Goal: Task Accomplishment & Management: Complete application form

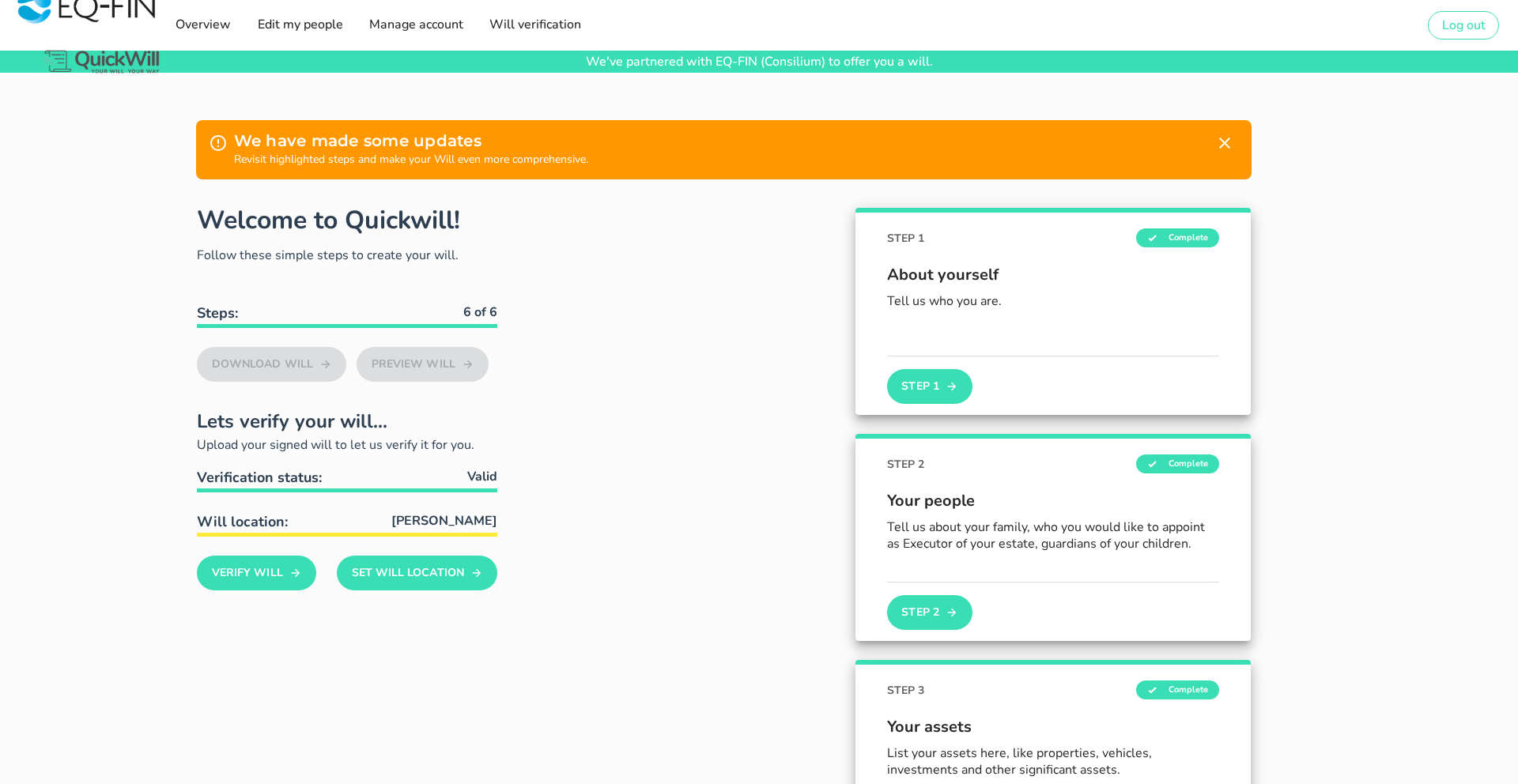
type input "[EMAIL_ADDRESS][DOMAIN_NAME]"
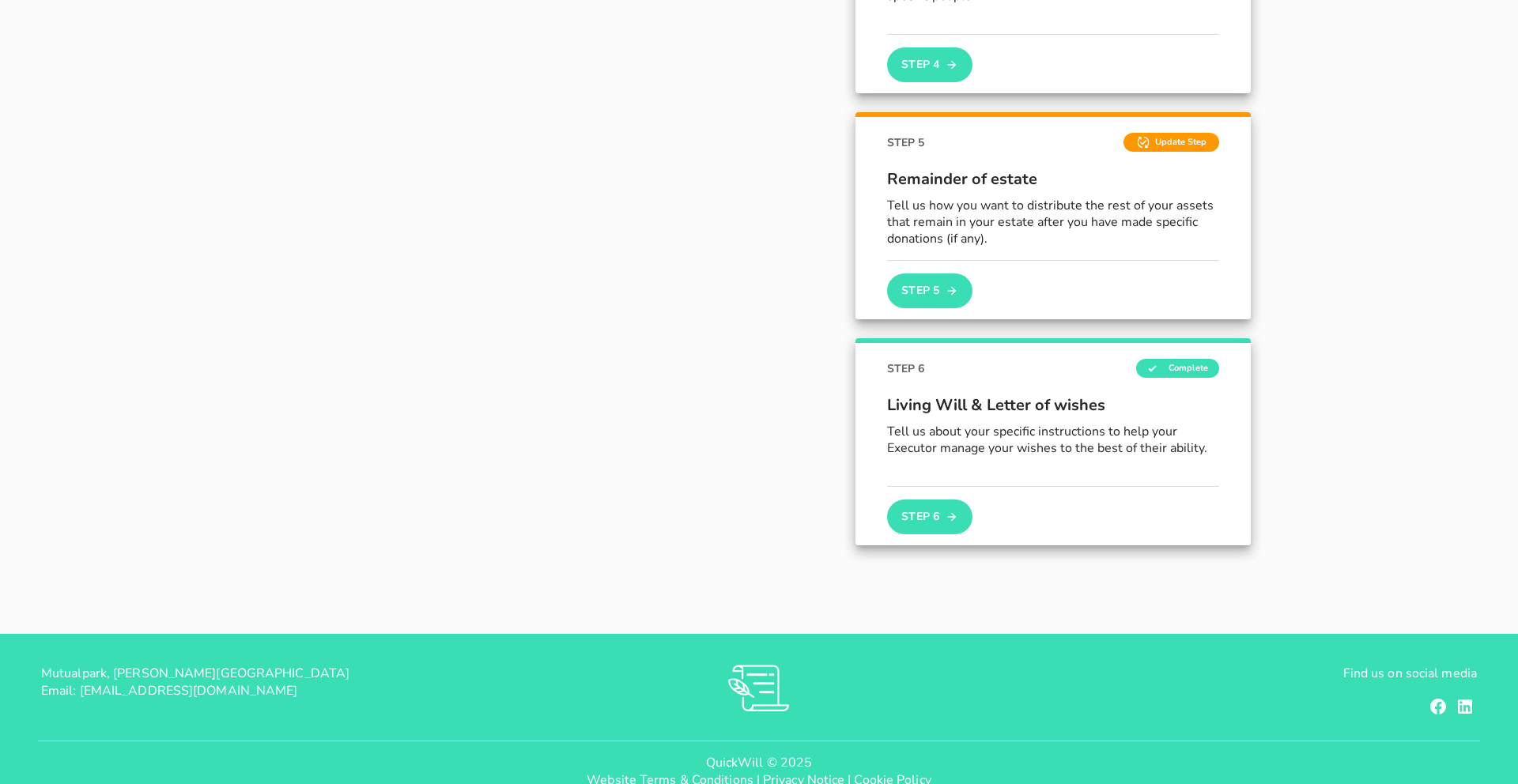
scroll to position [1031, 0]
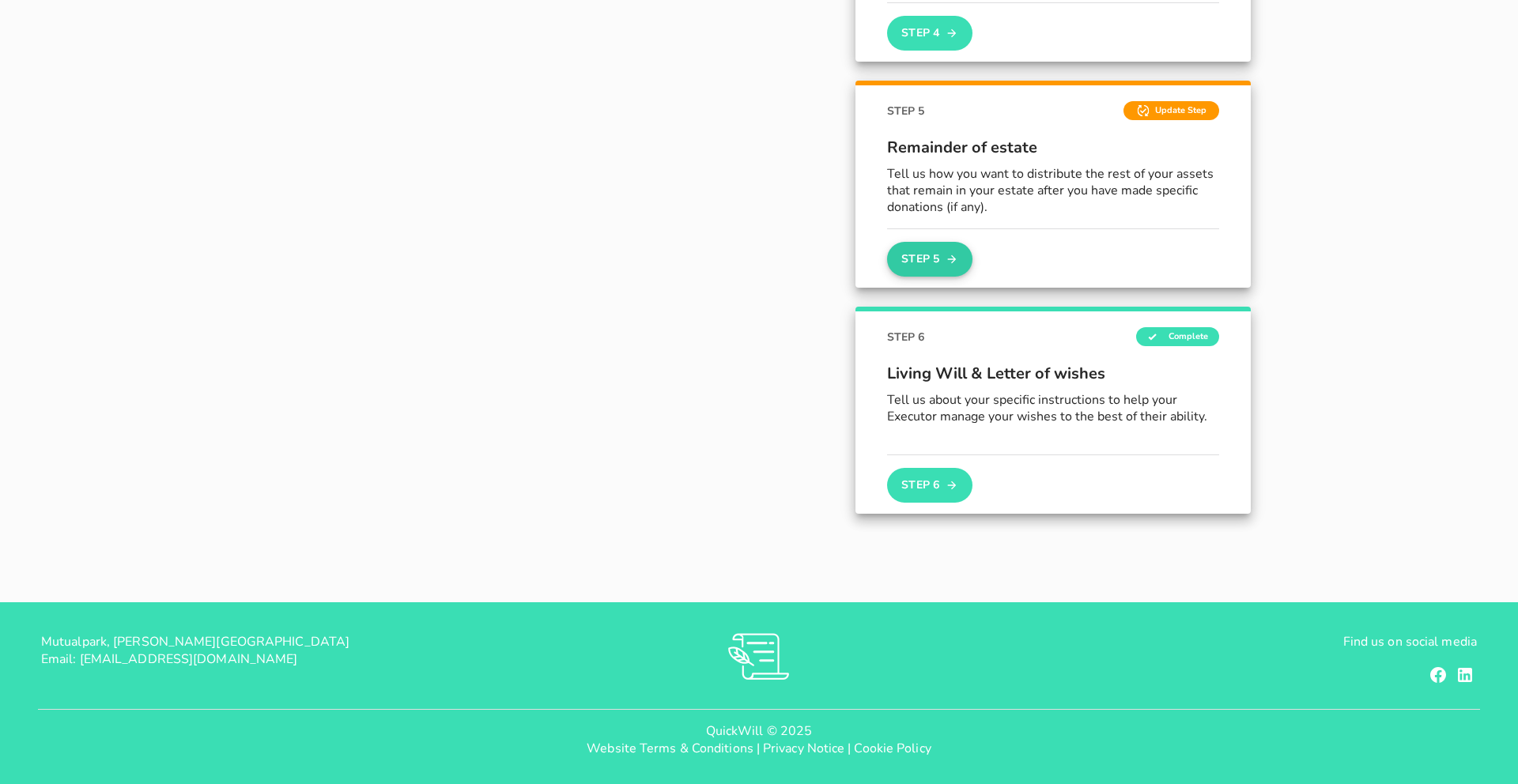
click at [930, 262] on button "Step 5" at bounding box center [930, 259] width 86 height 35
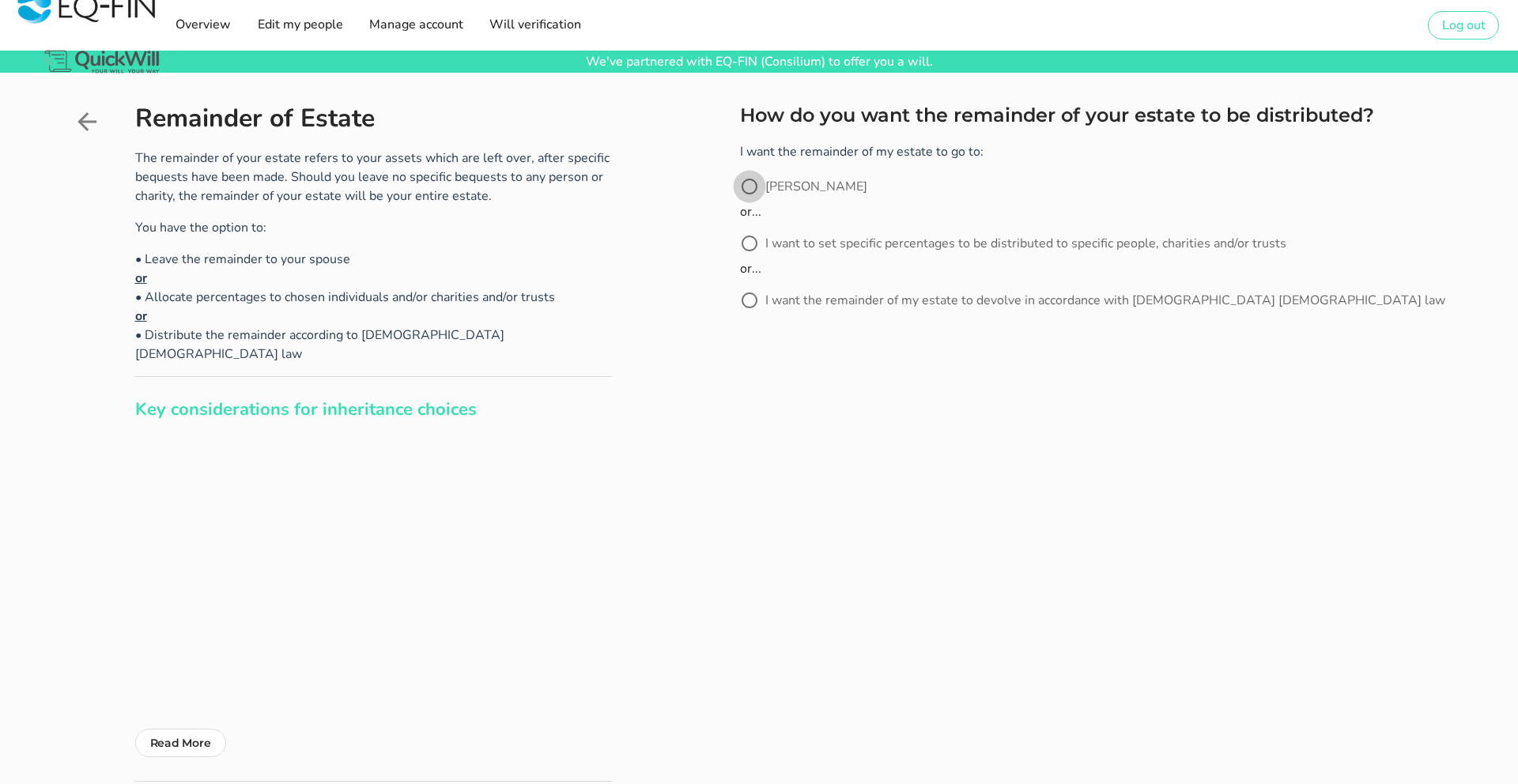
scroll to position [3, 0]
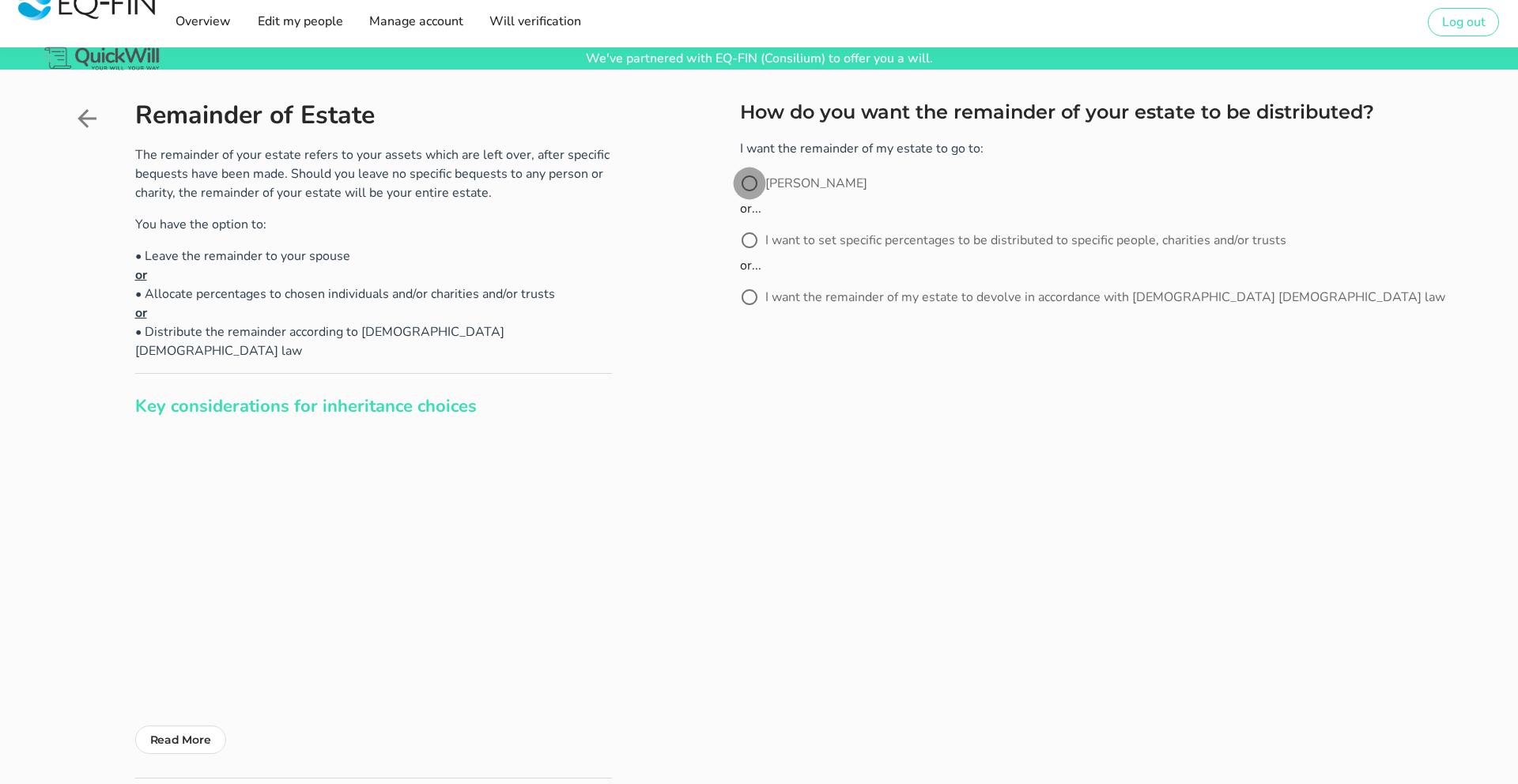
click at [749, 194] on div at bounding box center [750, 183] width 27 height 27
radio input "true"
click at [769, 377] on button "Next" at bounding box center [778, 372] width 76 height 35
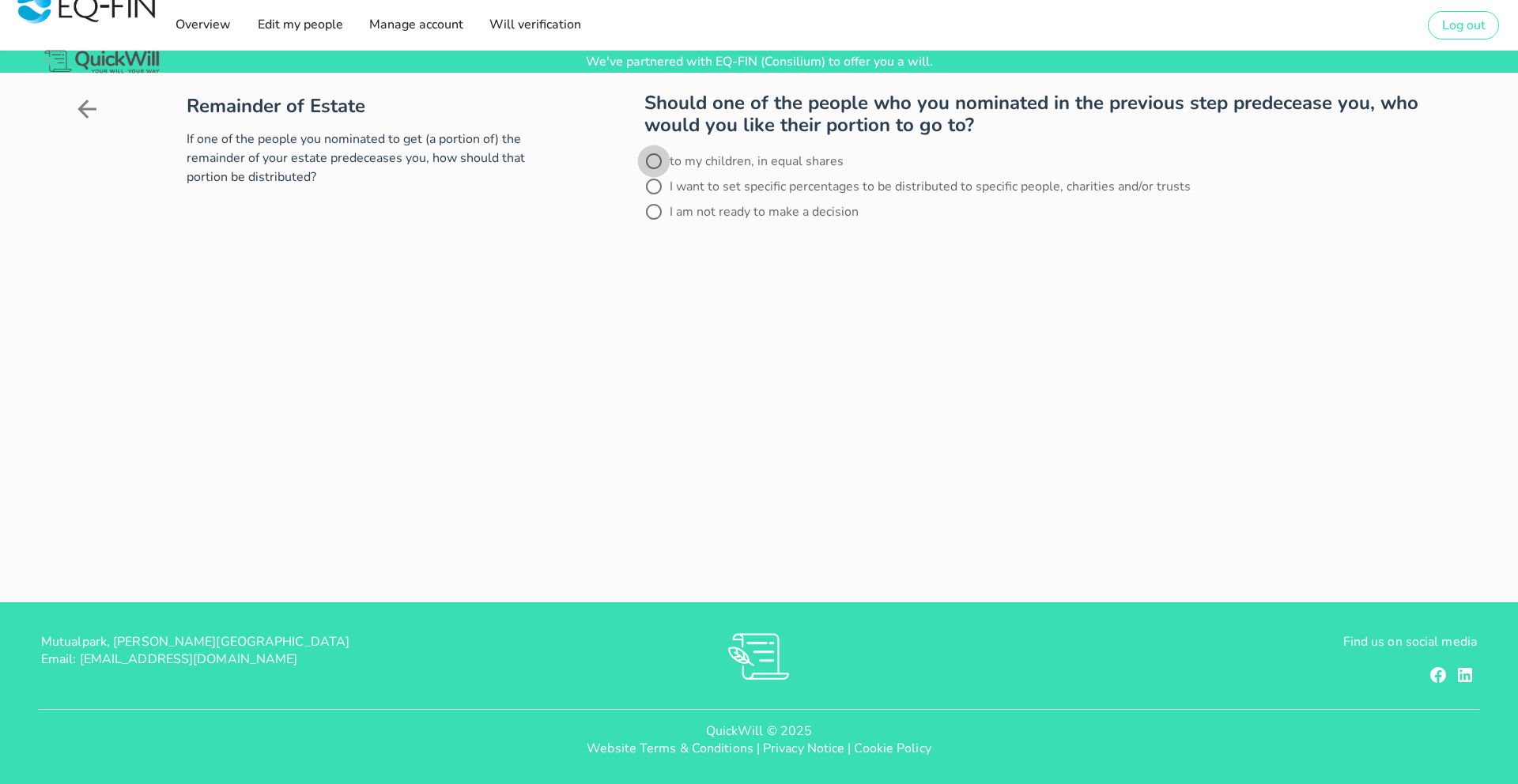
click at [653, 164] on div at bounding box center [653, 161] width 27 height 27
radio input "true"
click at [693, 257] on button "Next" at bounding box center [682, 255] width 76 height 35
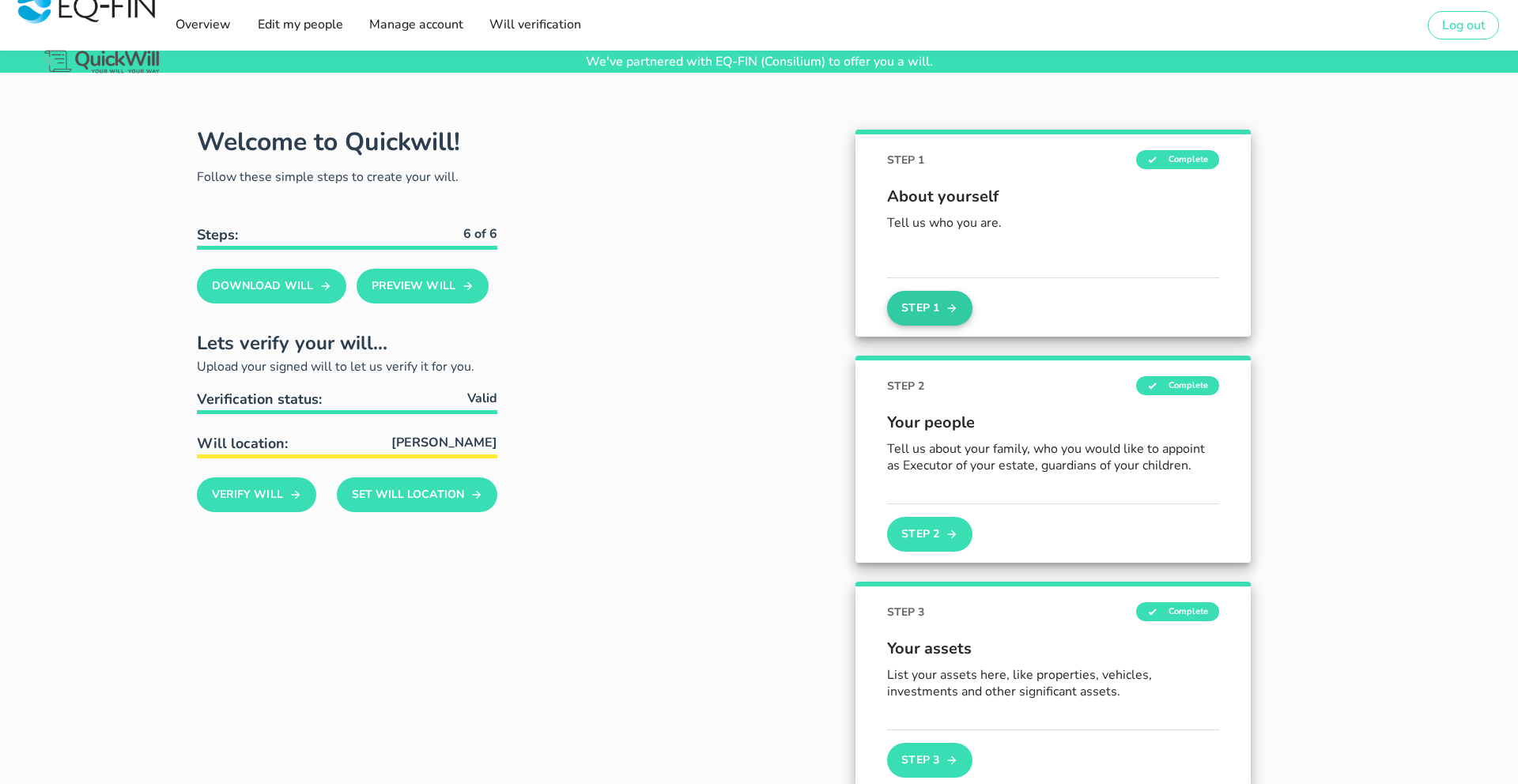
click at [938, 306] on button "Step 1" at bounding box center [930, 308] width 86 height 35
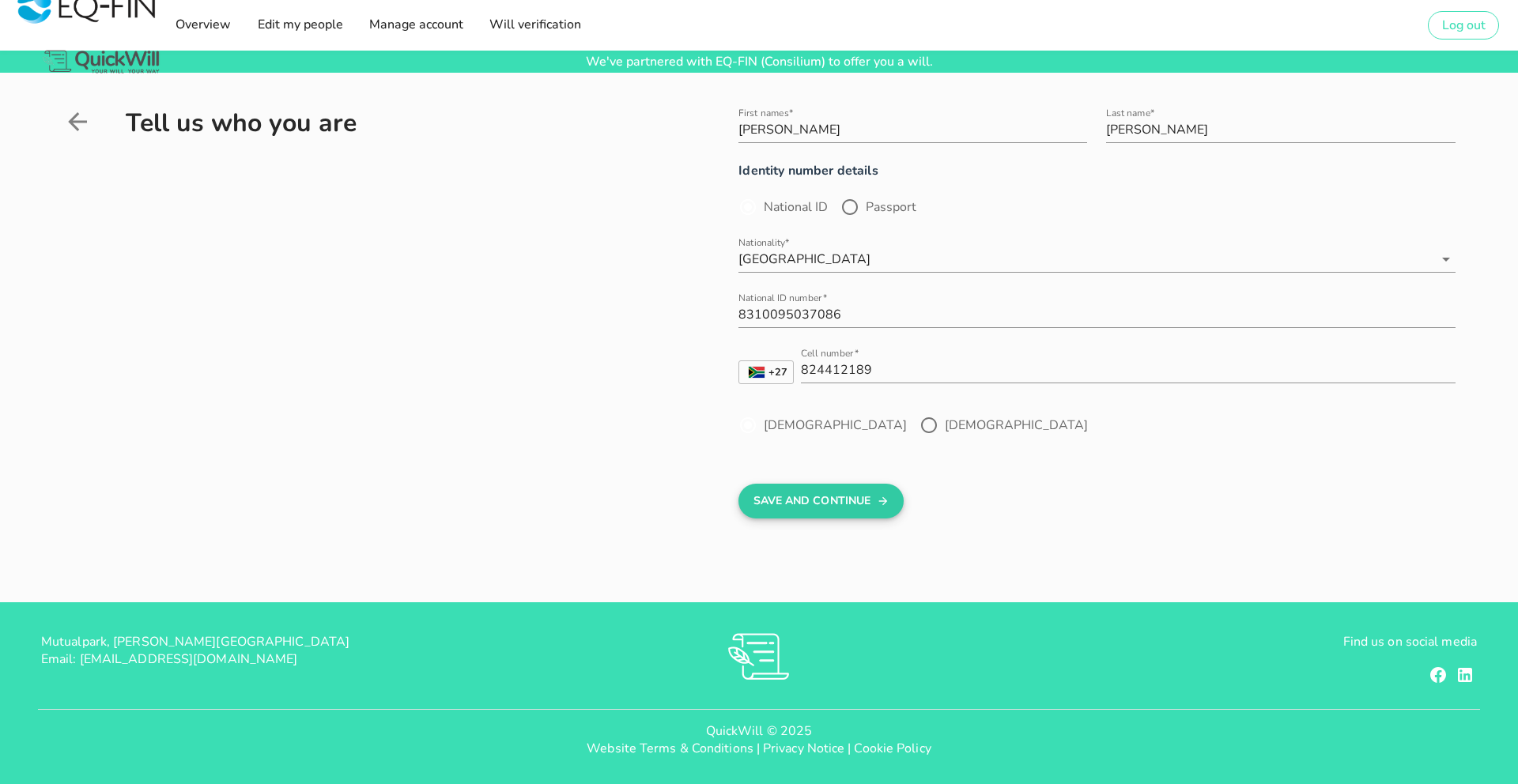
click at [854, 502] on button "Save And Continue" at bounding box center [820, 500] width 165 height 35
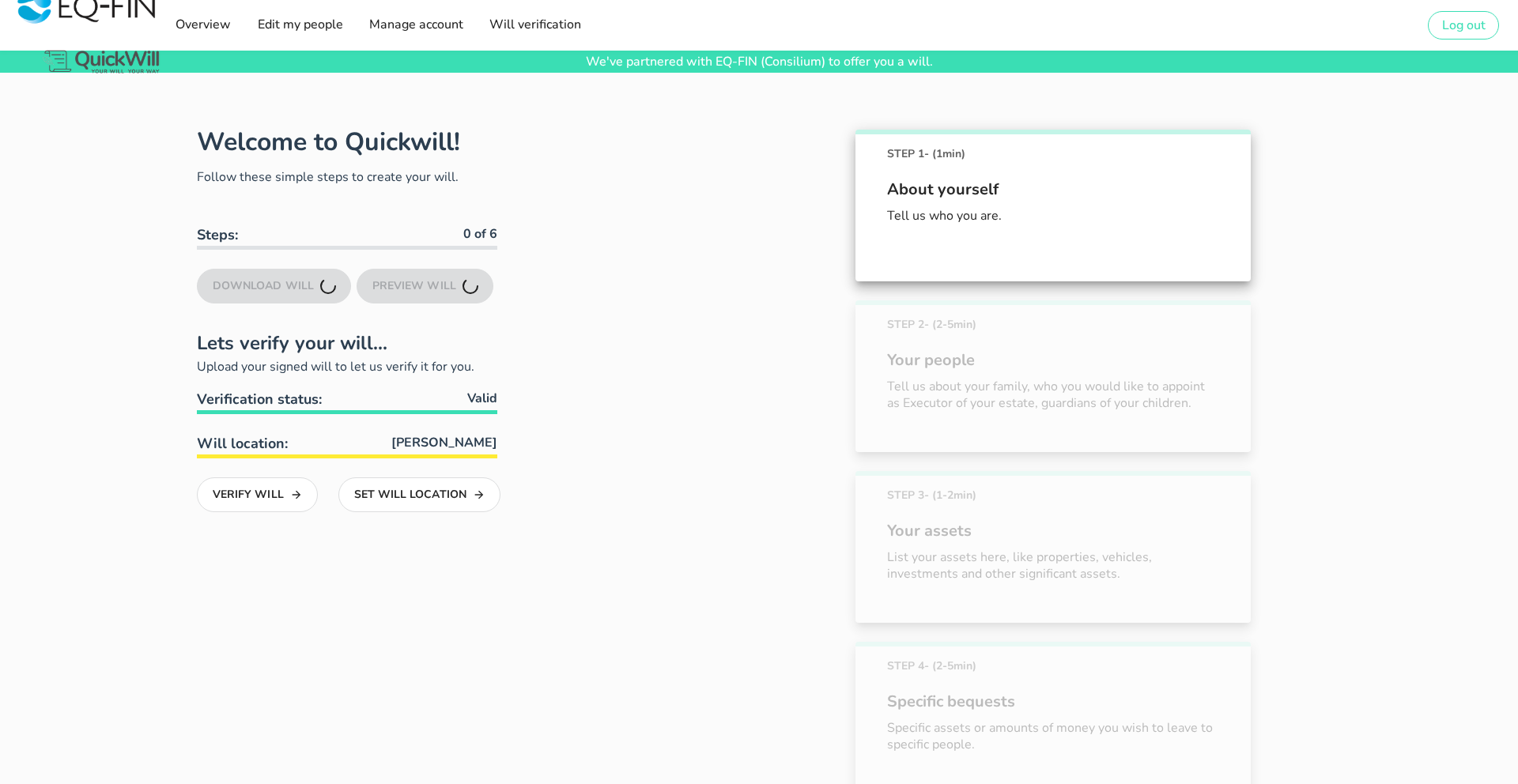
scroll to position [110, 0]
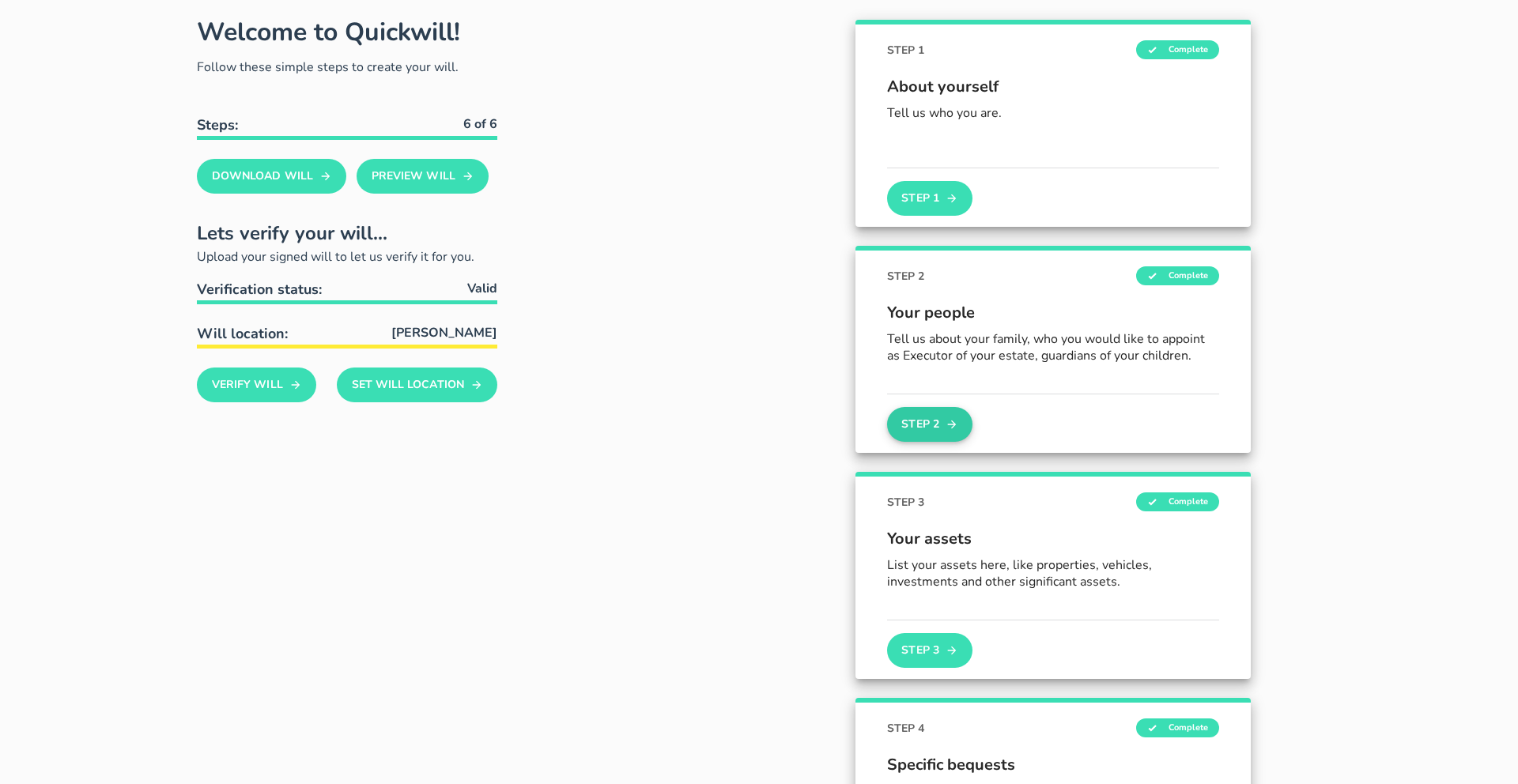
click at [933, 425] on button "Step 2" at bounding box center [930, 424] width 86 height 35
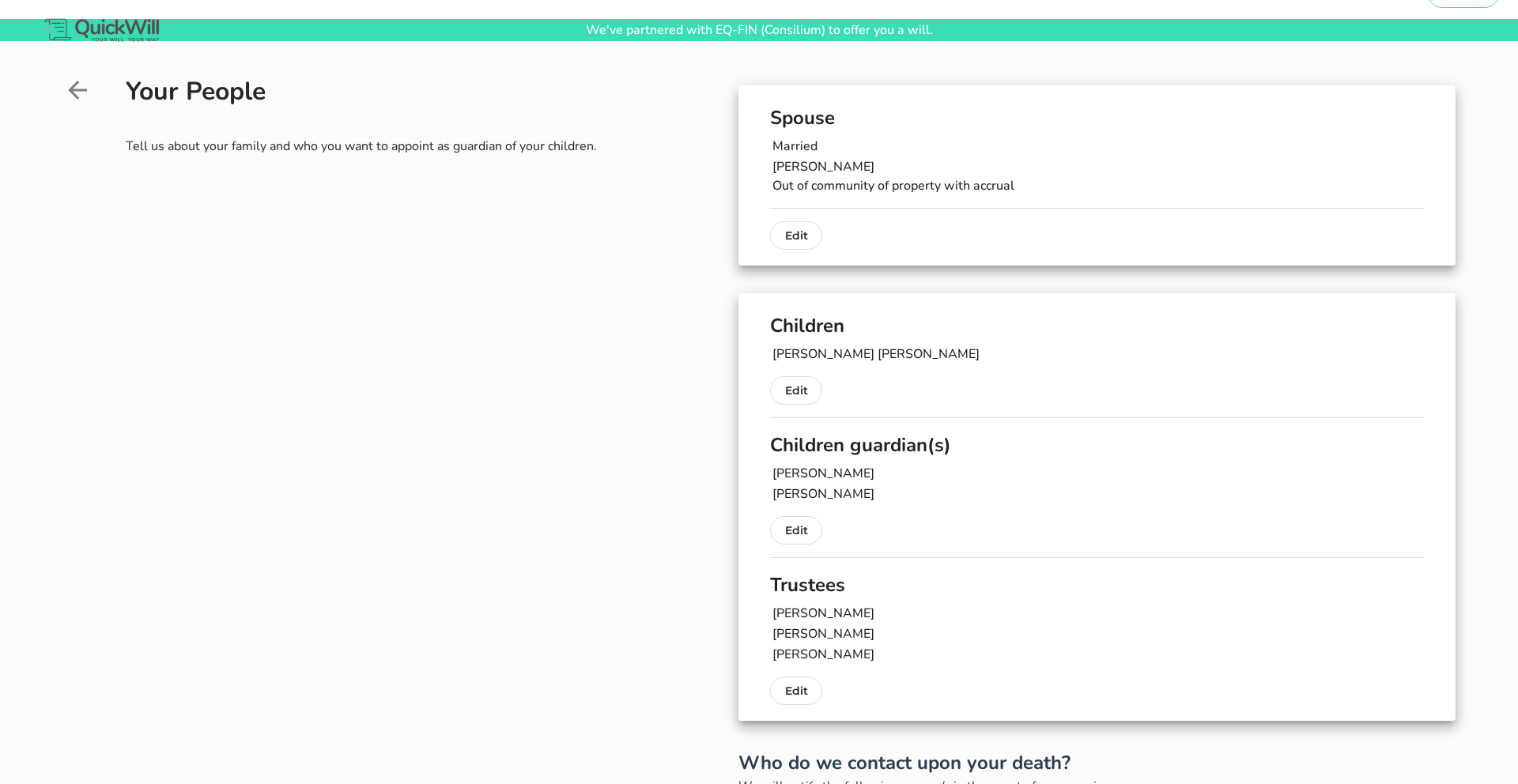
scroll to position [29, 0]
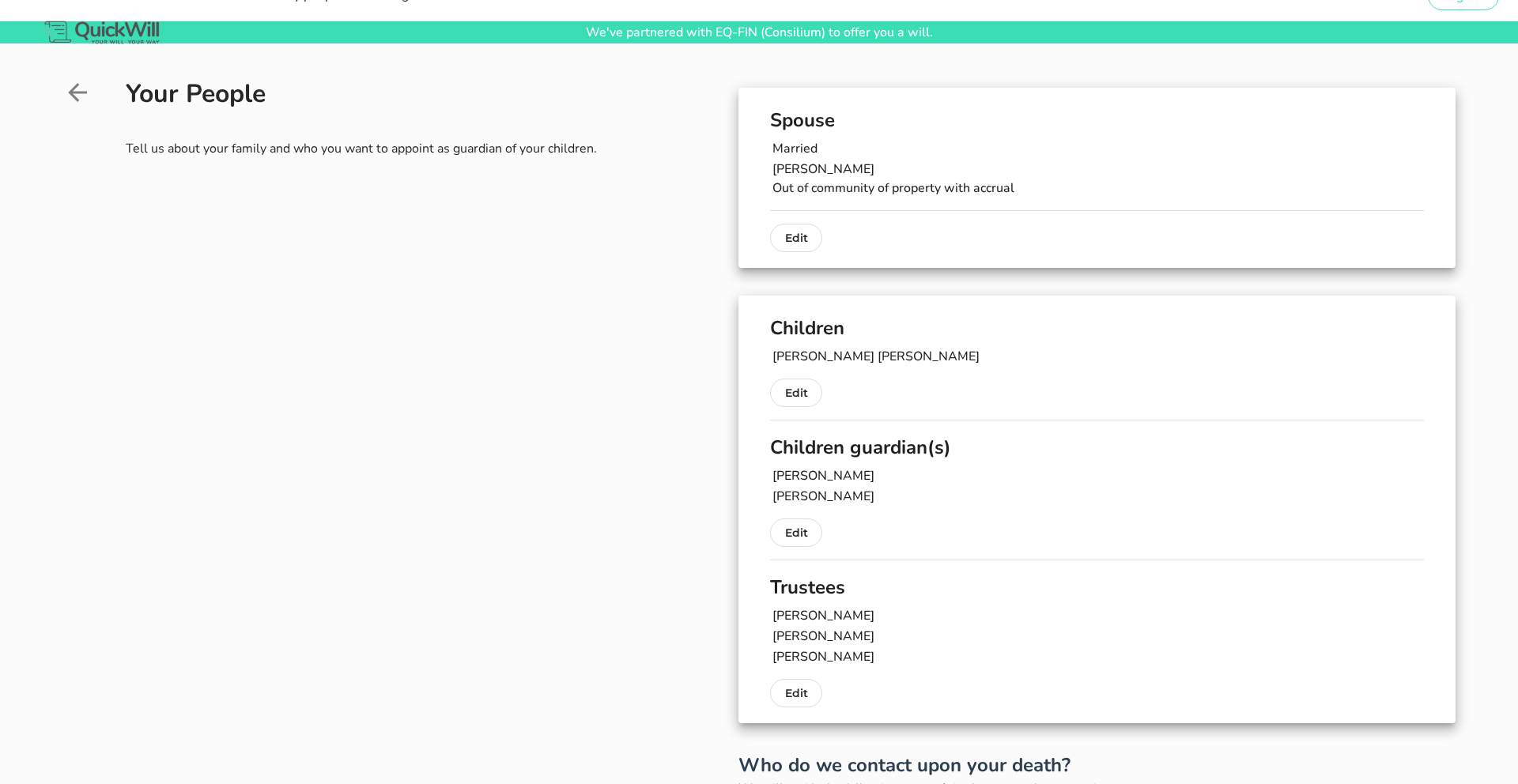
click at [798, 390] on p "Edit" at bounding box center [796, 393] width 22 height 19
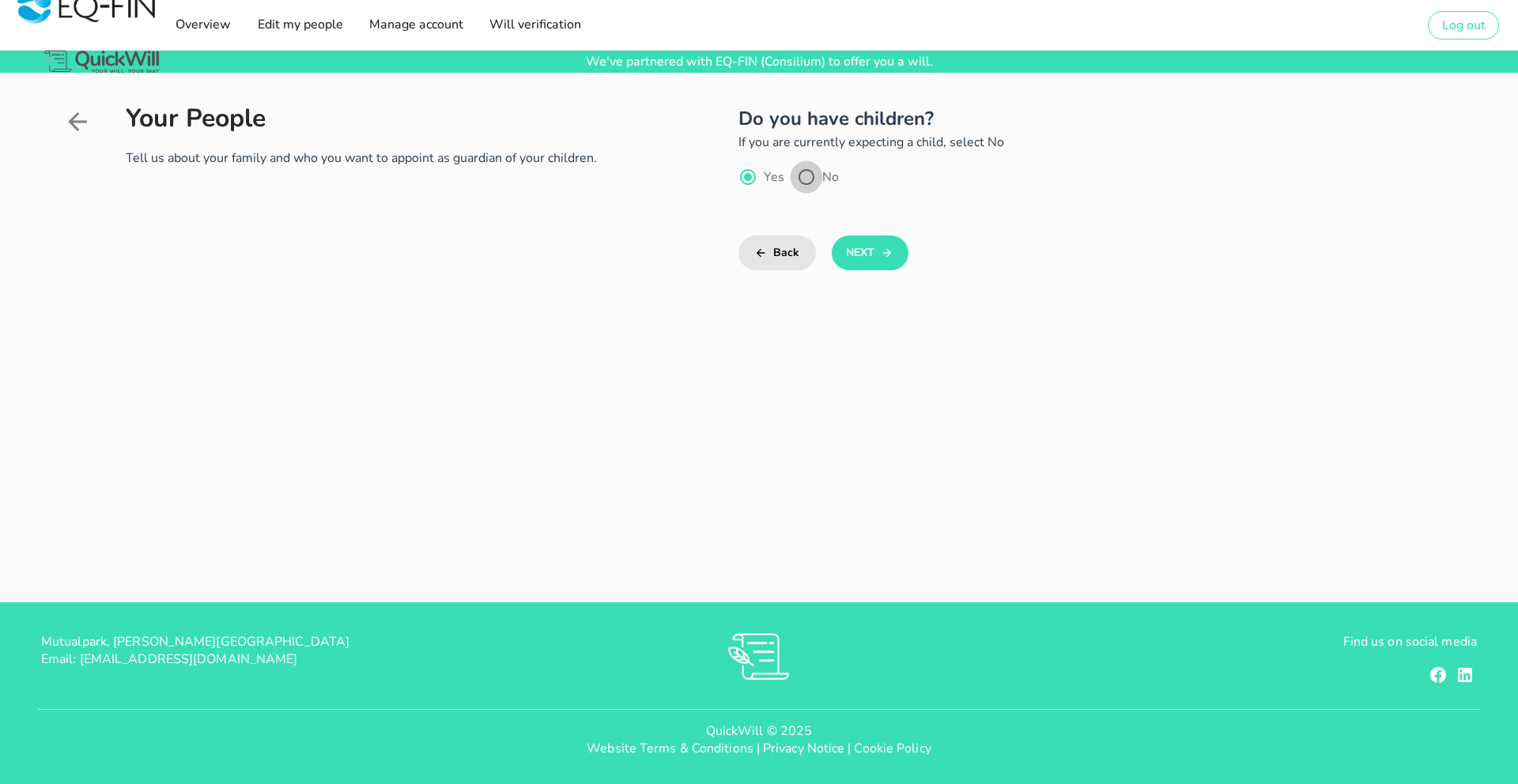
click at [811, 183] on div at bounding box center [806, 177] width 27 height 27
radio input "false"
radio input "true"
click at [747, 181] on div at bounding box center [748, 177] width 27 height 27
radio input "true"
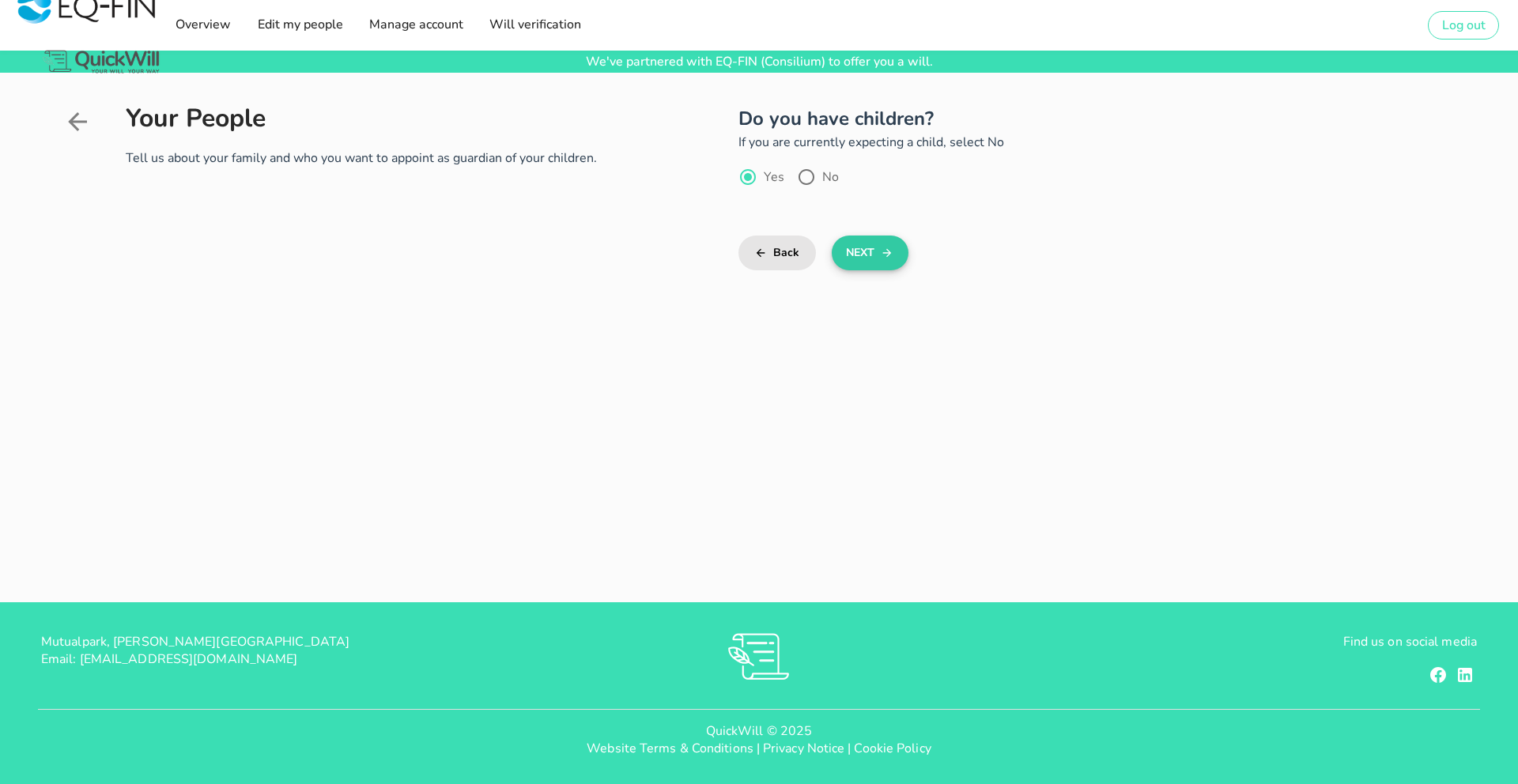
click at [888, 257] on icon "submit" at bounding box center [886, 253] width 12 height 19
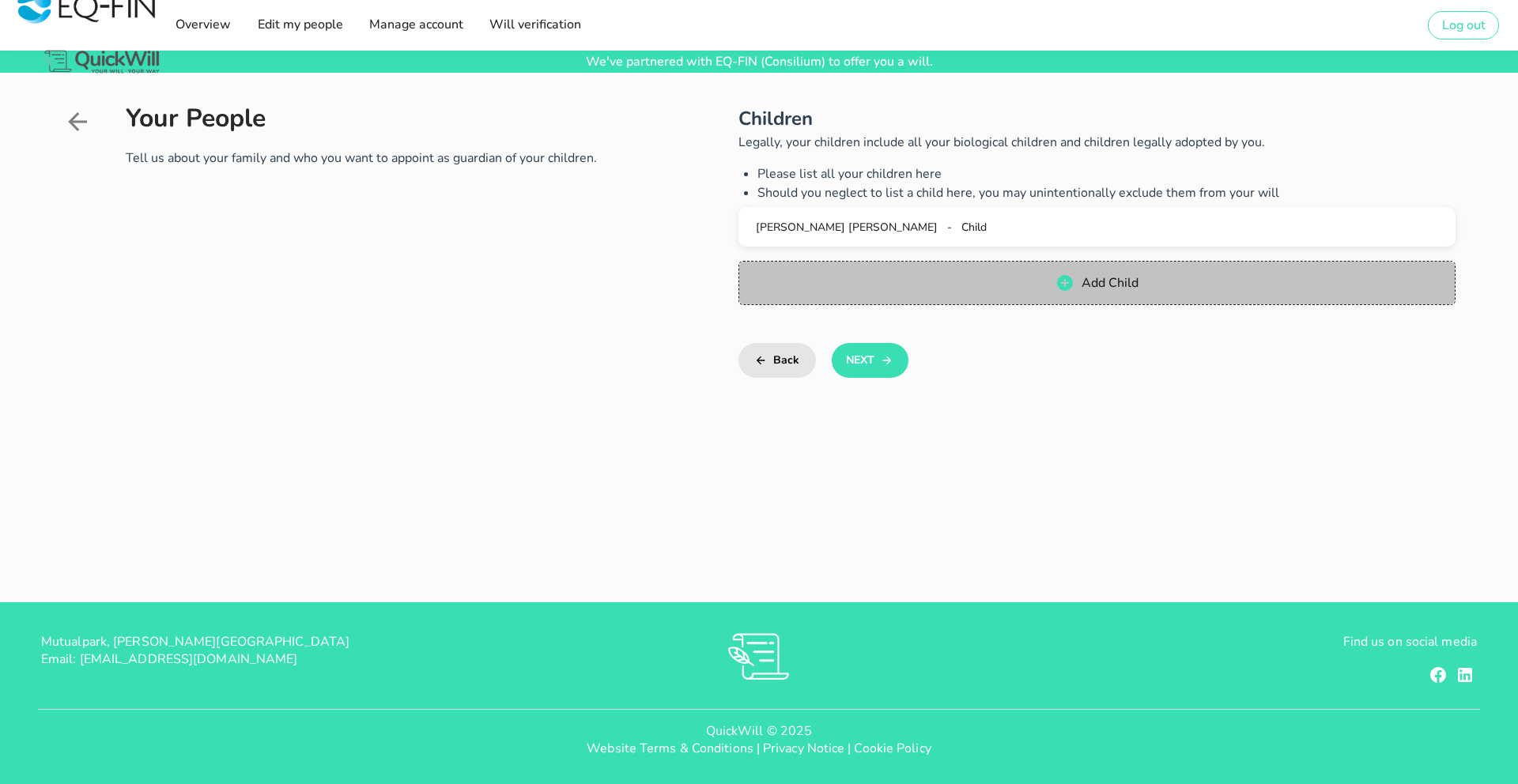
drag, startPoint x: 1067, startPoint y: 285, endPoint x: 918, endPoint y: 325, distance: 154.3
click at [1067, 285] on icon "button" at bounding box center [1064, 283] width 16 height 16
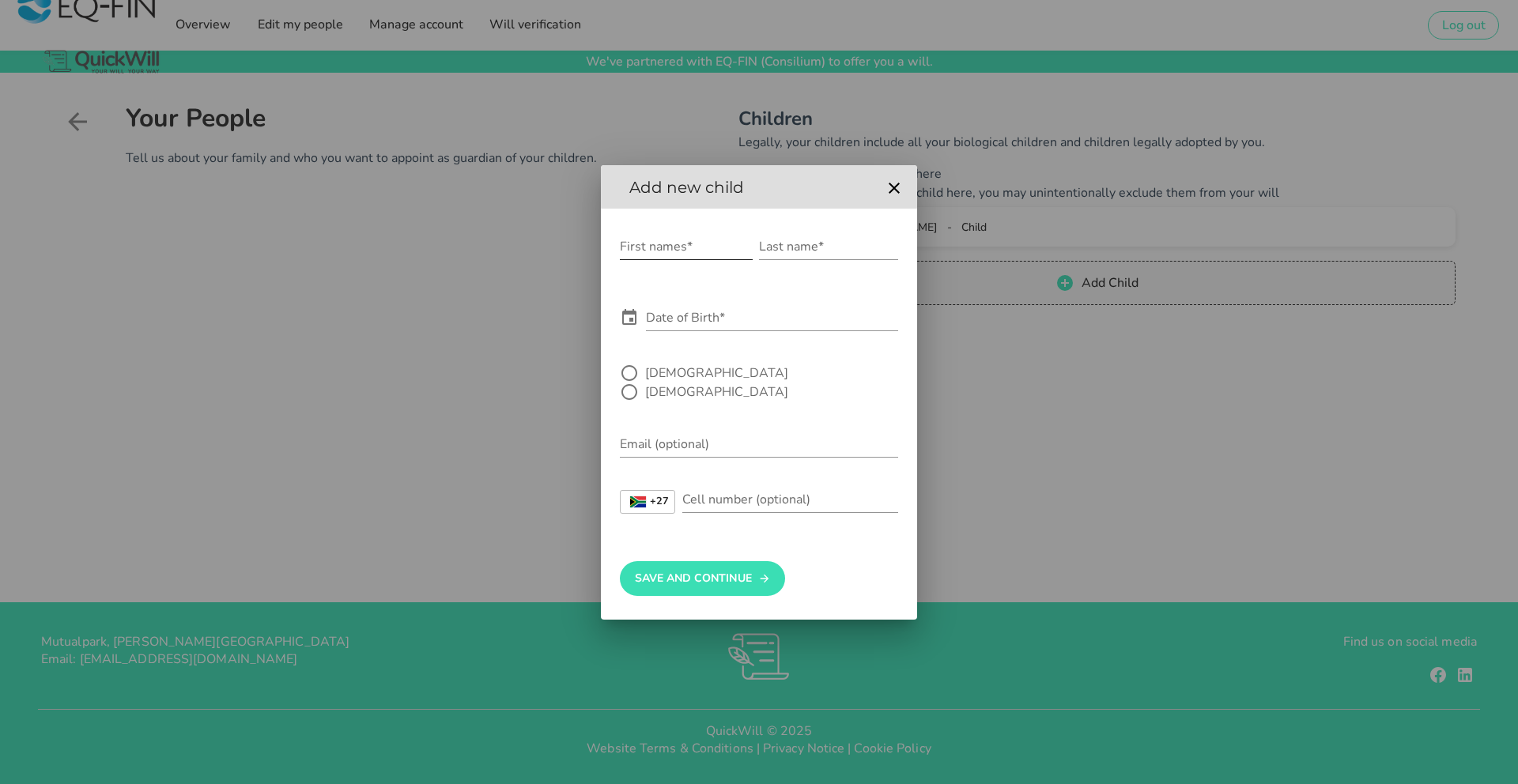
click at [683, 257] on input "First names*" at bounding box center [685, 246] width 133 height 25
type input "[PERSON_NAME]"
click at [802, 255] on input "Last name*" at bounding box center [829, 246] width 140 height 25
type input "[PERSON_NAME]"
click at [760, 310] on div "Date of Birth*" at bounding box center [758, 321] width 278 height 52
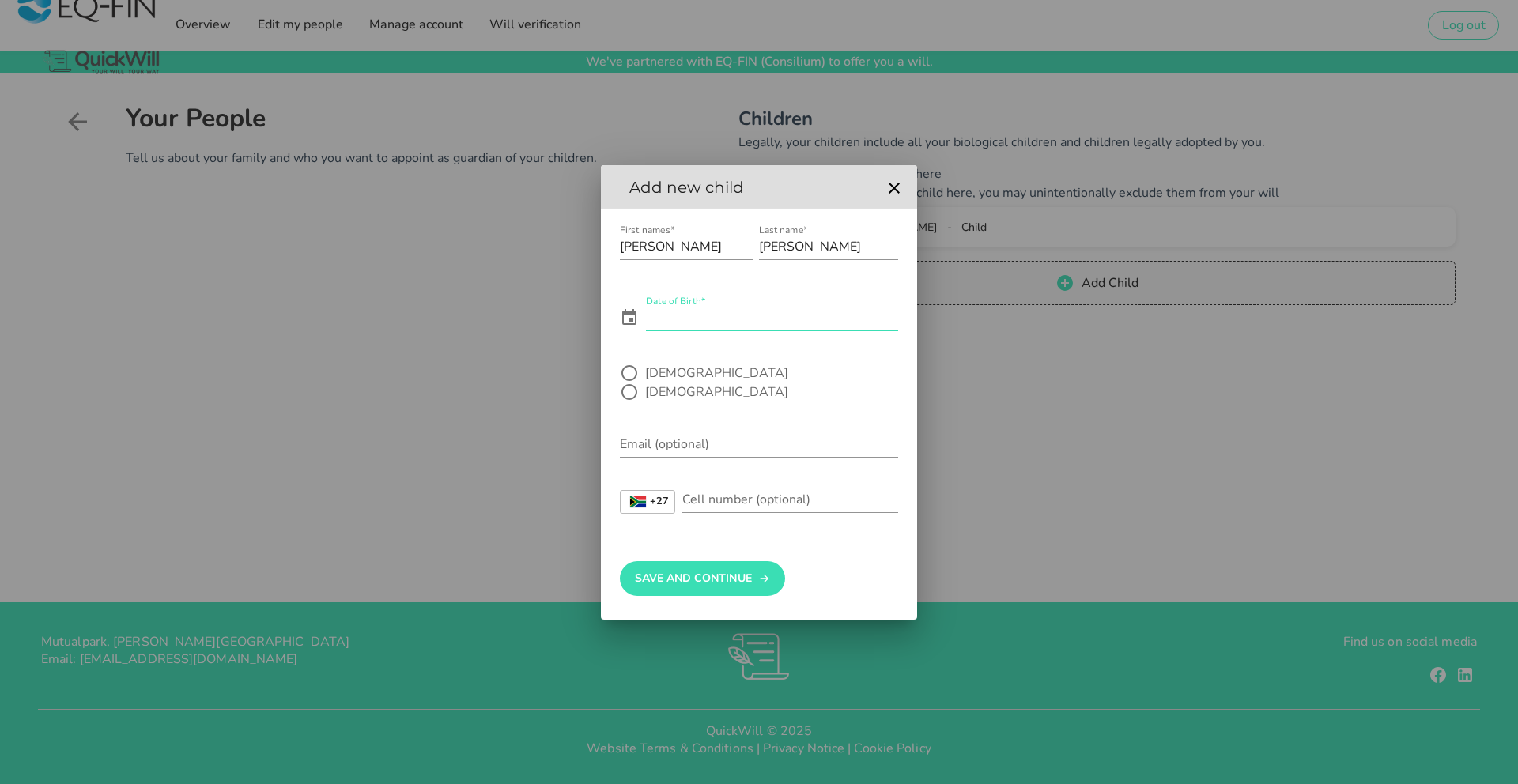
click at [755, 328] on input "Date of Birth*" at bounding box center [772, 318] width 253 height 25
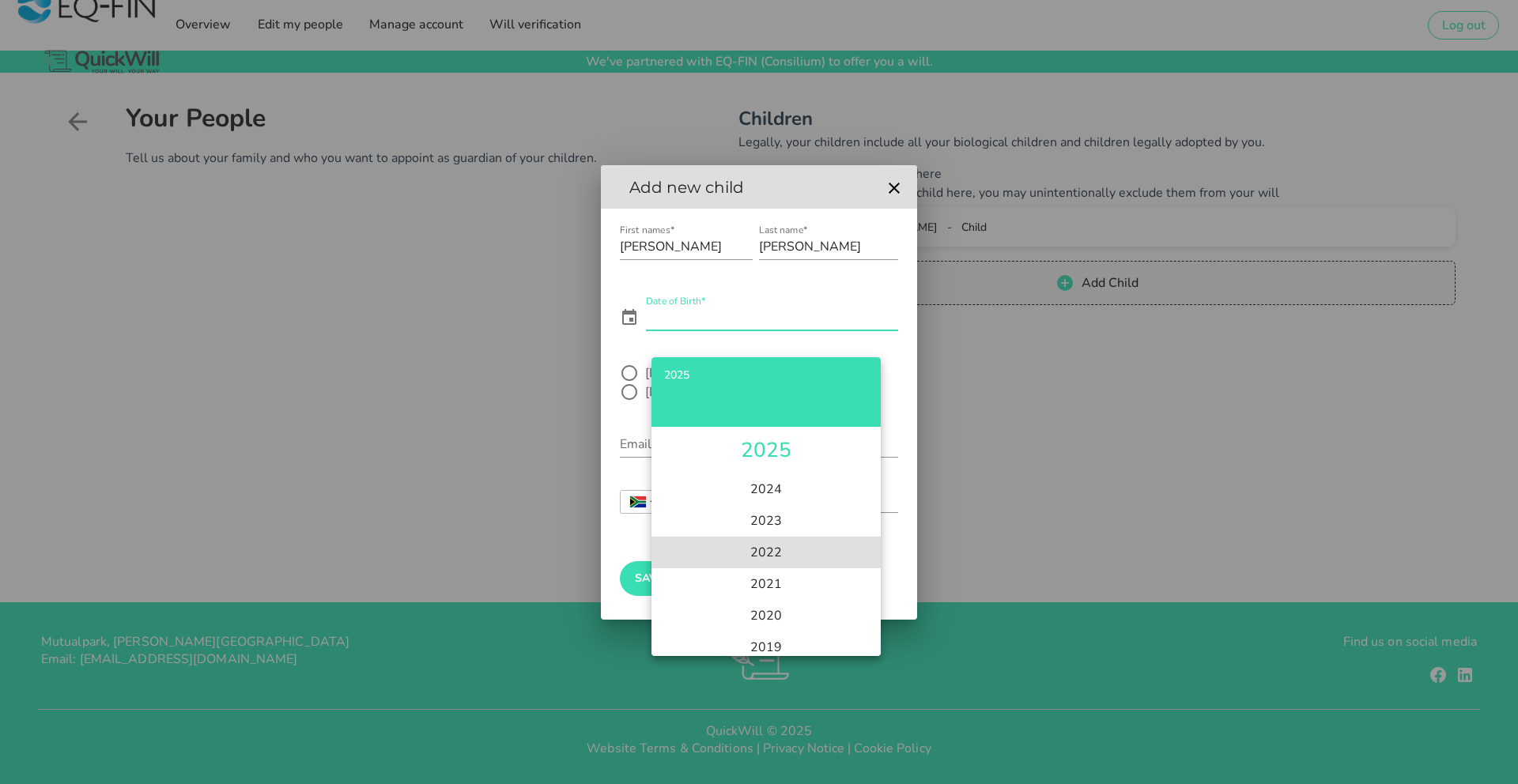
click at [788, 558] on li "2022" at bounding box center [766, 552] width 229 height 32
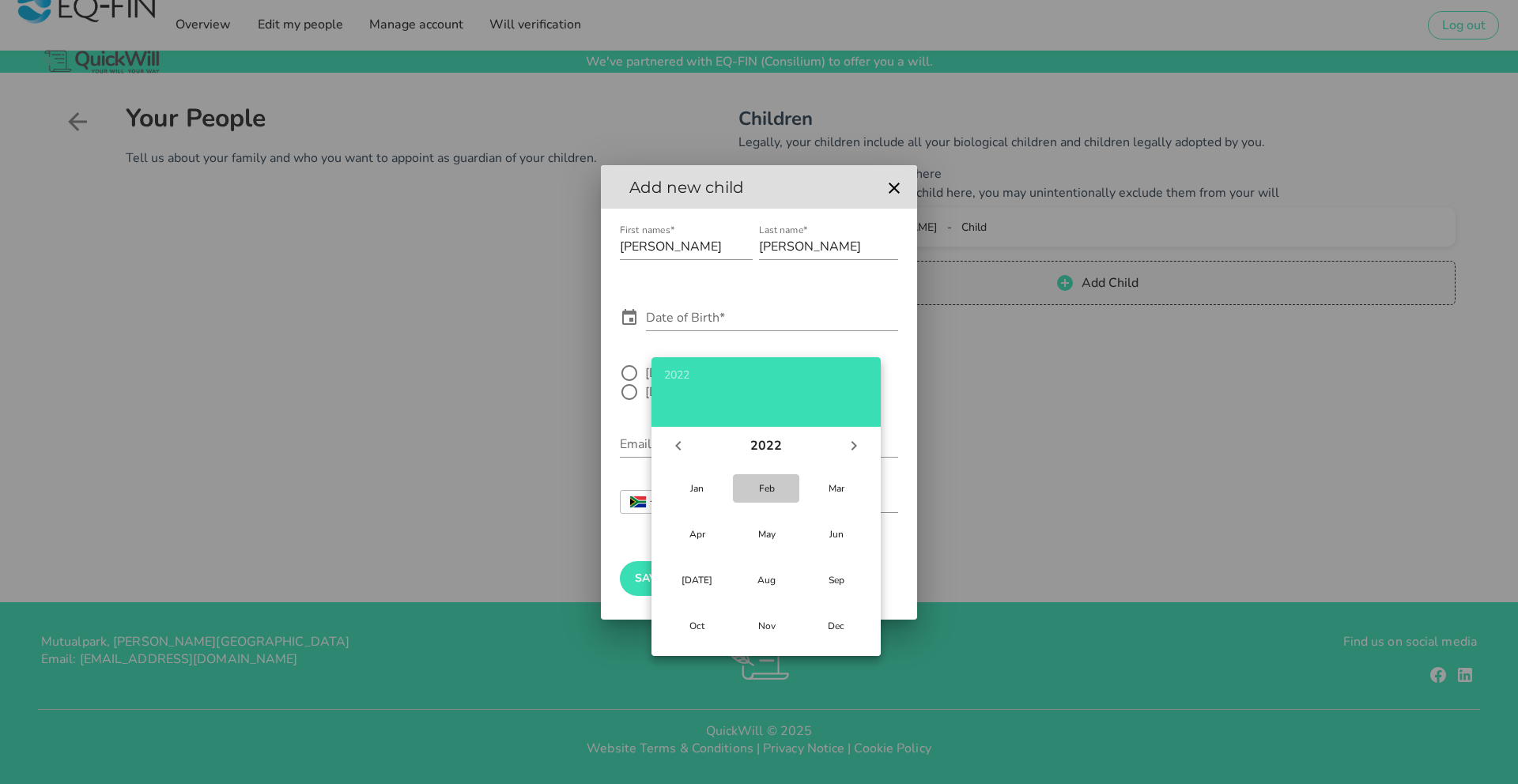
click at [769, 492] on div "Feb" at bounding box center [767, 488] width 41 height 12
click at [741, 564] on div "15" at bounding box center [735, 564] width 16 height 12
type input "[DATE]"
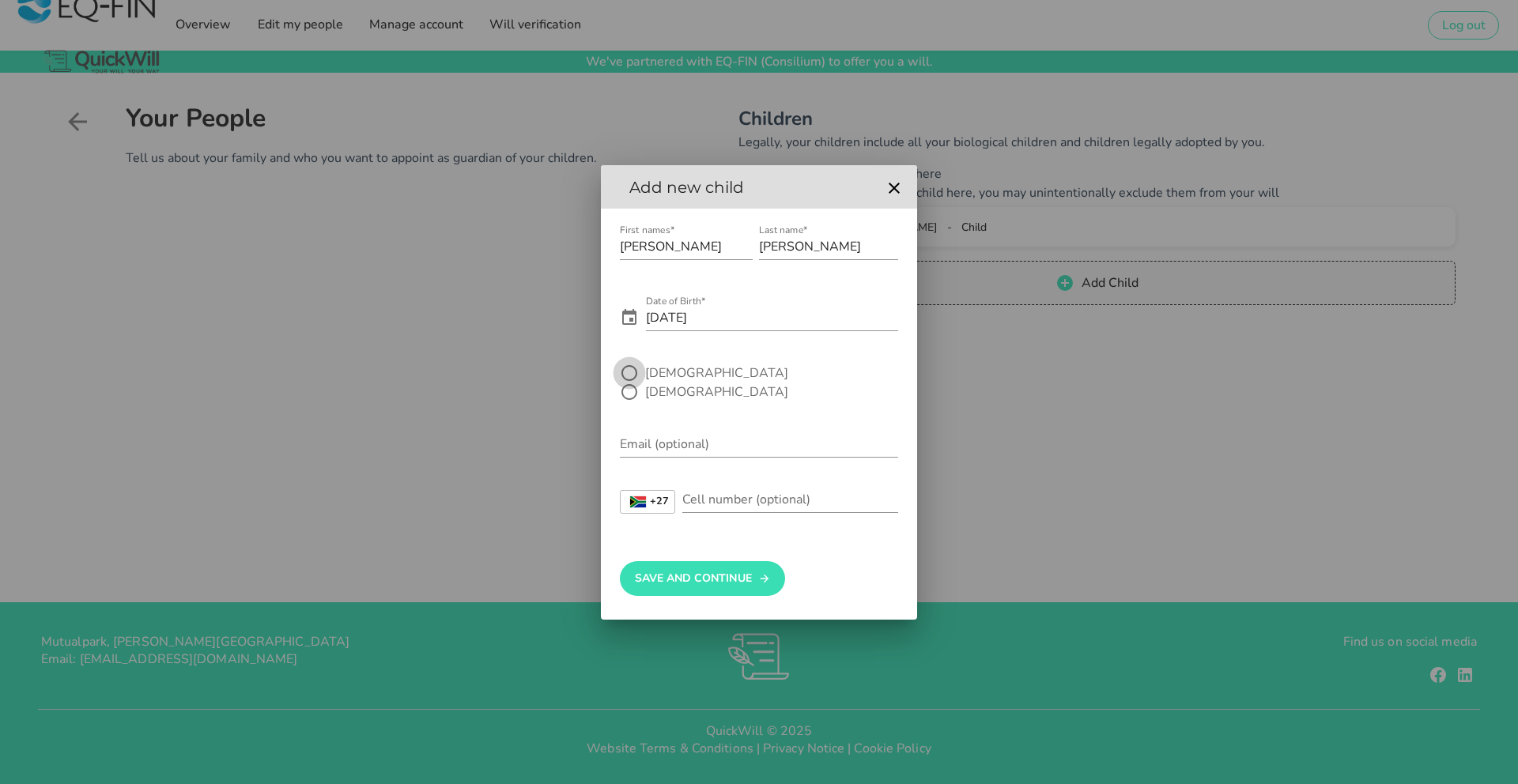
click at [632, 386] on div at bounding box center [629, 373] width 27 height 27
radio input "true"
click at [652, 443] on input "Email (optional)" at bounding box center [758, 444] width 278 height 25
click at [734, 487] on div "Cell number (optional)" at bounding box center [790, 499] width 216 height 25
click at [731, 561] on button "Save And Continue" at bounding box center [701, 578] width 165 height 35
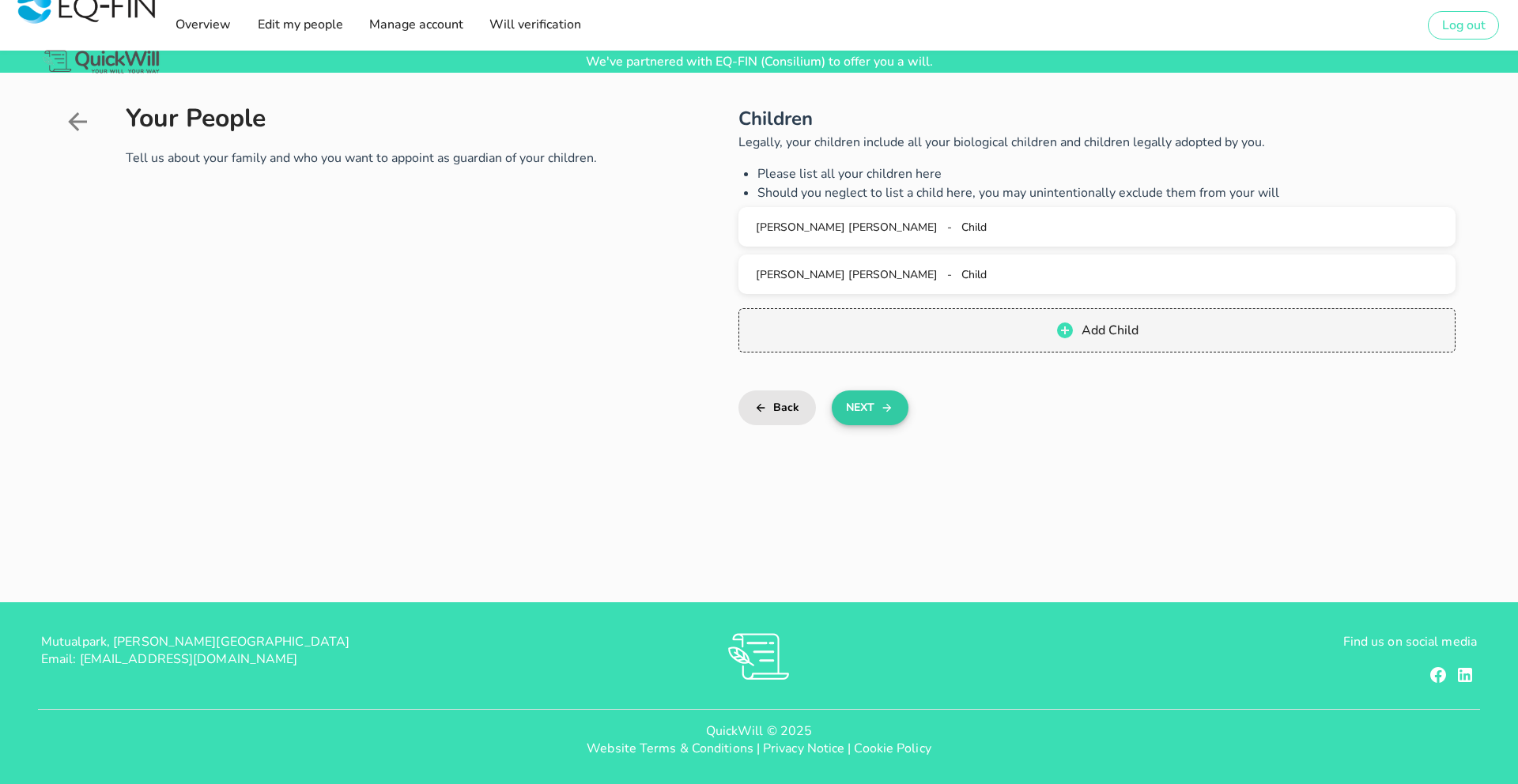
click at [866, 413] on button "Next" at bounding box center [869, 407] width 76 height 35
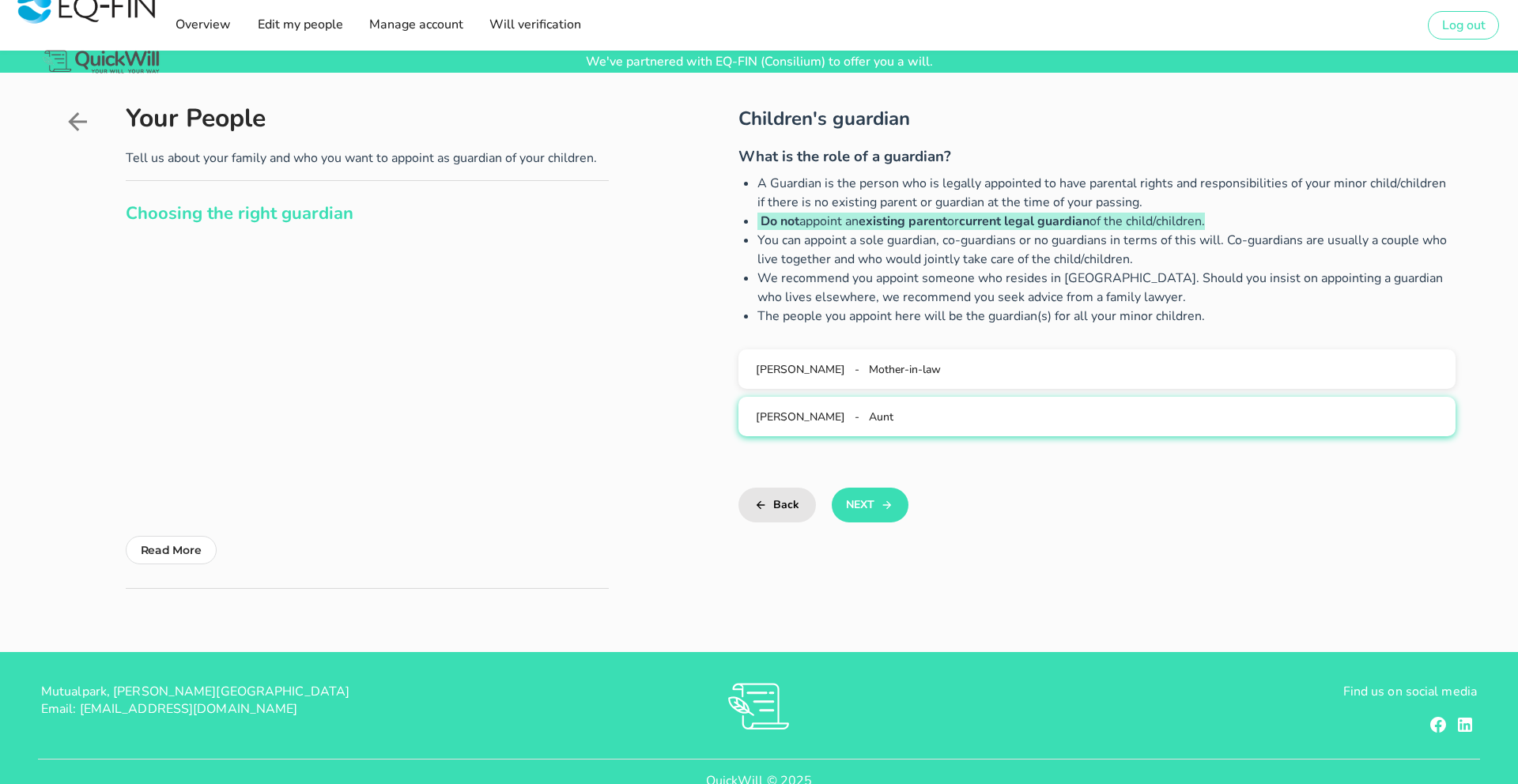
click at [913, 414] on div "[PERSON_NAME] - Aunt" at bounding box center [1097, 416] width 691 height 15
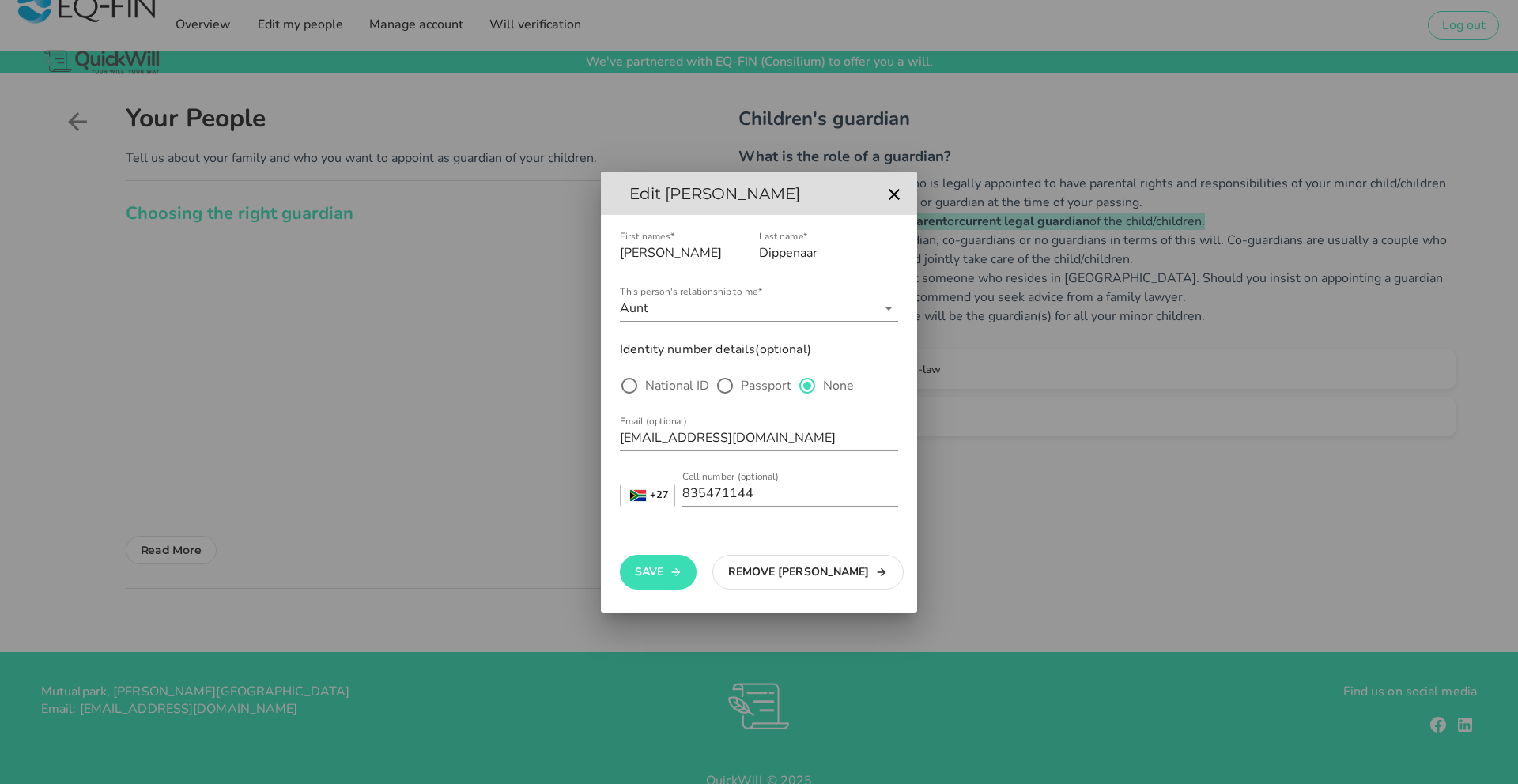
click at [811, 574] on button "Remove [PERSON_NAME]" at bounding box center [808, 572] width 190 height 35
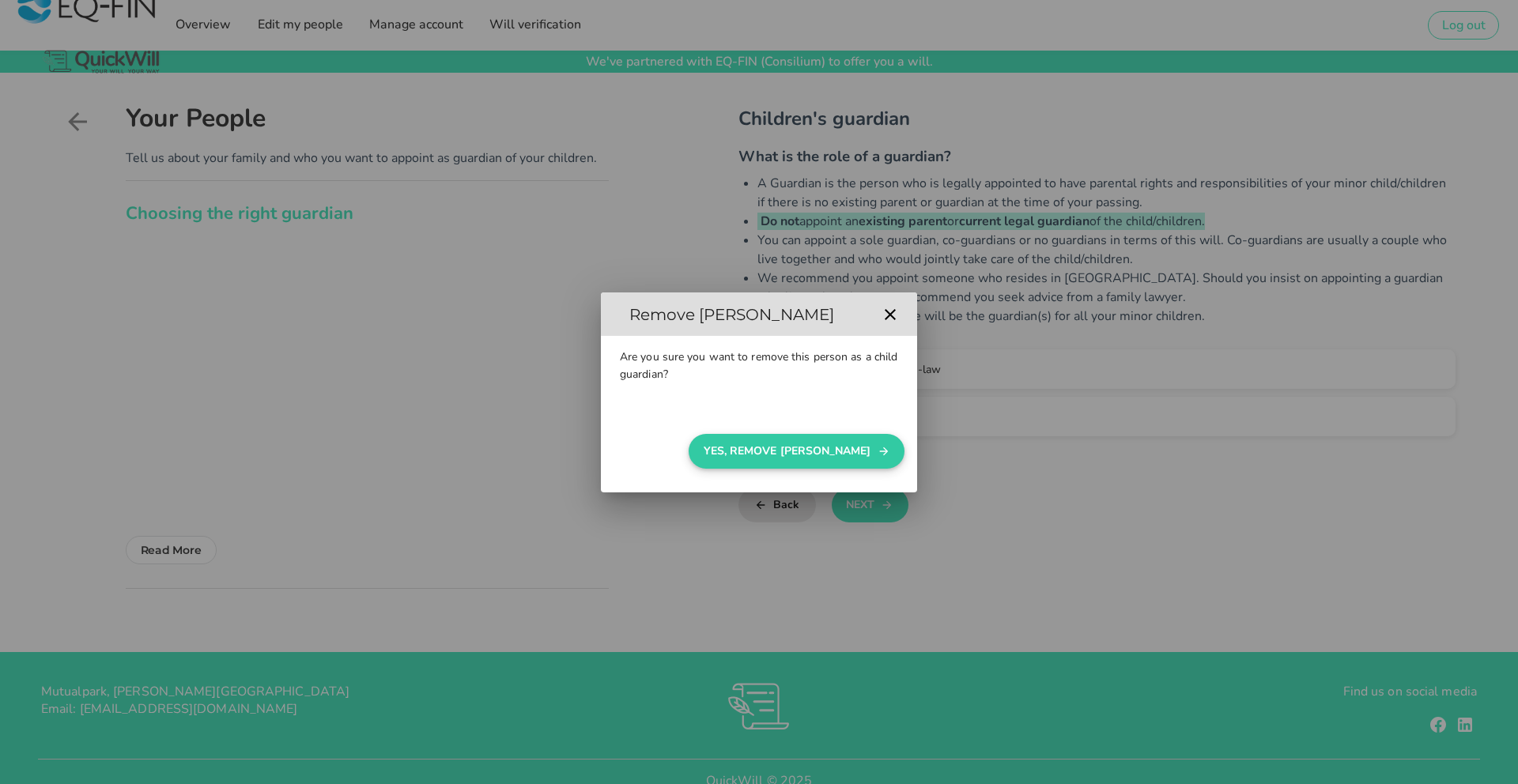
click at [812, 453] on button "Yes, Remove [PERSON_NAME]" at bounding box center [796, 450] width 216 height 35
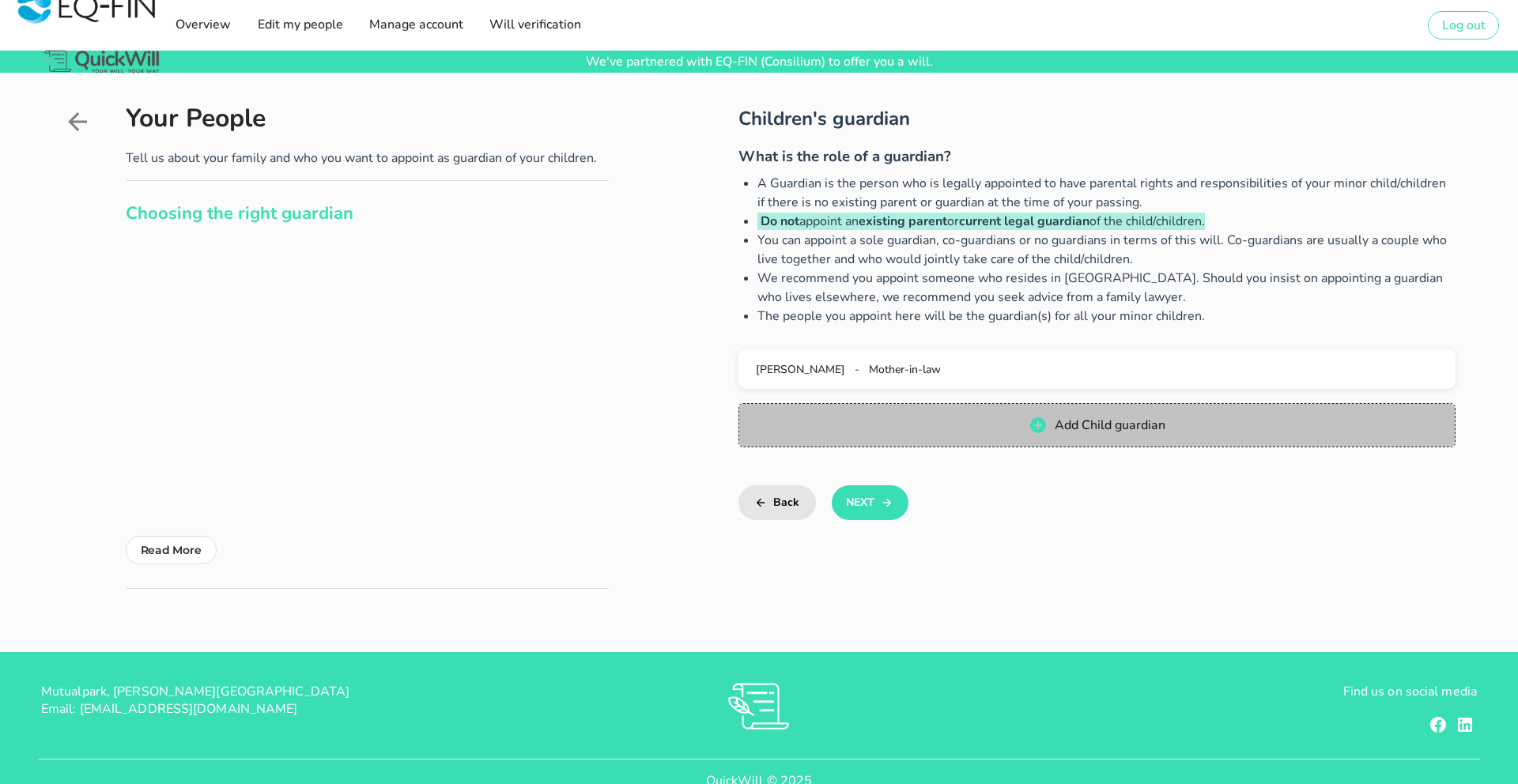
click at [1085, 430] on span "Add Child guardian" at bounding box center [1110, 425] width 111 height 17
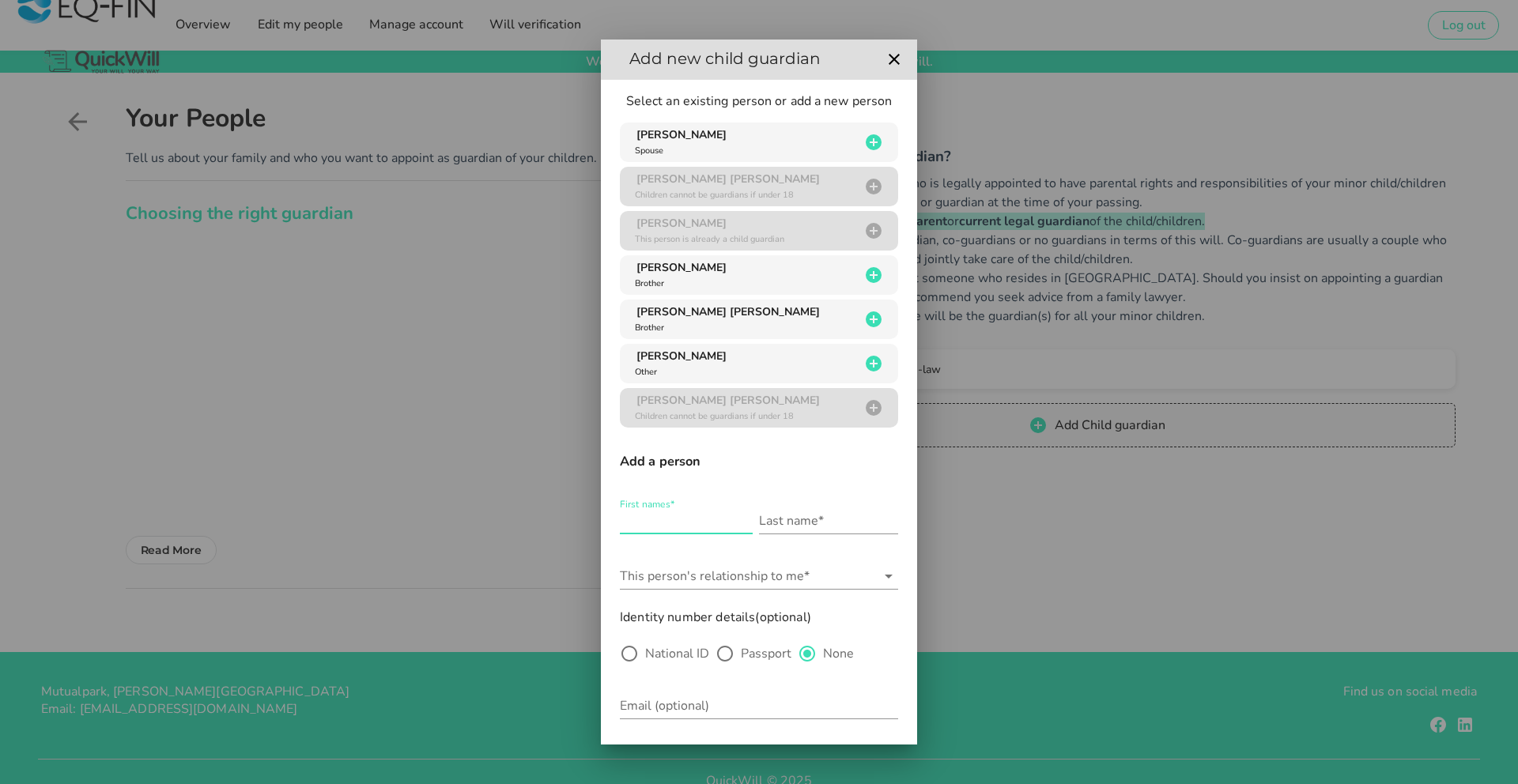
scroll to position [1, 0]
click at [684, 520] on input "First names*" at bounding box center [685, 523] width 133 height 25
type input "[PERSON_NAME]"
click at [780, 579] on input "This person's relationship to me*" at bounding box center [748, 578] width 256 height 25
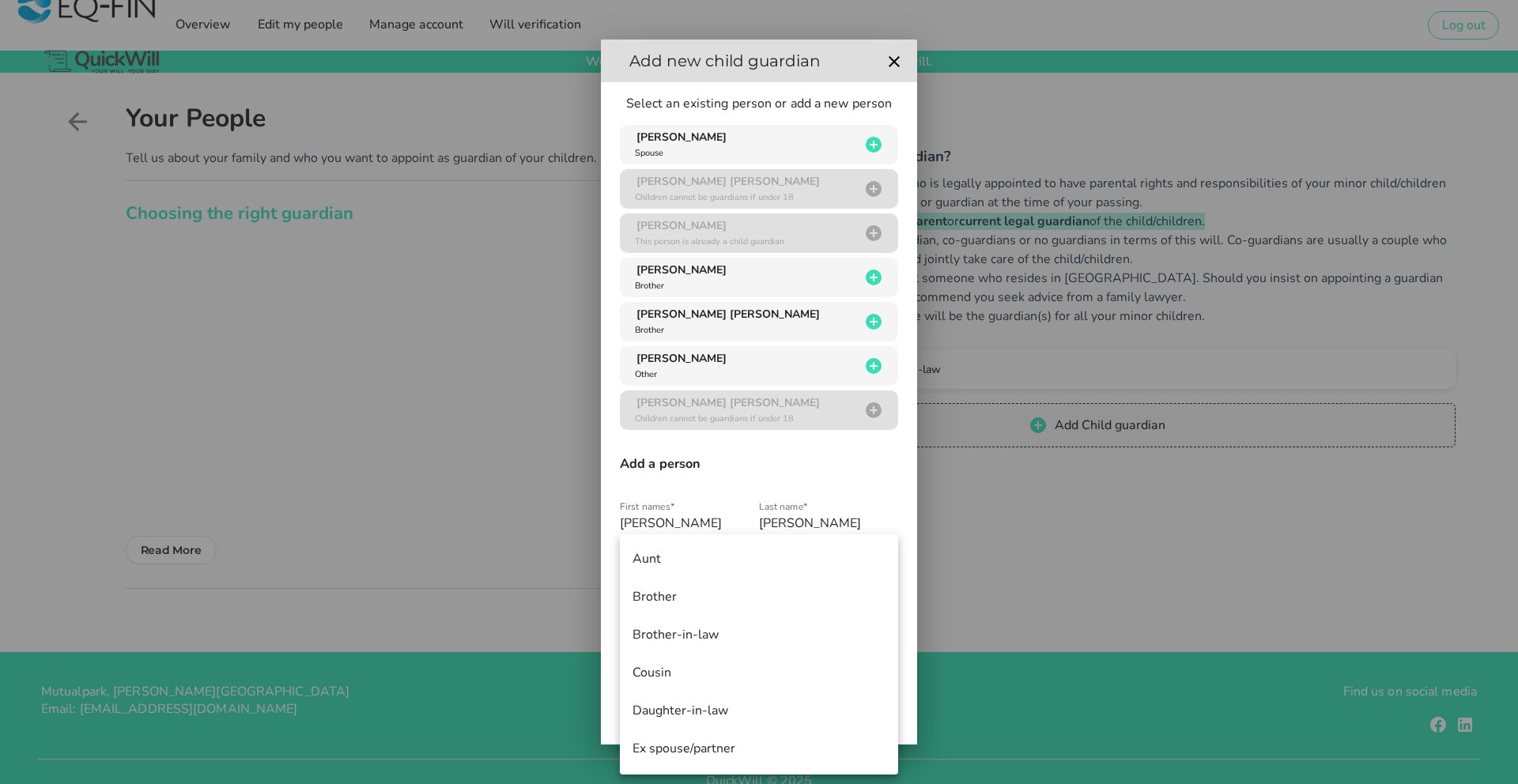
click at [737, 606] on div "Brother" at bounding box center [759, 597] width 253 height 34
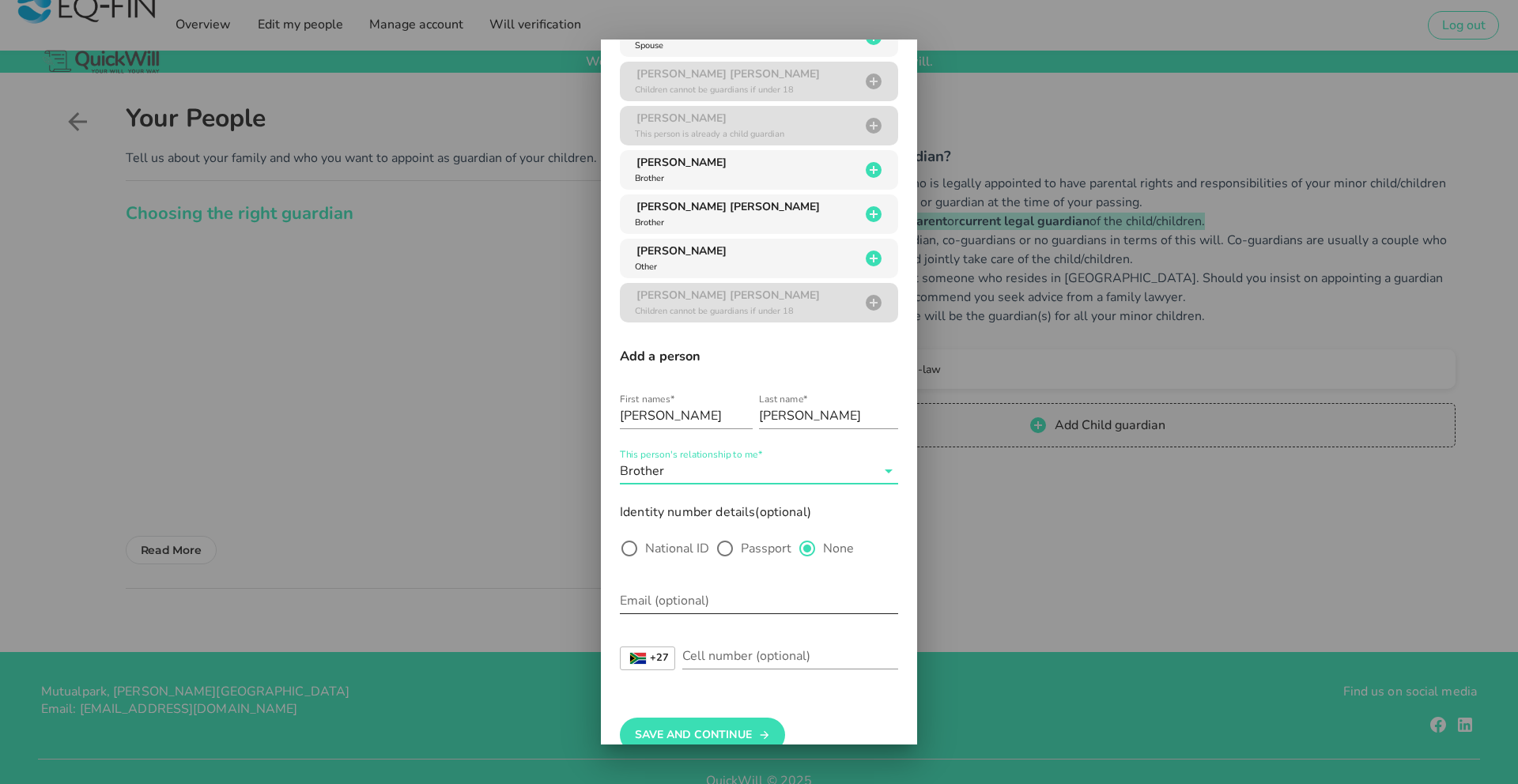
scroll to position [139, 0]
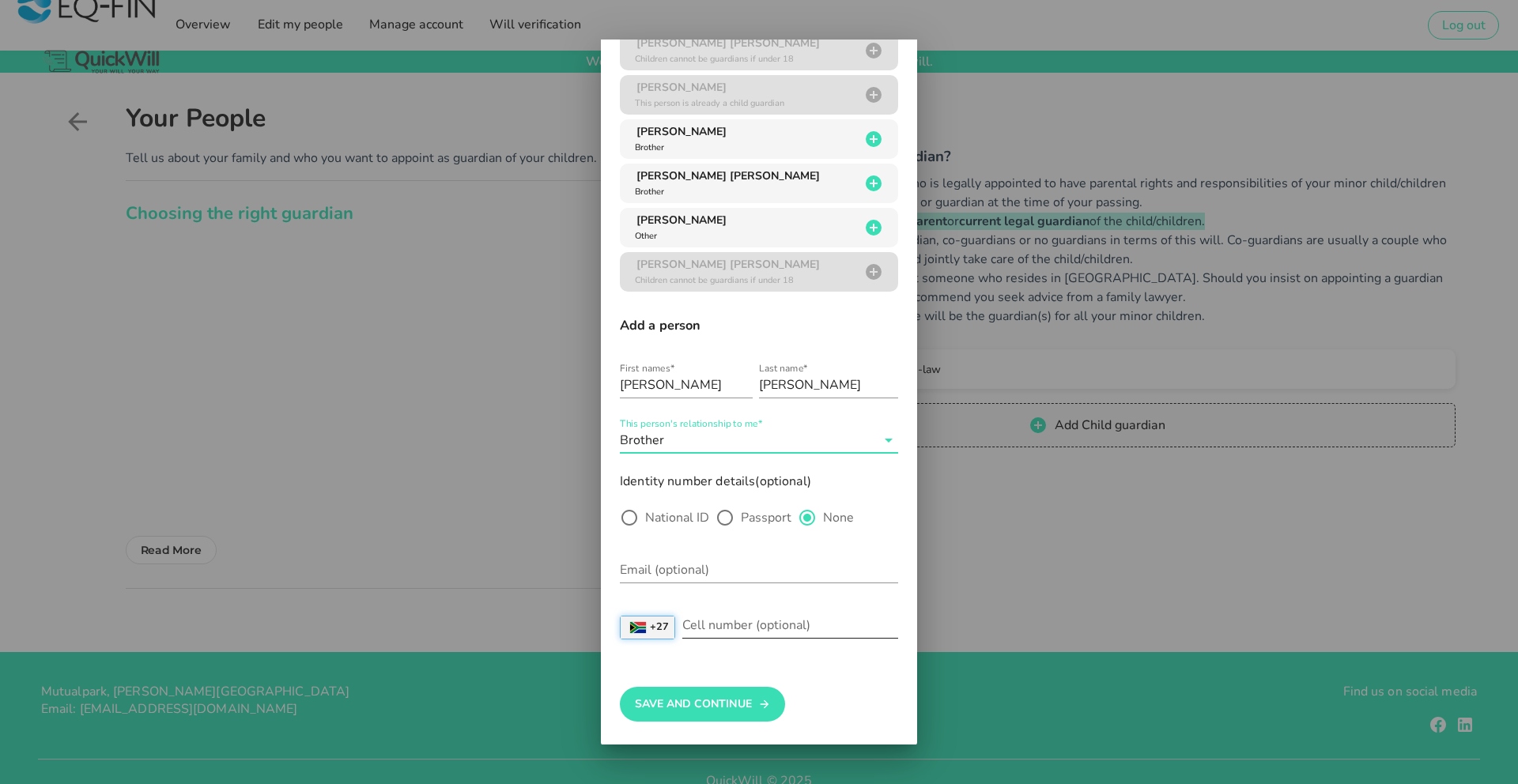
click at [663, 627] on strong "+27" at bounding box center [659, 627] width 19 height 10
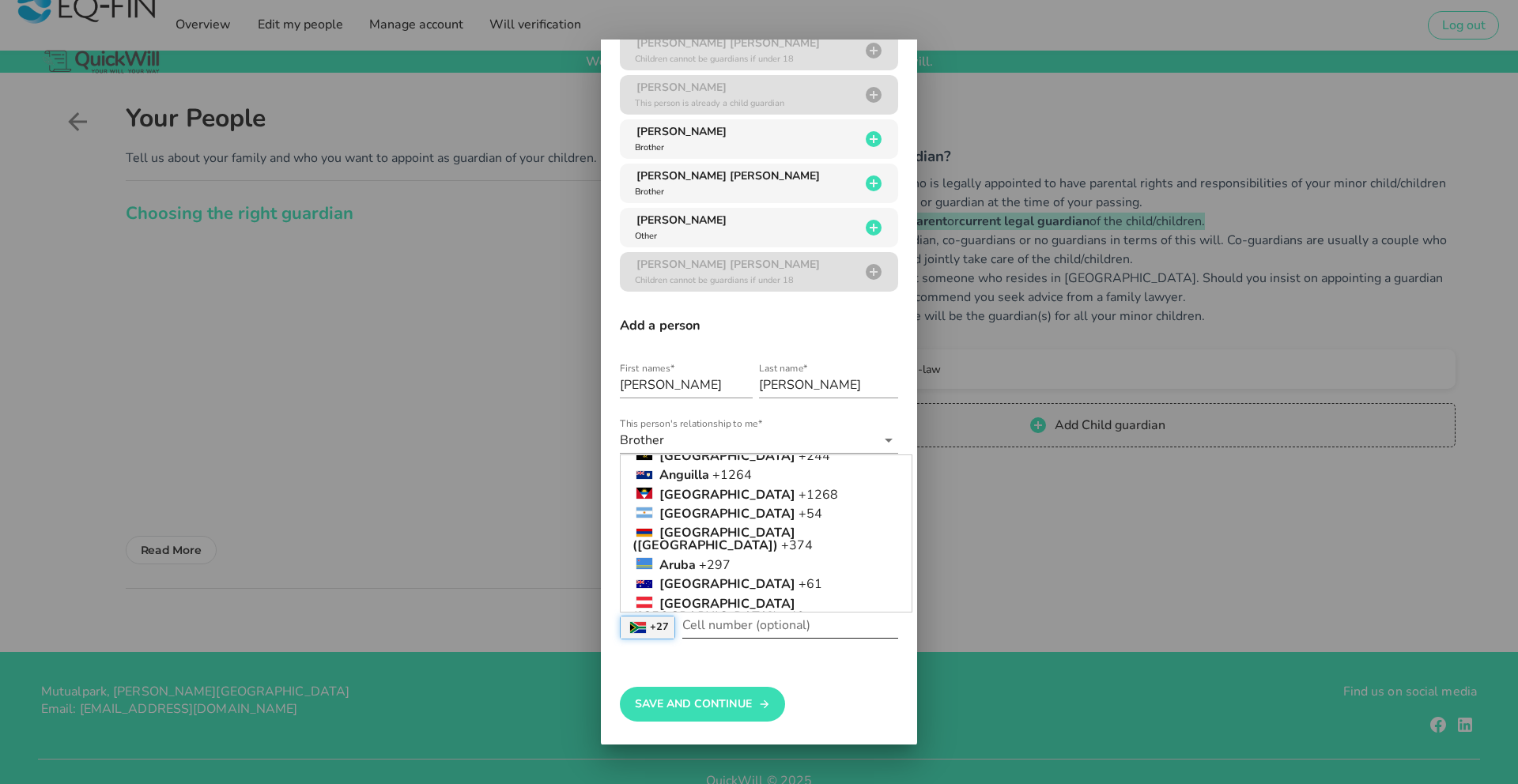
scroll to position [172, 0]
click at [697, 589] on strong "[GEOGRAPHIC_DATA]" at bounding box center [727, 597] width 136 height 17
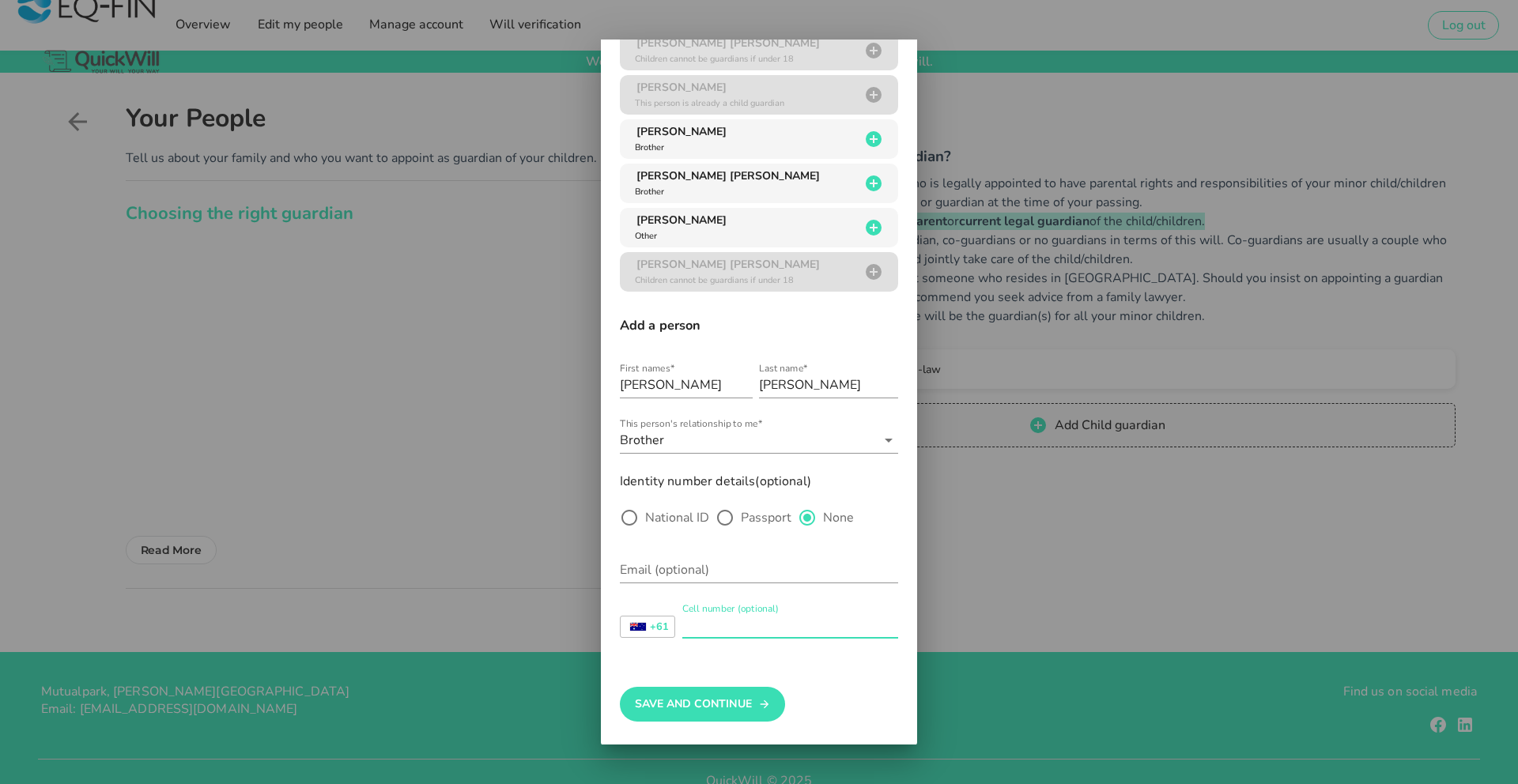
click at [733, 621] on input "Cell number (optional)" at bounding box center [790, 625] width 216 height 25
type input "405940688"
click at [736, 713] on button "Save And Continue" at bounding box center [701, 704] width 165 height 35
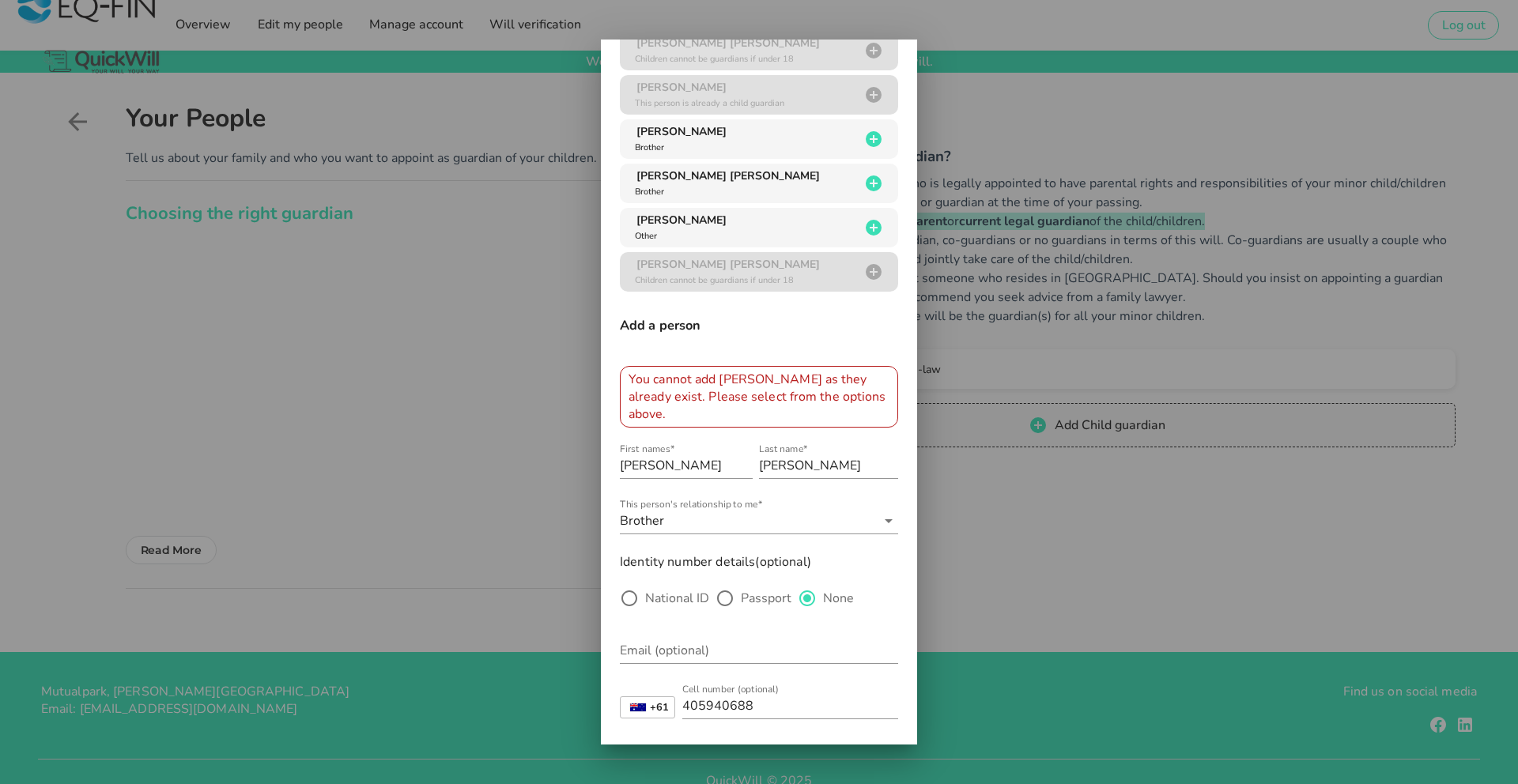
scroll to position [144, 0]
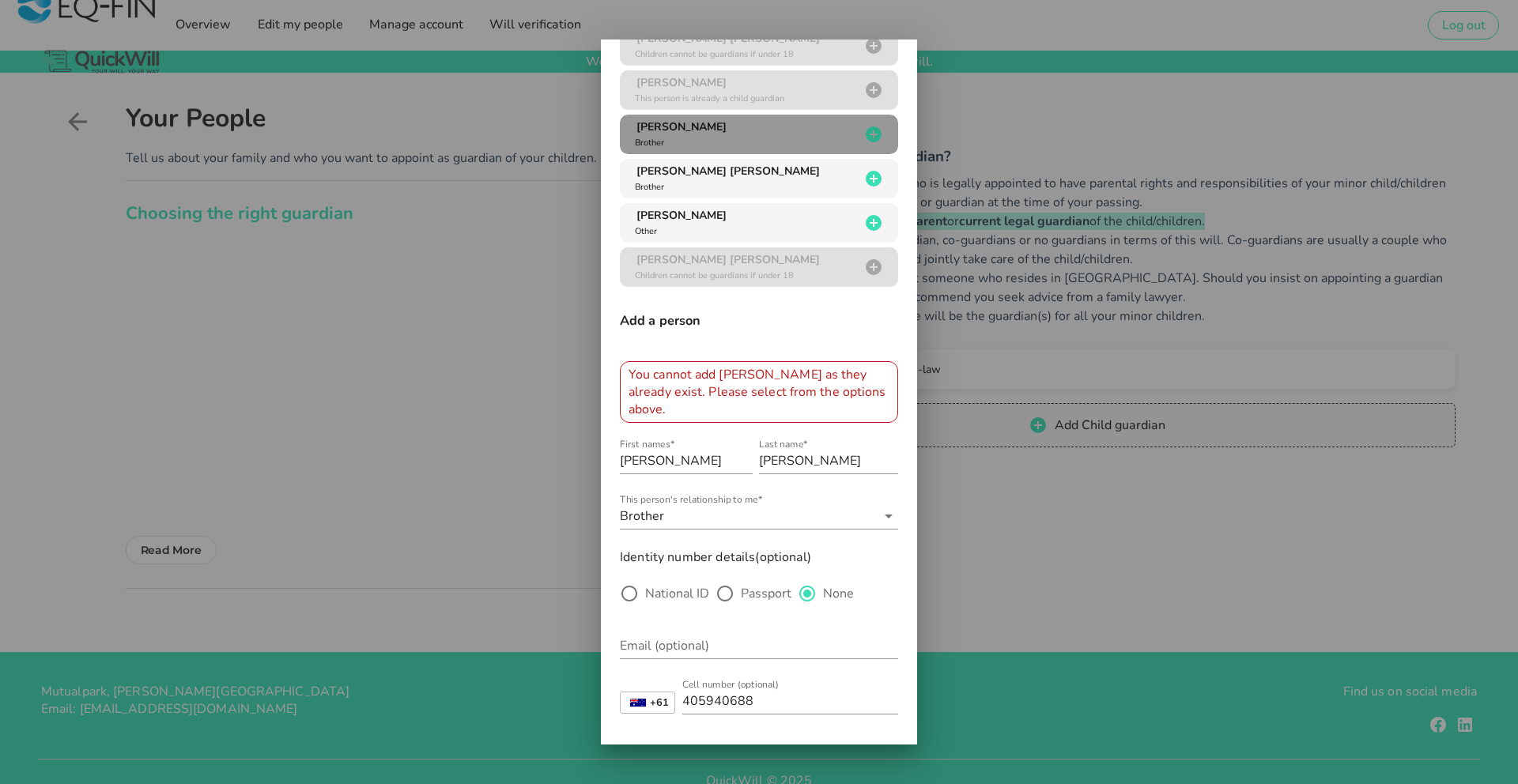
click at [678, 139] on div "[PERSON_NAME] Brother" at bounding box center [746, 135] width 228 height 30
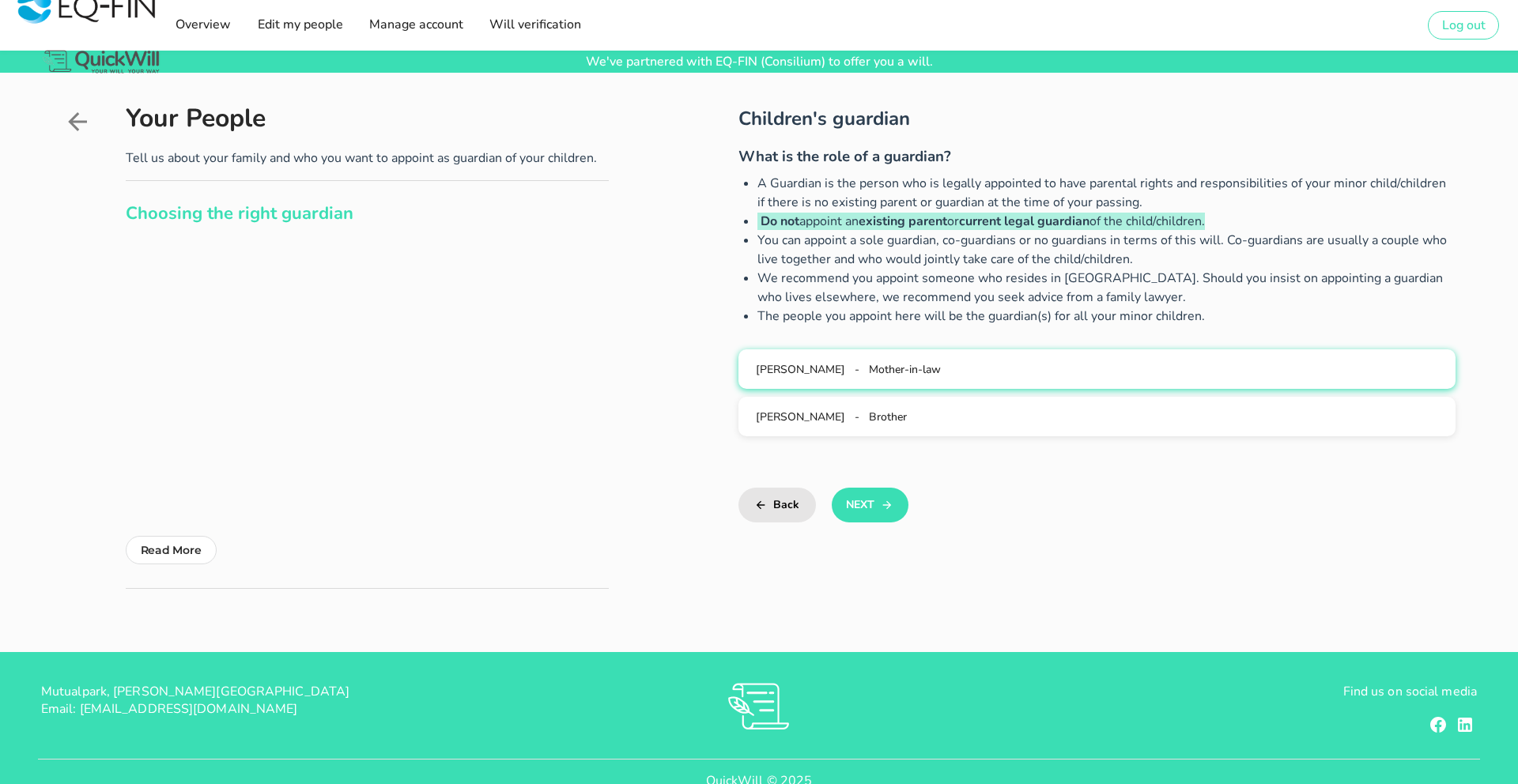
scroll to position [0, 0]
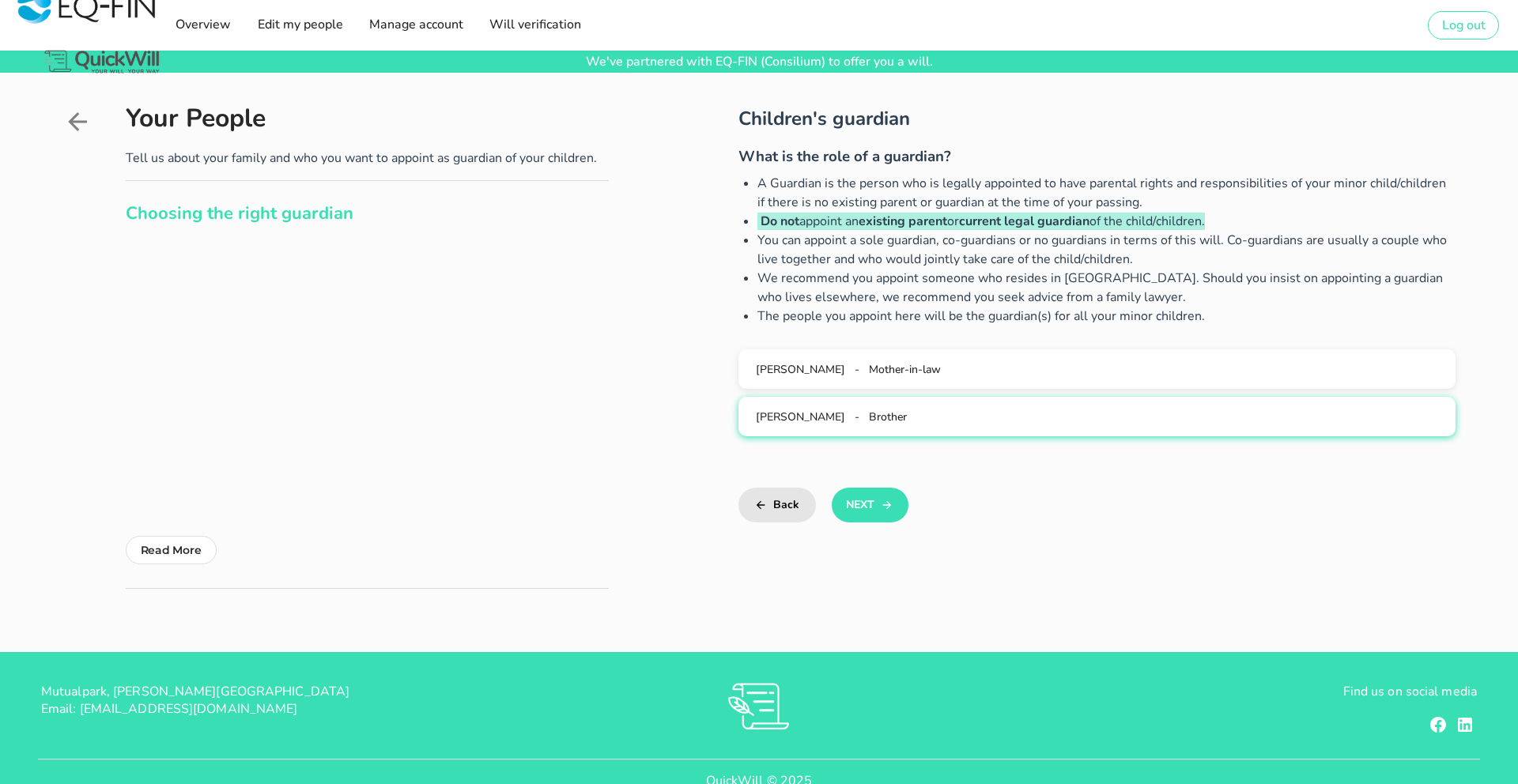
click at [907, 411] on span "Brother" at bounding box center [888, 416] width 38 height 15
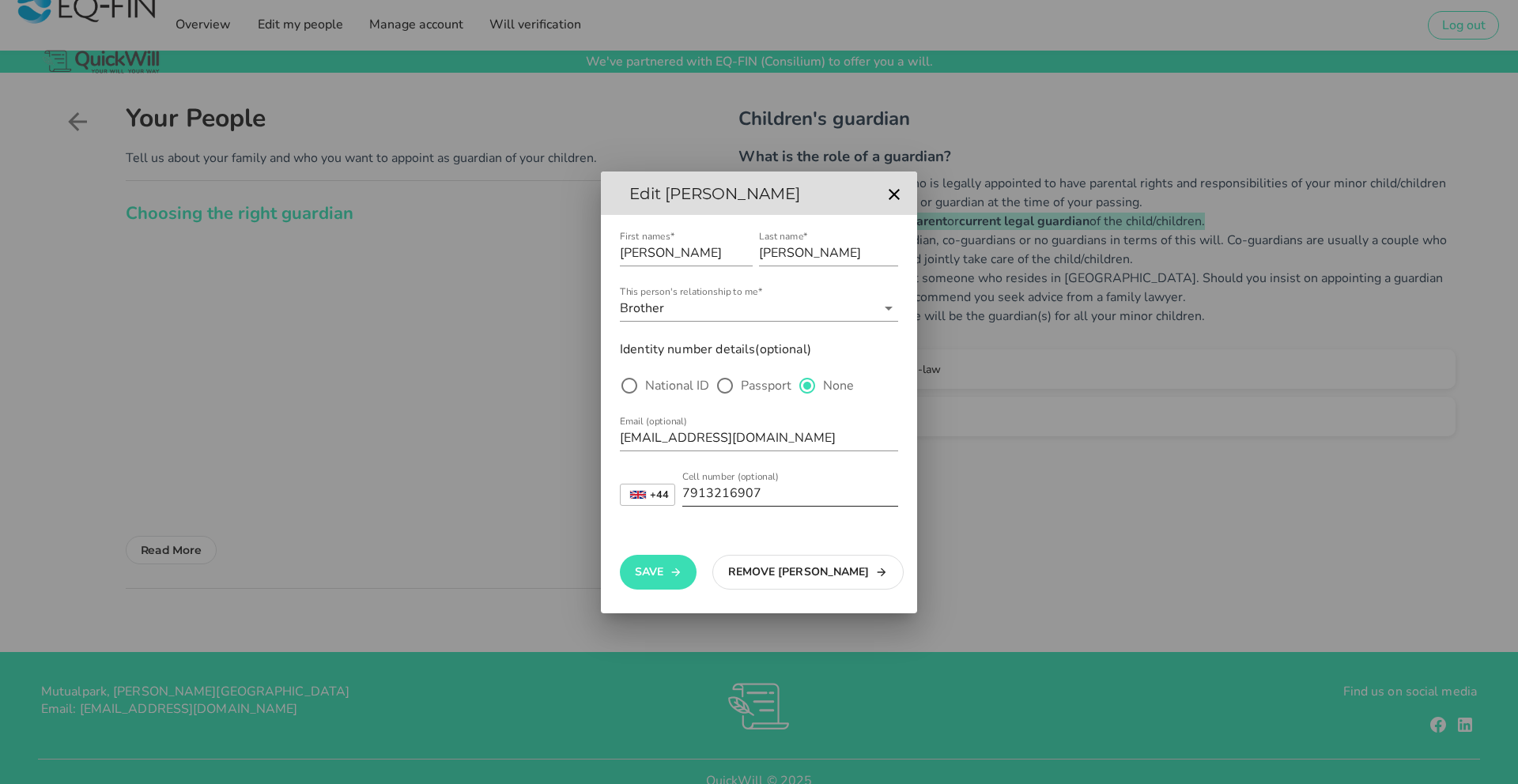
click at [705, 492] on input "7913216907" at bounding box center [790, 493] width 216 height 25
click at [655, 497] on strong "+44" at bounding box center [659, 495] width 19 height 10
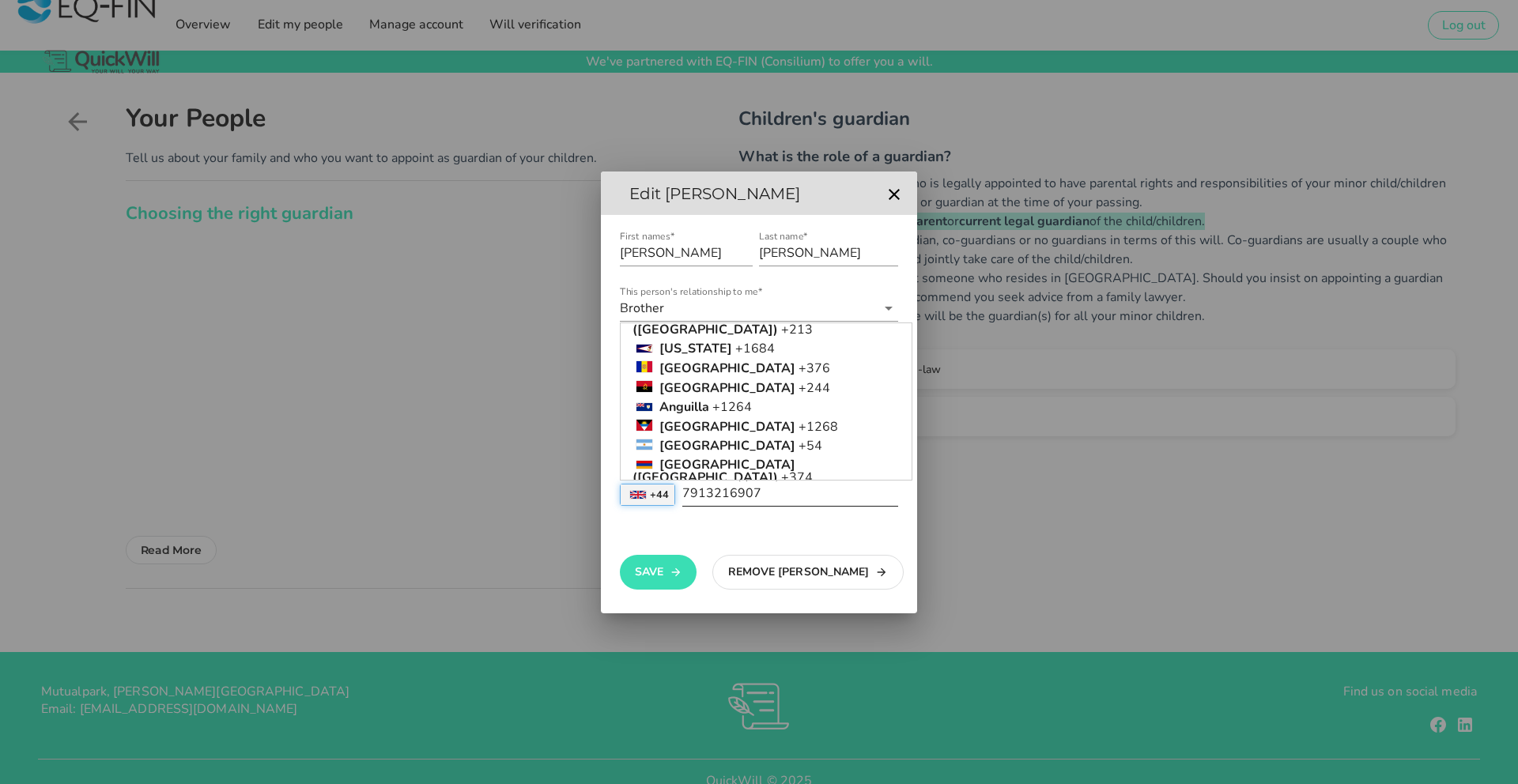
scroll to position [132, 0]
click at [682, 497] on strong "[GEOGRAPHIC_DATA]" at bounding box center [727, 505] width 136 height 17
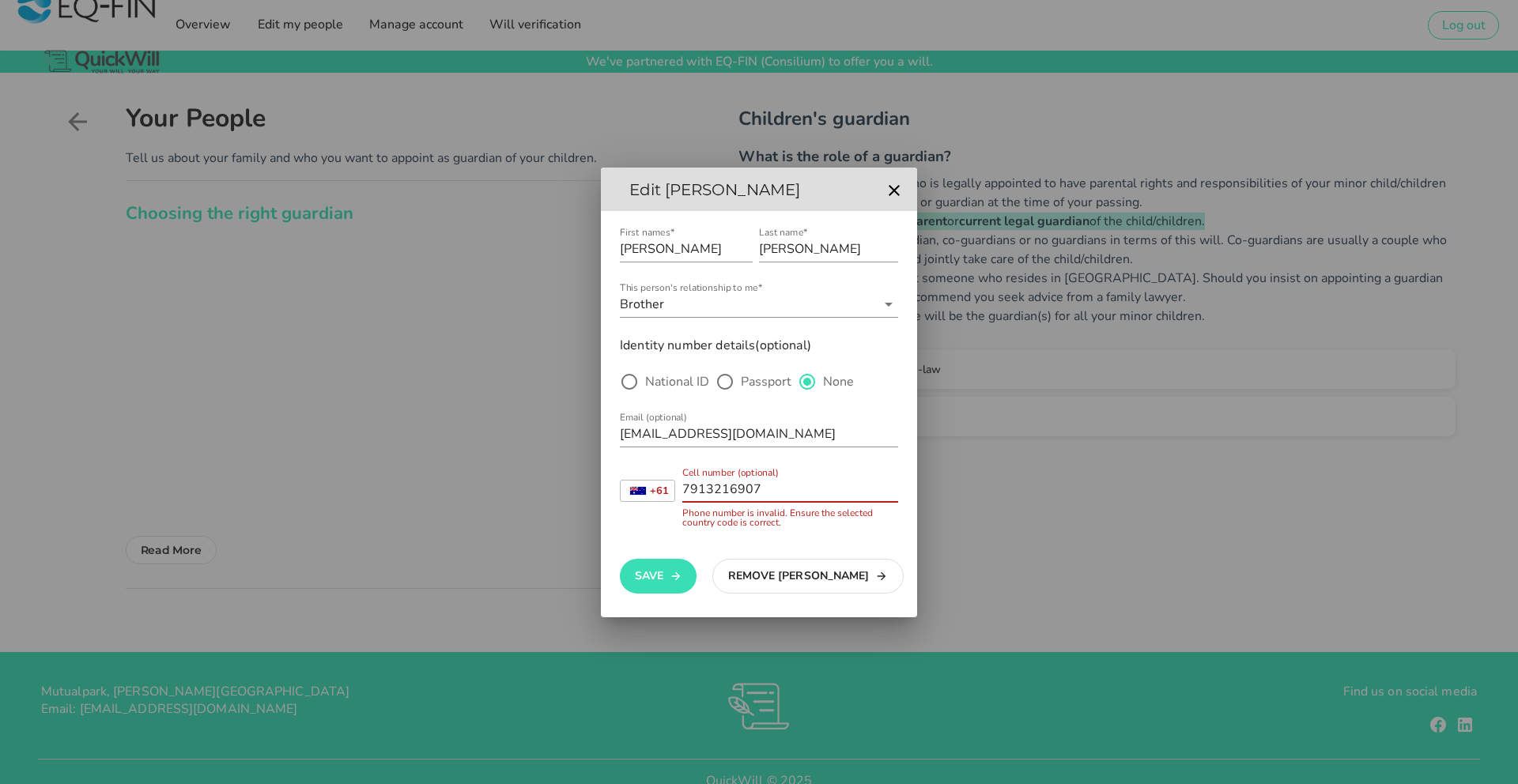
drag, startPoint x: 758, startPoint y: 483, endPoint x: 683, endPoint y: 498, distance: 76.5
click at [688, 486] on input "7913216907" at bounding box center [790, 489] width 216 height 25
drag, startPoint x: 701, startPoint y: 490, endPoint x: 738, endPoint y: 492, distance: 37.1
click at [701, 490] on input "7913216907" at bounding box center [790, 489] width 216 height 25
drag, startPoint x: 768, startPoint y: 491, endPoint x: 672, endPoint y: 492, distance: 96.0
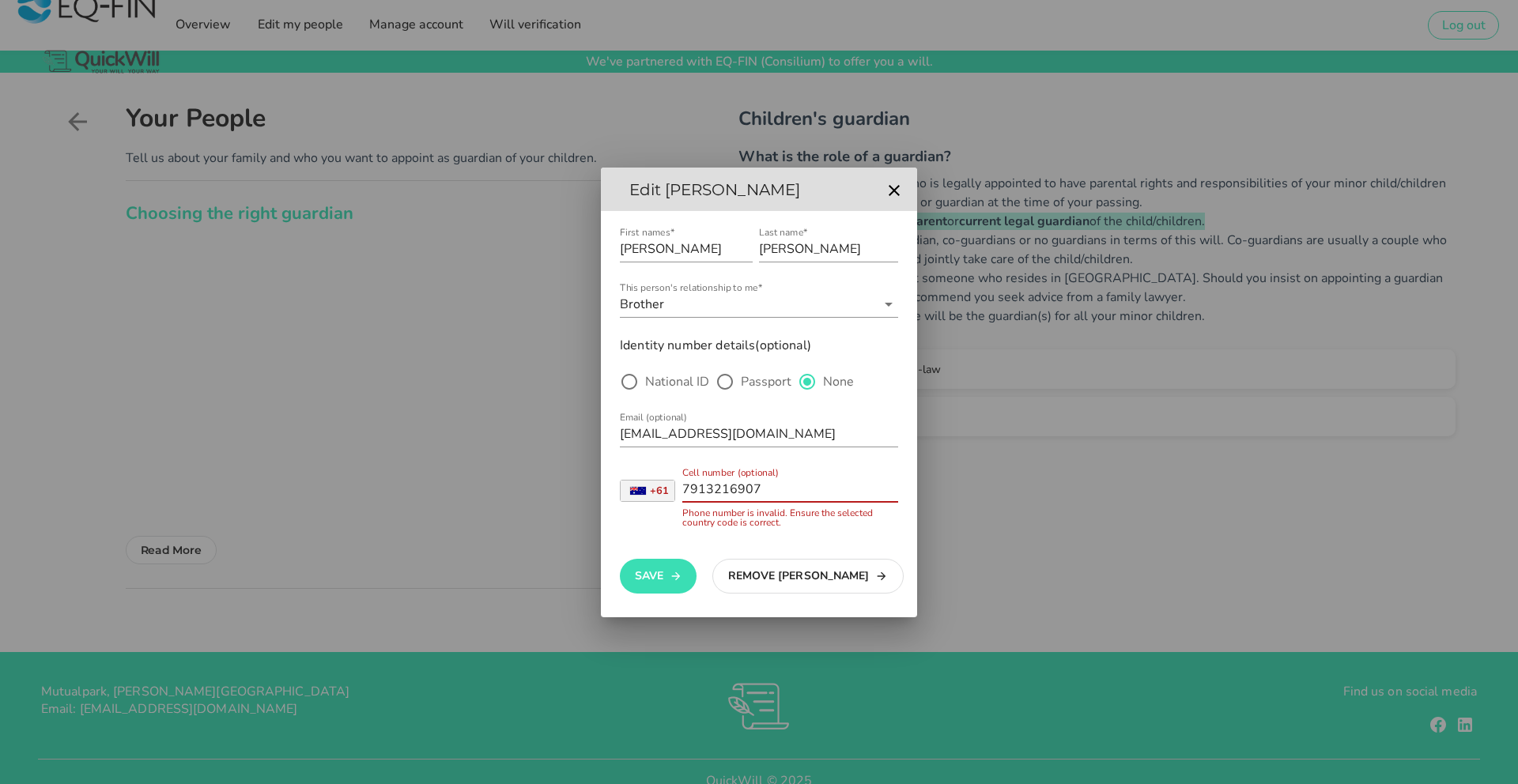
click at [666, 491] on div "+61 [GEOGRAPHIC_DATA] +27 [GEOGRAPHIC_DATA] +44 [GEOGRAPHIC_DATA] (‫[GEOGRAPHIC…" at bounding box center [758, 498] width 278 height 60
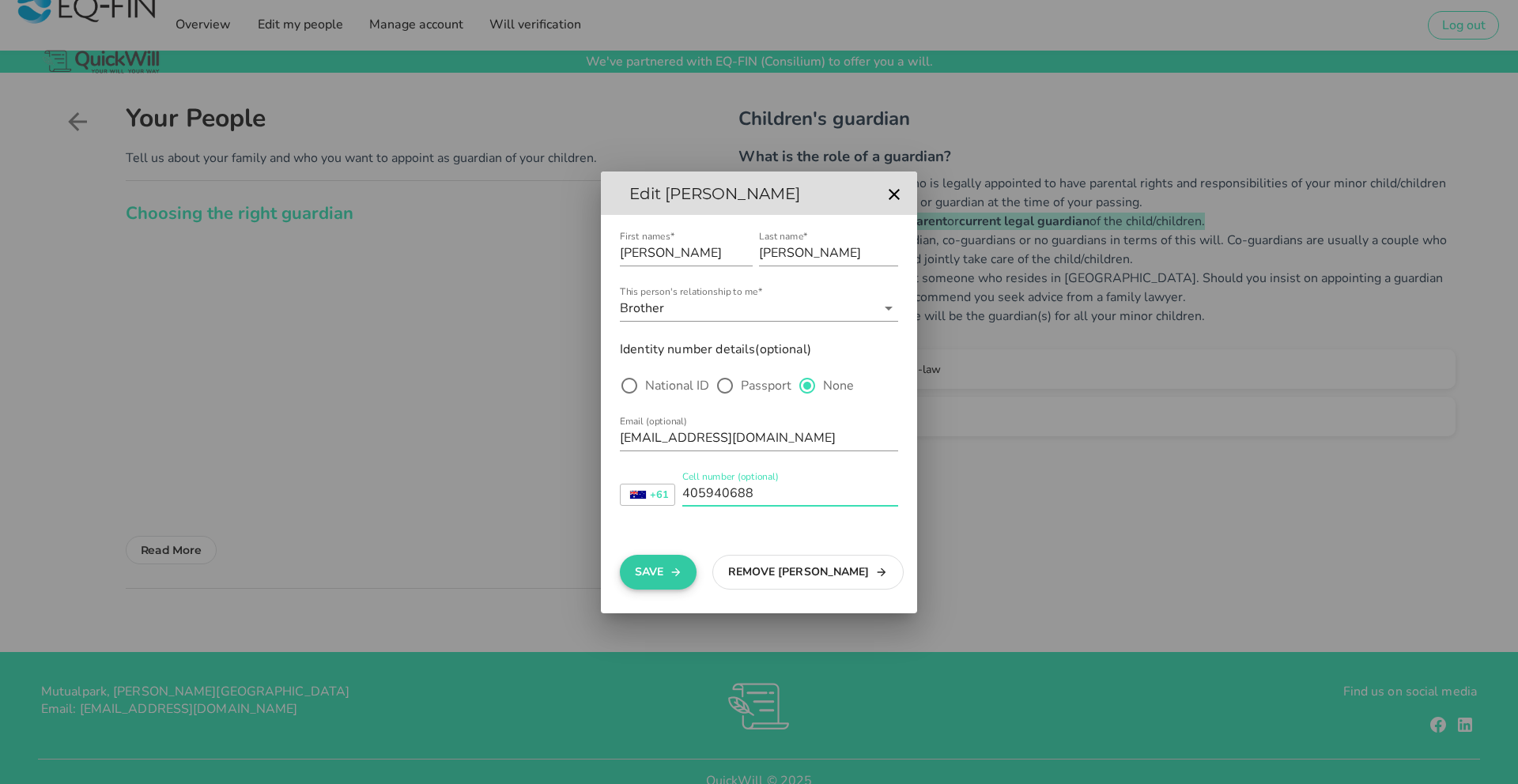
type input "405940688"
click at [657, 573] on button "Save" at bounding box center [657, 572] width 76 height 35
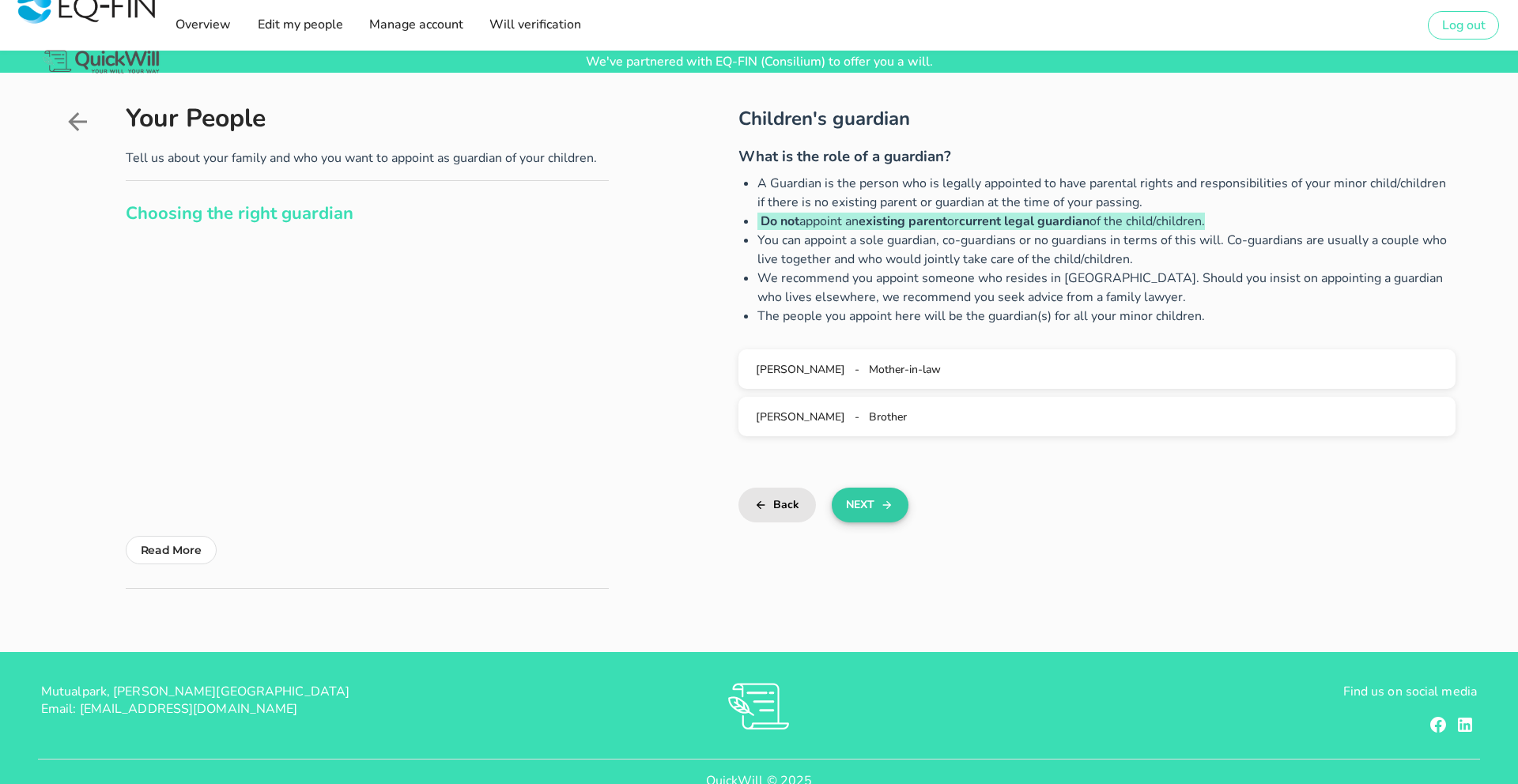
click at [882, 511] on icon "button" at bounding box center [886, 505] width 12 height 19
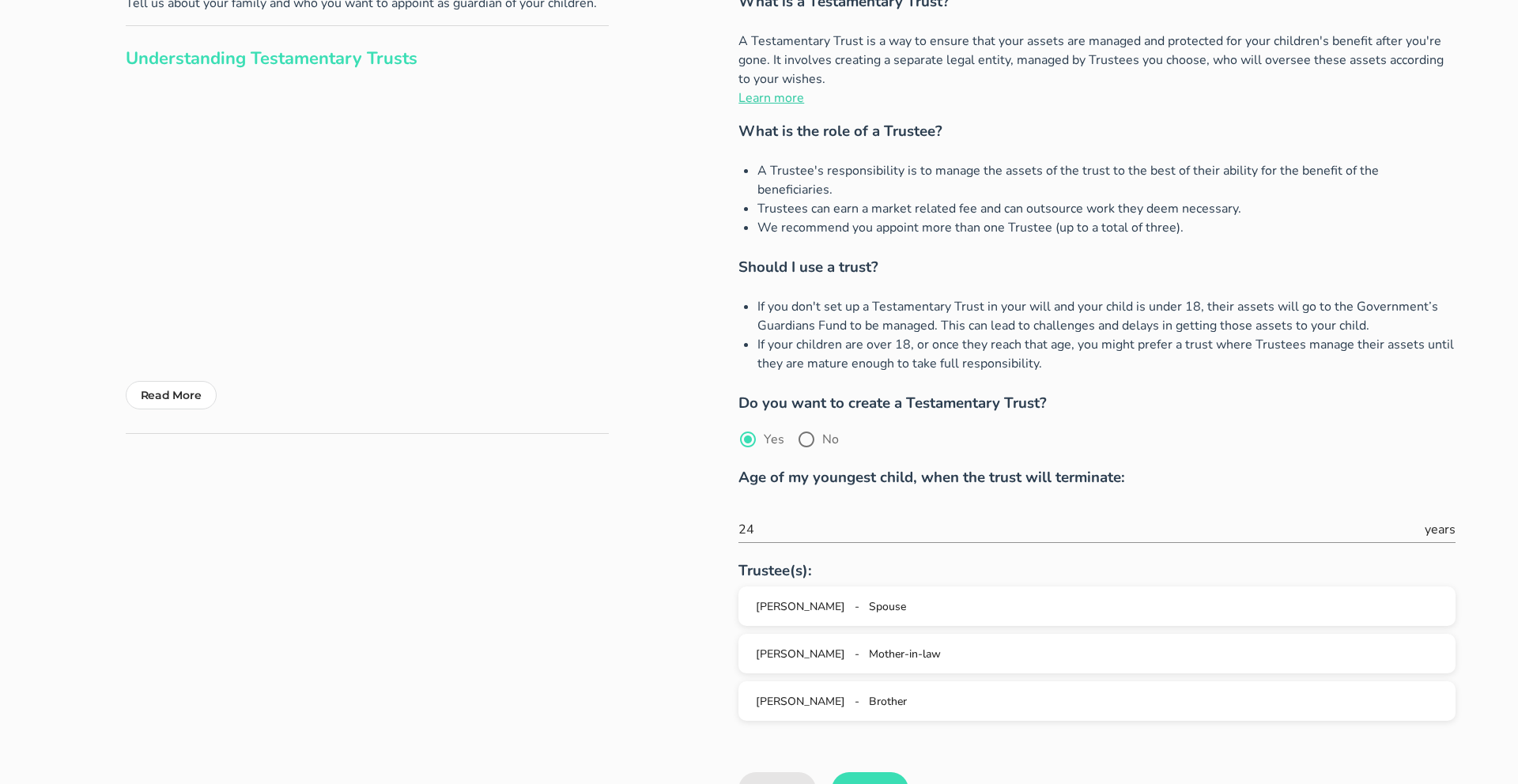
scroll to position [162, 0]
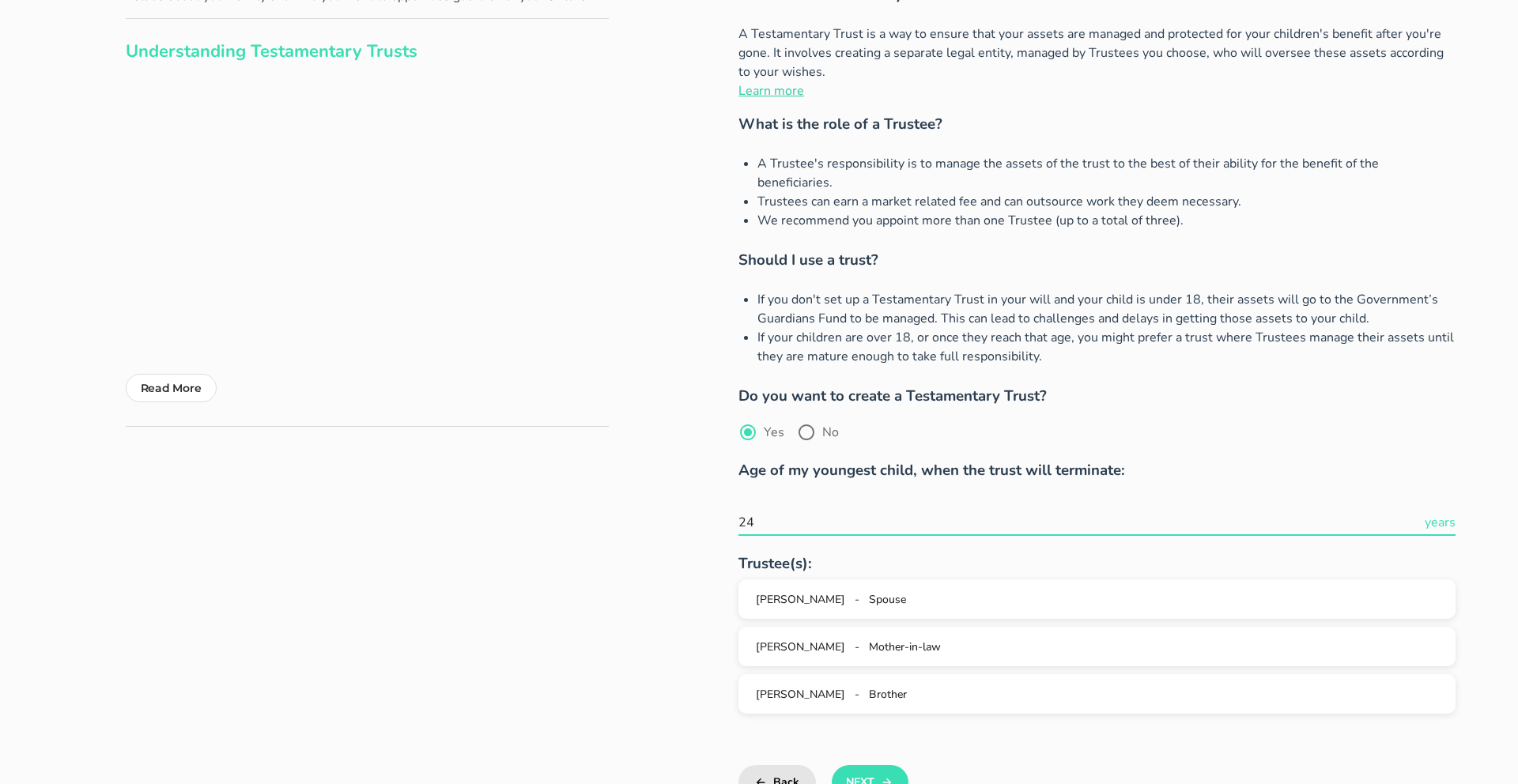
click at [820, 510] on input "24" at bounding box center [1080, 522] width 683 height 25
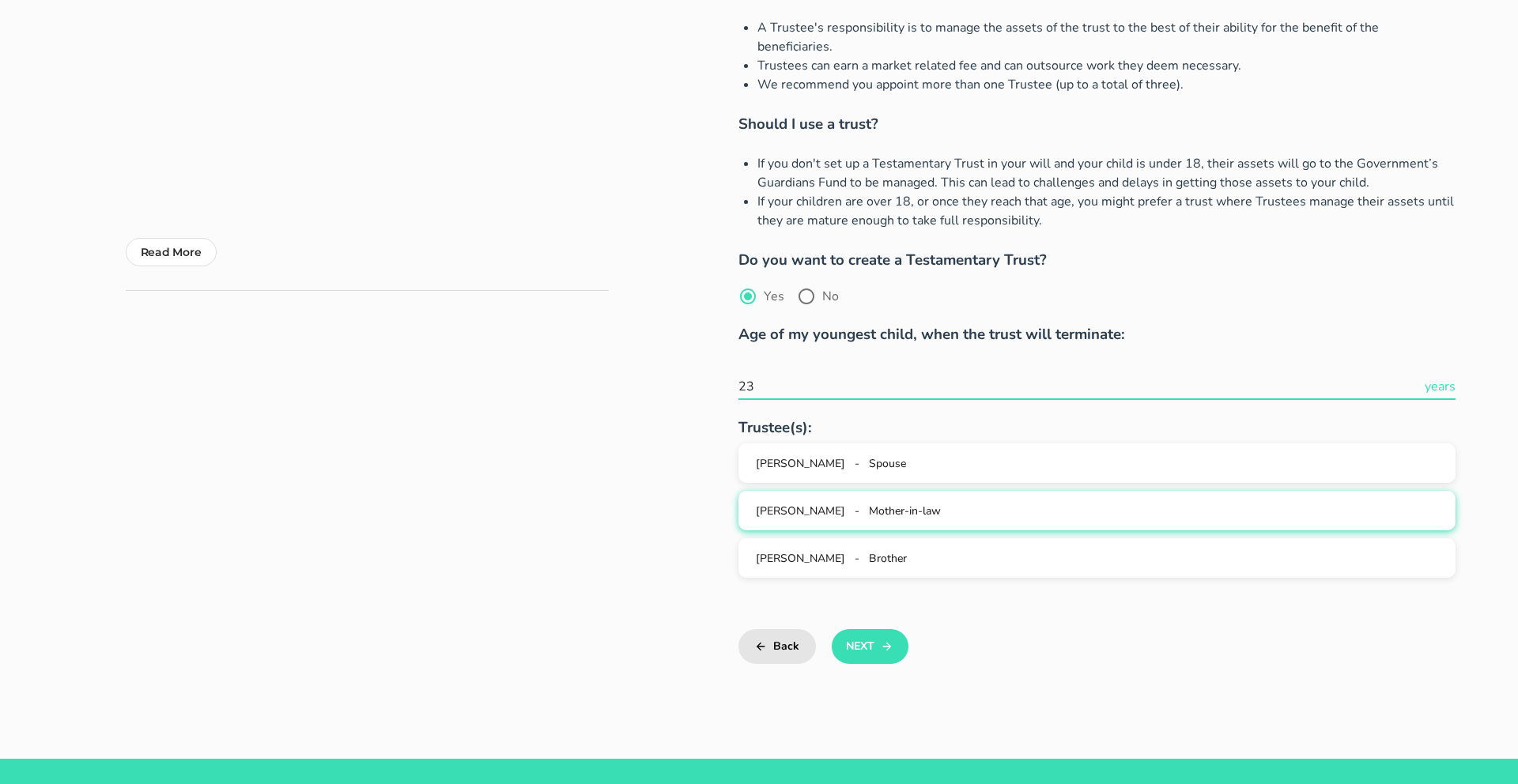
scroll to position [311, 0]
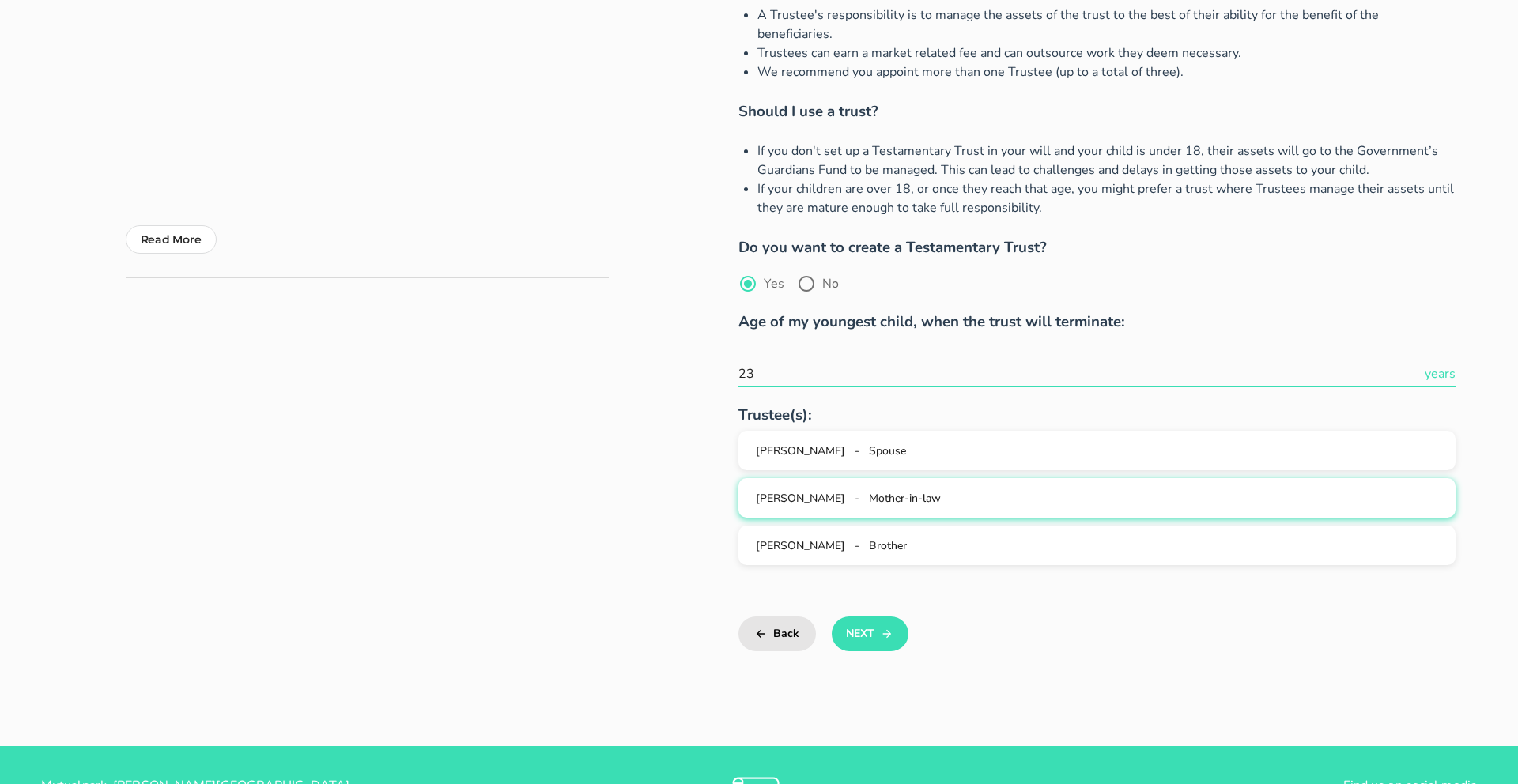
type input "23"
click at [890, 490] on button "[PERSON_NAME] - Mother-in-law" at bounding box center [1097, 498] width 717 height 40
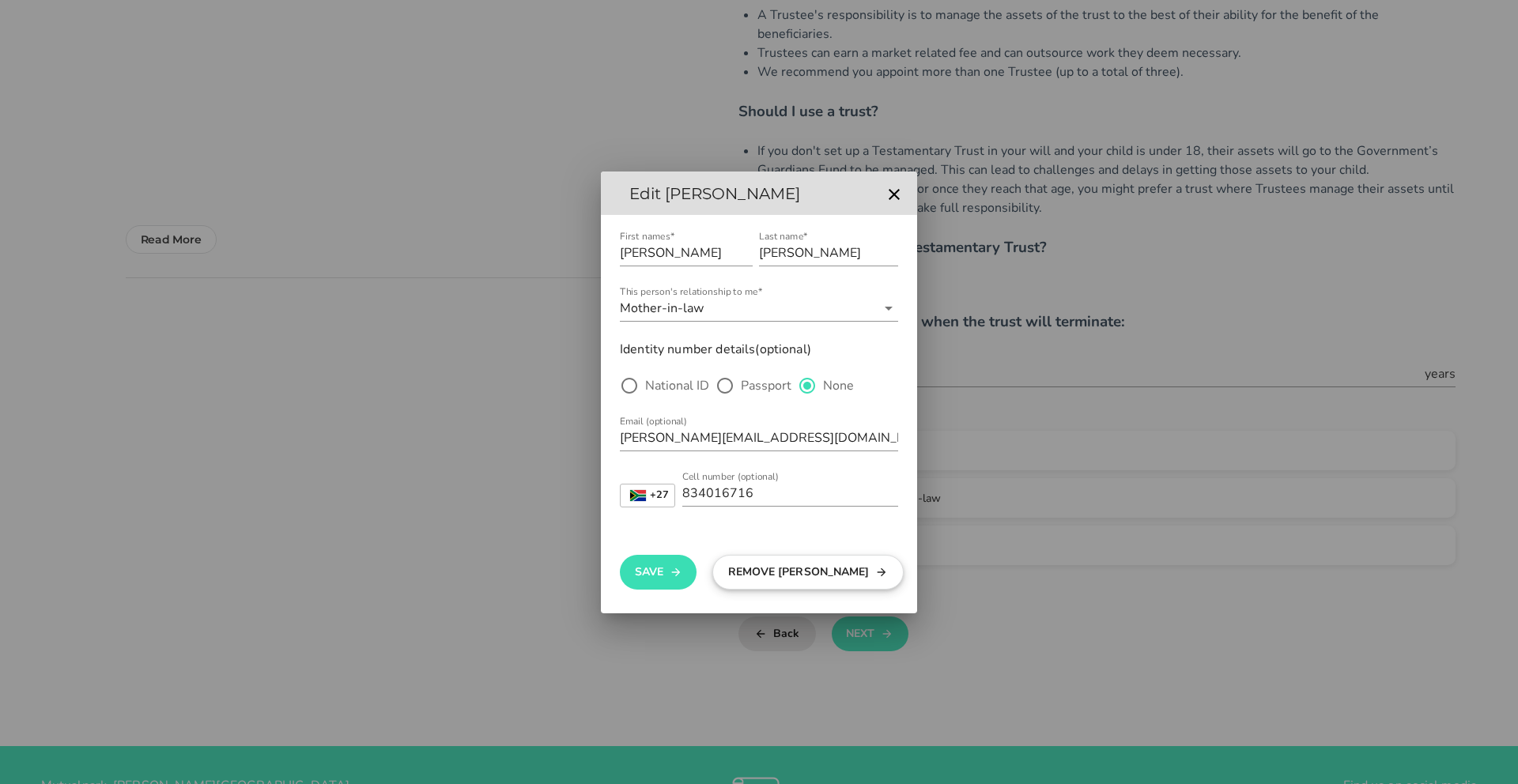
click at [767, 575] on button "Remove [PERSON_NAME]" at bounding box center [808, 572] width 190 height 35
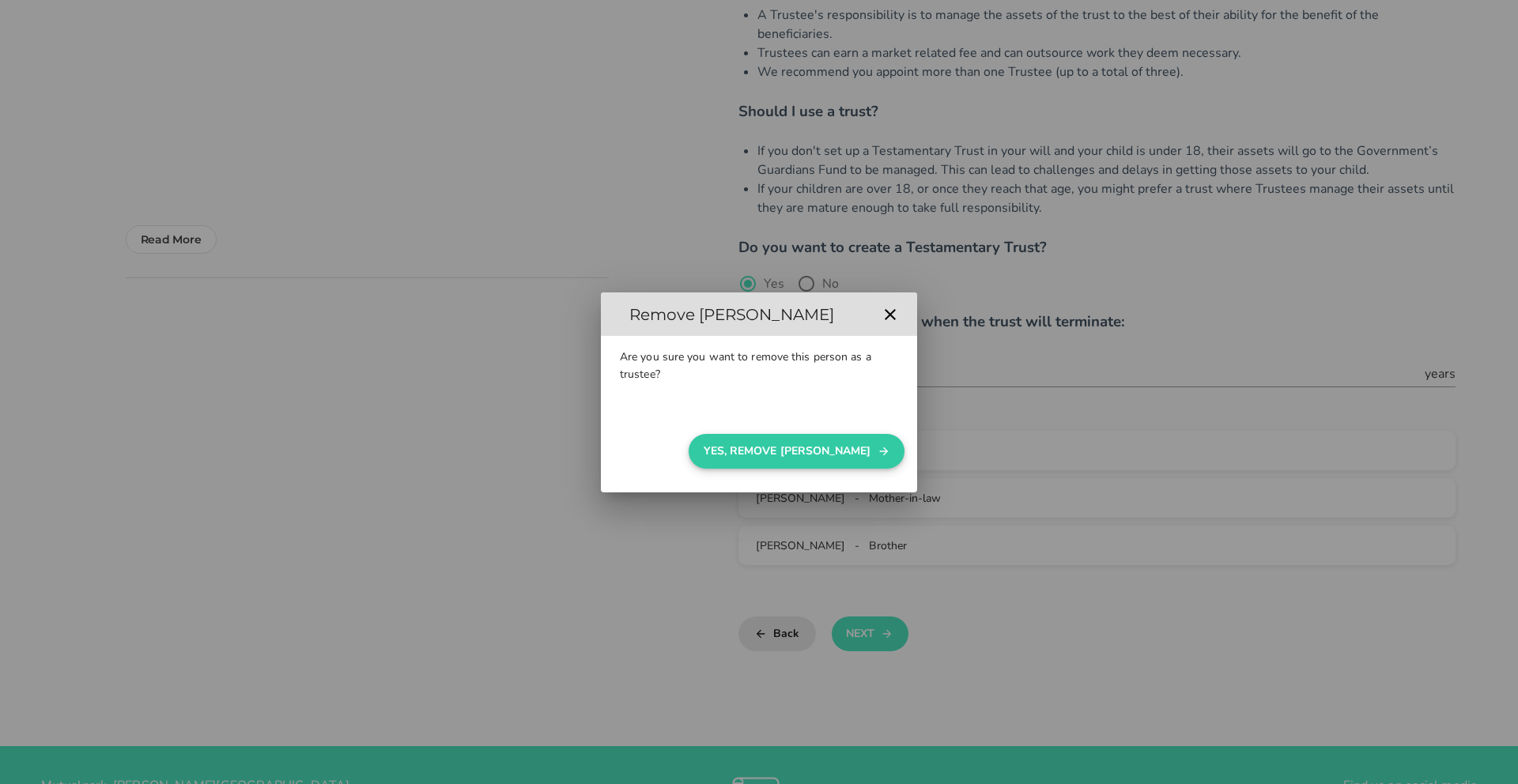
click at [805, 451] on button "Yes, Remove [PERSON_NAME]" at bounding box center [796, 450] width 216 height 35
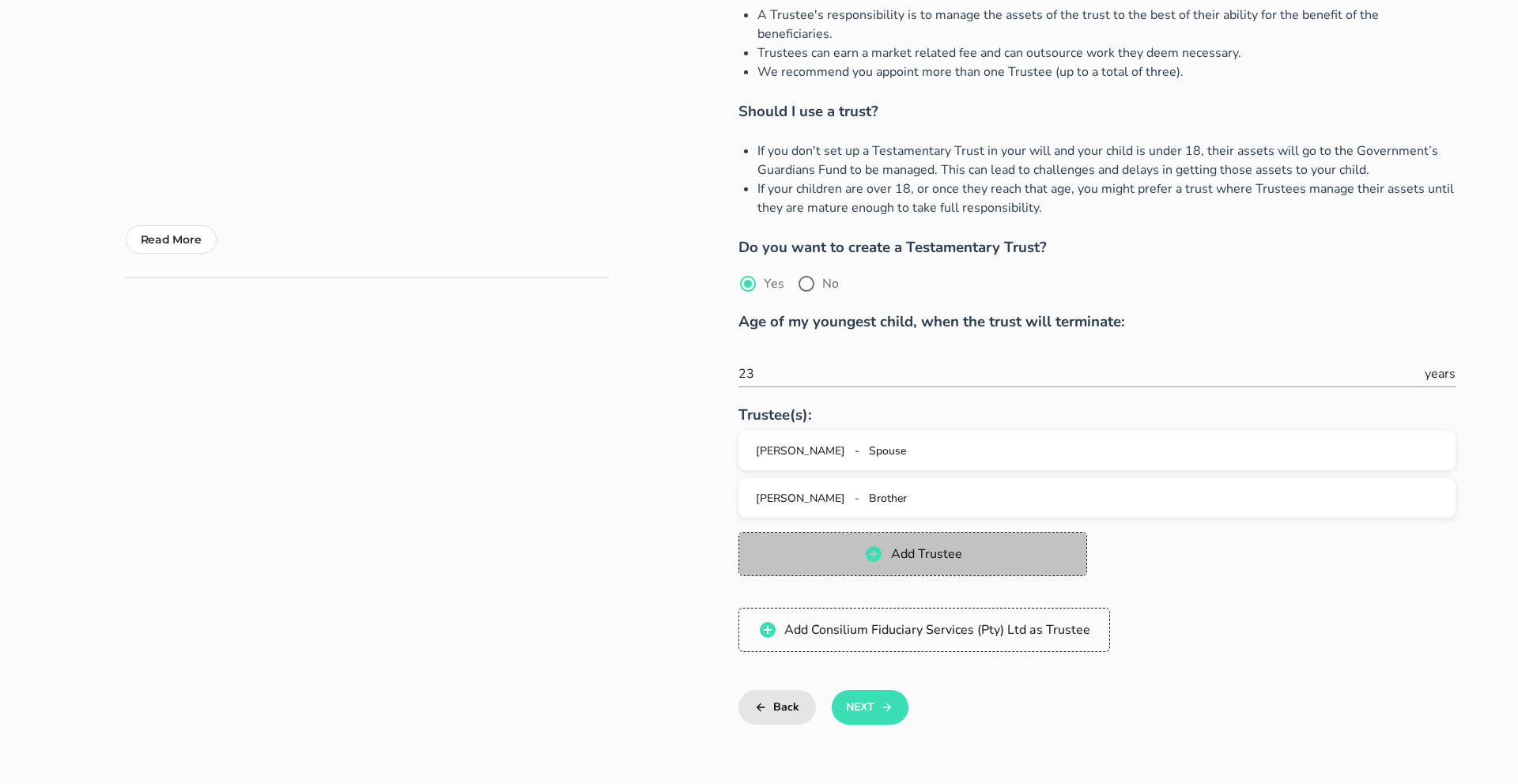
click at [880, 546] on icon "button" at bounding box center [873, 553] width 16 height 16
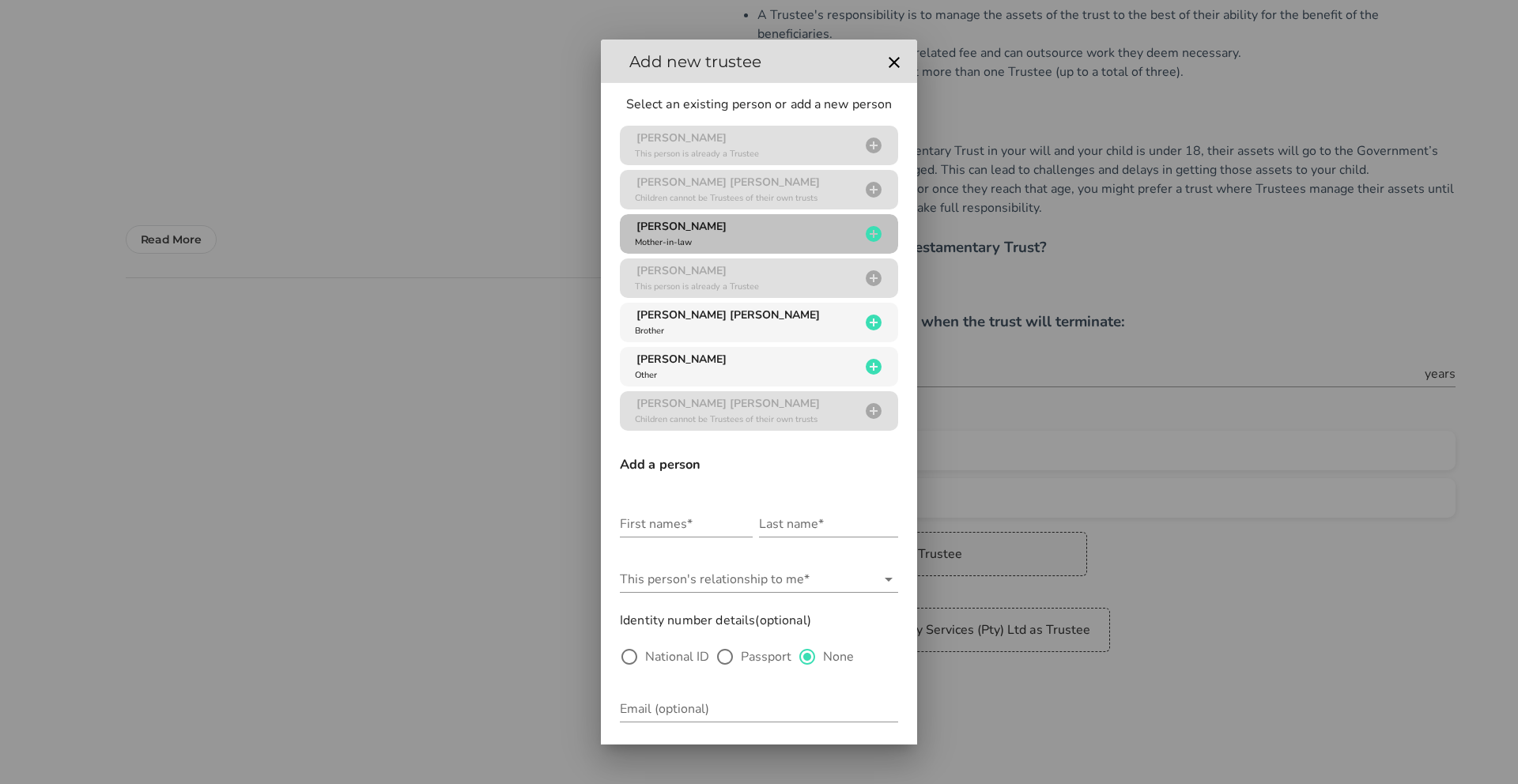
click at [712, 234] on div "[PERSON_NAME] Mother-in-law" at bounding box center [746, 234] width 228 height 30
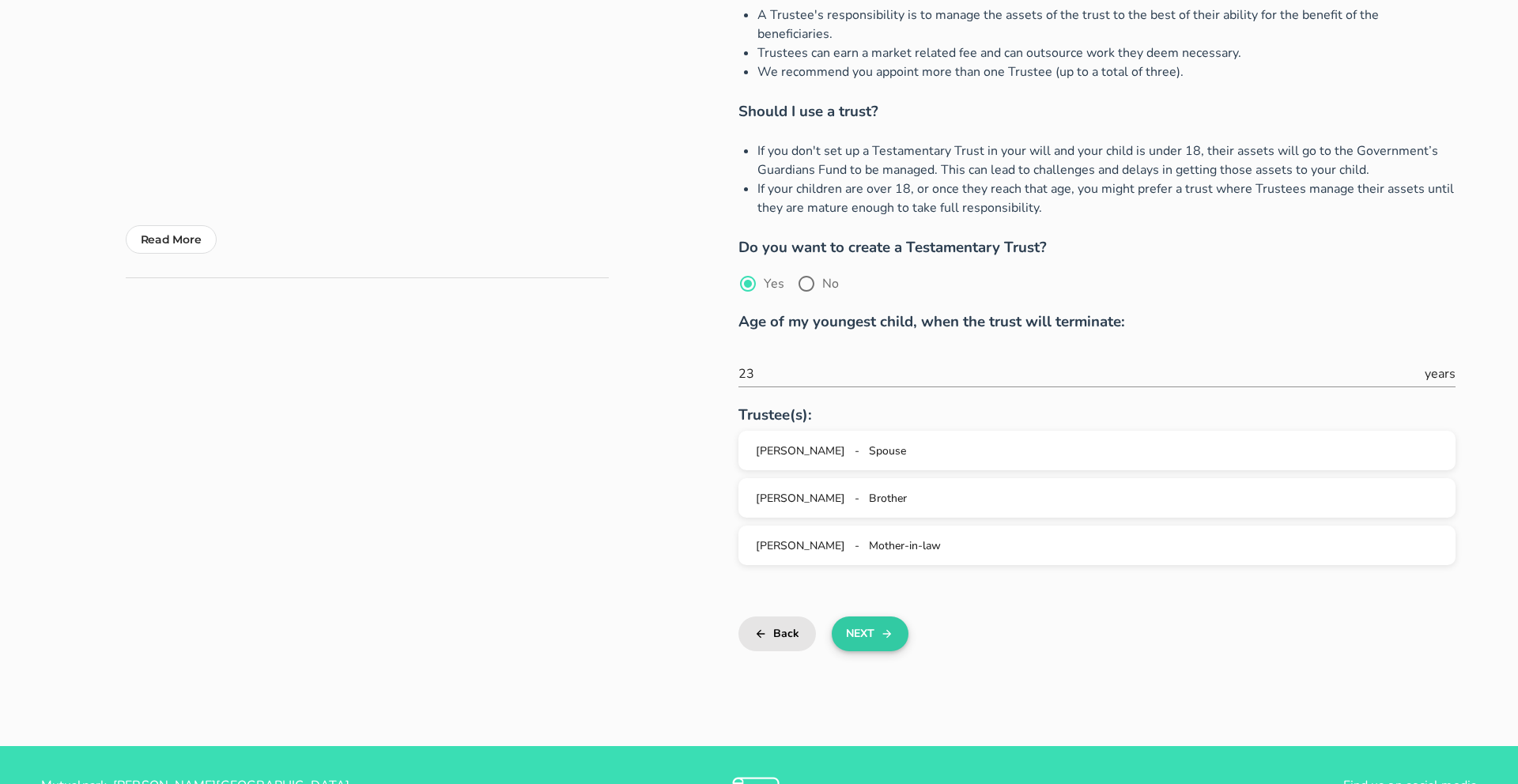
click at [858, 620] on button "Next" at bounding box center [869, 633] width 76 height 35
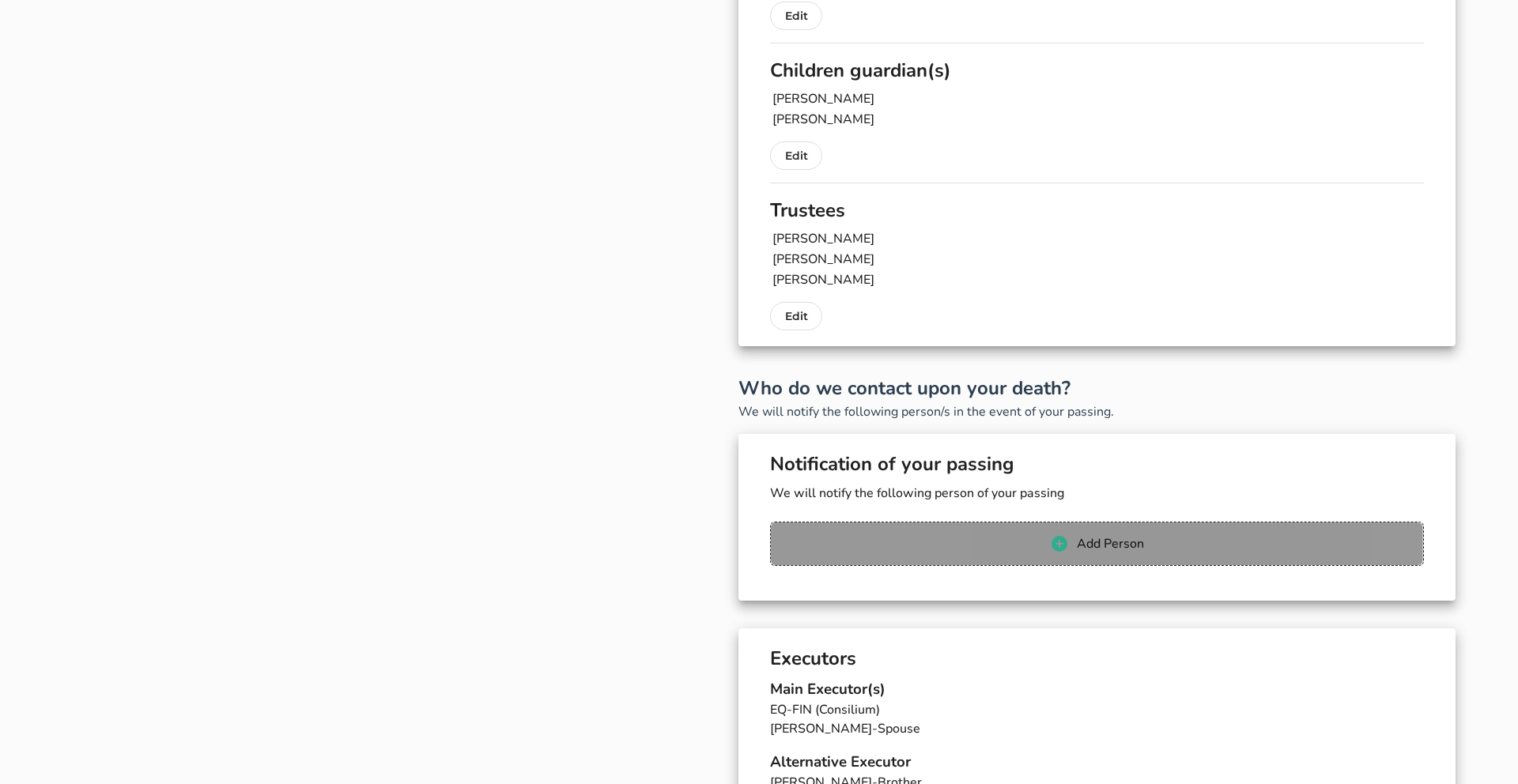
scroll to position [429, 0]
click at [964, 541] on span "Add Person" at bounding box center [1097, 542] width 620 height 19
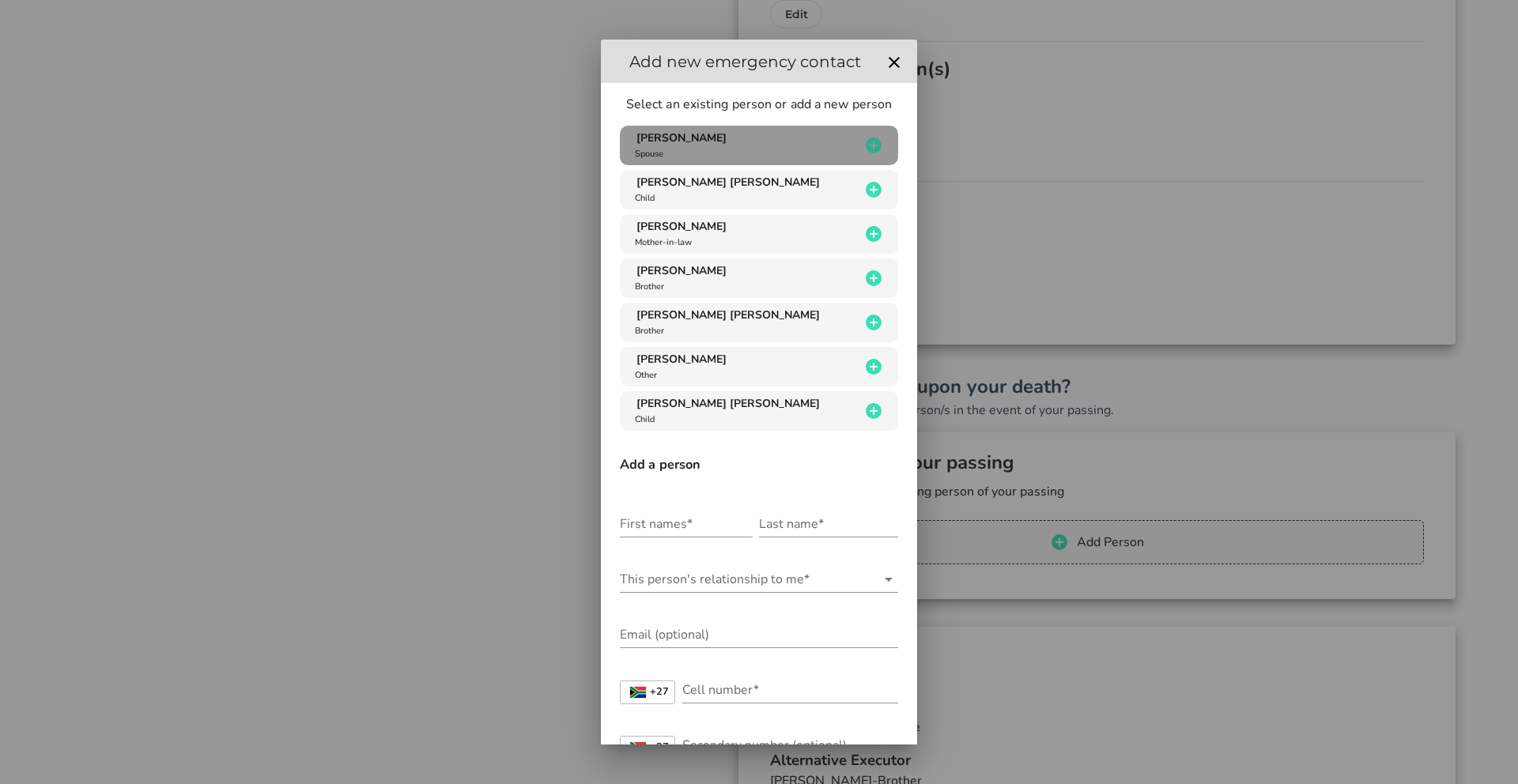
click at [659, 145] on div "[PERSON_NAME]" at bounding box center [746, 145] width 228 height 30
type input "[PERSON_NAME]"
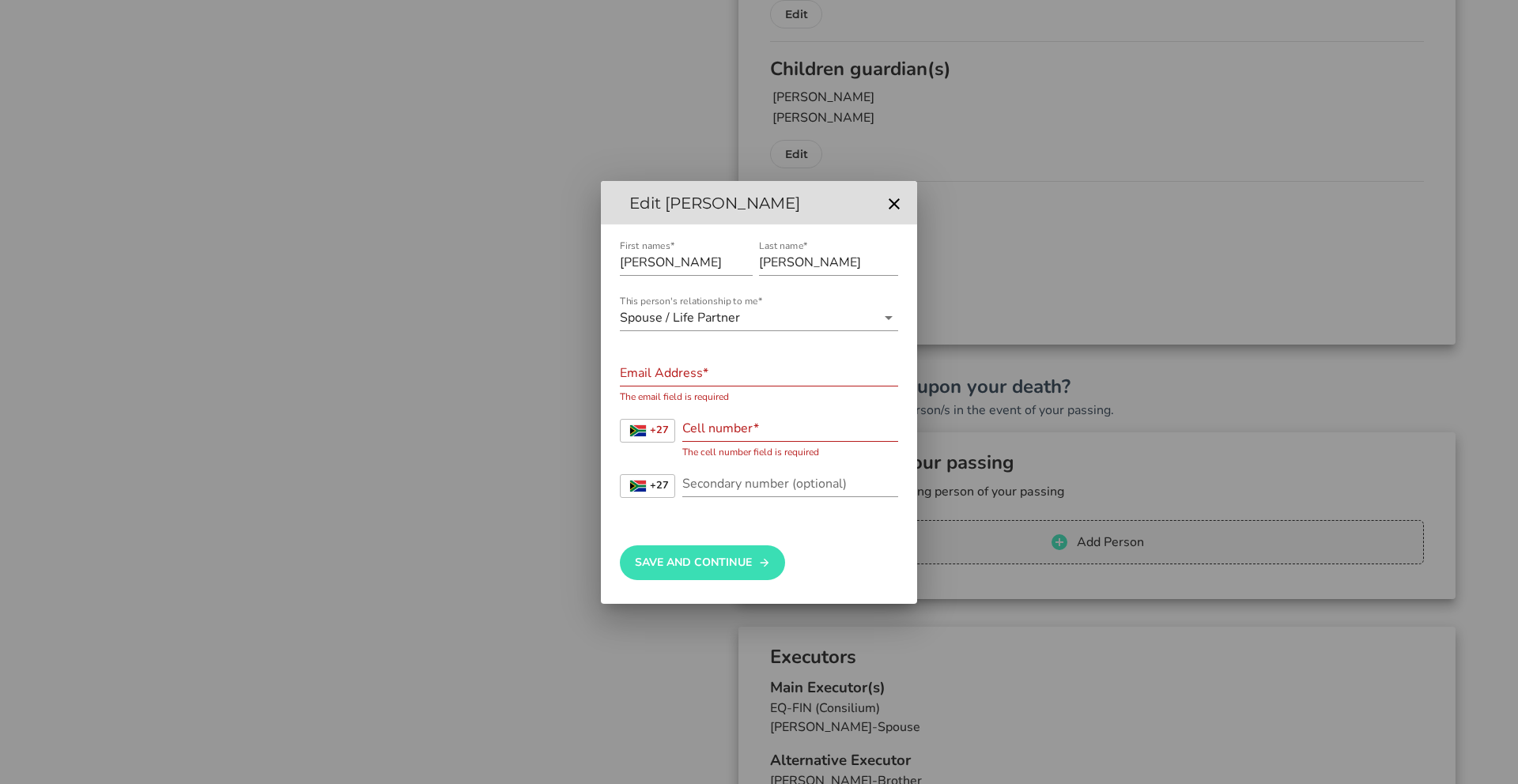
click at [694, 372] on input "Email Address*" at bounding box center [758, 372] width 278 height 25
type input "[PERSON_NAME][EMAIL_ADDRESS][DOMAIN_NAME]"
click at [750, 432] on input "Cell number*" at bounding box center [790, 428] width 216 height 25
type input "0"
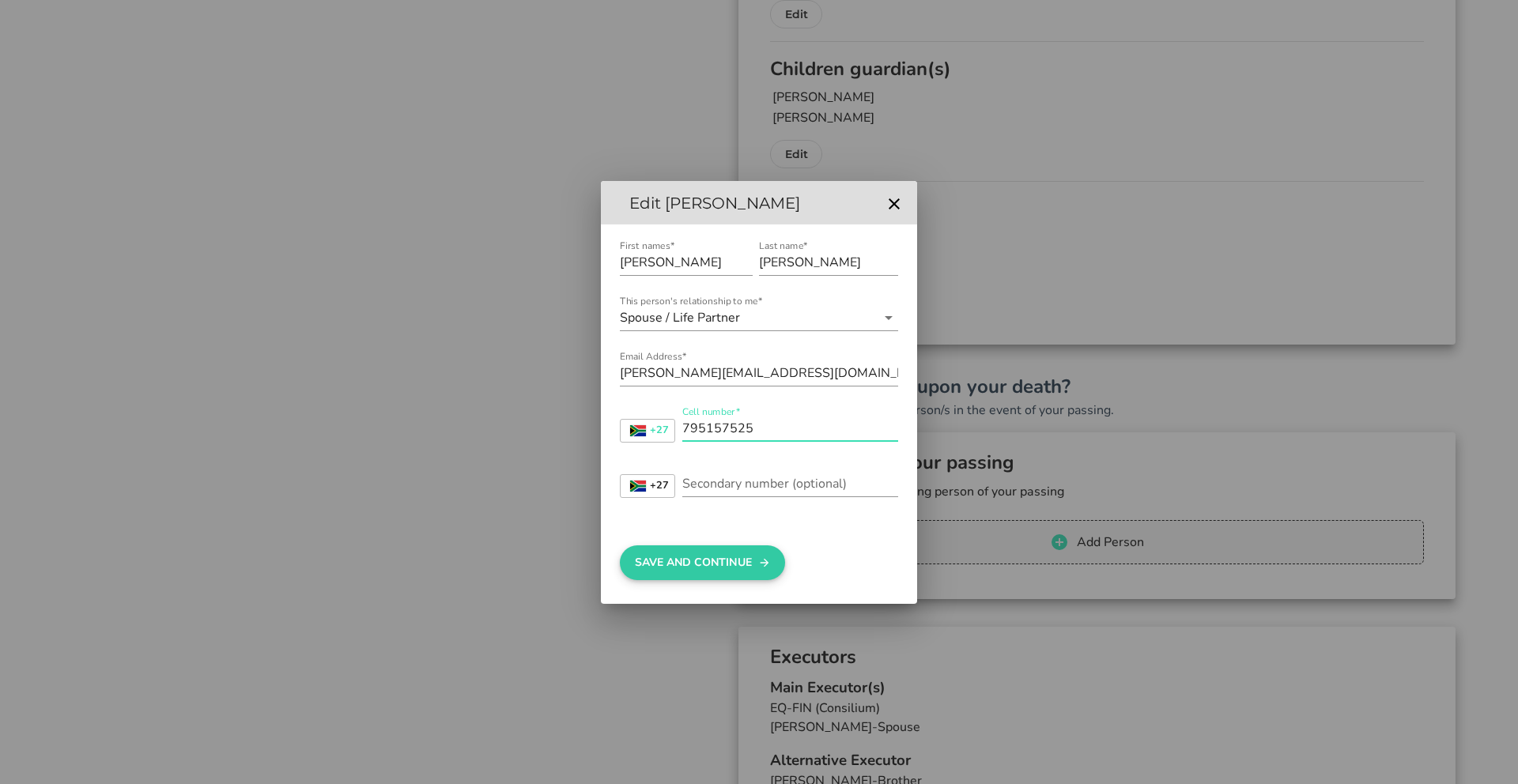
type input "795157525"
click at [755, 556] on button "Save And Continue" at bounding box center [701, 563] width 165 height 35
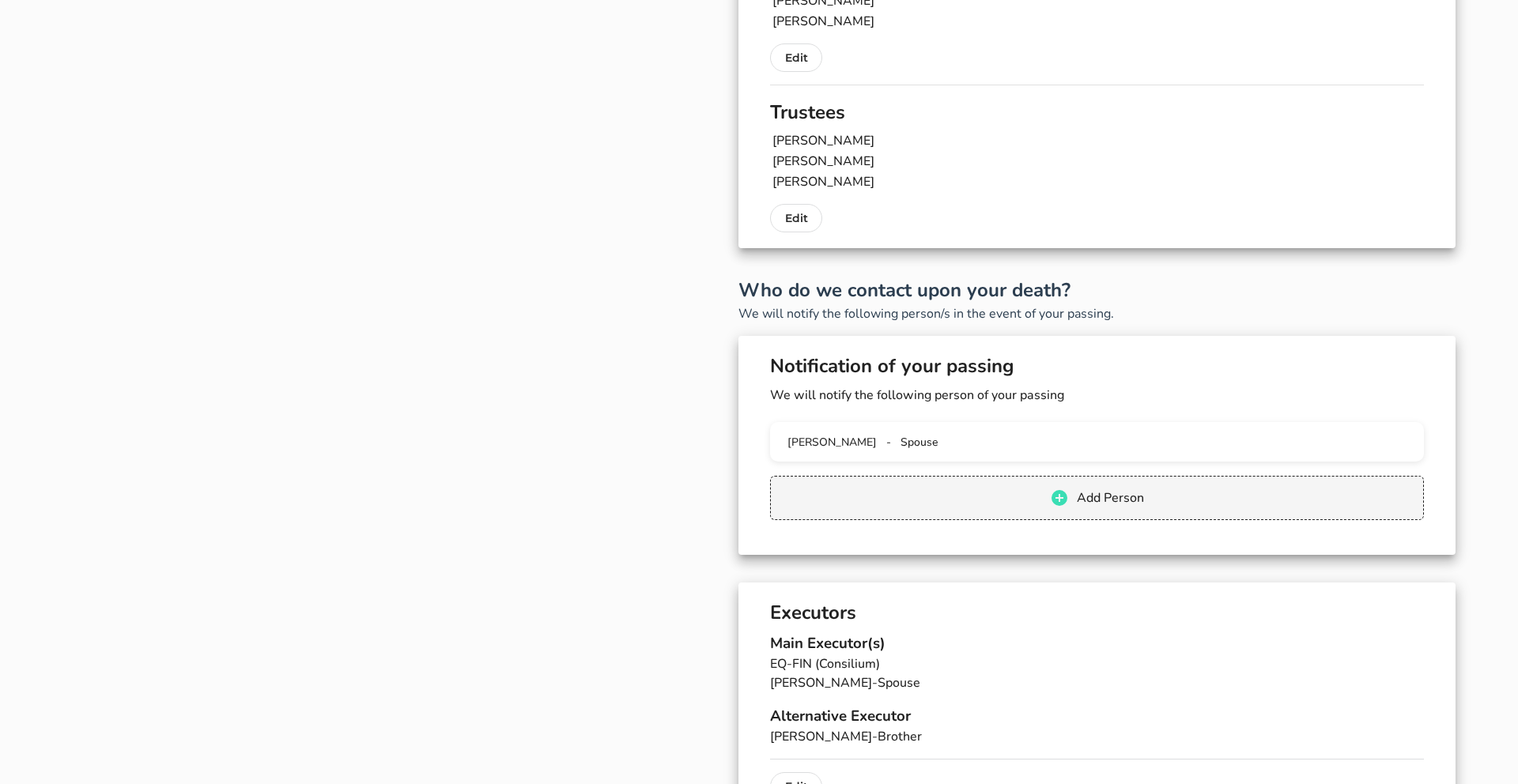
scroll to position [530, 0]
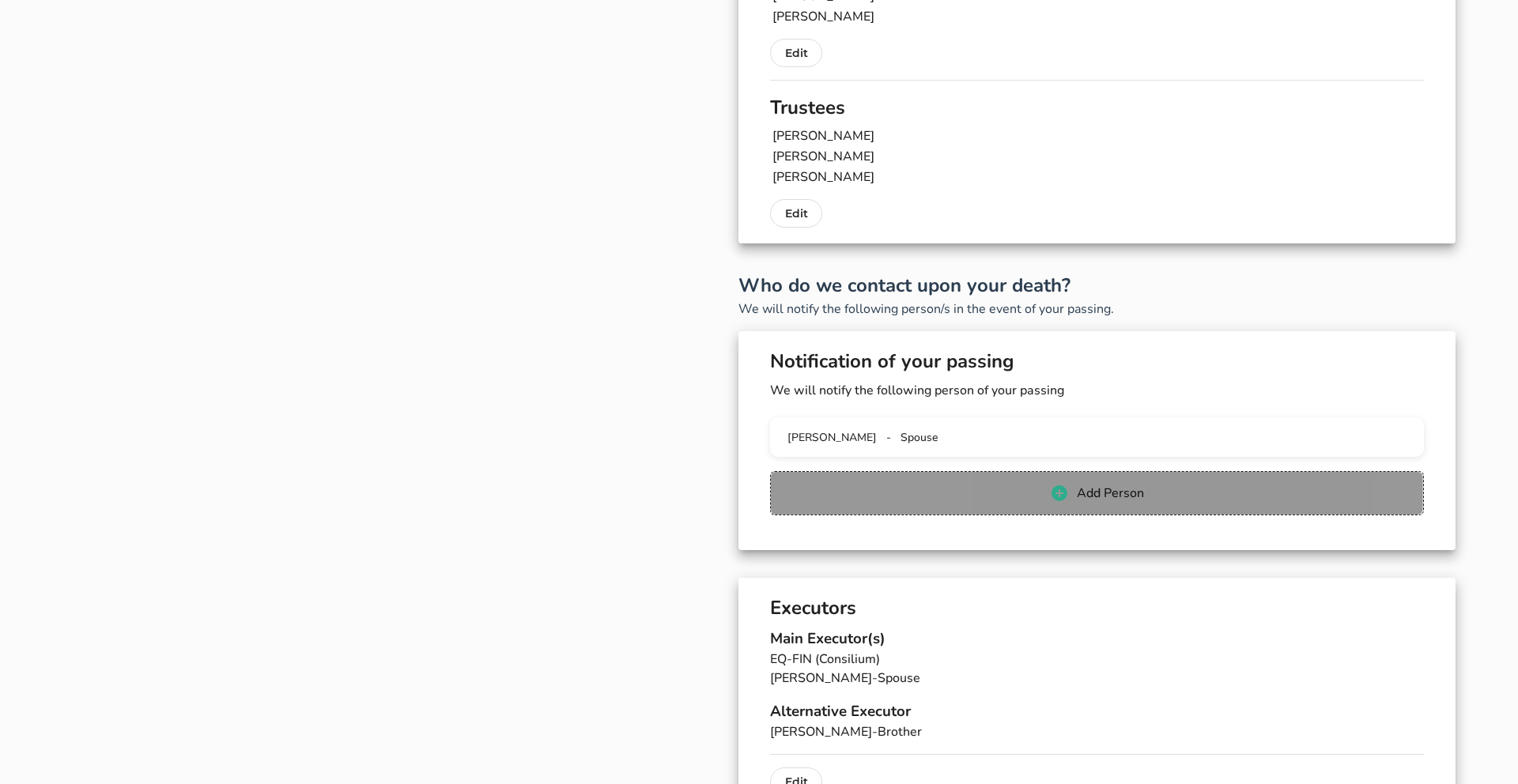
click at [965, 493] on span "Add Person" at bounding box center [1097, 493] width 620 height 19
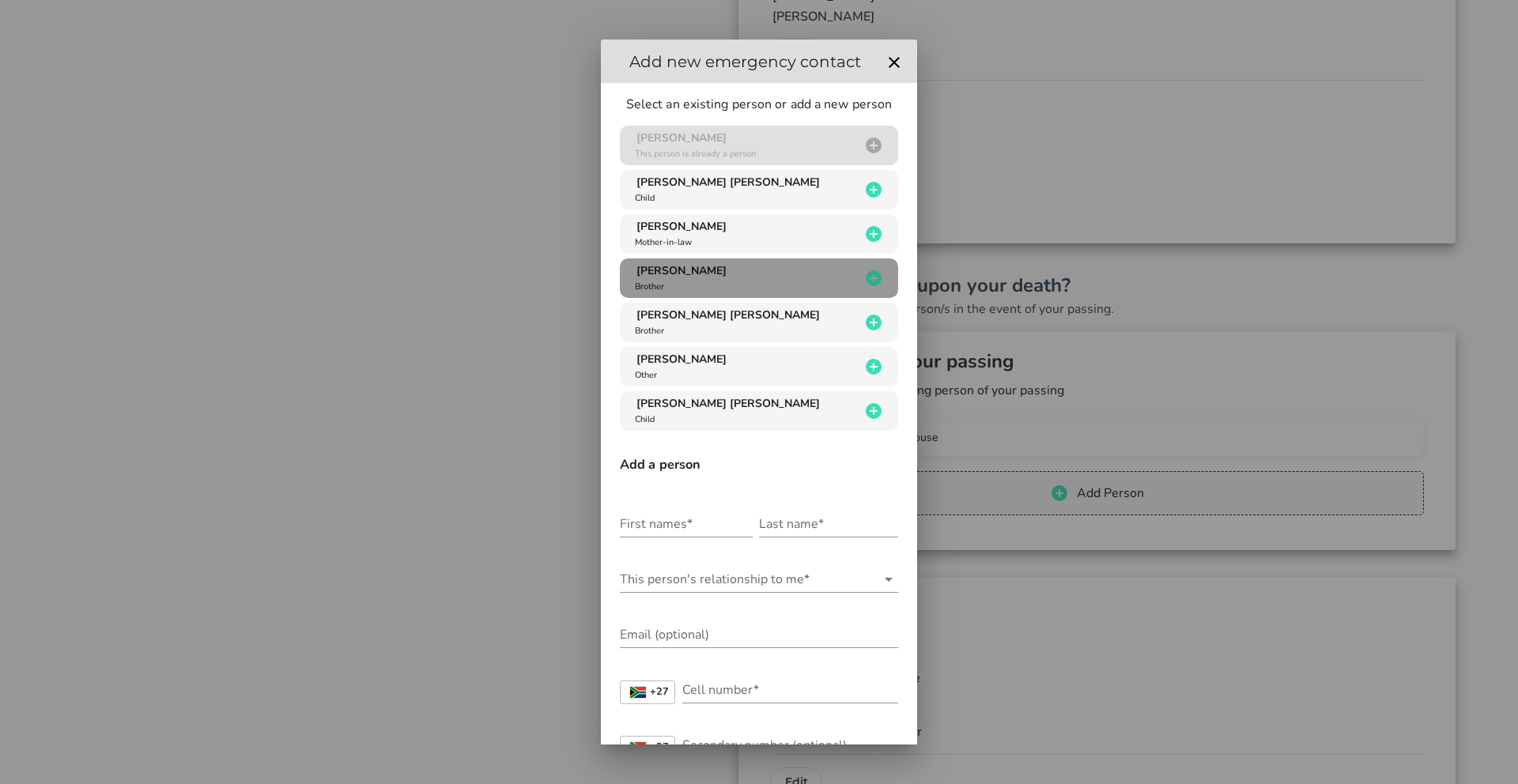
click at [689, 275] on span "[PERSON_NAME]" at bounding box center [682, 270] width 91 height 15
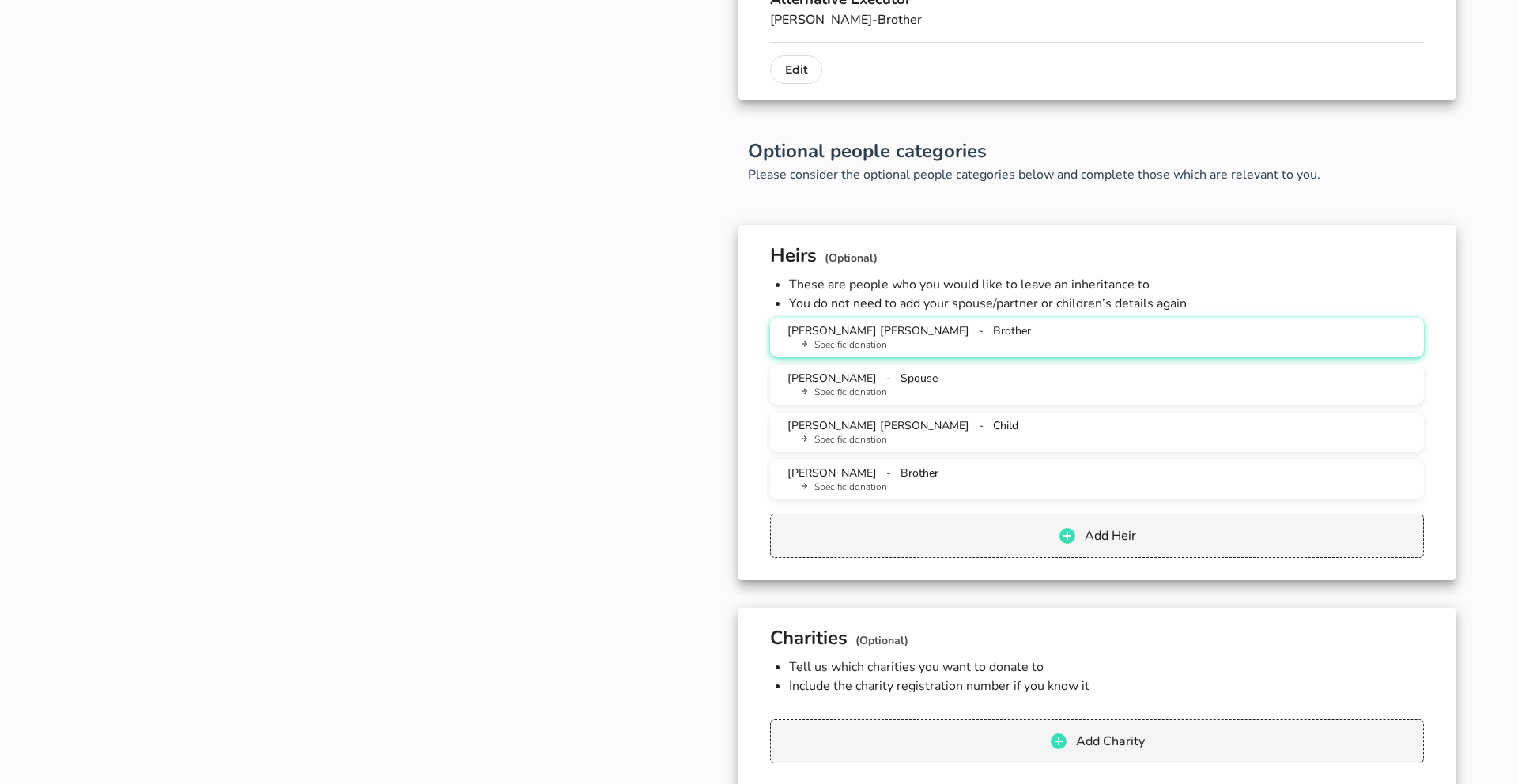
scroll to position [1248, 0]
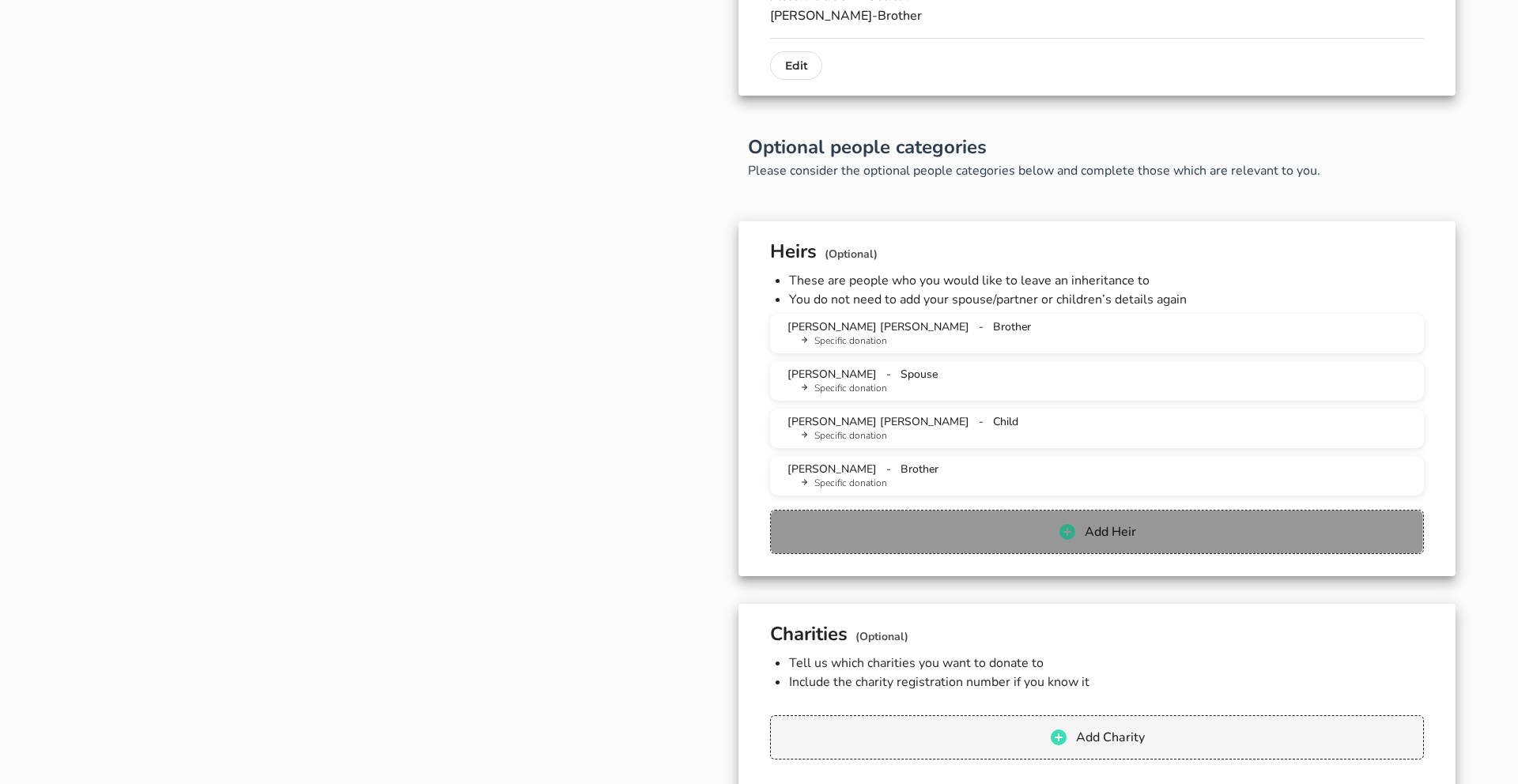
click at [1079, 537] on span "Add Heir" at bounding box center [1097, 531] width 620 height 19
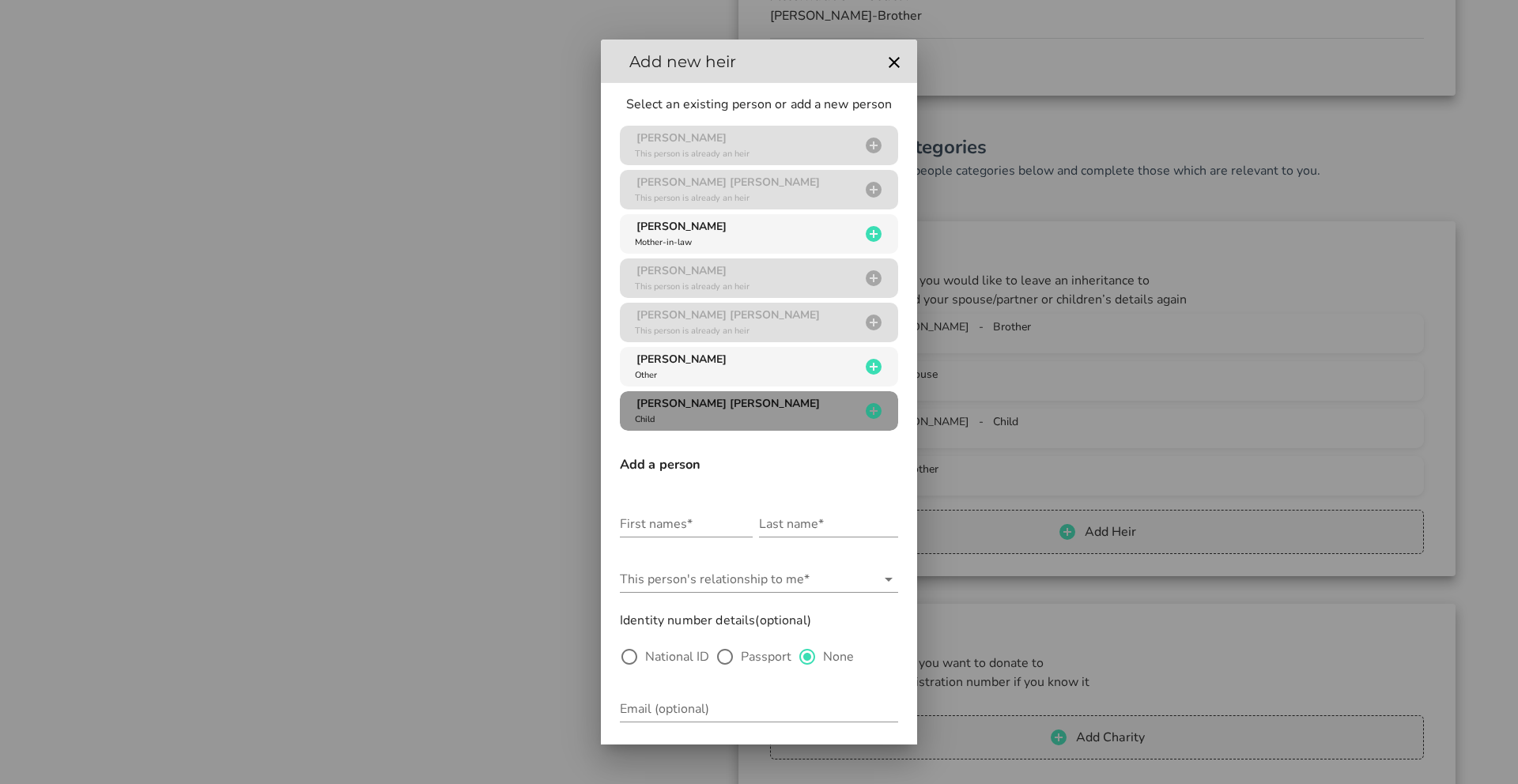
click at [724, 410] on div "[PERSON_NAME] [PERSON_NAME] Child" at bounding box center [746, 411] width 228 height 30
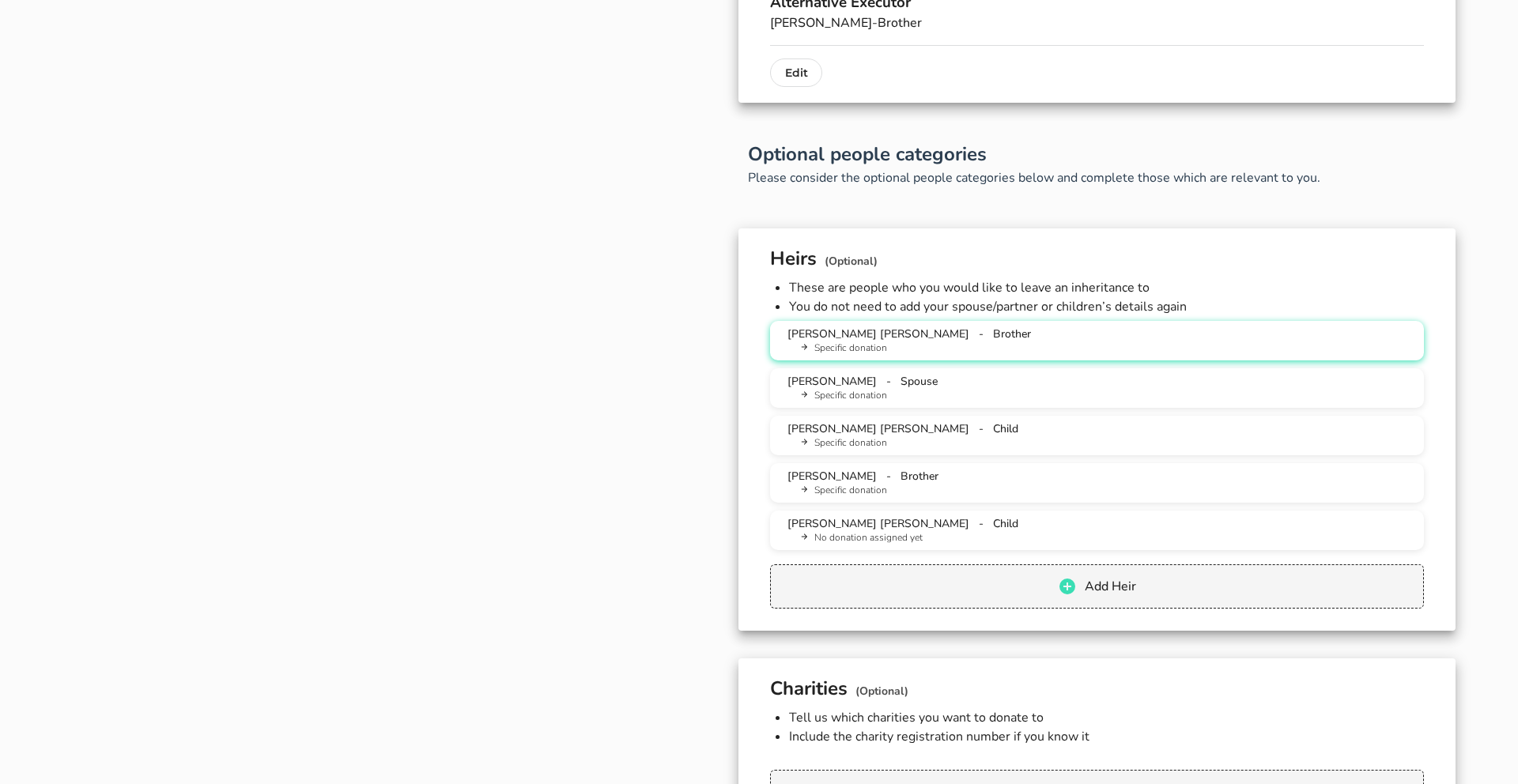
scroll to position [1236, 0]
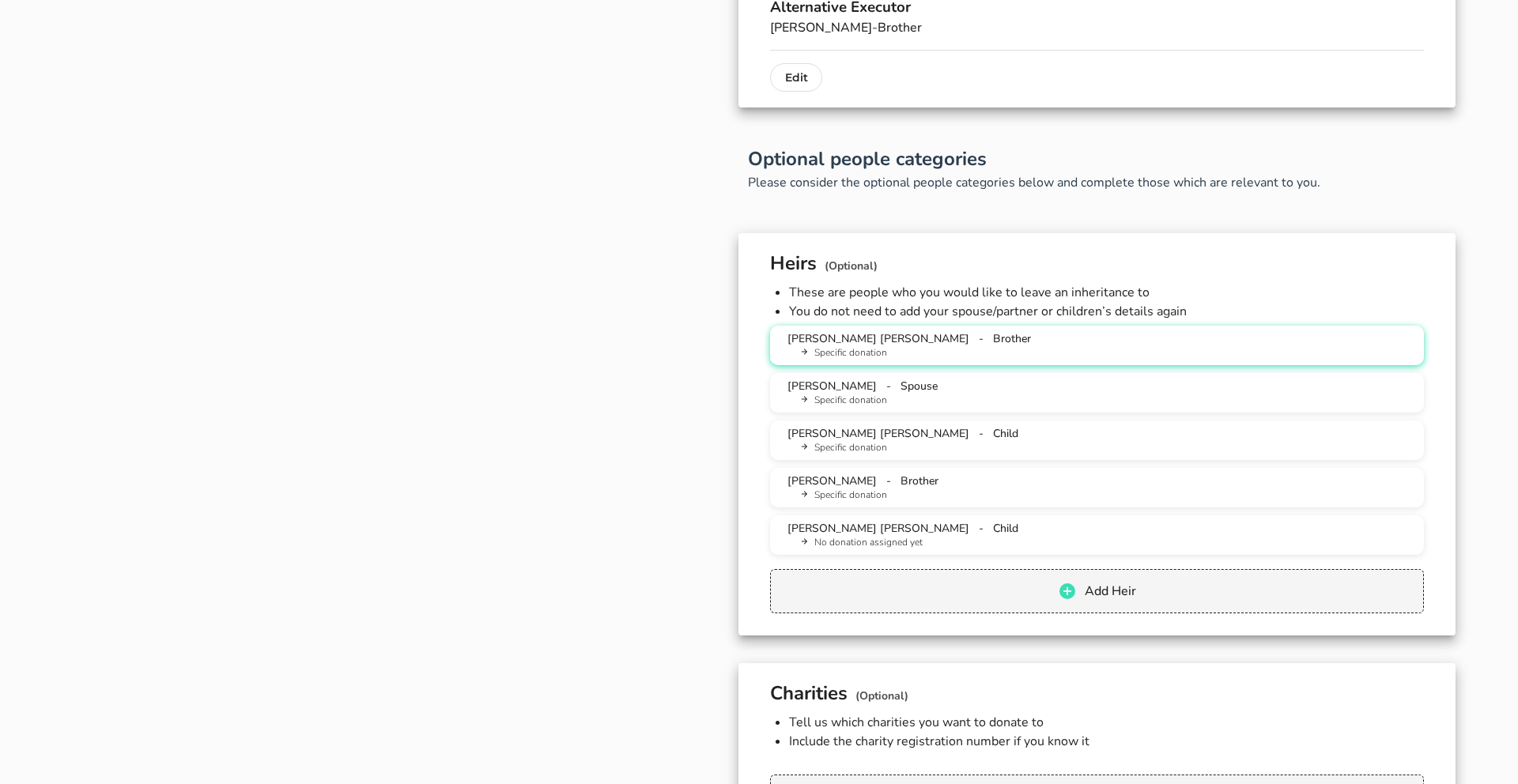
click at [889, 325] on button "[PERSON_NAME] [PERSON_NAME] - Brother Specific donation" at bounding box center [1097, 345] width 653 height 40
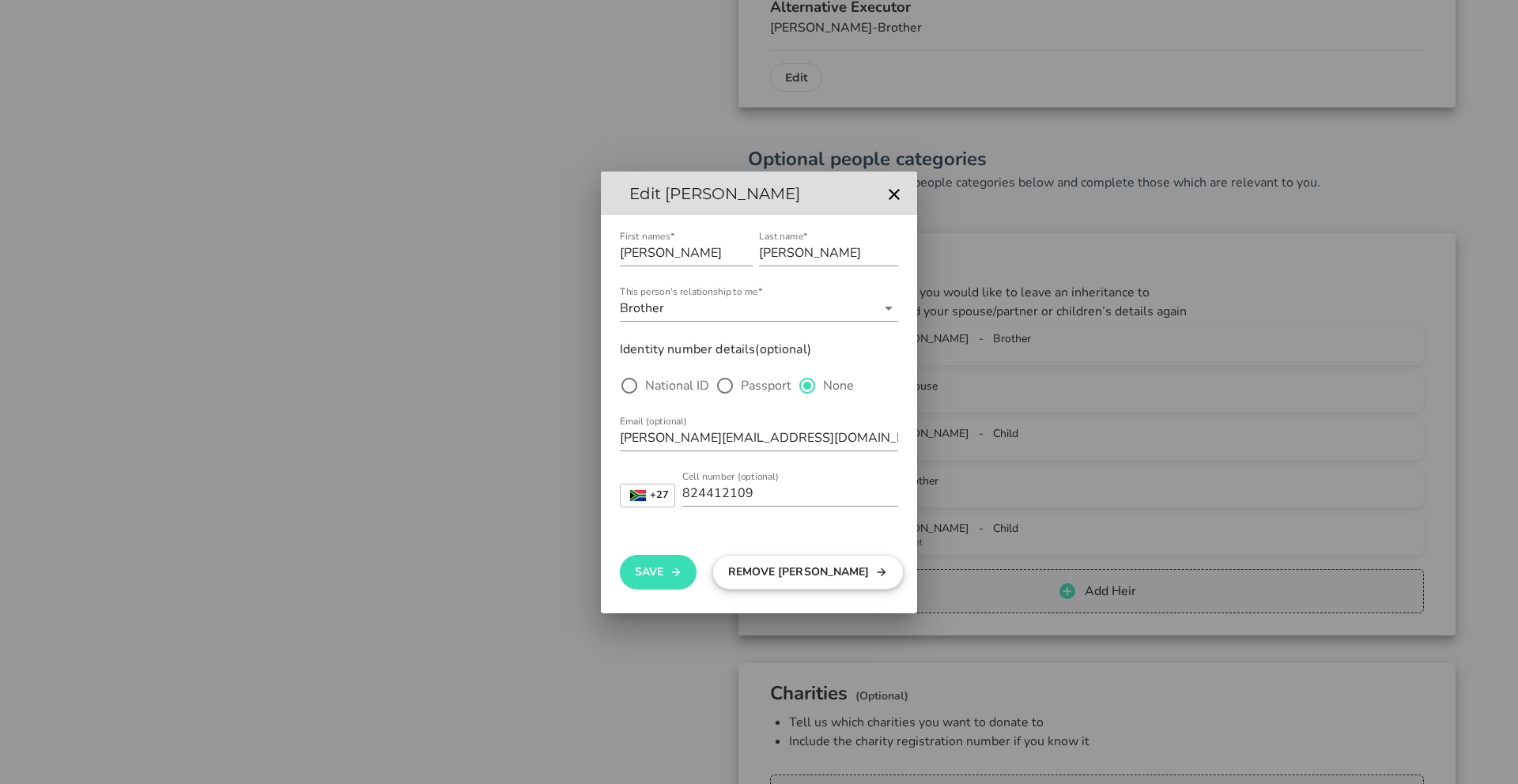
click at [771, 570] on button "Remove [PERSON_NAME]" at bounding box center [808, 572] width 190 height 35
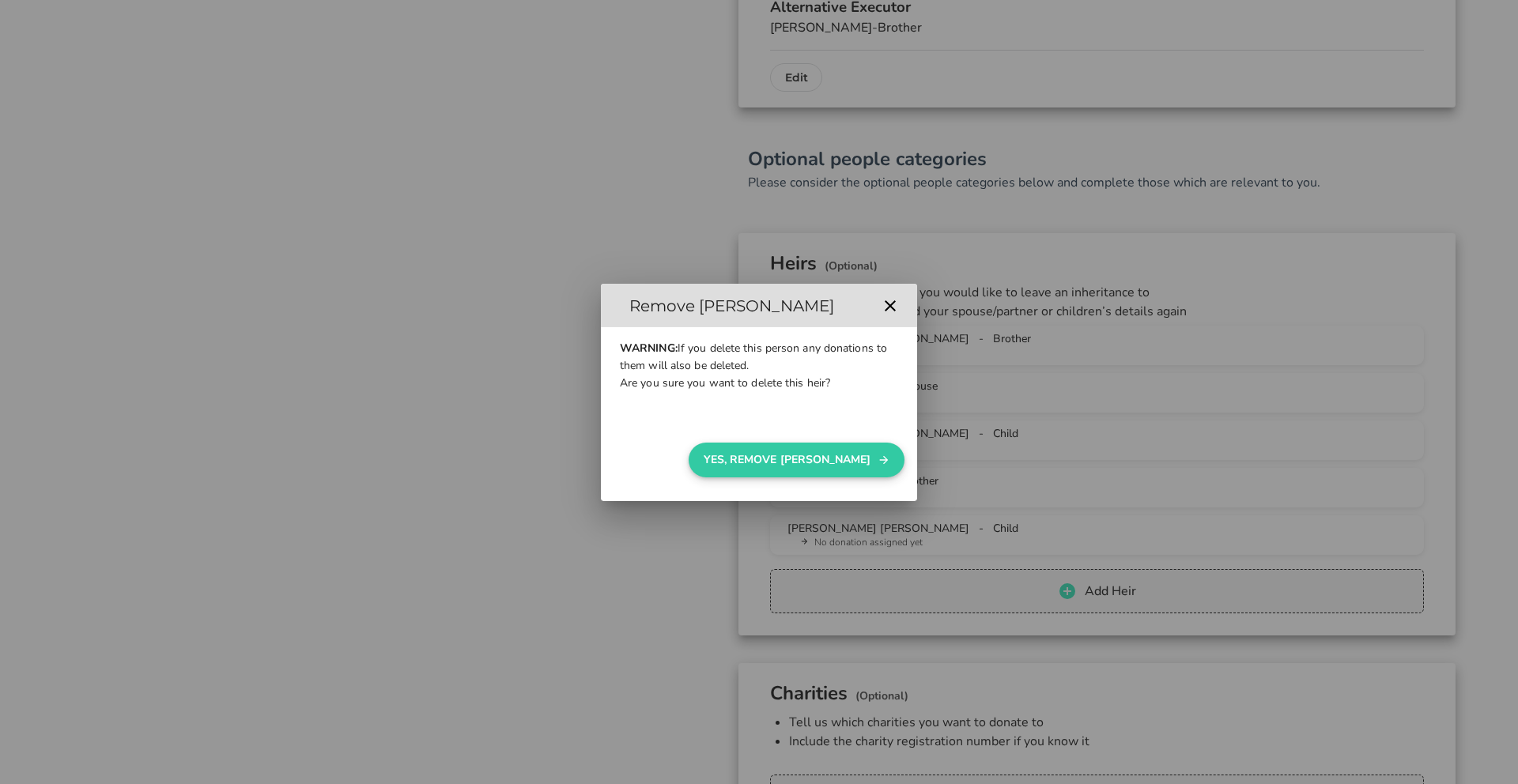
click at [806, 460] on button "Yes, Remove [PERSON_NAME]" at bounding box center [796, 460] width 216 height 35
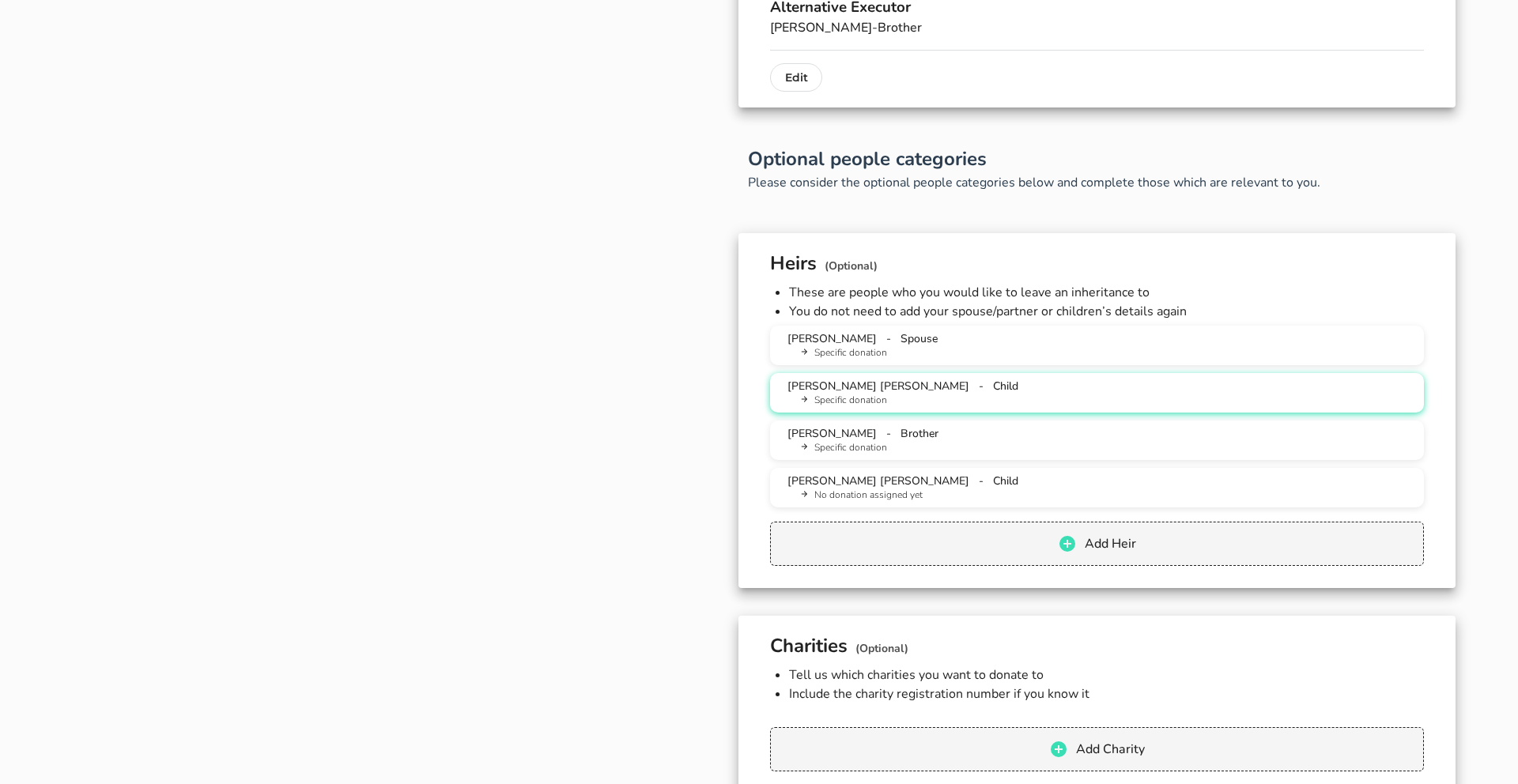
scroll to position [1244, 0]
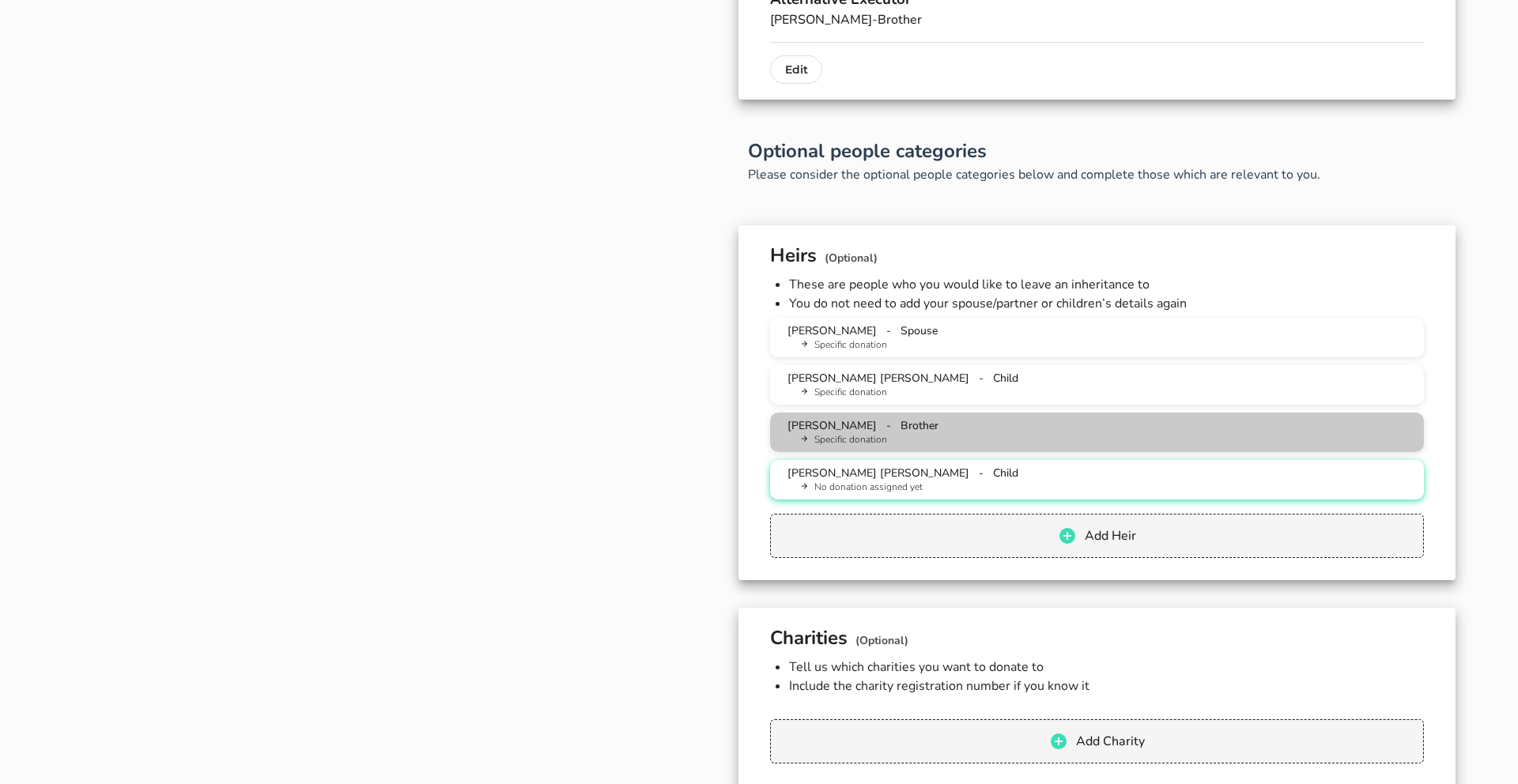
click at [851, 430] on span "[PERSON_NAME]" at bounding box center [832, 426] width 90 height 15
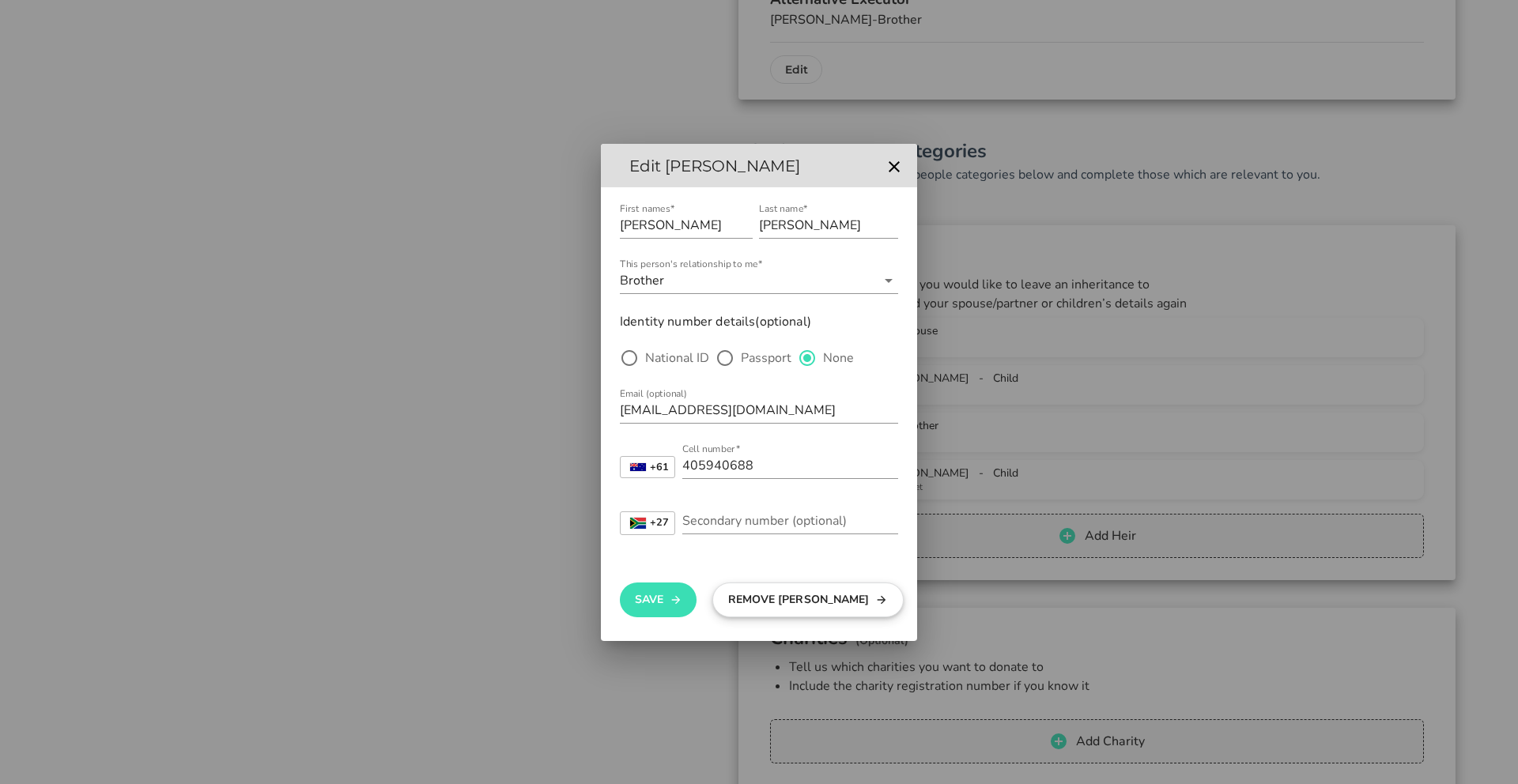
click at [800, 605] on button "Remove [PERSON_NAME]" at bounding box center [808, 599] width 190 height 35
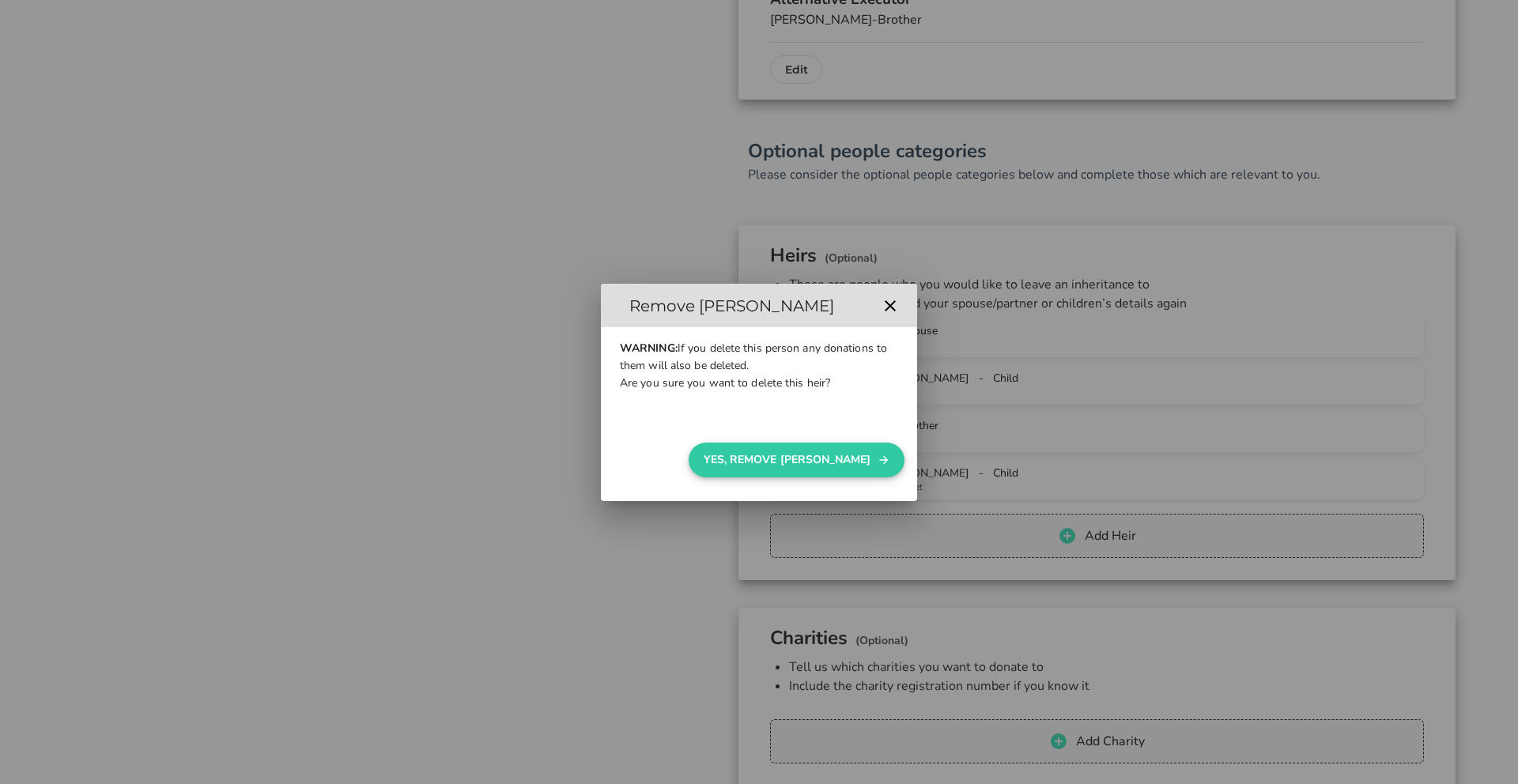
click at [819, 455] on button "Yes, Remove [PERSON_NAME]" at bounding box center [796, 460] width 216 height 35
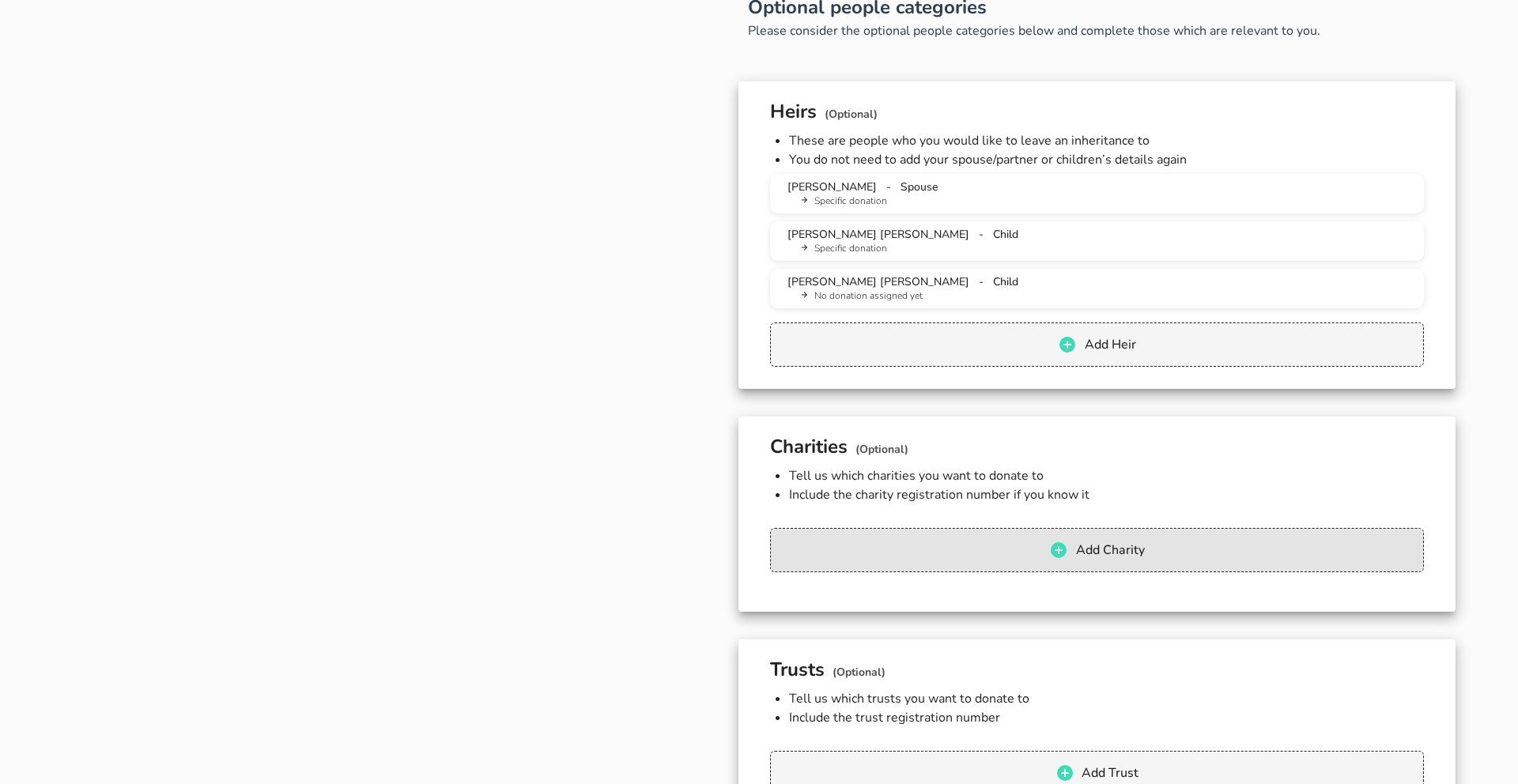
scroll to position [1385, 0]
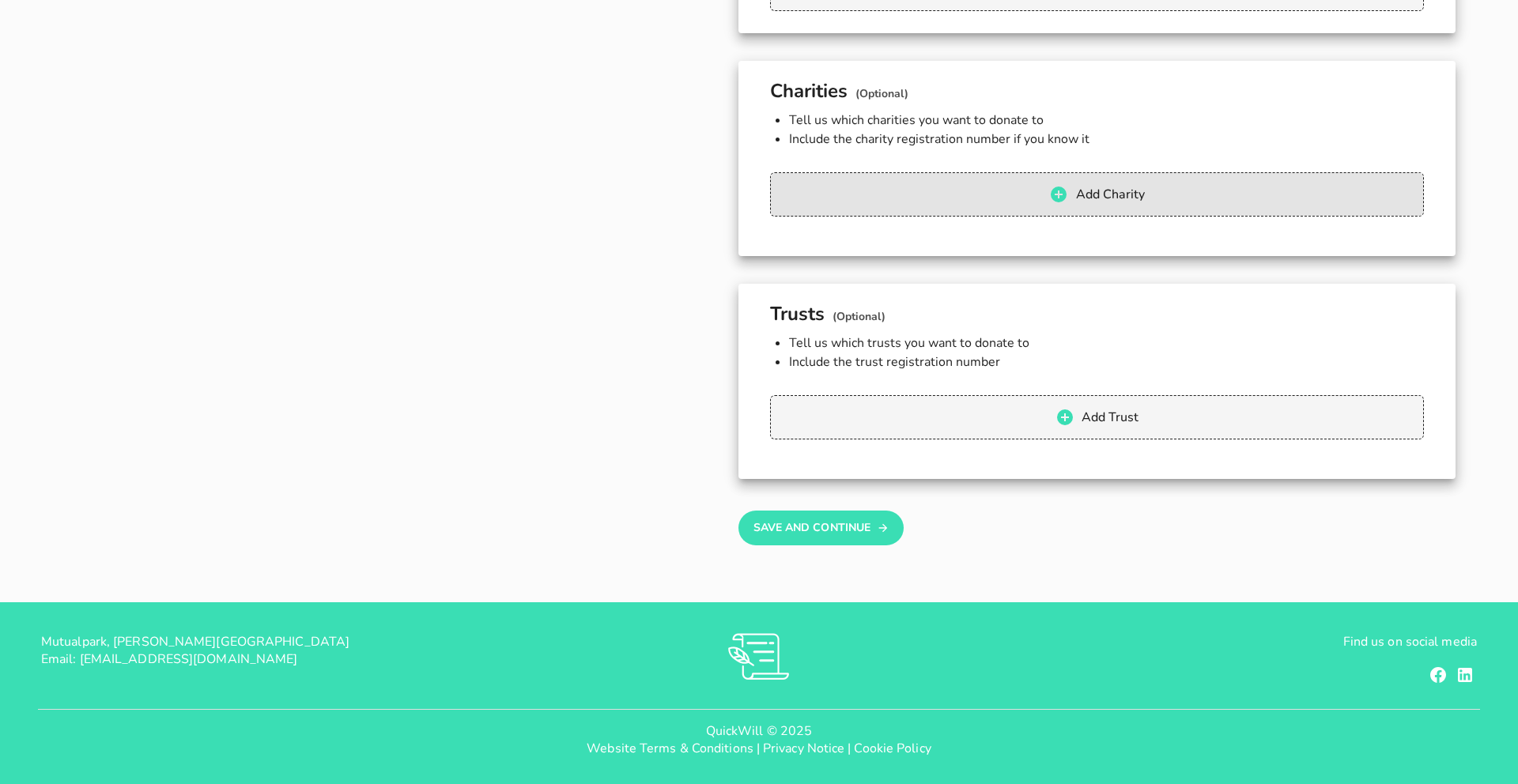
click at [821, 520] on button "Save And Continue" at bounding box center [820, 528] width 165 height 35
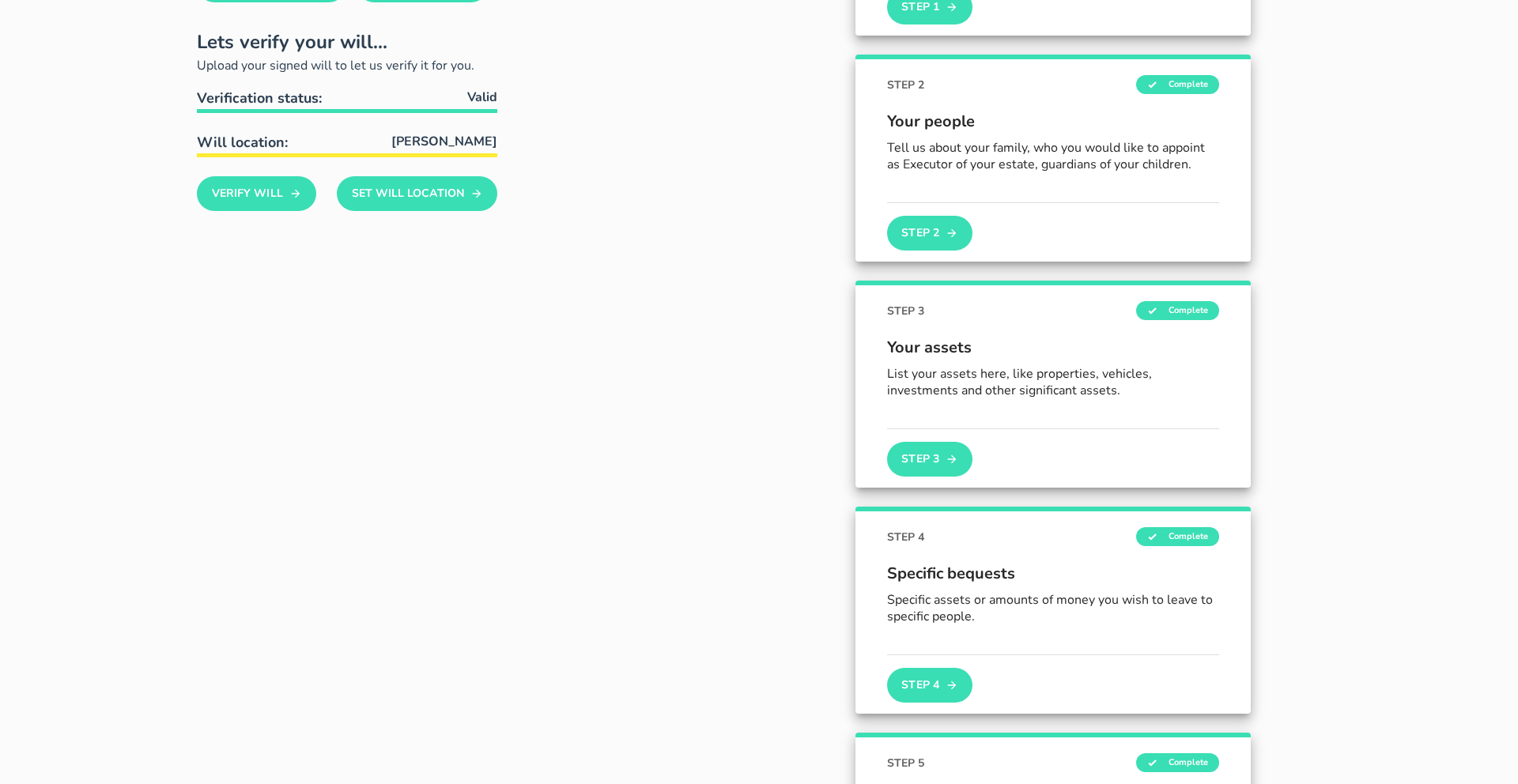
scroll to position [302, 0]
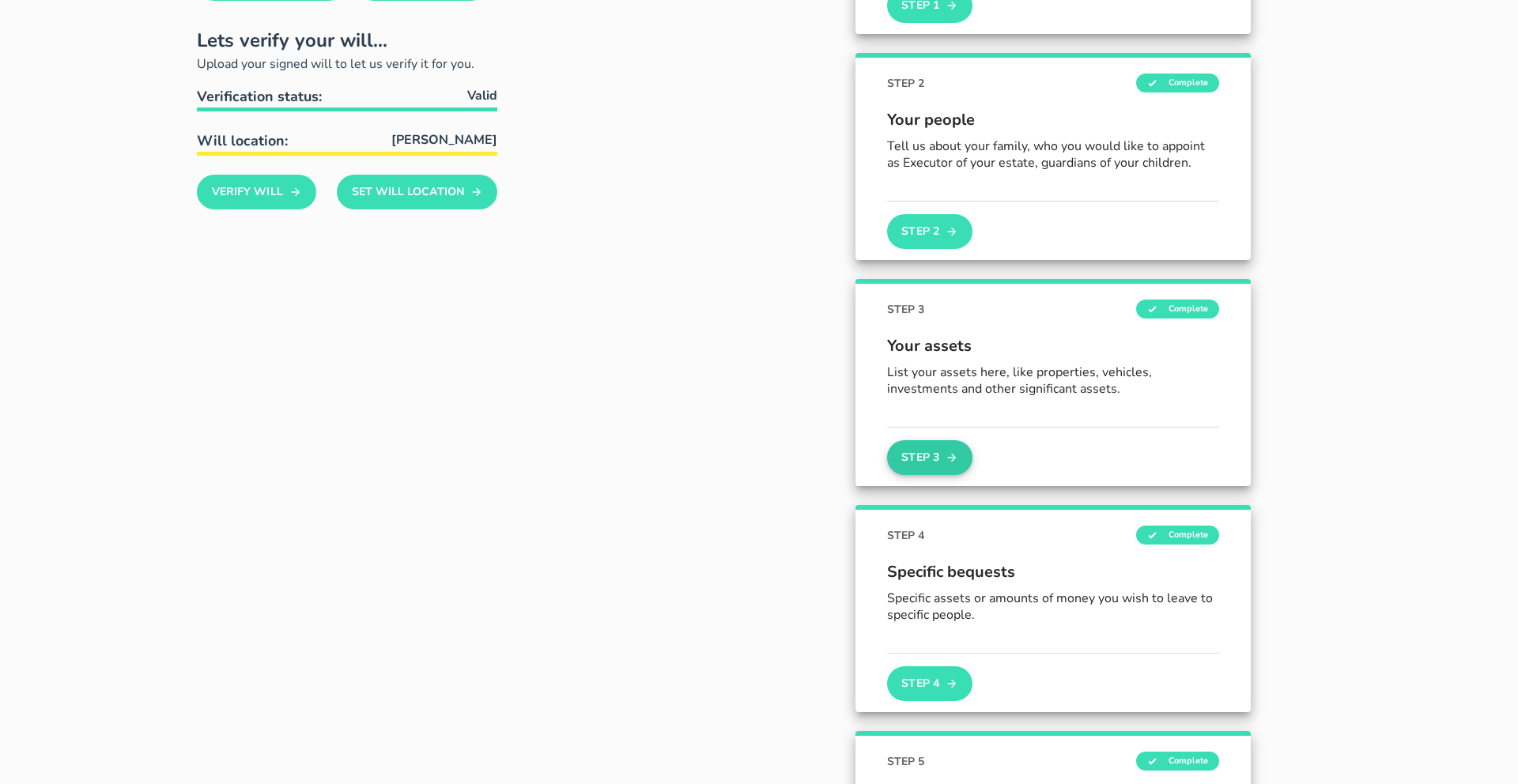
click at [932, 460] on button "Step 3" at bounding box center [930, 457] width 86 height 35
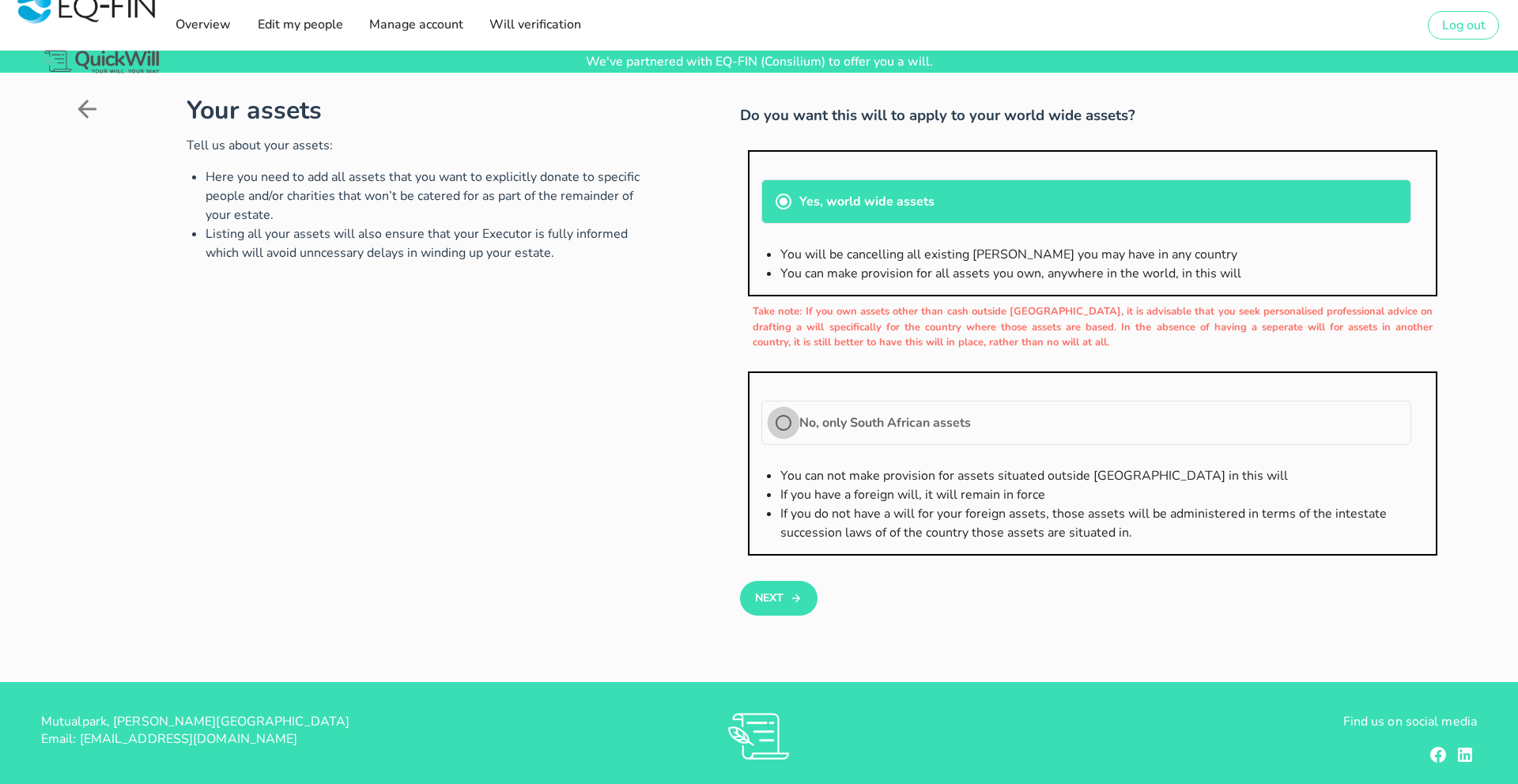
click at [775, 423] on div at bounding box center [784, 422] width 27 height 27
radio input "false"
radio input "true"
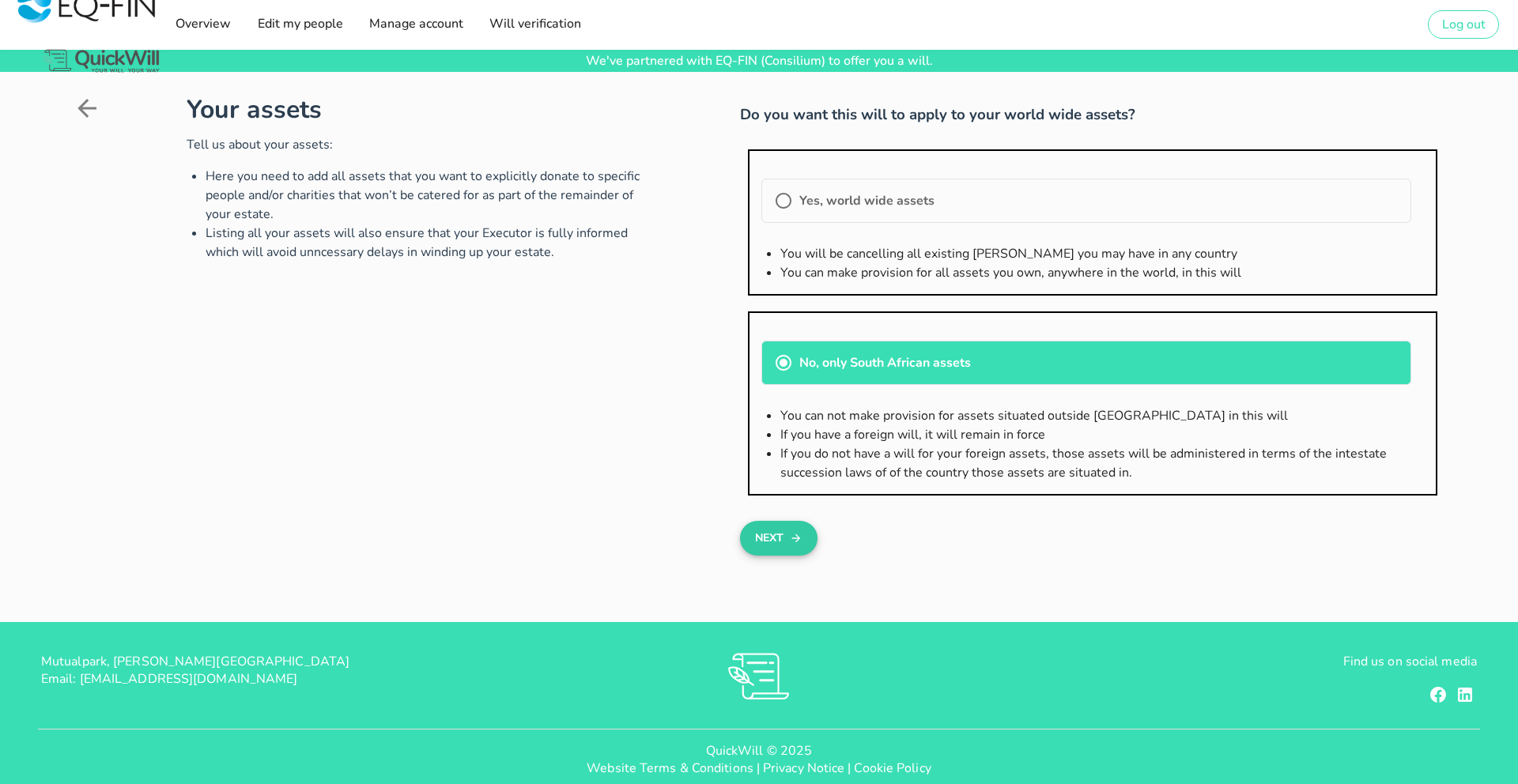
scroll to position [2, 0]
click at [750, 539] on button "Next" at bounding box center [778, 537] width 76 height 35
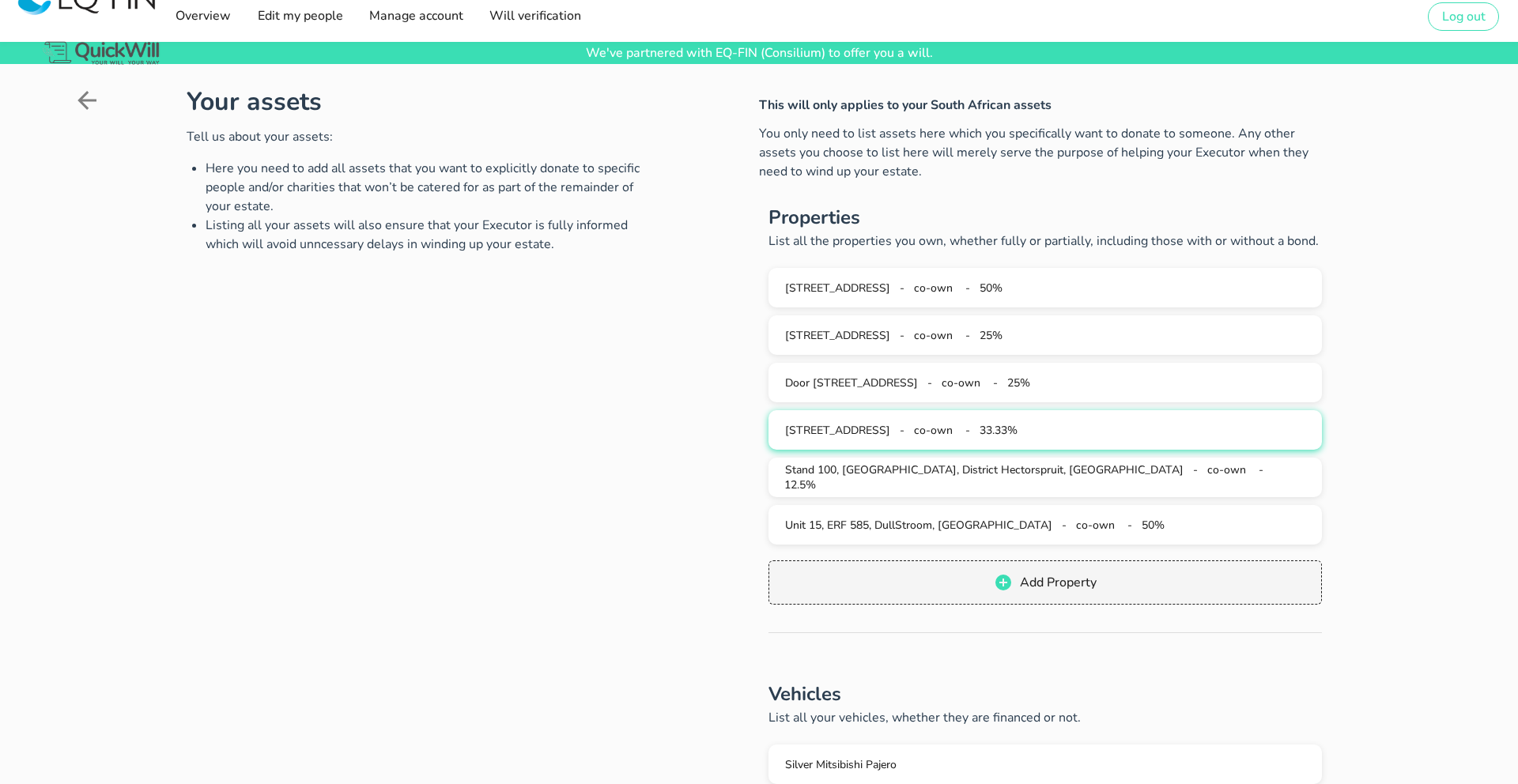
scroll to position [9, 0]
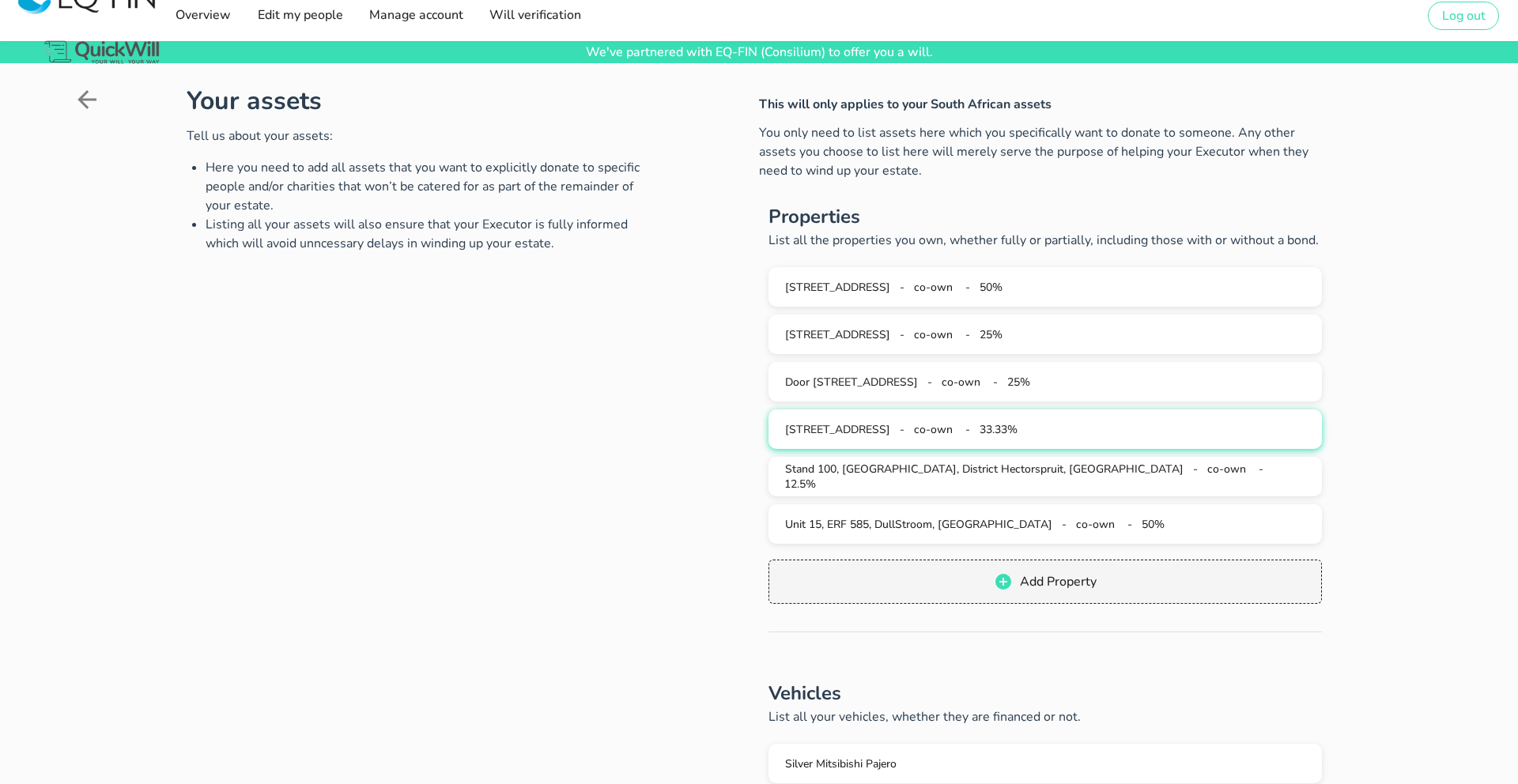
click at [963, 433] on div "[STREET_ADDRESS] - co-own - 33.33%" at bounding box center [1046, 430] width 528 height 15
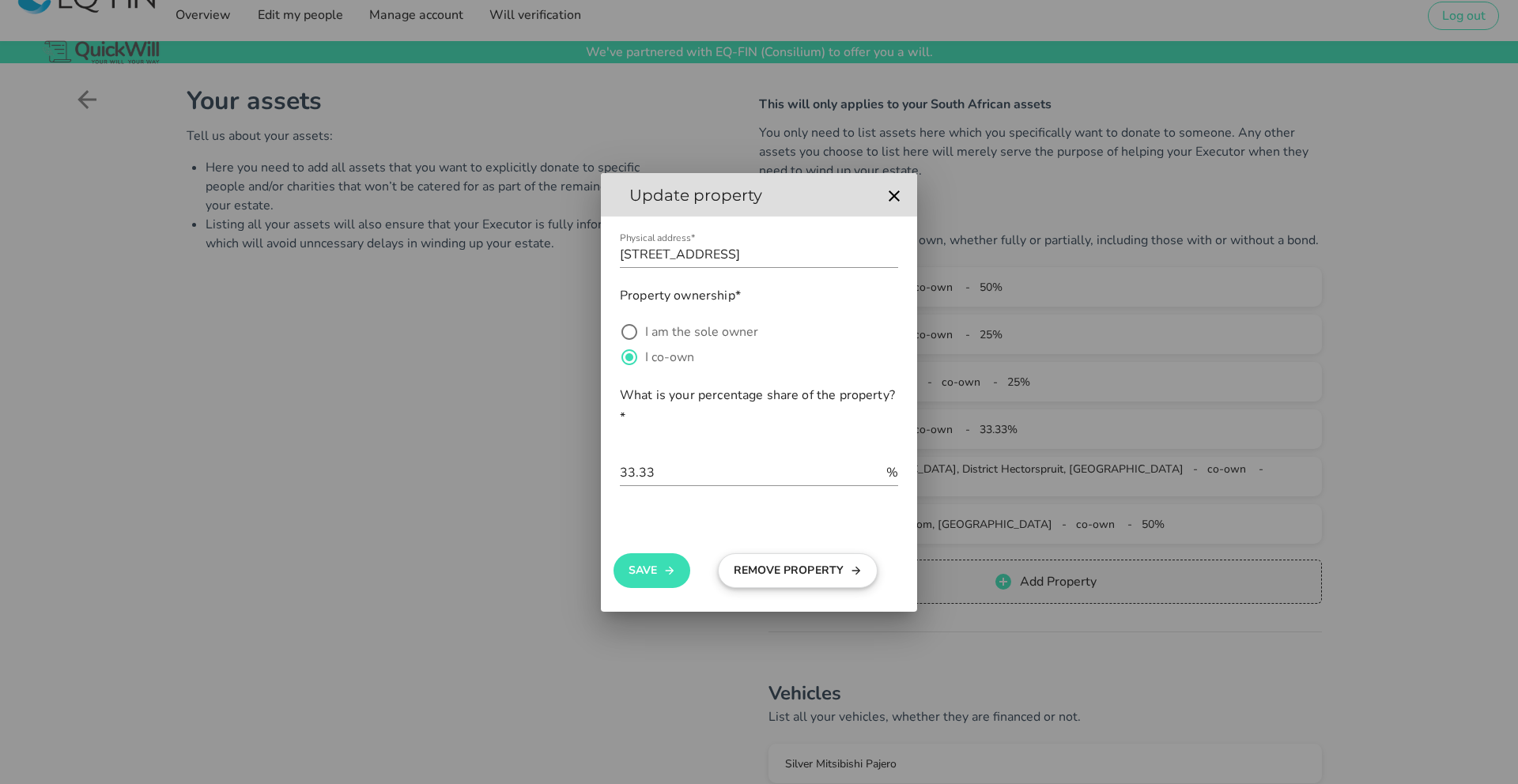
click at [786, 560] on button "Remove Property" at bounding box center [797, 570] width 159 height 35
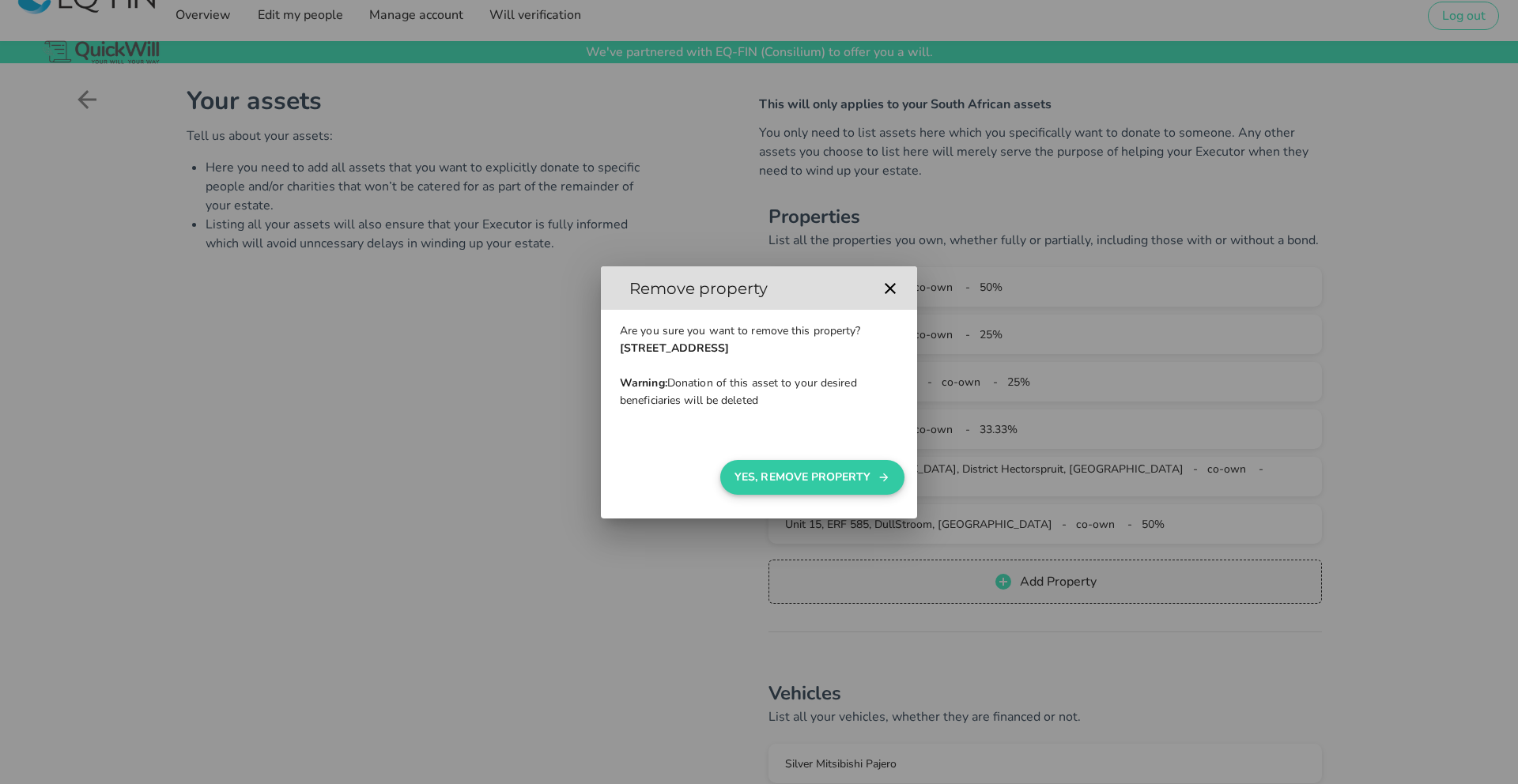
click at [810, 490] on button "Yes, Remove Property" at bounding box center [812, 477] width 184 height 35
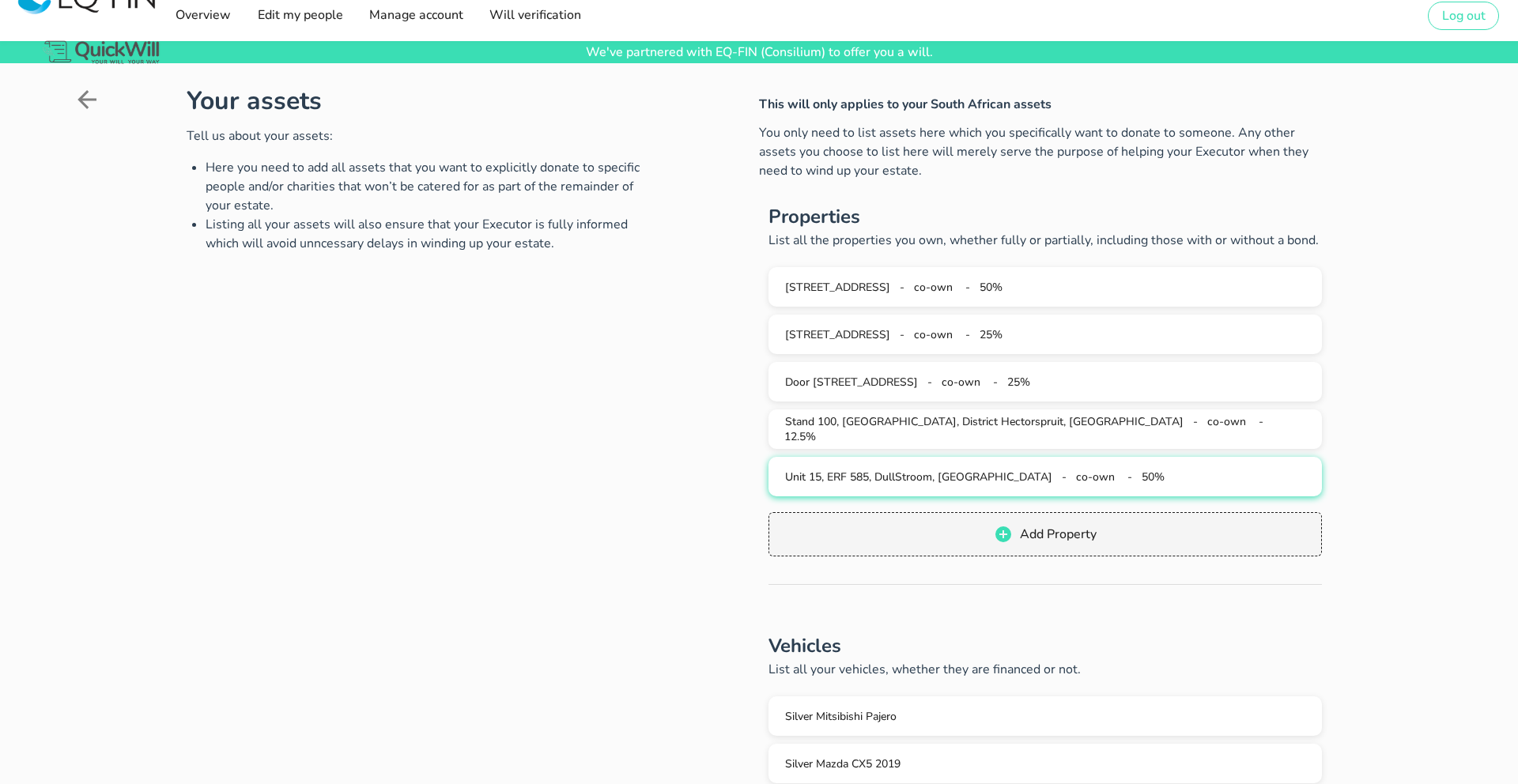
click at [911, 479] on span "Unit 15, ERF 585, DullStroom, [GEOGRAPHIC_DATA]" at bounding box center [918, 477] width 267 height 15
type input "Unit 15, ERF 585, DullStroom, [GEOGRAPHIC_DATA]"
radio input "true"
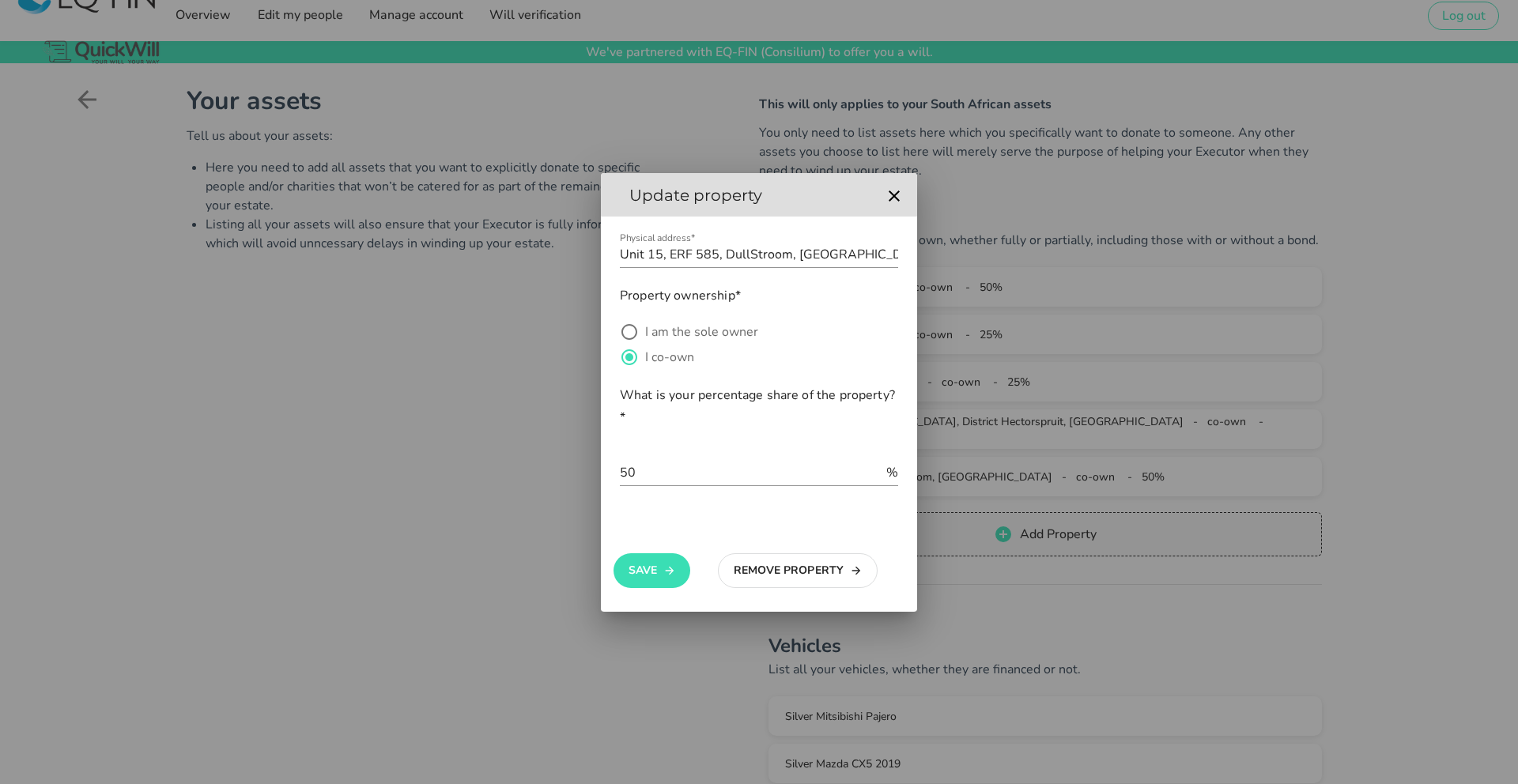
click at [767, 575] on button "Remove Property" at bounding box center [797, 570] width 159 height 35
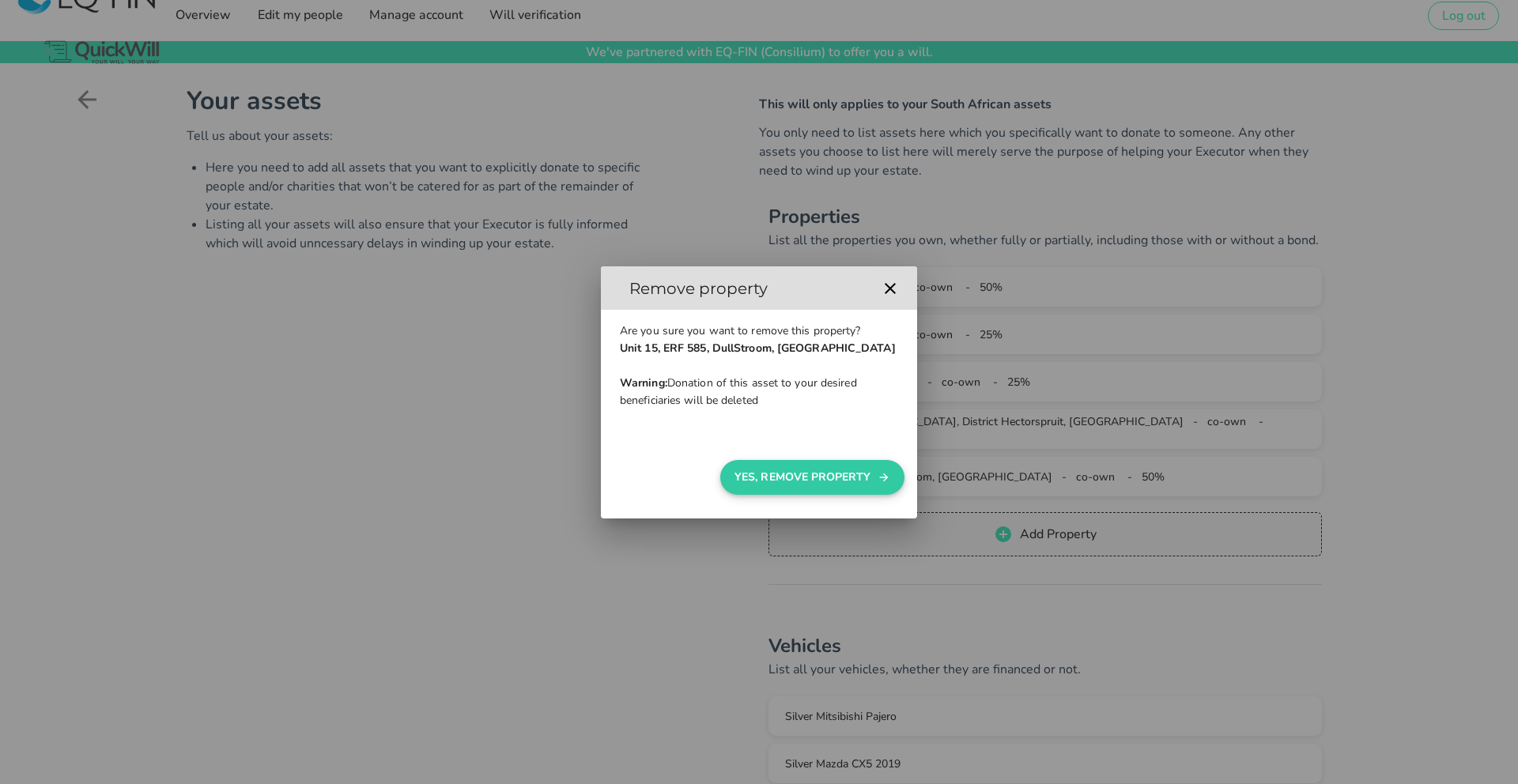
click at [825, 482] on button "Yes, Remove Property" at bounding box center [812, 477] width 184 height 35
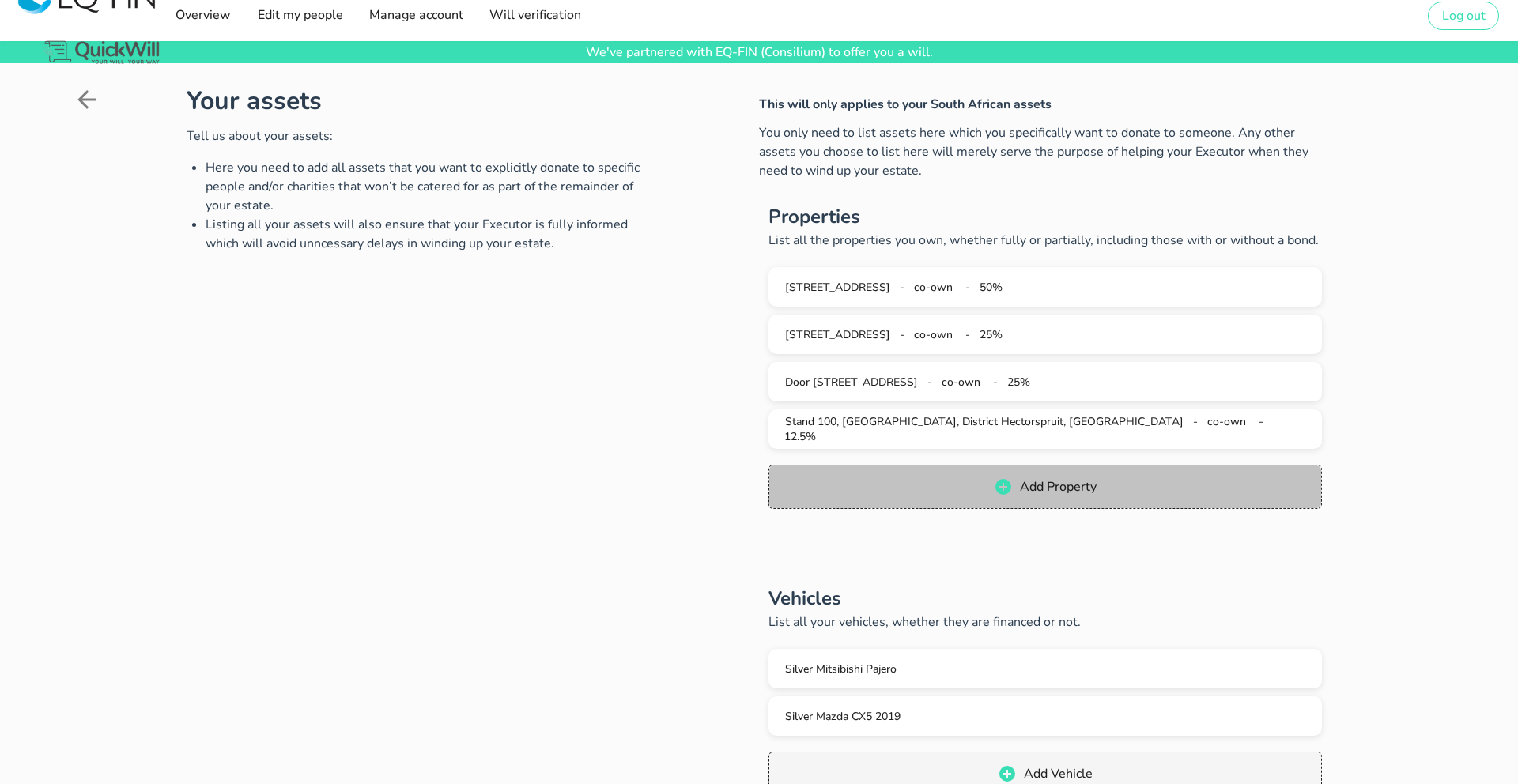
click at [1024, 491] on span "Add Property" at bounding box center [1058, 486] width 77 height 17
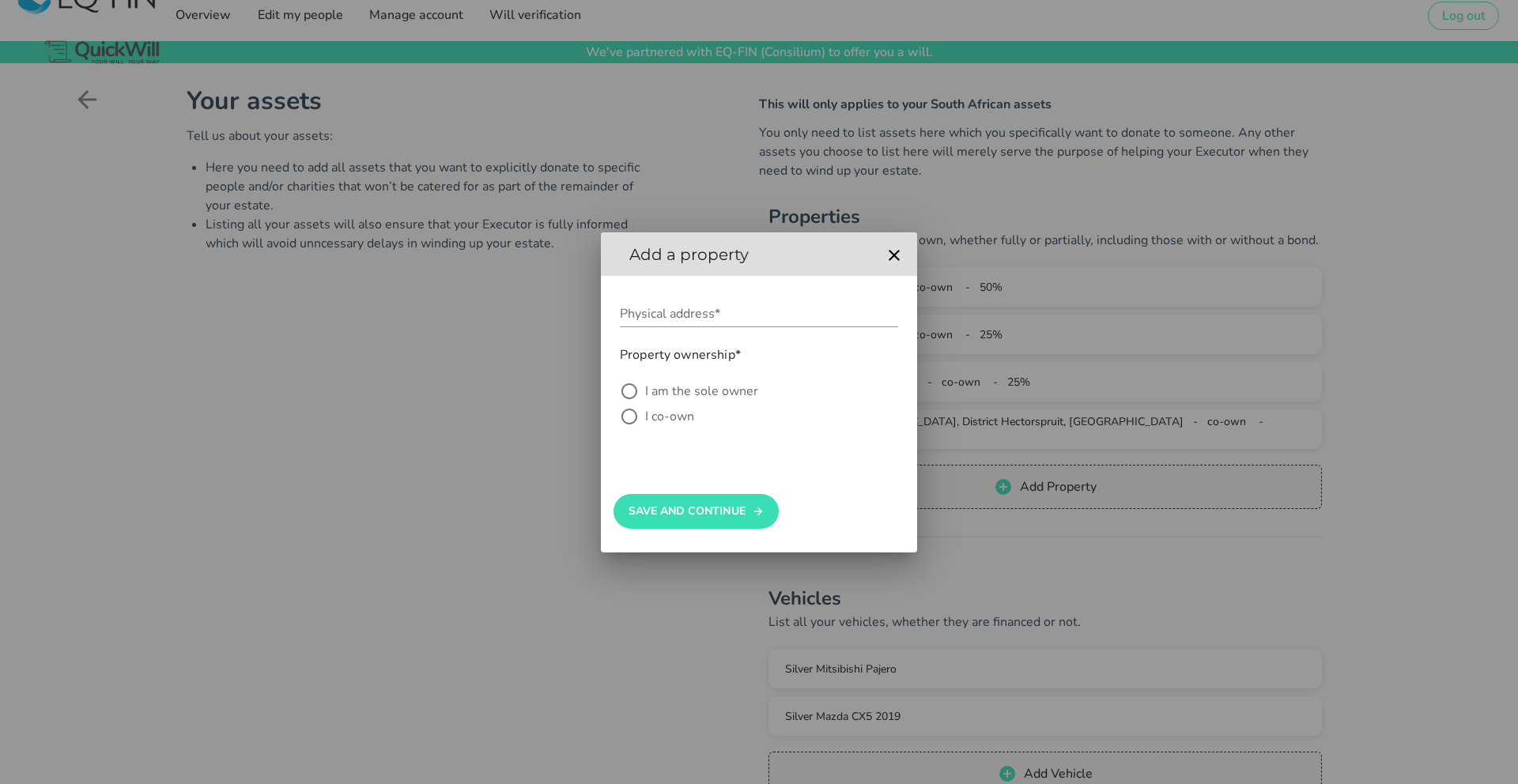
click at [672, 391] on label "I am the sole owner" at bounding box center [771, 391] width 253 height 16
radio input "true"
click at [716, 517] on button "Save And Continue" at bounding box center [696, 511] width 165 height 35
click at [667, 306] on div "Physical address*" at bounding box center [758, 313] width 278 height 25
click at [641, 316] on input "Physical address*" at bounding box center [758, 313] width 278 height 25
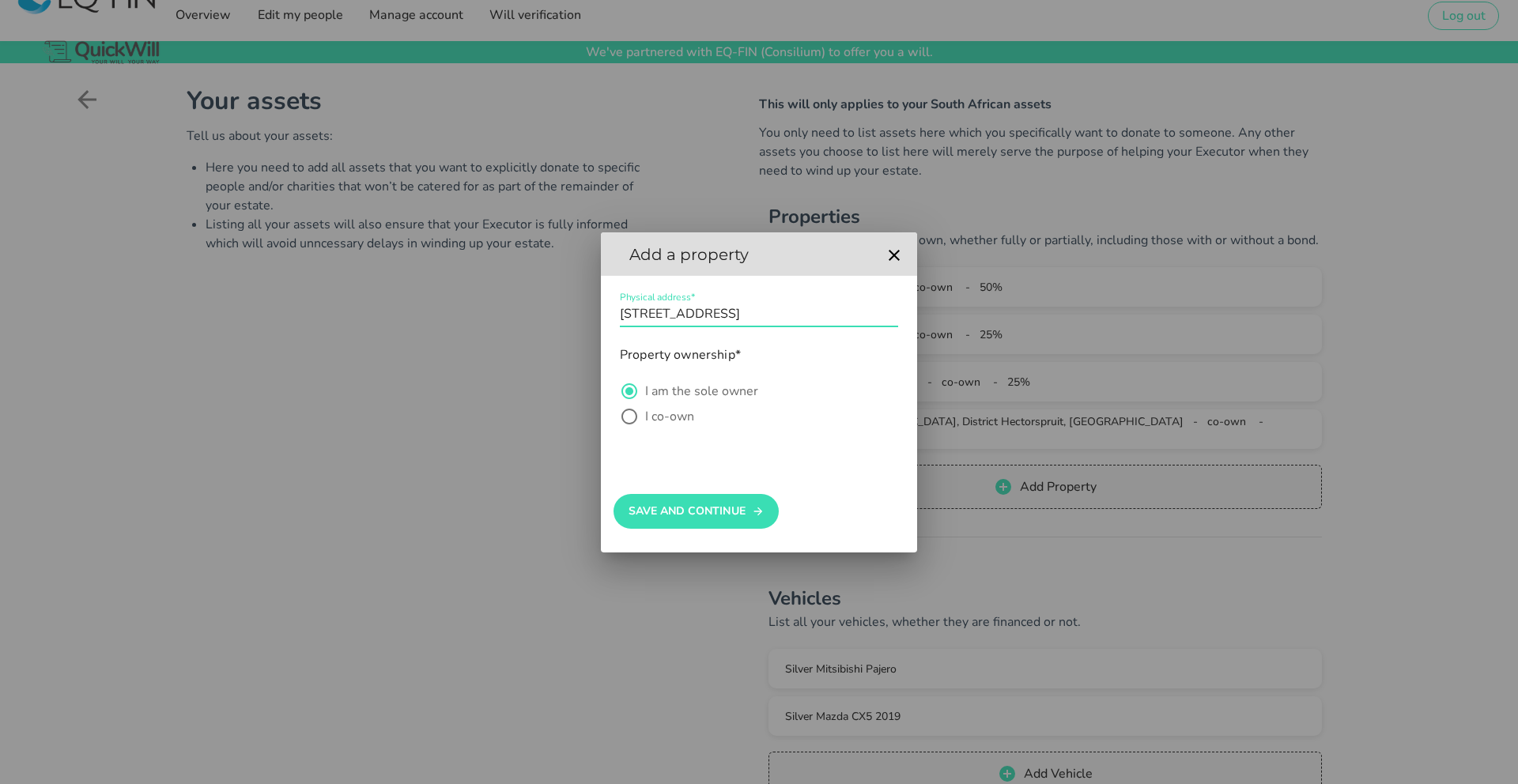
click at [747, 313] on input "Physical address*" at bounding box center [758, 313] width 278 height 25
type input "[STREET_ADDRESS]"
click at [722, 516] on button "Save And Continue" at bounding box center [696, 511] width 165 height 35
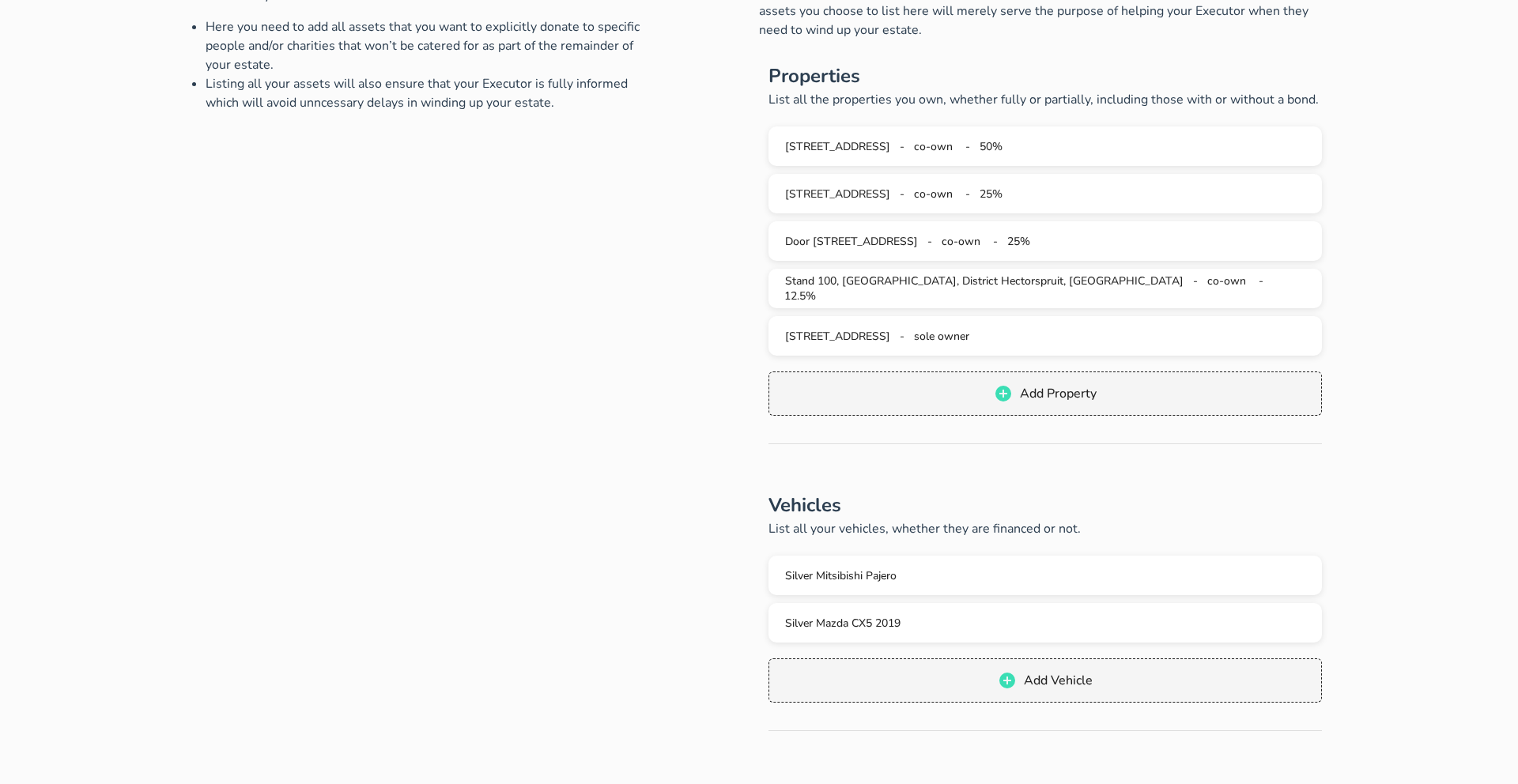
scroll to position [154, 0]
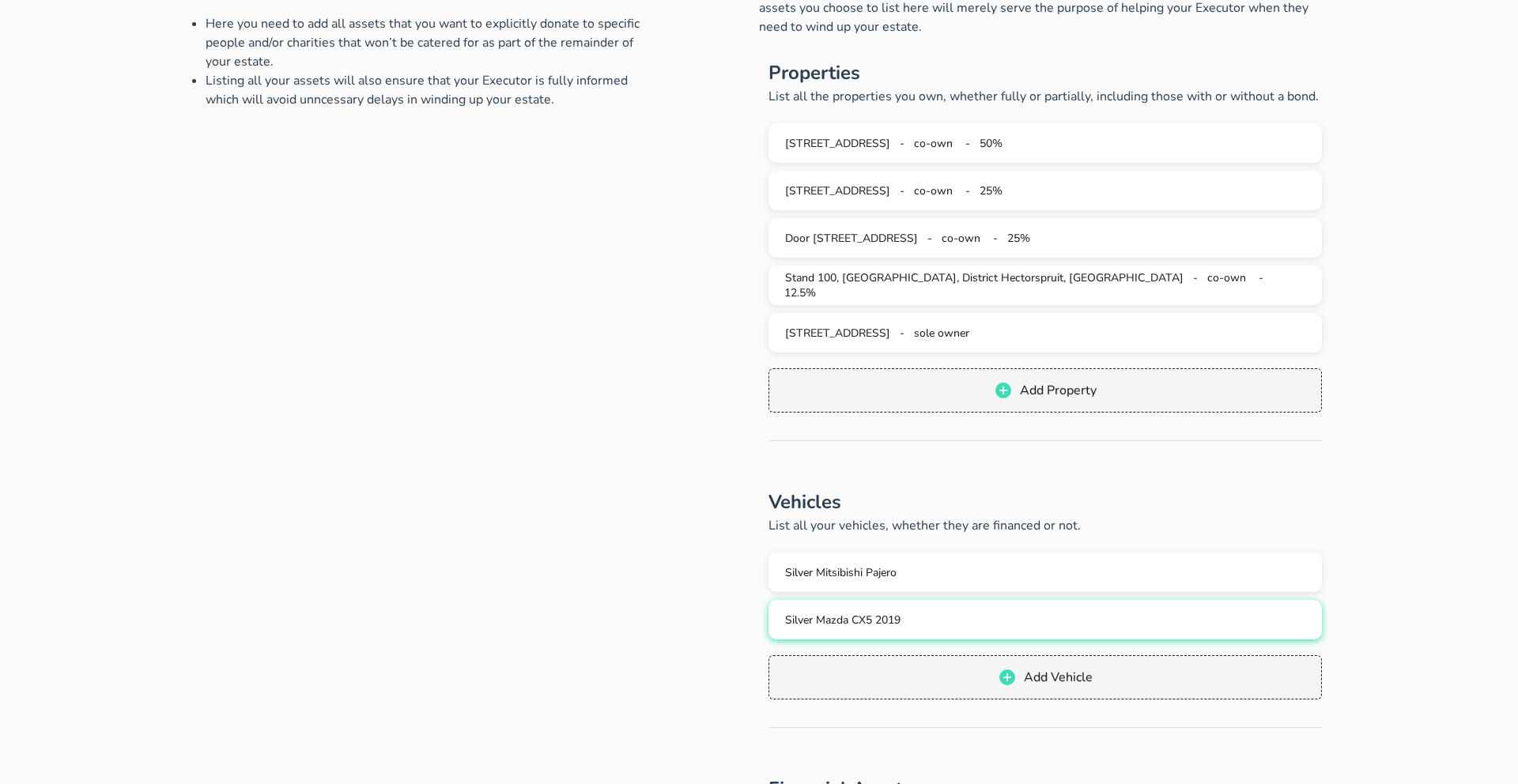
click at [929, 620] on div "Silver Mazda CX5 2019" at bounding box center [1046, 620] width 528 height 15
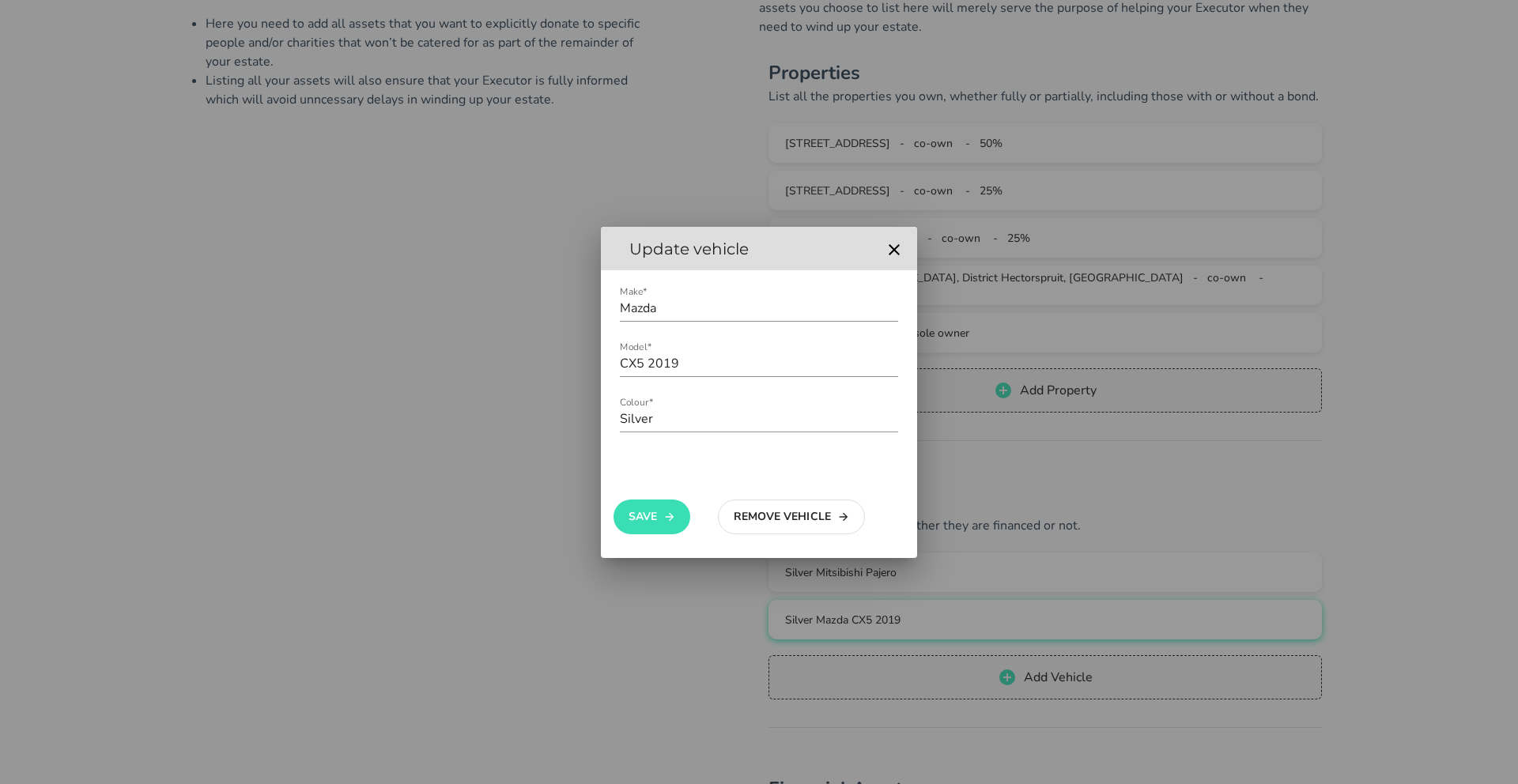
scroll to position [156, 0]
click at [793, 515] on button "Remove Vehicle" at bounding box center [791, 516] width 147 height 35
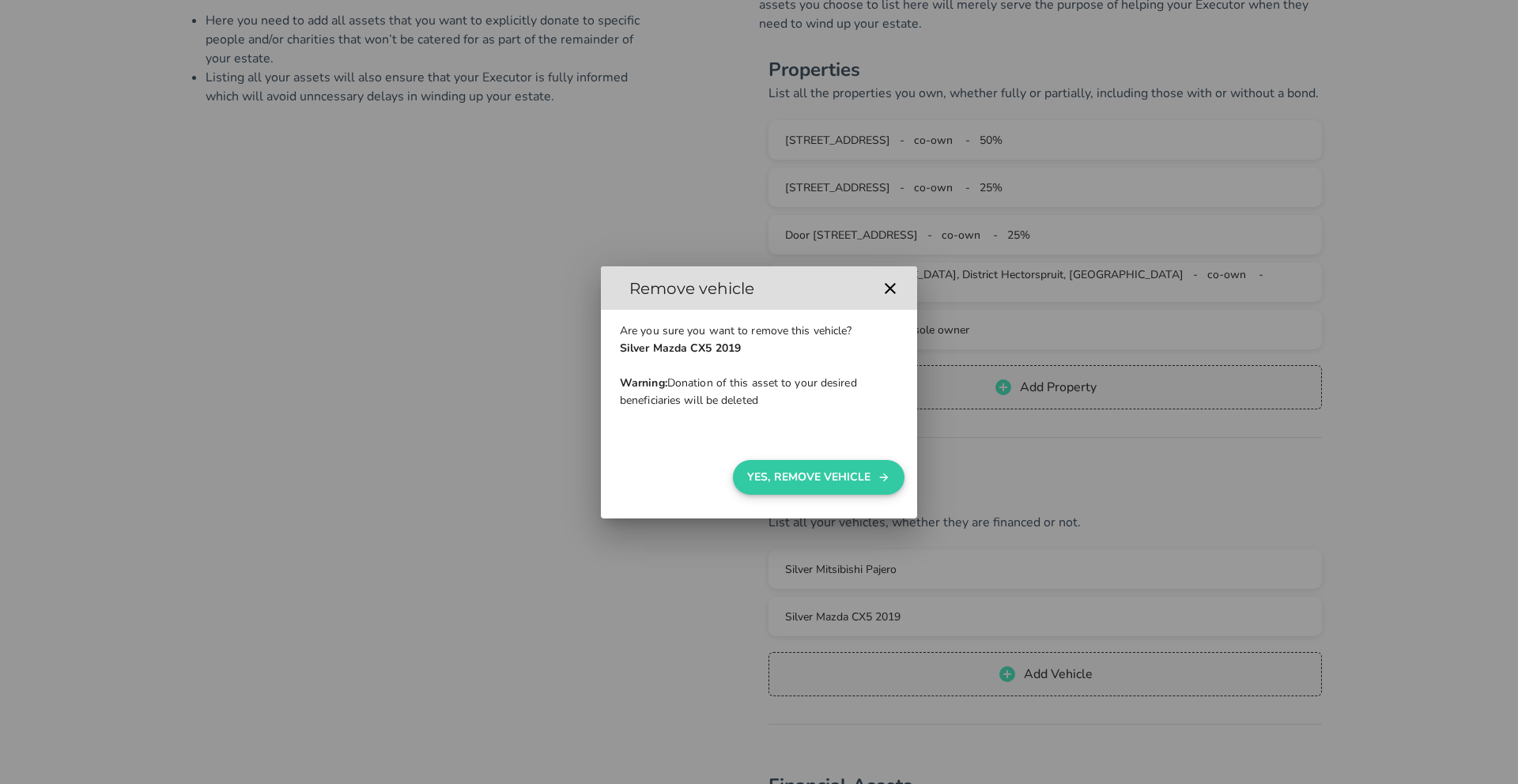
click at [820, 484] on button "Yes, Remove Vehicle" at bounding box center [818, 477] width 172 height 35
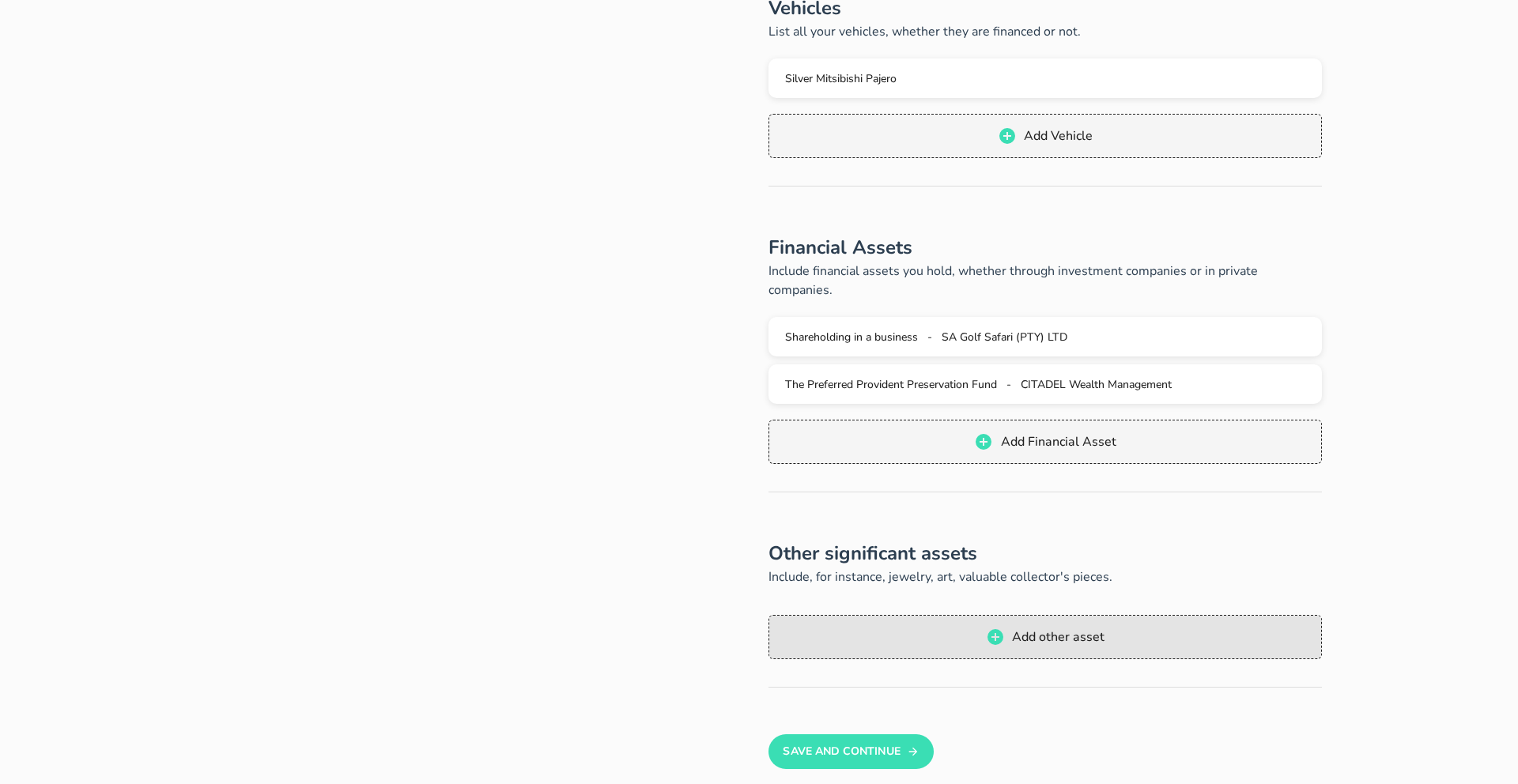
scroll to position [651, 0]
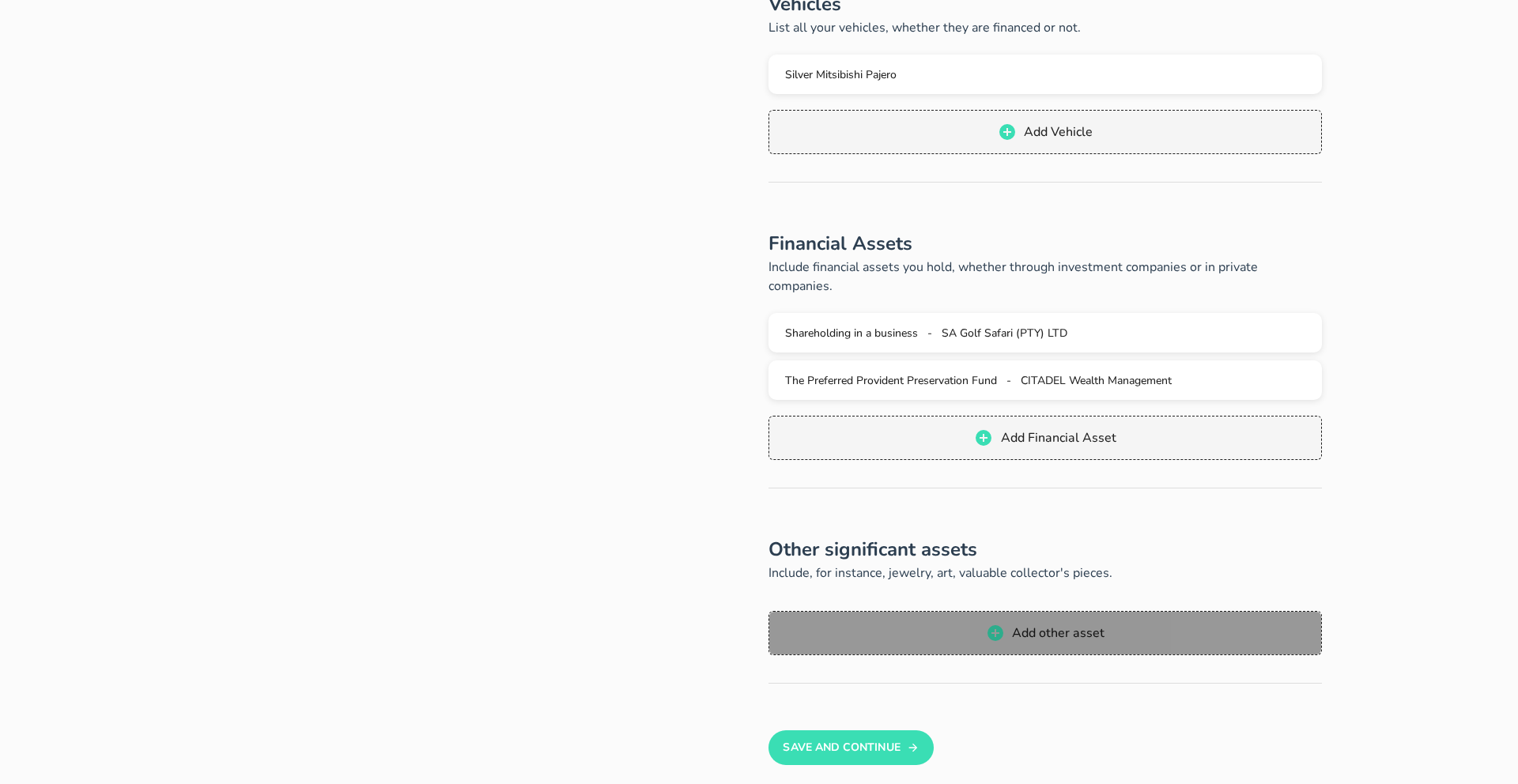
click at [1003, 624] on icon "button" at bounding box center [996, 633] width 19 height 19
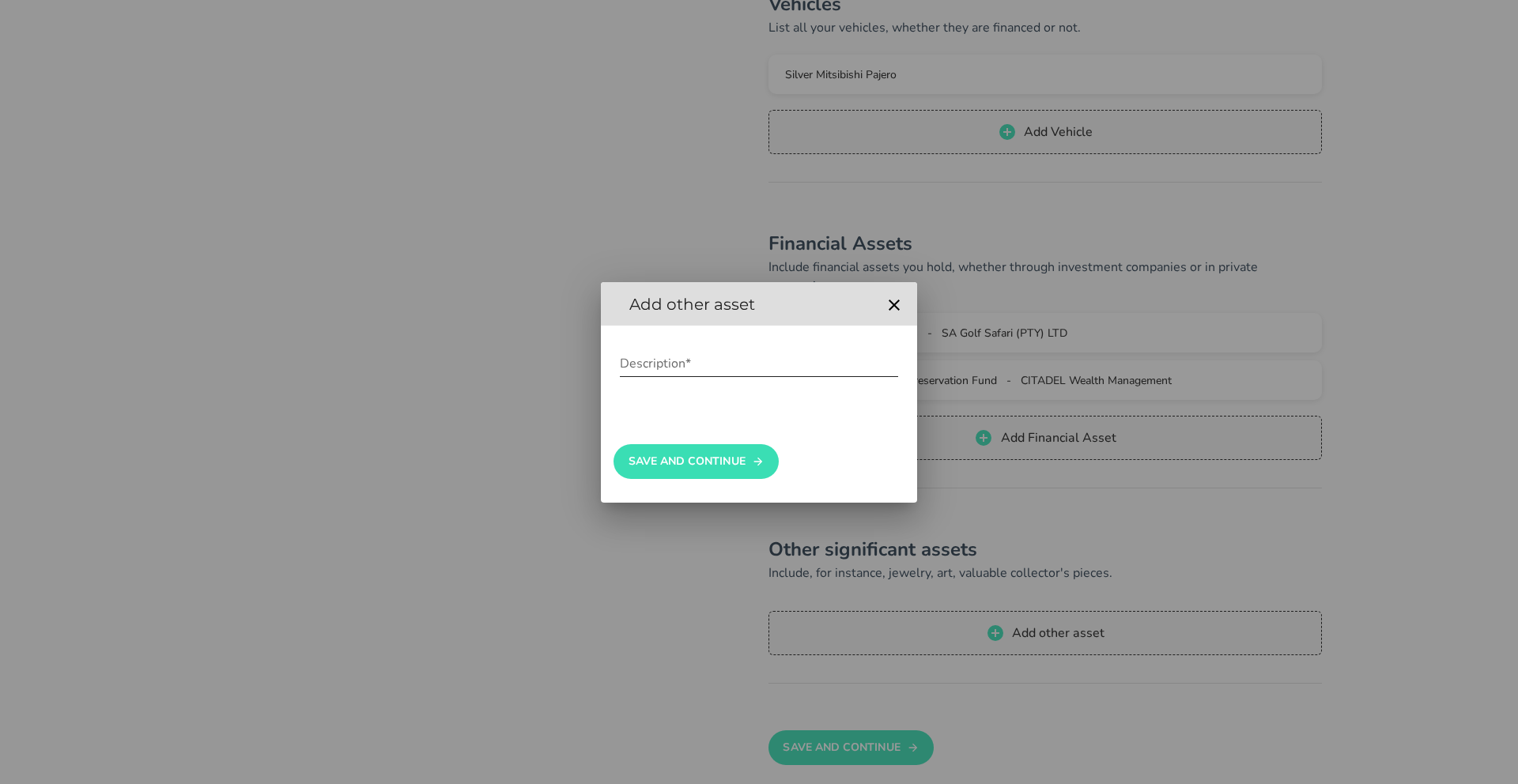
click at [711, 367] on input "Description*" at bounding box center [758, 363] width 278 height 25
click at [684, 465] on button "Save And Continue" at bounding box center [696, 461] width 165 height 35
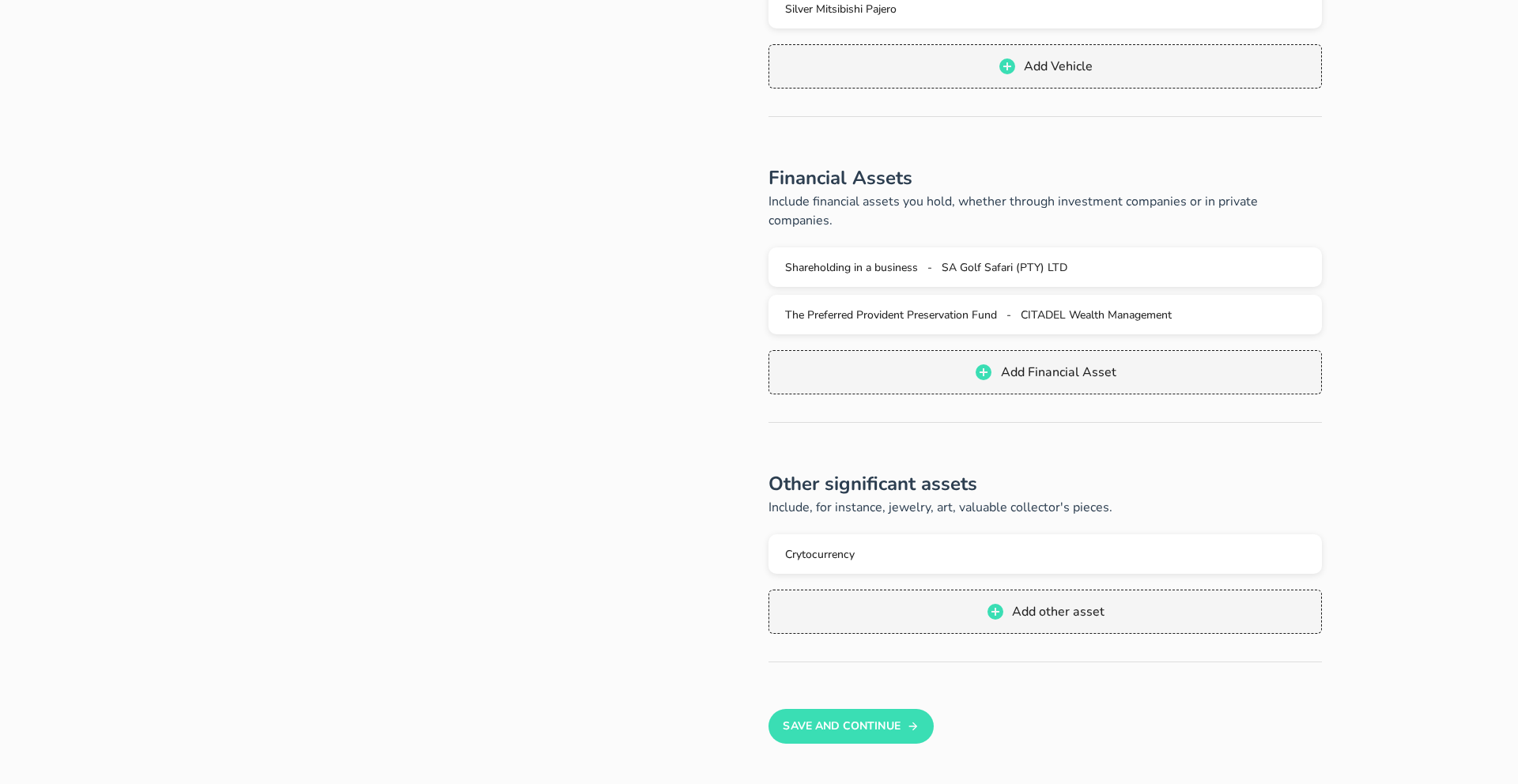
scroll to position [683, 0]
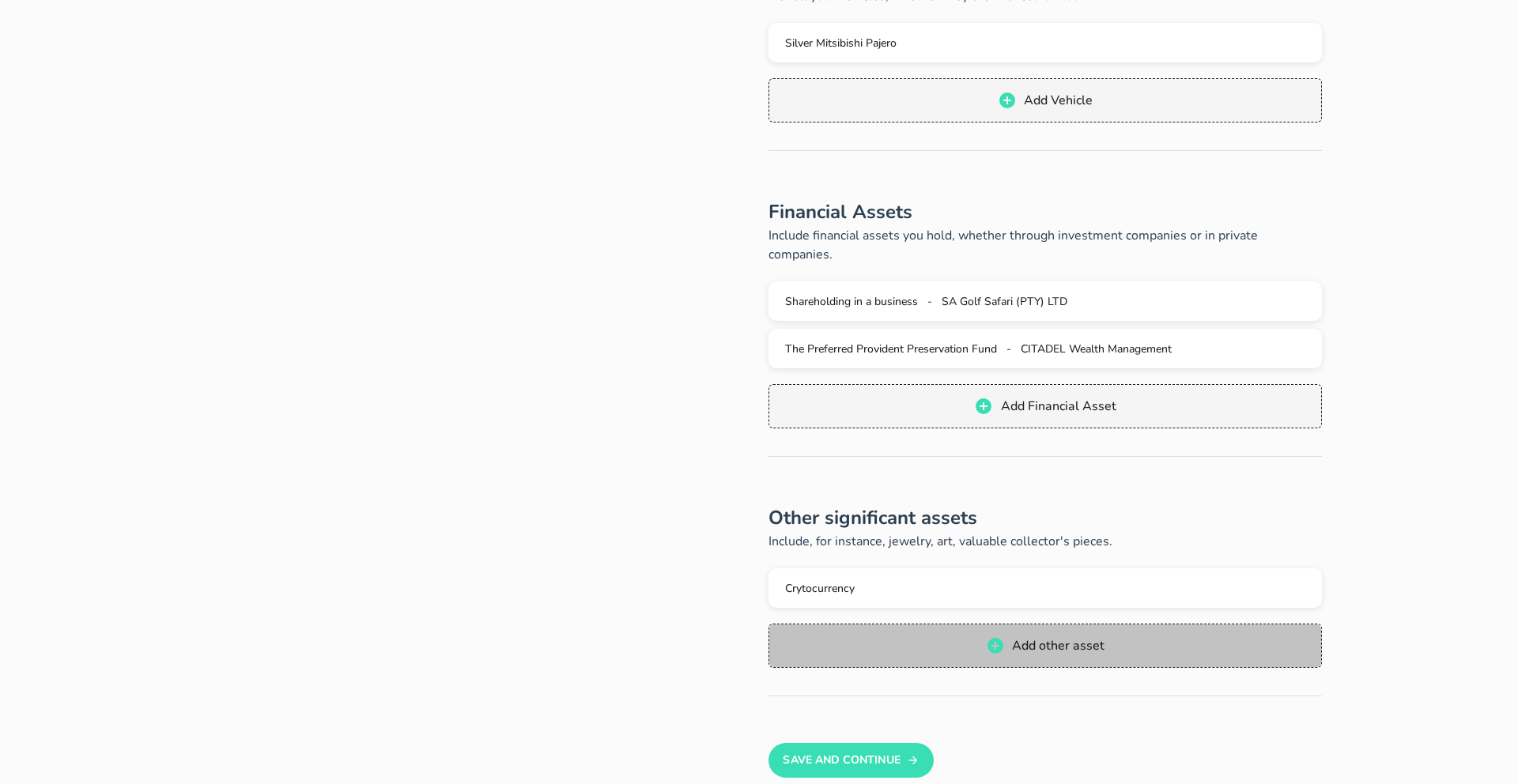
click at [1059, 637] on span "Add other asset" at bounding box center [1058, 645] width 93 height 17
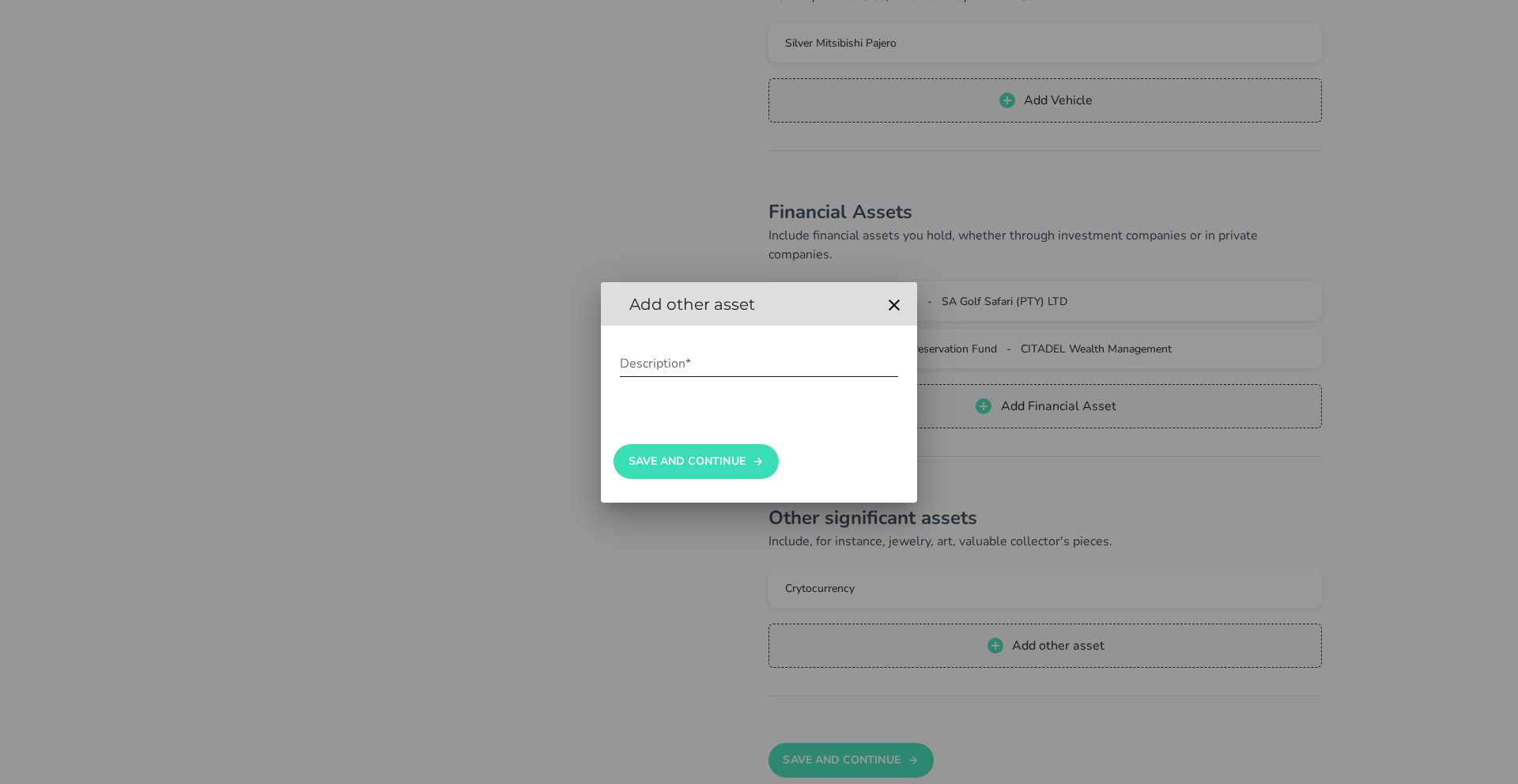
click at [720, 352] on input "Description*" at bounding box center [758, 363] width 278 height 25
click at [619, 364] on input "Description*" at bounding box center [758, 363] width 278 height 25
type input "Wedding Ring"
click at [674, 461] on button "Save And Continue" at bounding box center [696, 461] width 165 height 35
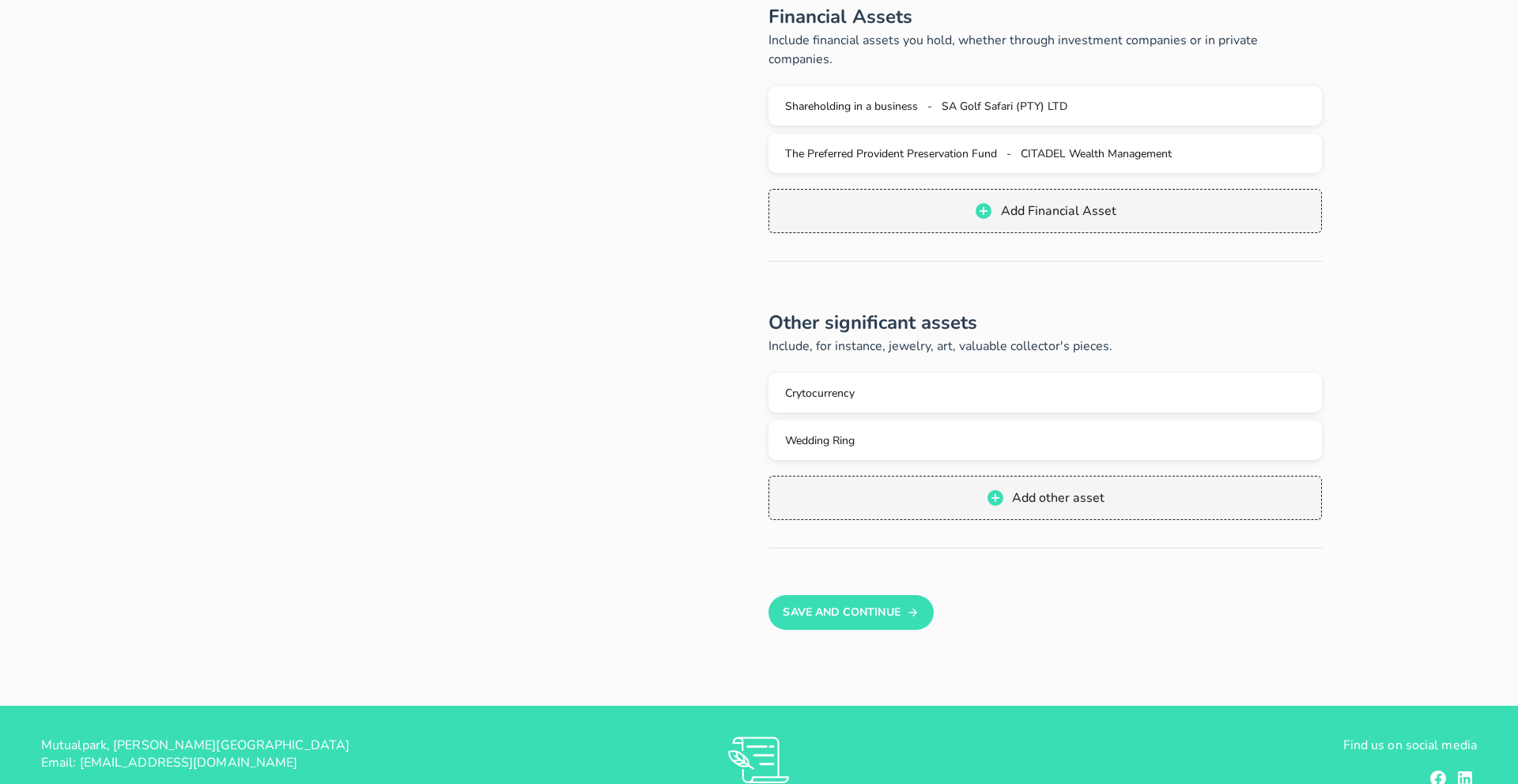
scroll to position [962, 0]
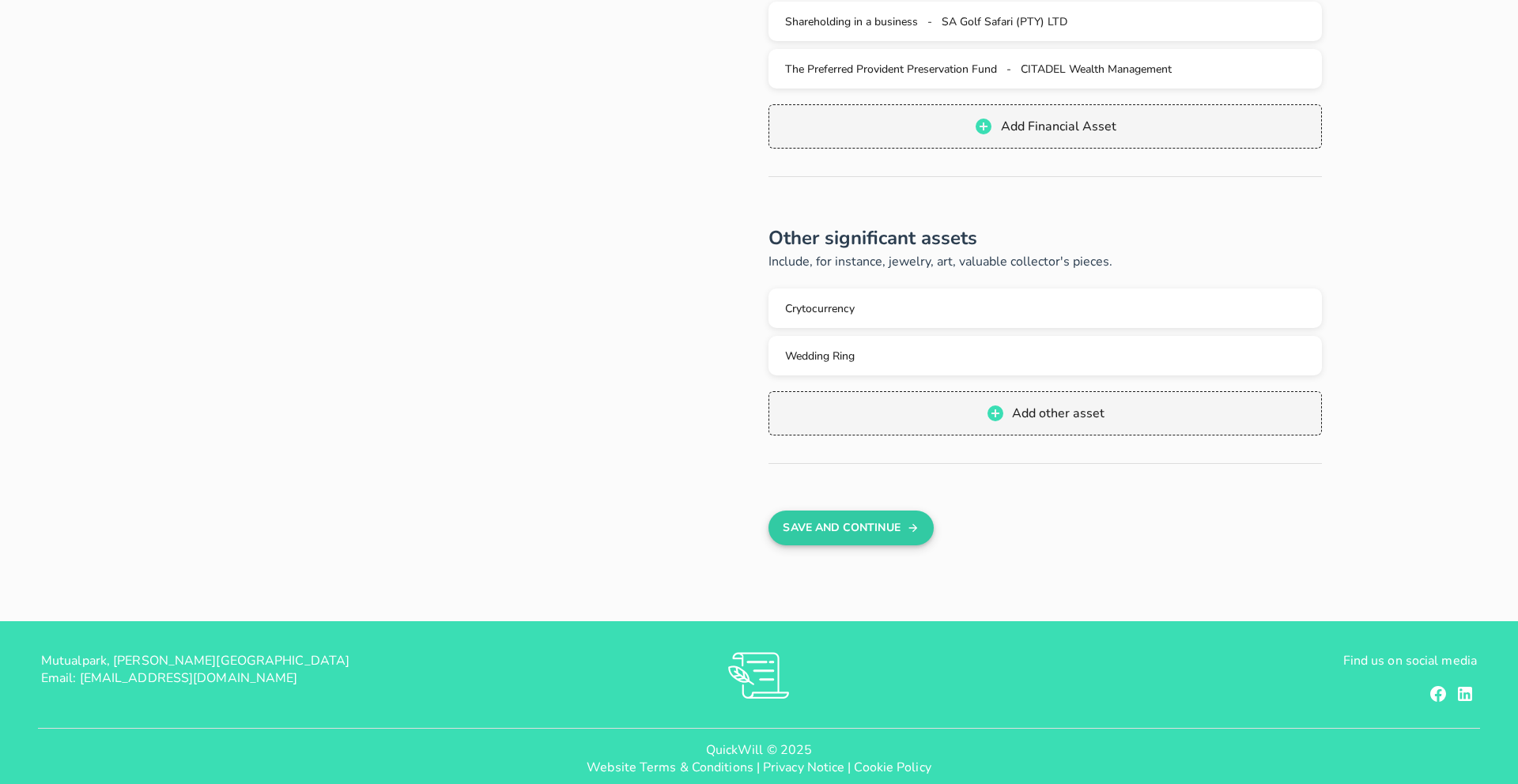
click at [843, 513] on button "Save And Continue" at bounding box center [850, 528] width 165 height 35
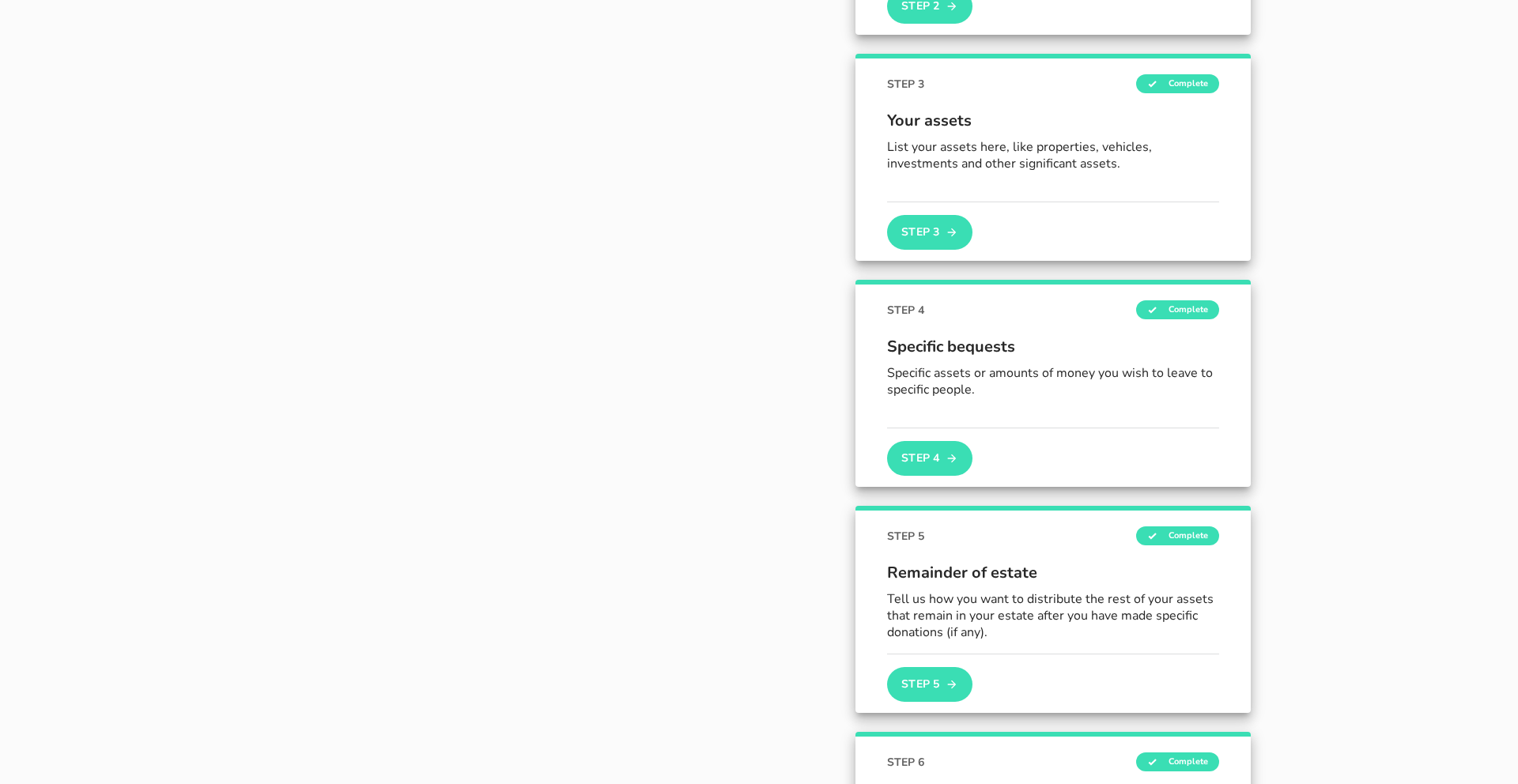
scroll to position [534, 0]
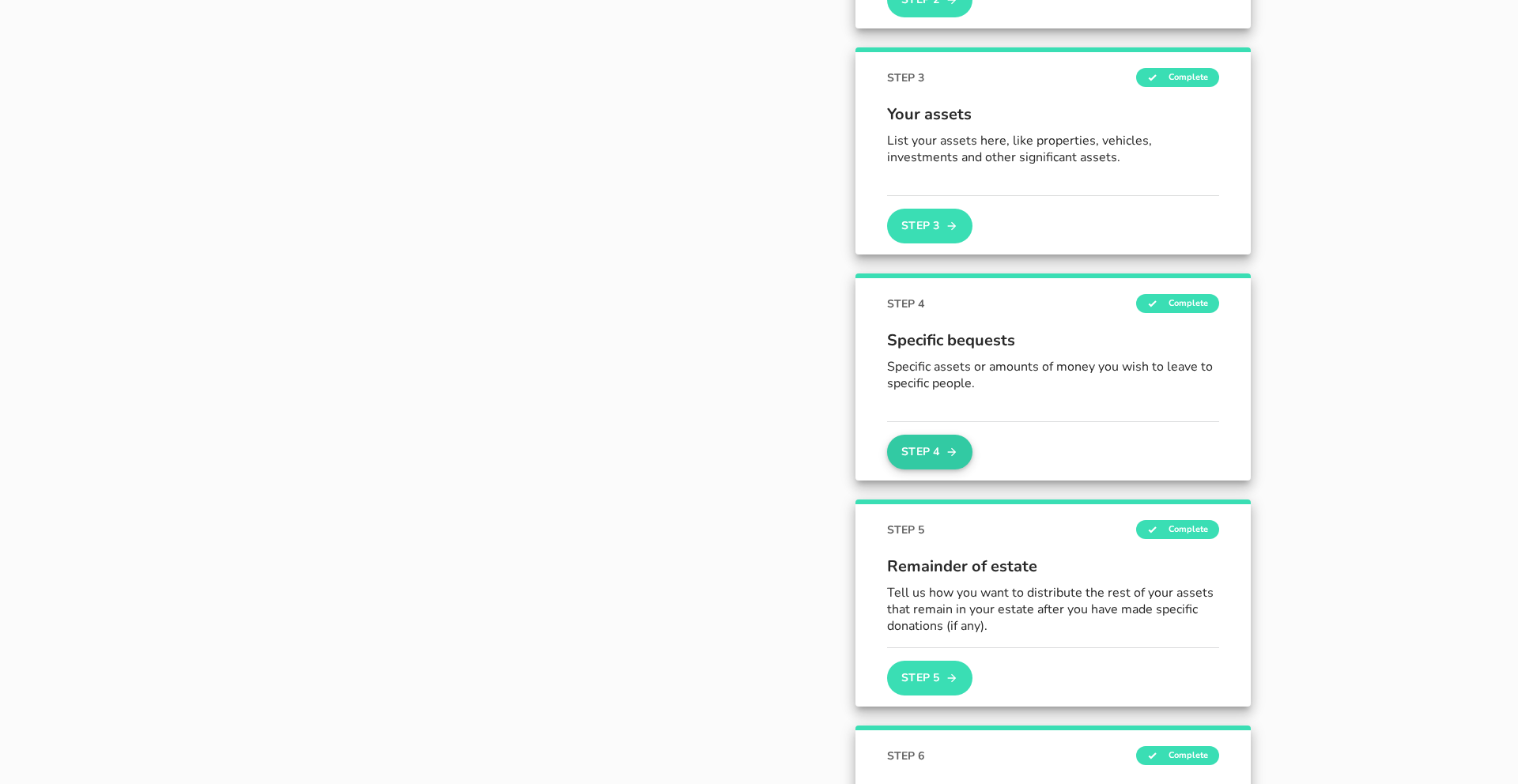
click at [938, 452] on button "Step 4" at bounding box center [930, 451] width 86 height 35
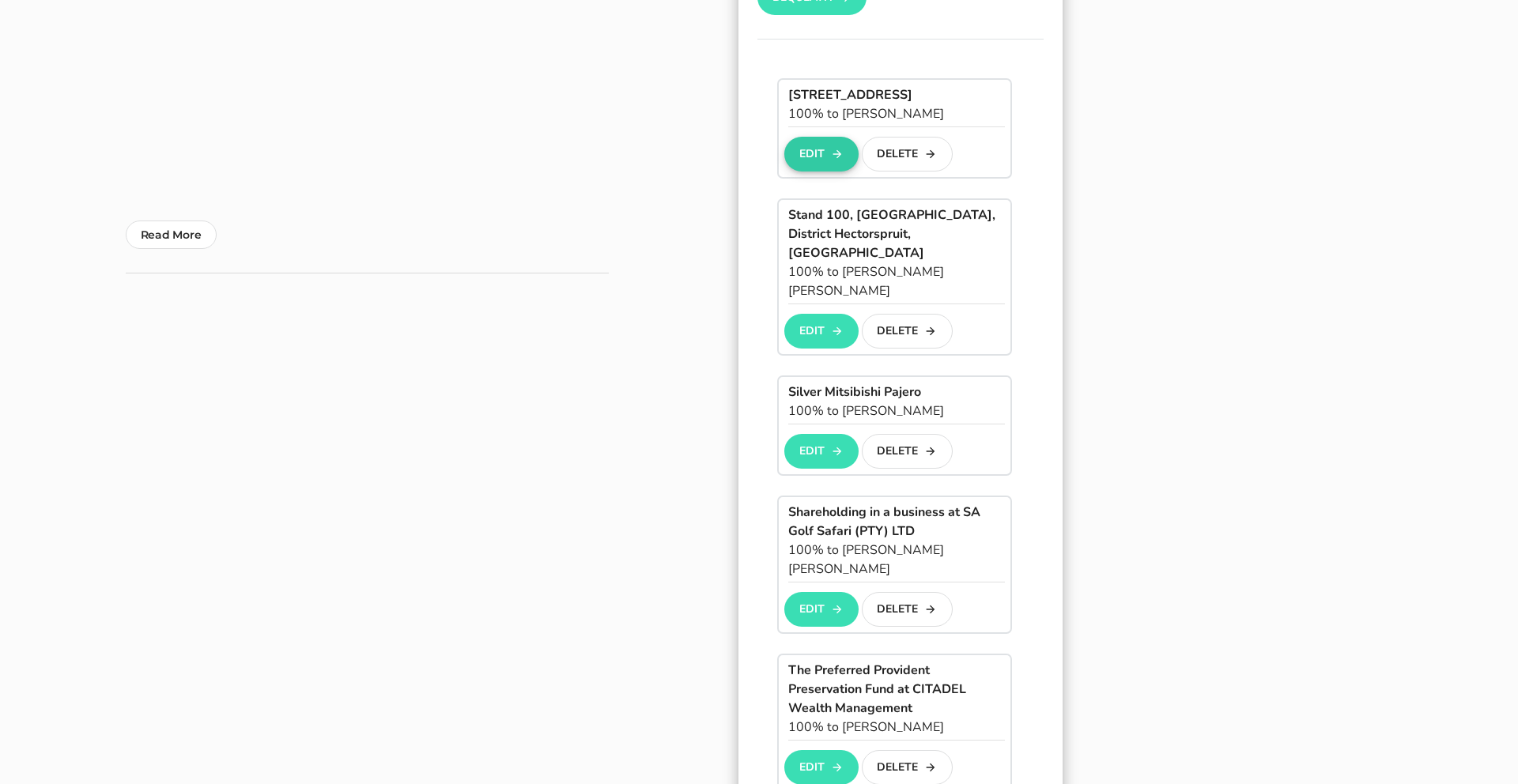
scroll to position [382, 0]
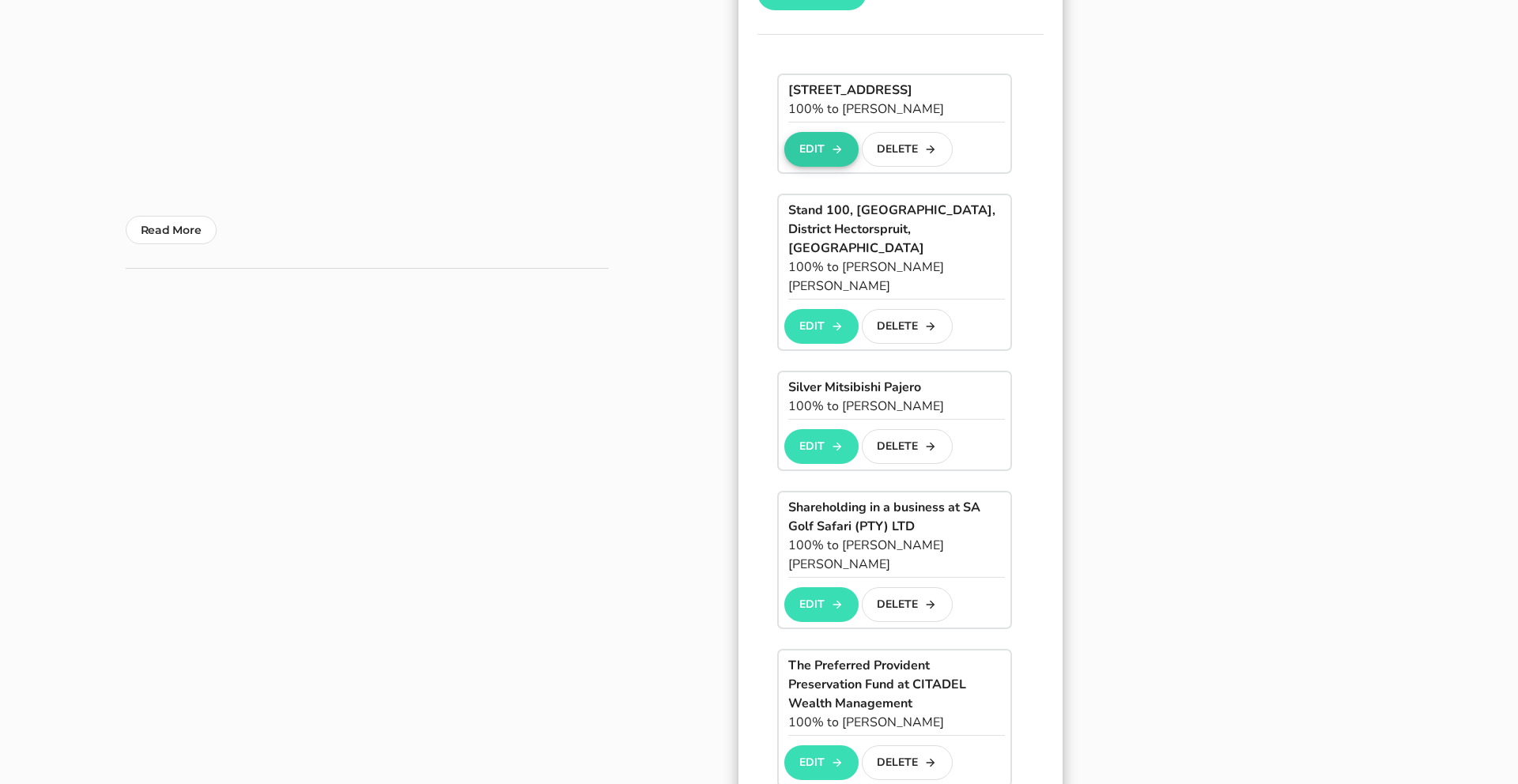
click at [820, 167] on button "Edit" at bounding box center [821, 149] width 74 height 35
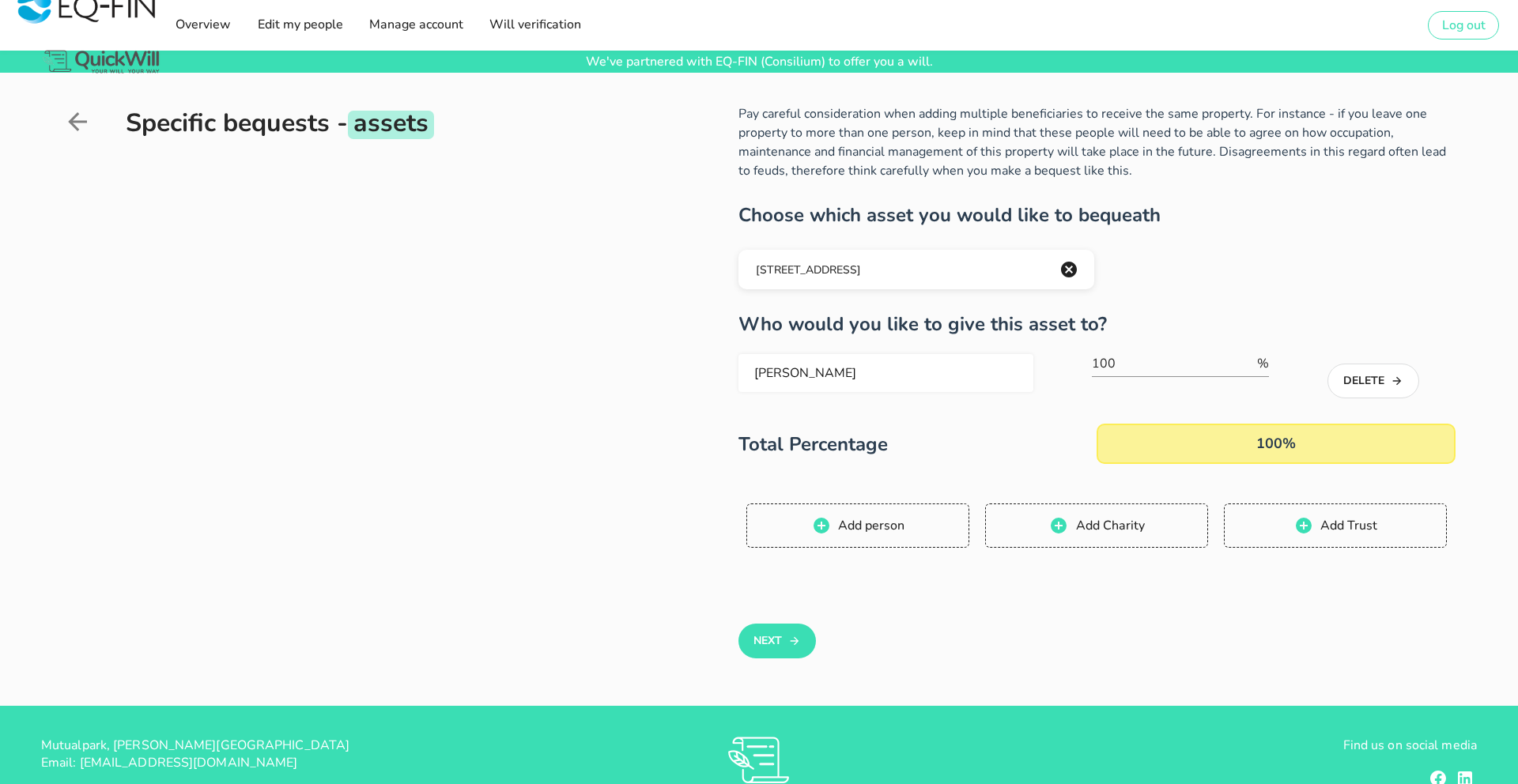
click at [855, 372] on div "[PERSON_NAME]" at bounding box center [885, 373] width 282 height 38
click at [1384, 391] on button "Delete" at bounding box center [1373, 381] width 91 height 35
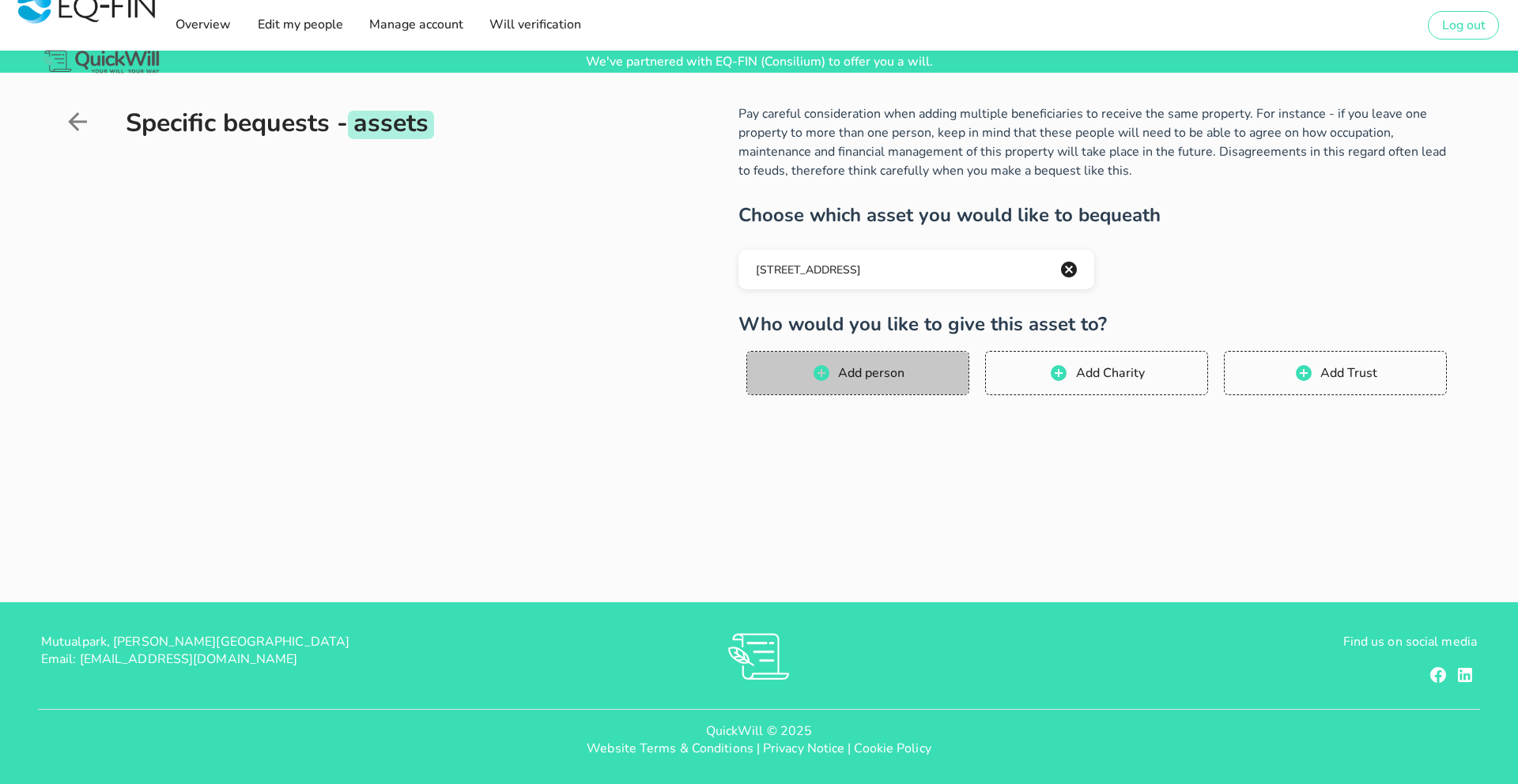
click at [910, 369] on span "Add person" at bounding box center [858, 373] width 190 height 19
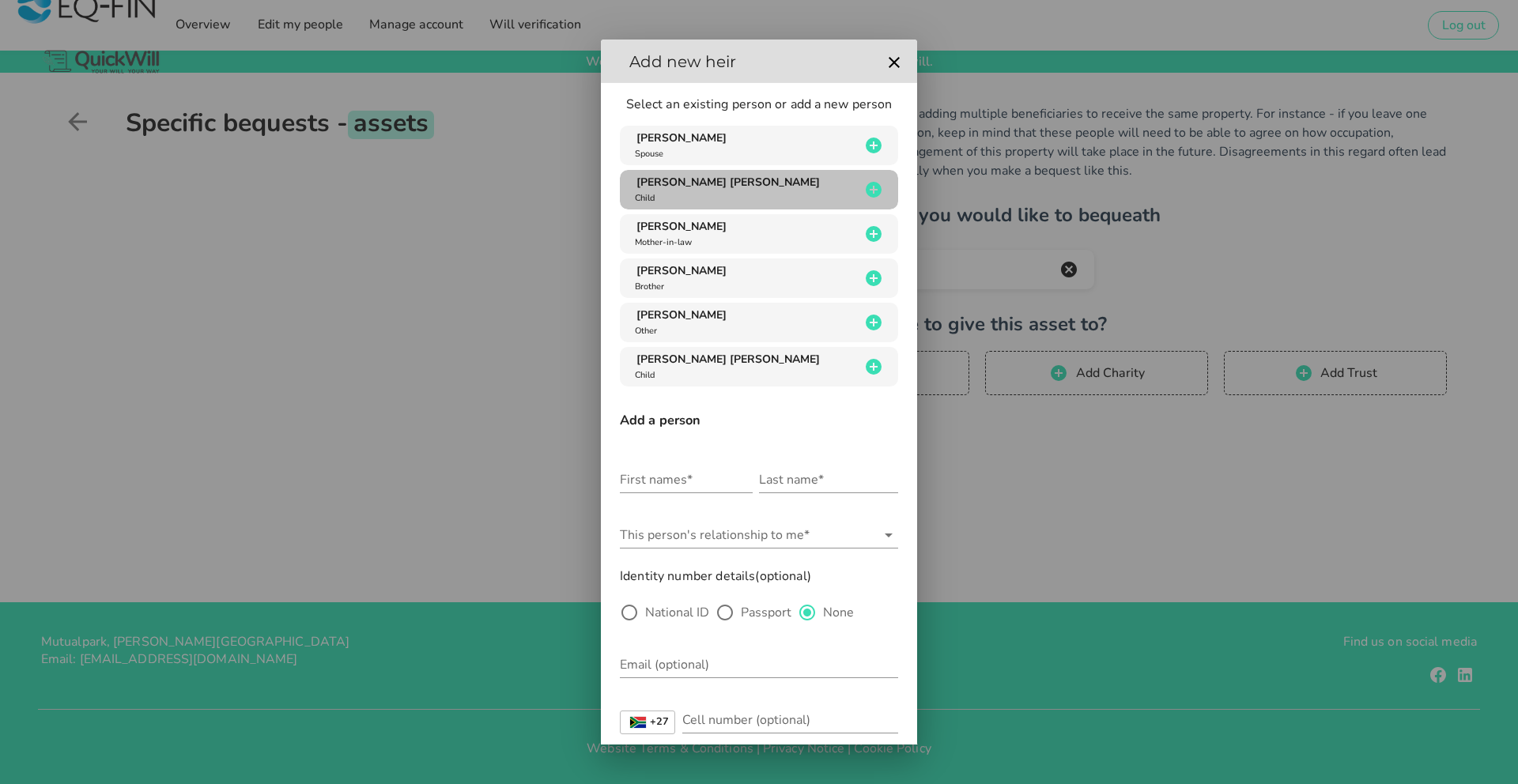
click at [722, 185] on span "[PERSON_NAME] [PERSON_NAME]" at bounding box center [728, 182] width 184 height 15
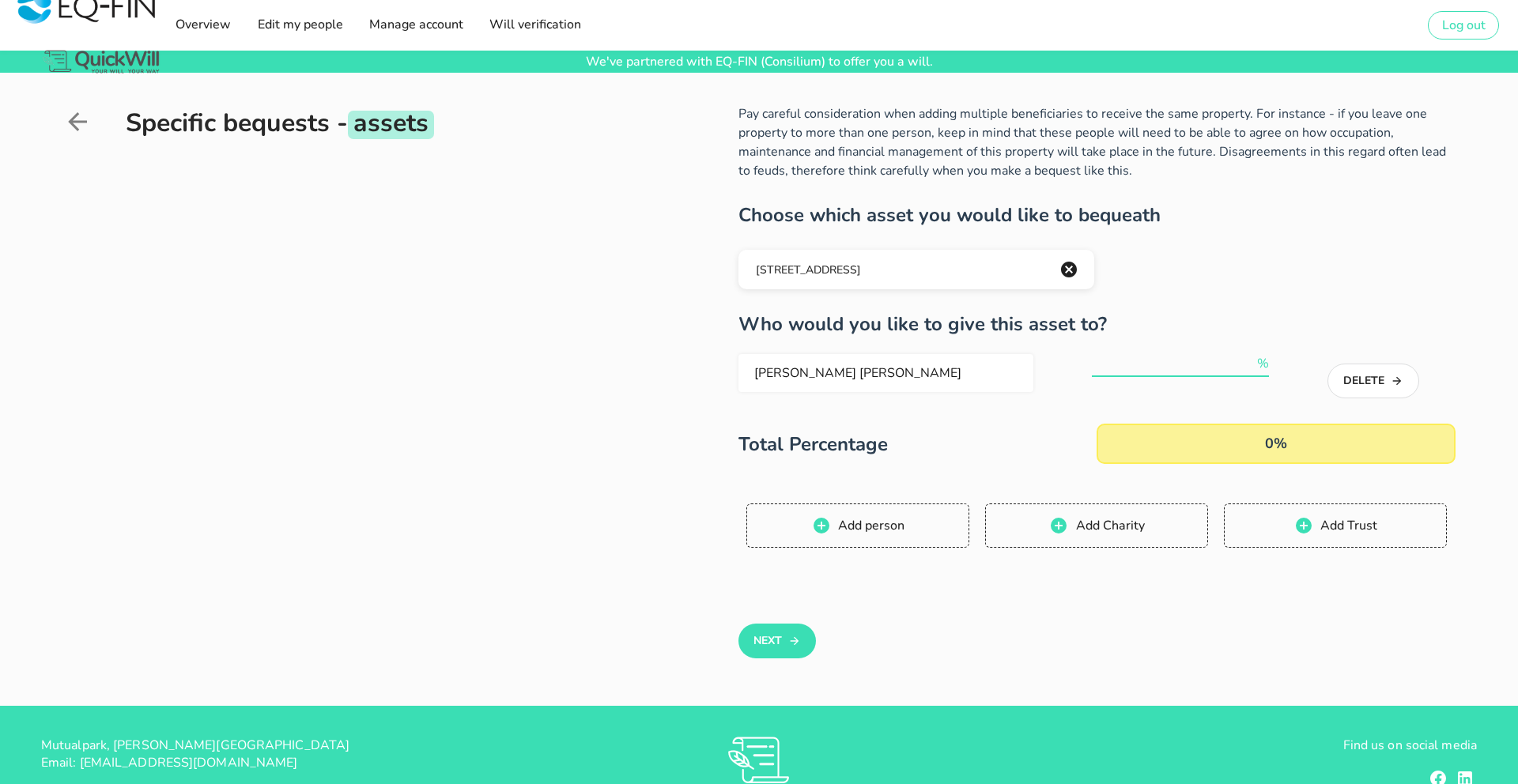
click at [1106, 362] on input "number" at bounding box center [1173, 363] width 162 height 25
type input "50"
click at [820, 514] on button "Add person" at bounding box center [858, 525] width 223 height 44
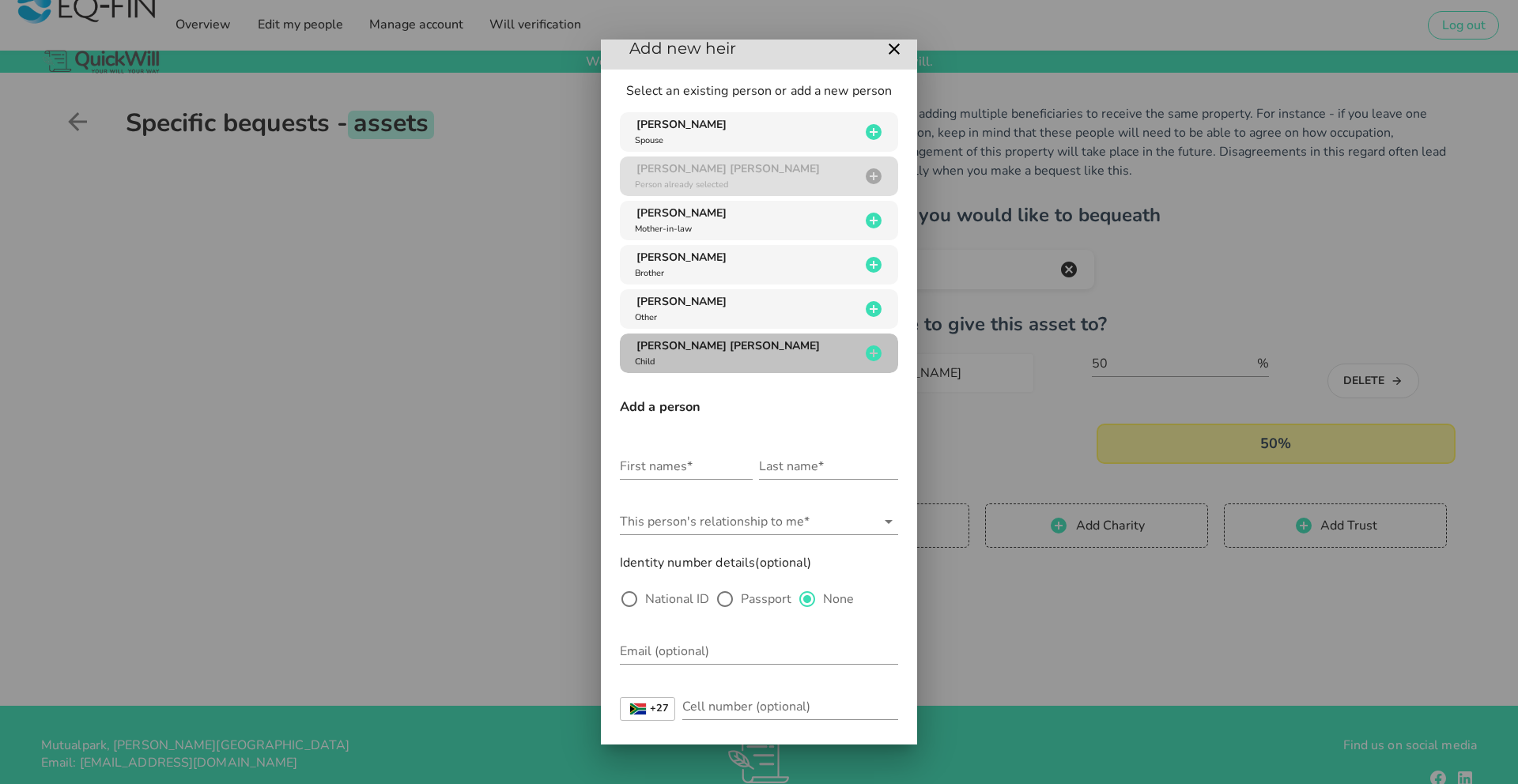
scroll to position [12, 0]
click at [747, 342] on div "[PERSON_NAME] [PERSON_NAME] Child" at bounding box center [746, 354] width 228 height 30
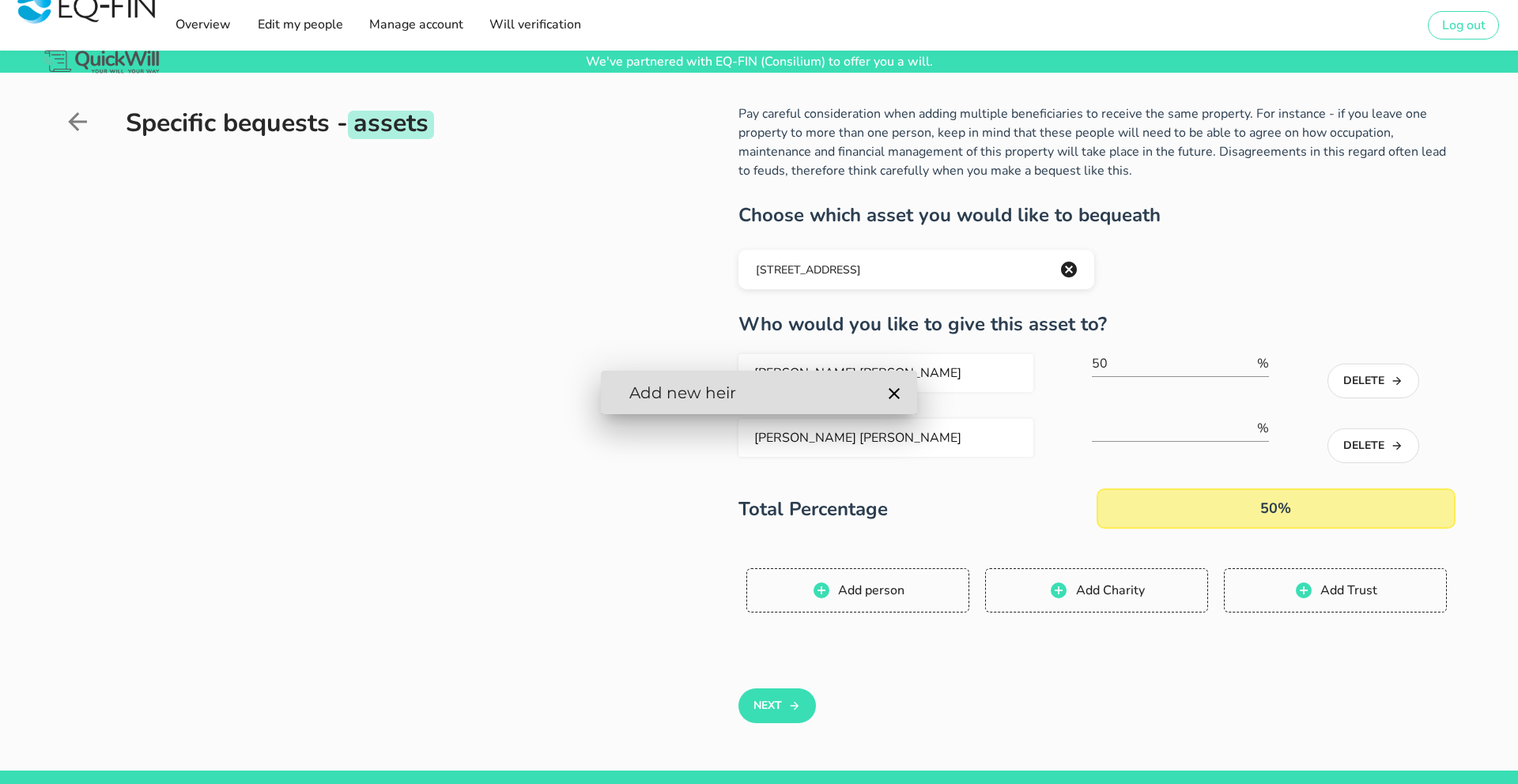
scroll to position [0, 0]
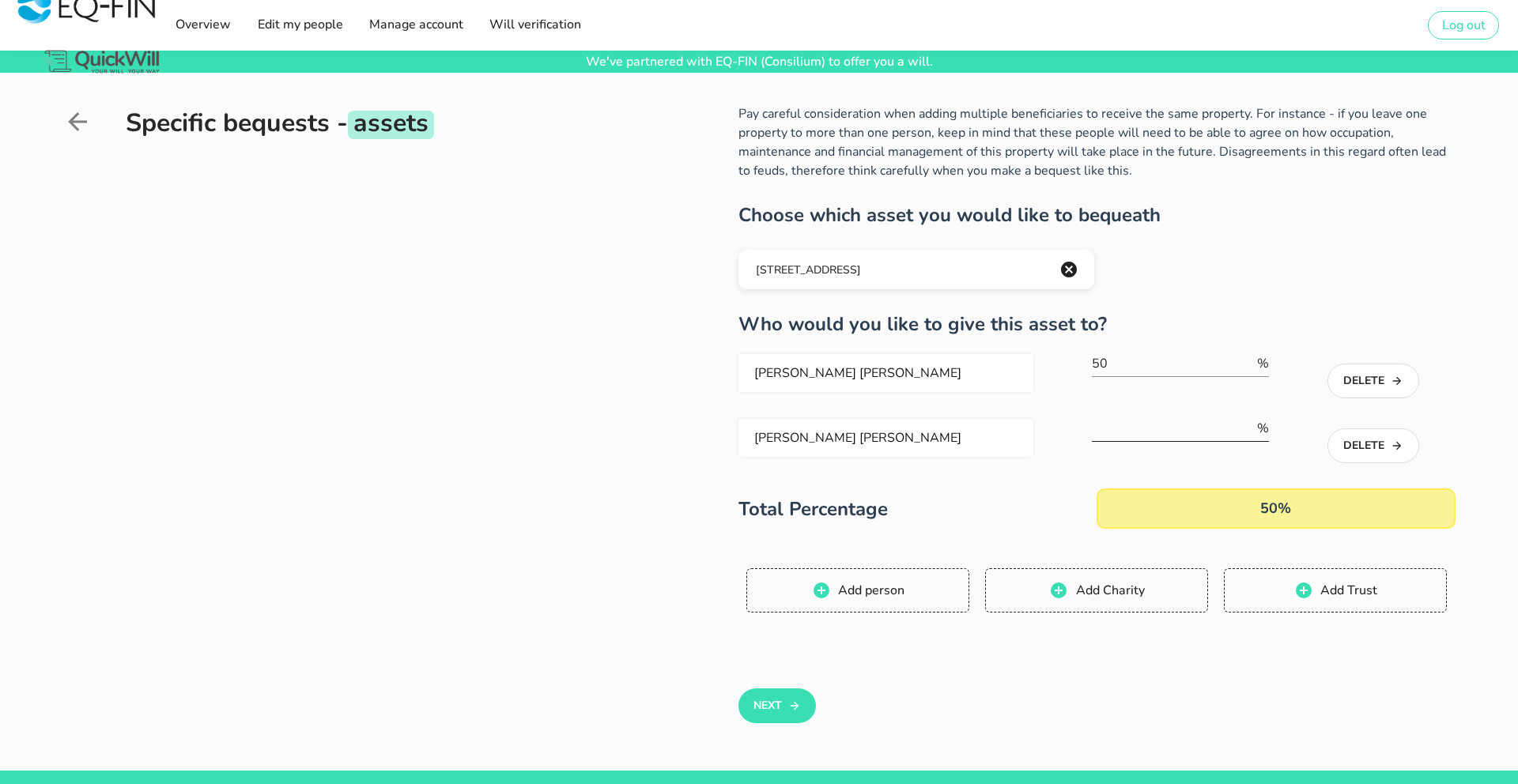
click at [1180, 431] on input "number" at bounding box center [1173, 428] width 162 height 25
type input "50"
click at [782, 711] on button "Next" at bounding box center [776, 705] width 76 height 35
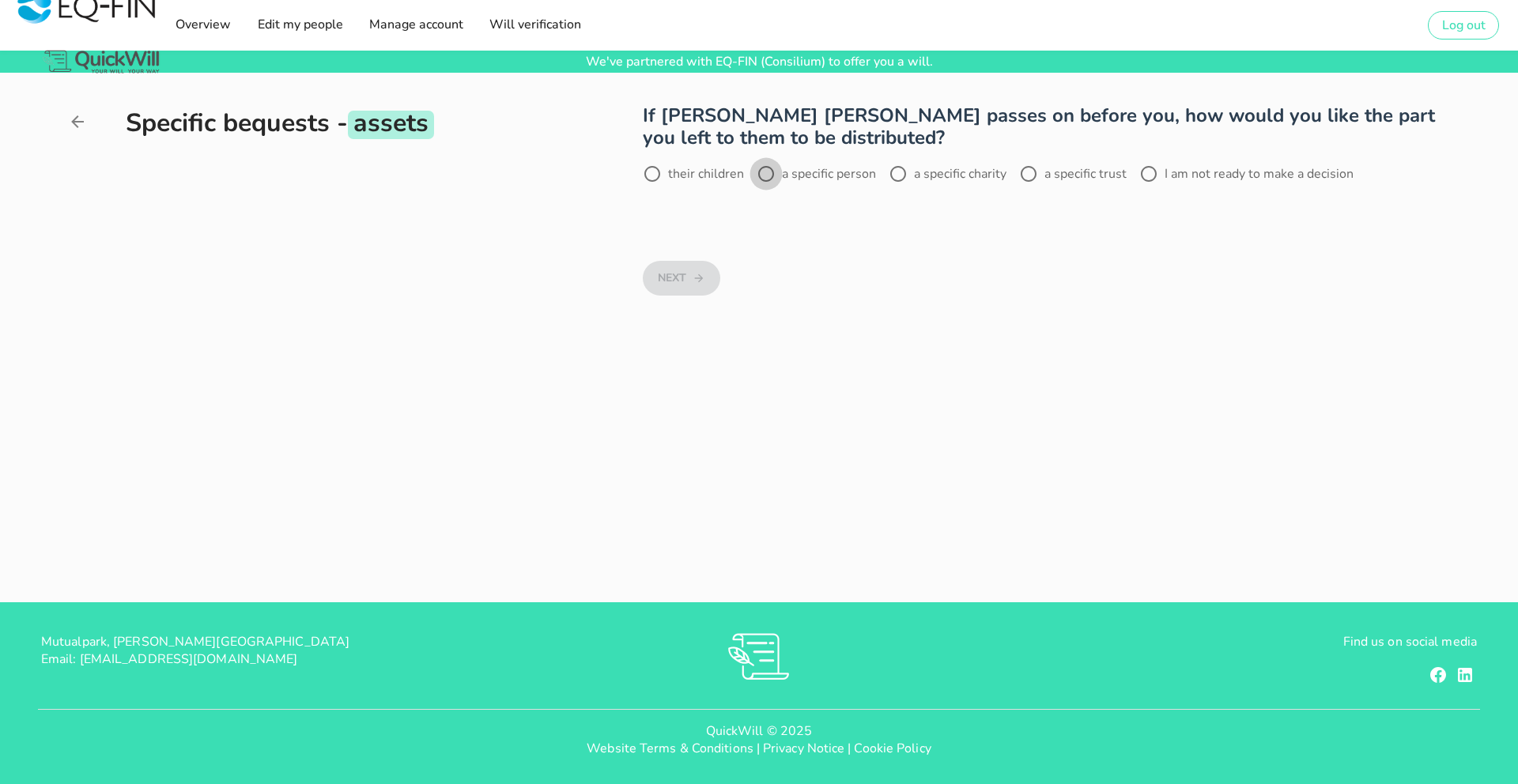
click at [769, 177] on div at bounding box center [766, 173] width 27 height 27
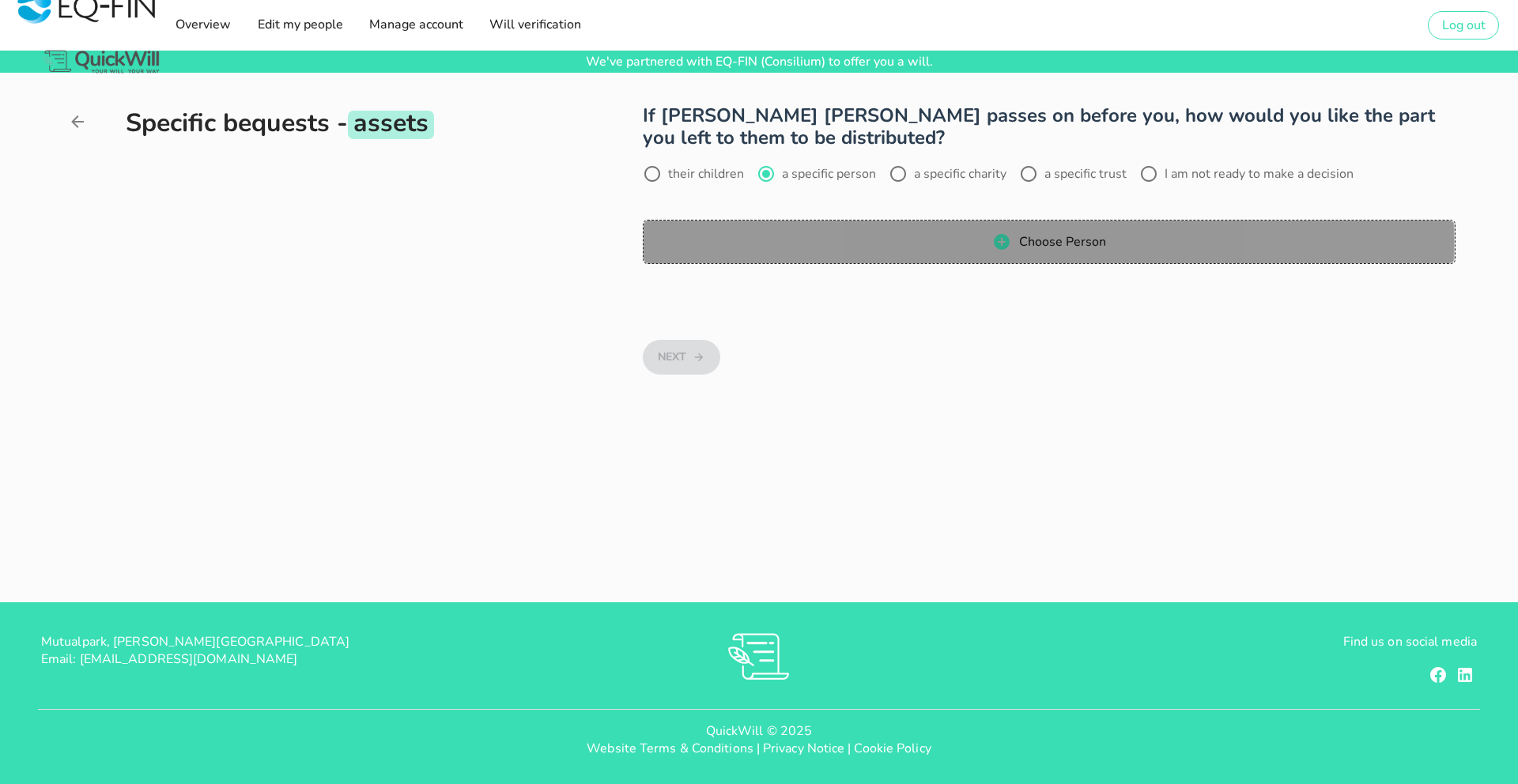
drag, startPoint x: 868, startPoint y: 244, endPoint x: 796, endPoint y: 275, distance: 78.4
click at [868, 244] on span "Choose Person" at bounding box center [1048, 242] width 780 height 19
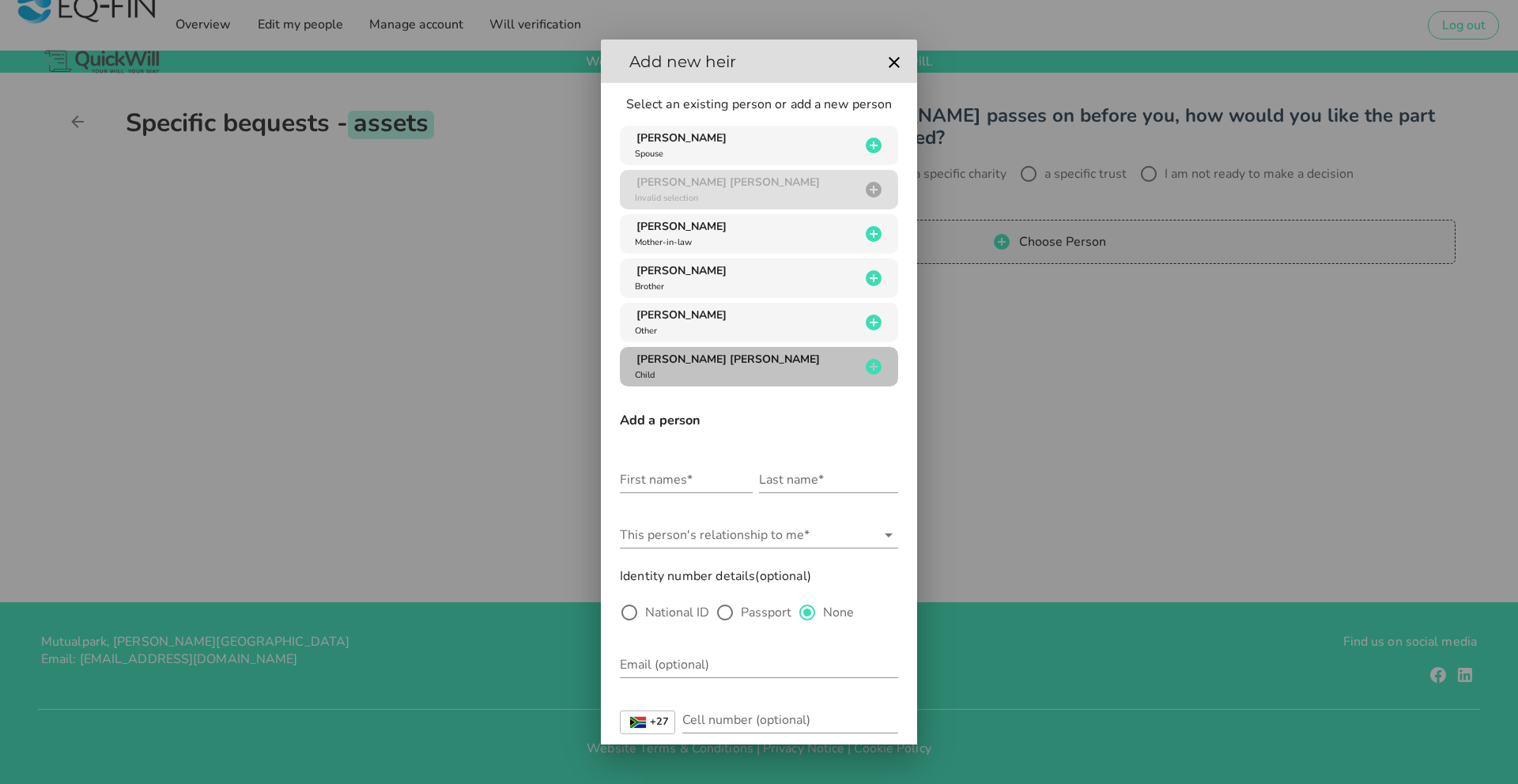
click at [721, 362] on span "[PERSON_NAME] [PERSON_NAME]" at bounding box center [728, 359] width 184 height 15
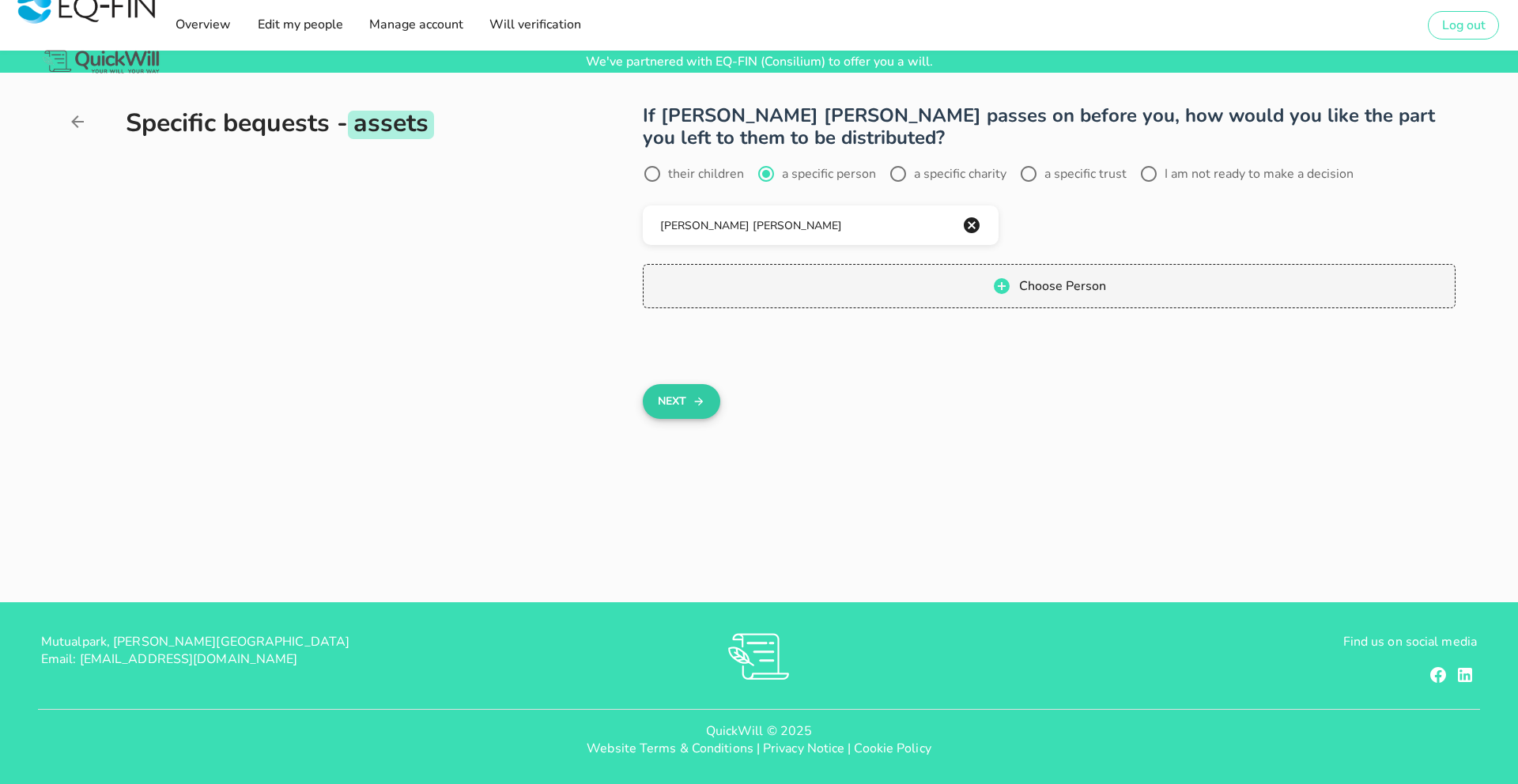
click at [703, 394] on icon "button" at bounding box center [699, 401] width 12 height 19
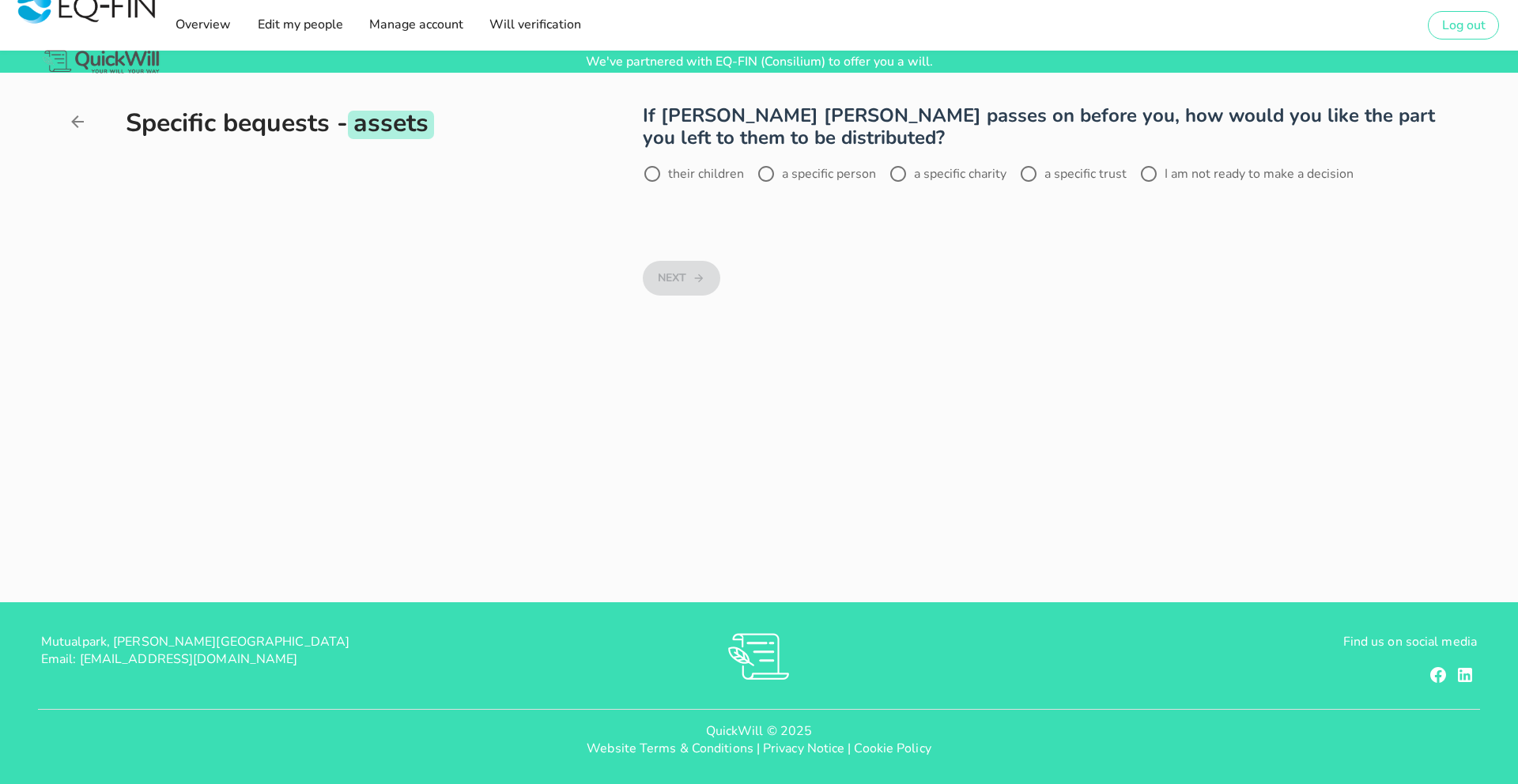
click at [788, 174] on label "a specific person" at bounding box center [829, 173] width 94 height 16
radio input "true"
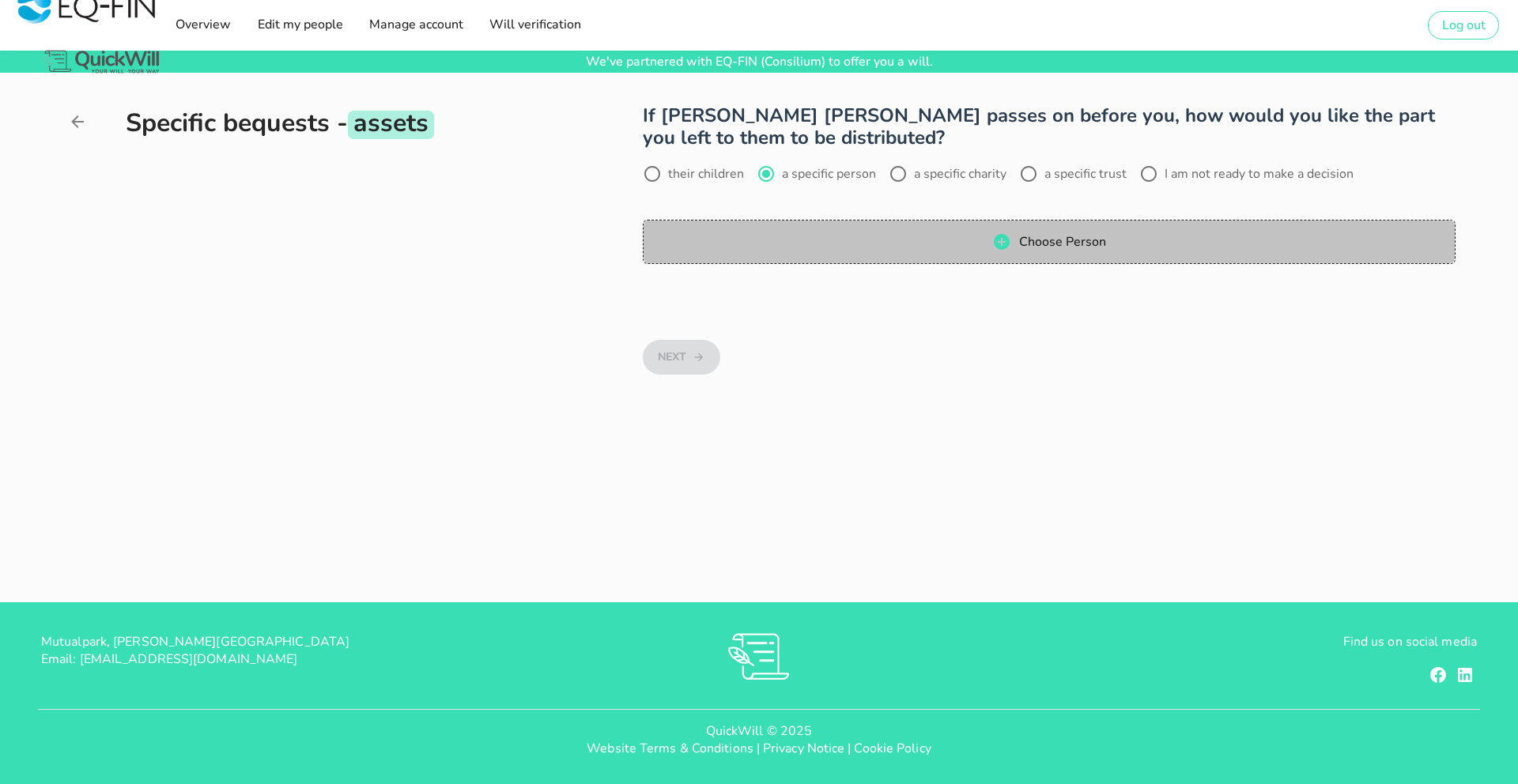
drag, startPoint x: 848, startPoint y: 242, endPoint x: 737, endPoint y: 277, distance: 116.4
click at [848, 242] on span "Choose Person" at bounding box center [1048, 242] width 780 height 19
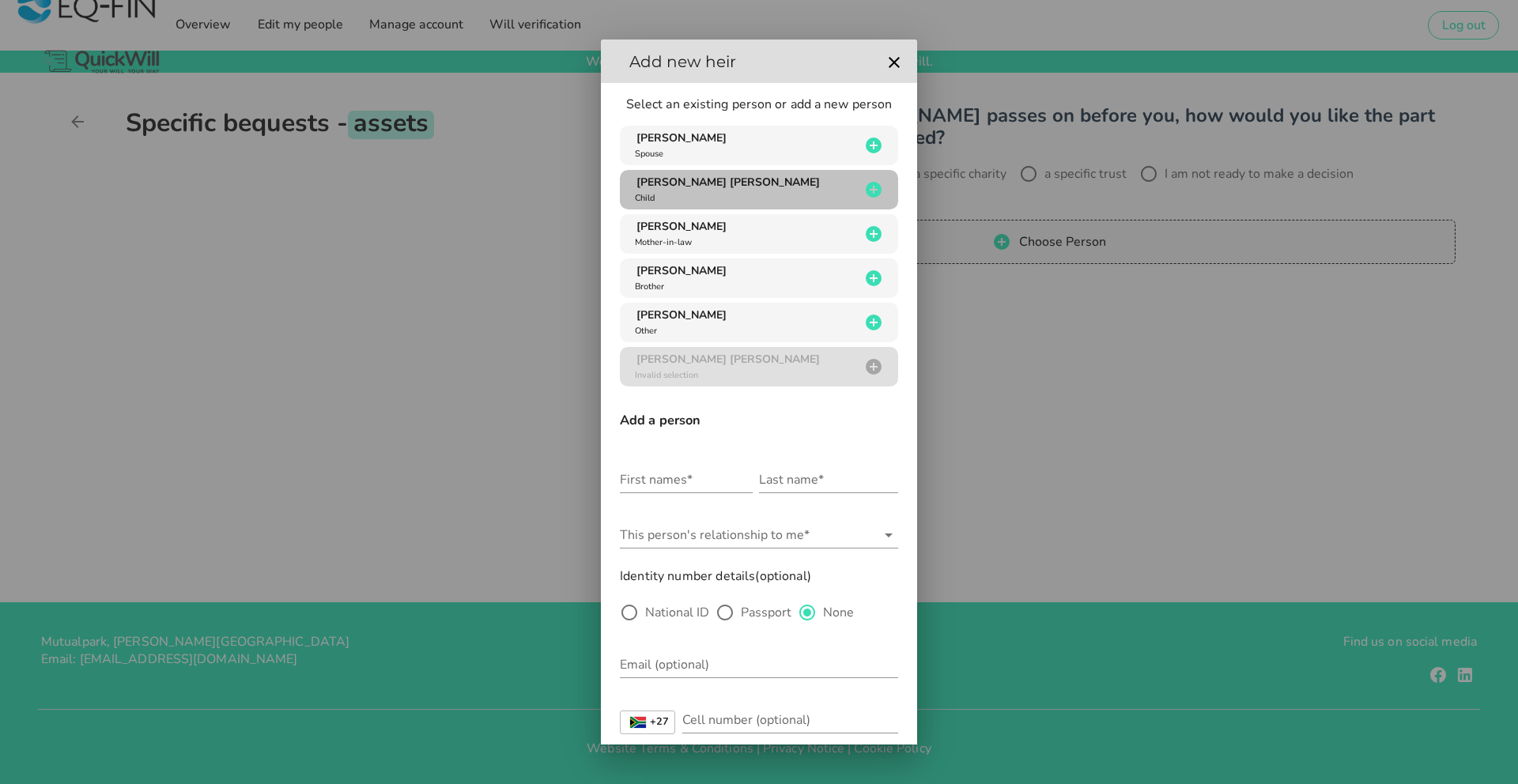
click at [713, 197] on div "[PERSON_NAME] [PERSON_NAME] Child" at bounding box center [746, 189] width 228 height 30
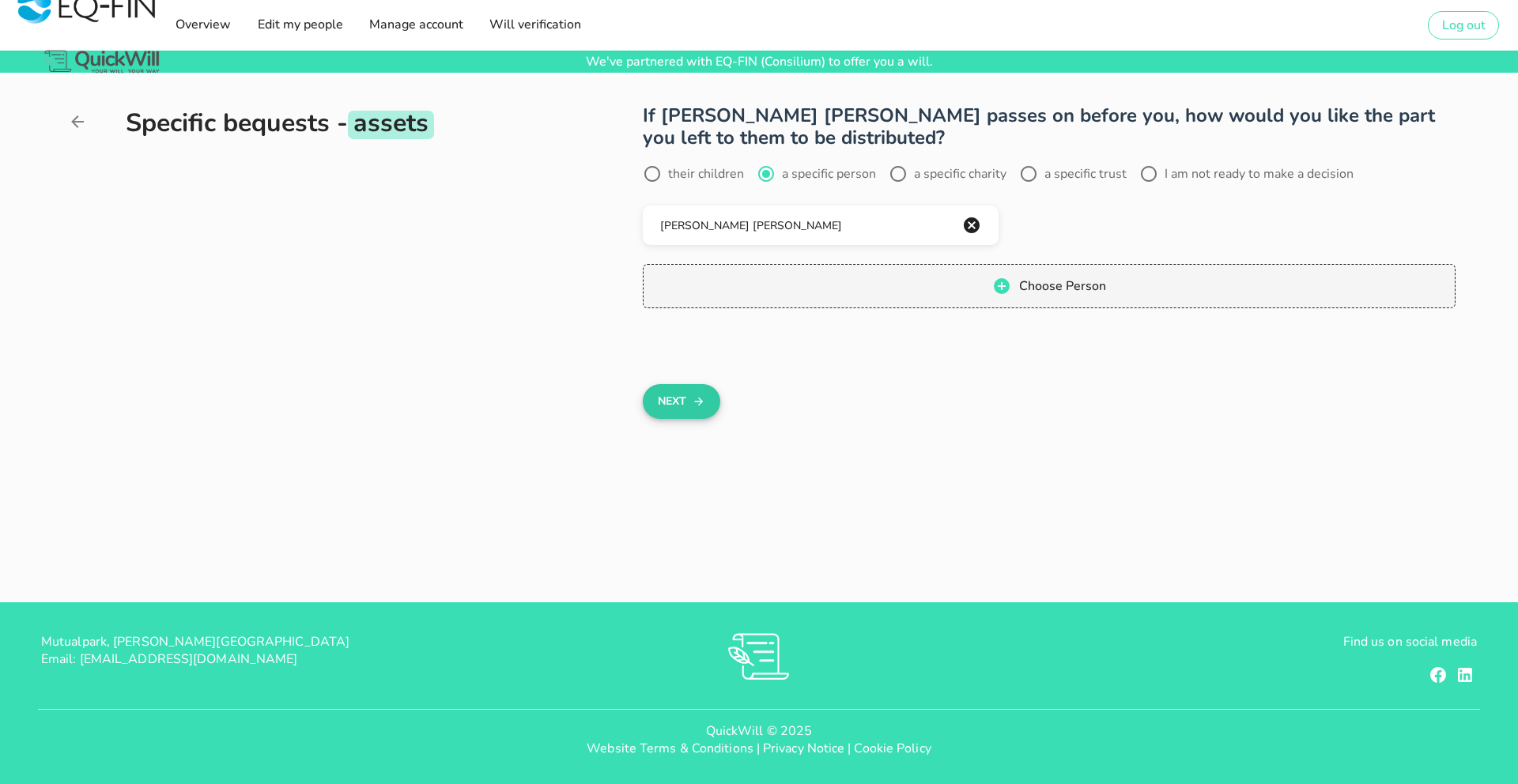
click at [678, 404] on button "Next" at bounding box center [681, 401] width 76 height 35
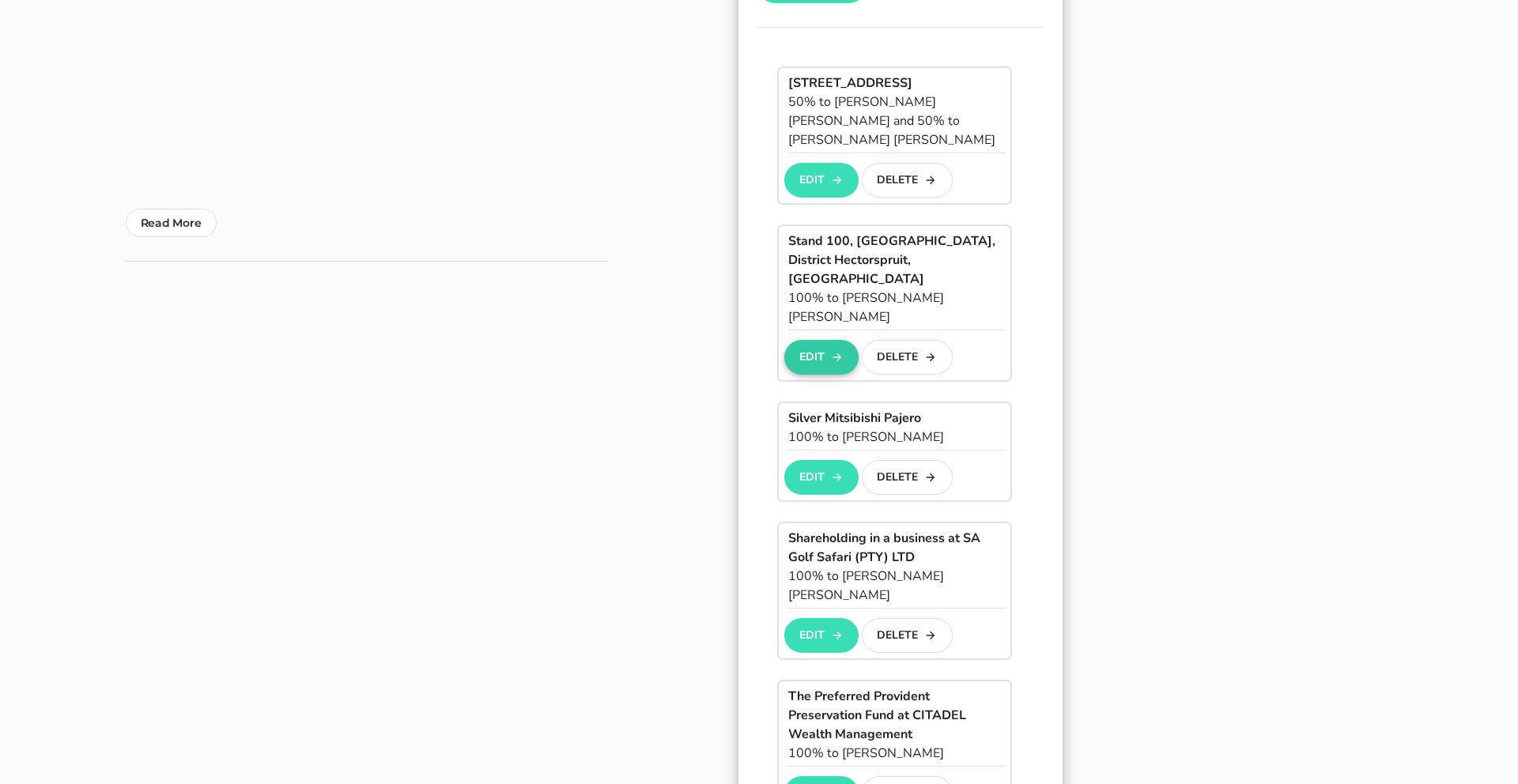
scroll to position [393, 0]
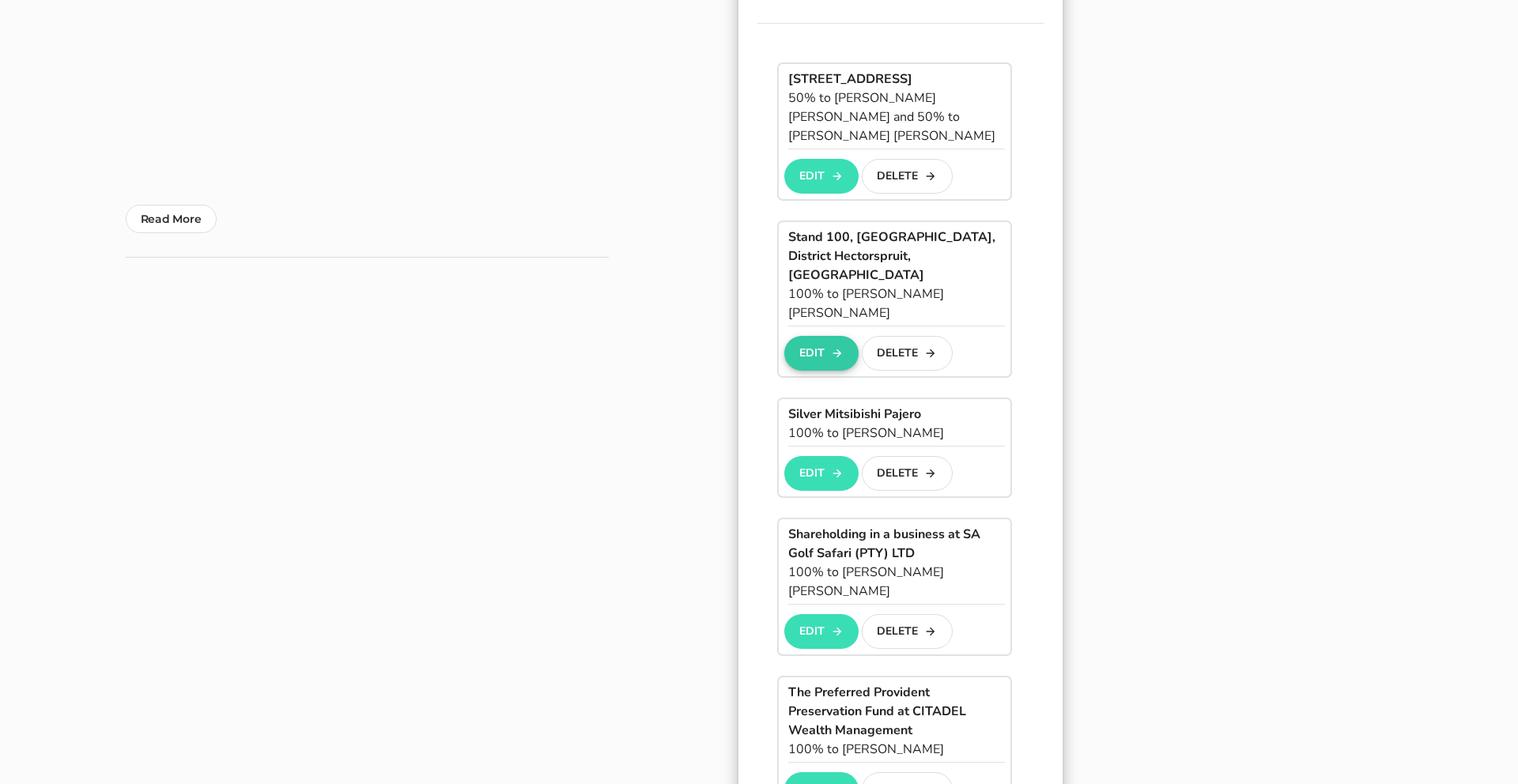
click at [812, 335] on button "Edit" at bounding box center [821, 352] width 74 height 35
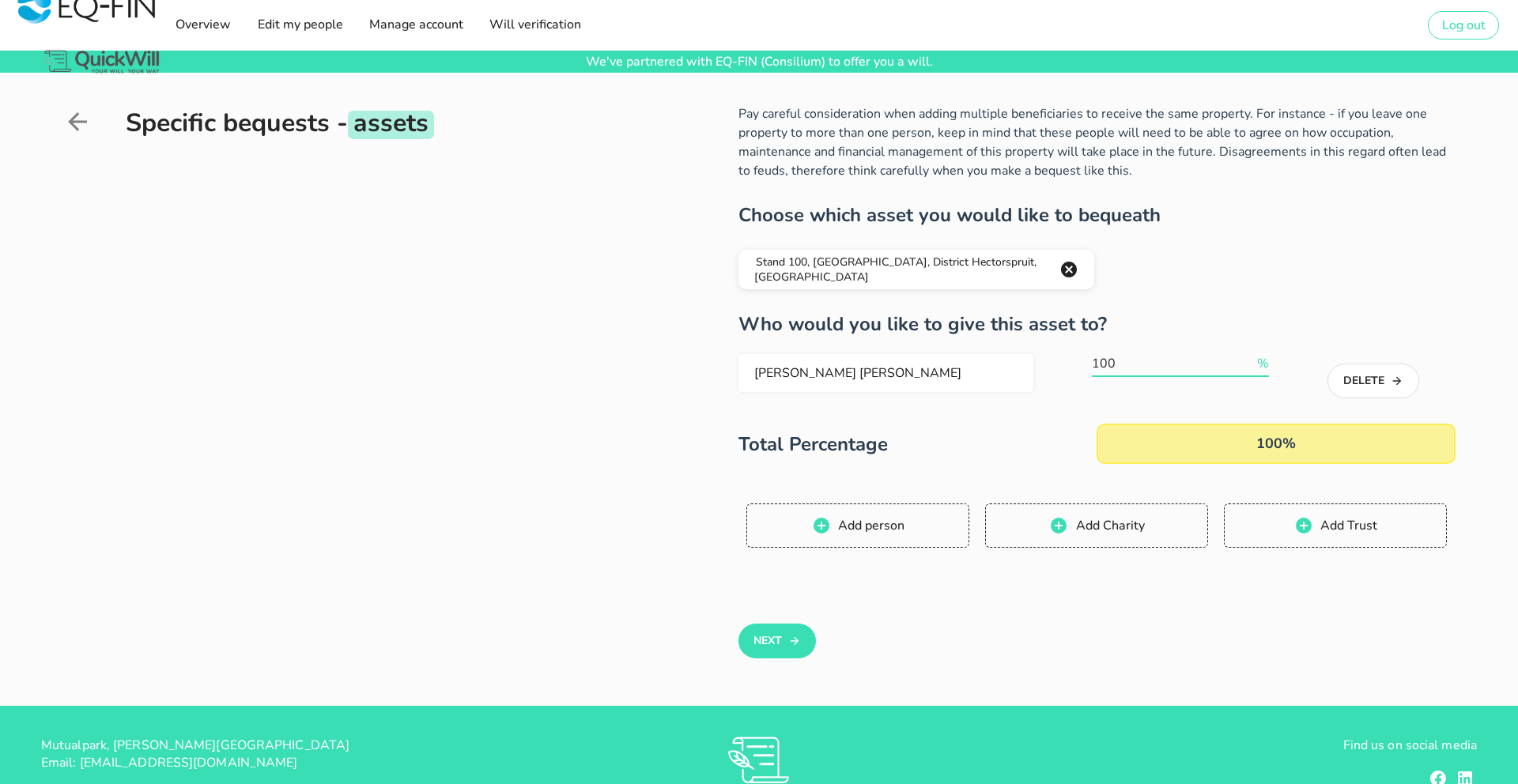
drag, startPoint x: 1120, startPoint y: 362, endPoint x: 1094, endPoint y: 360, distance: 26.1
click at [1095, 360] on input "100" at bounding box center [1173, 363] width 162 height 25
type input "50"
click at [874, 527] on span "Add person" at bounding box center [870, 525] width 67 height 17
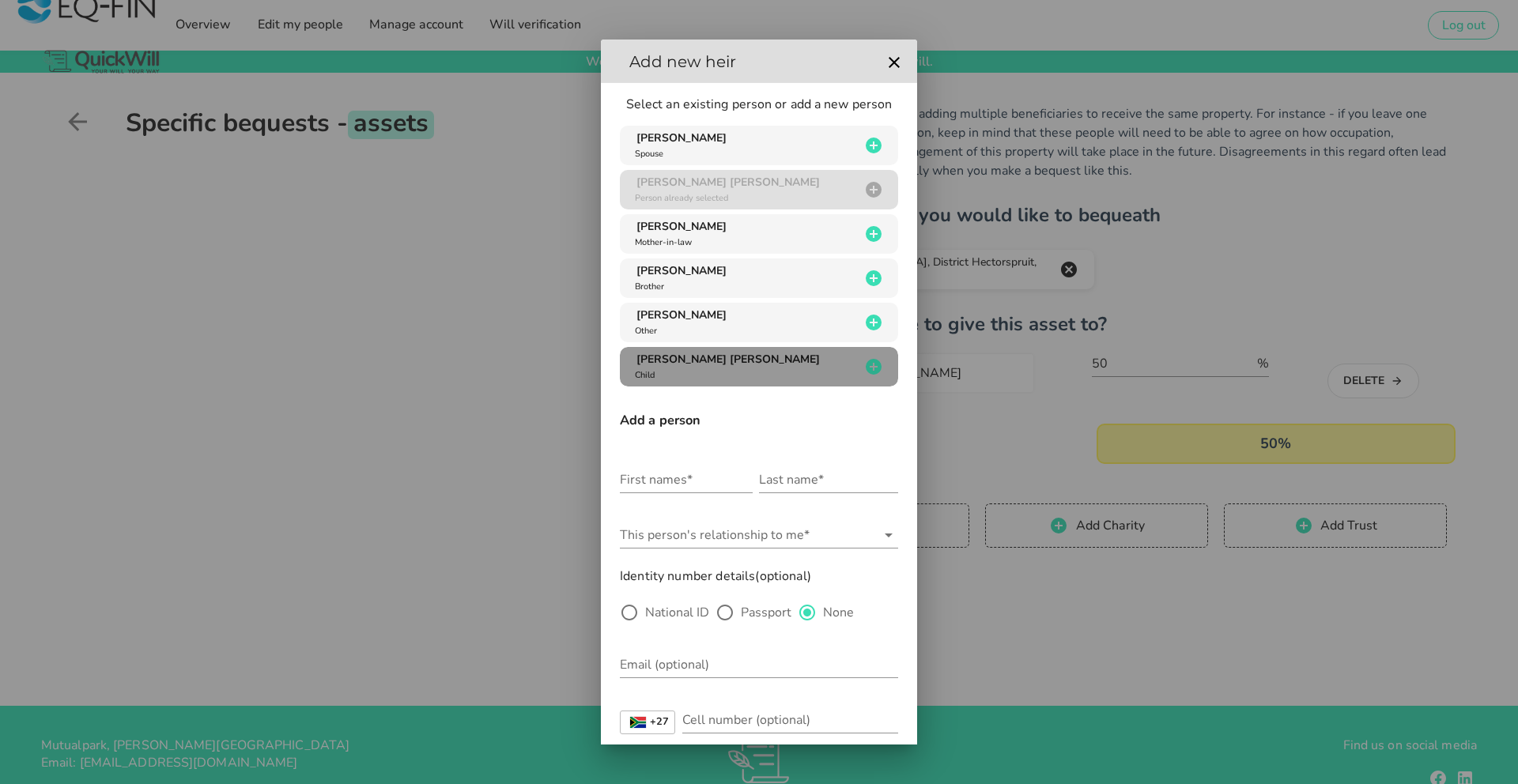
click at [741, 369] on div "[PERSON_NAME] [PERSON_NAME] Child" at bounding box center [746, 367] width 228 height 30
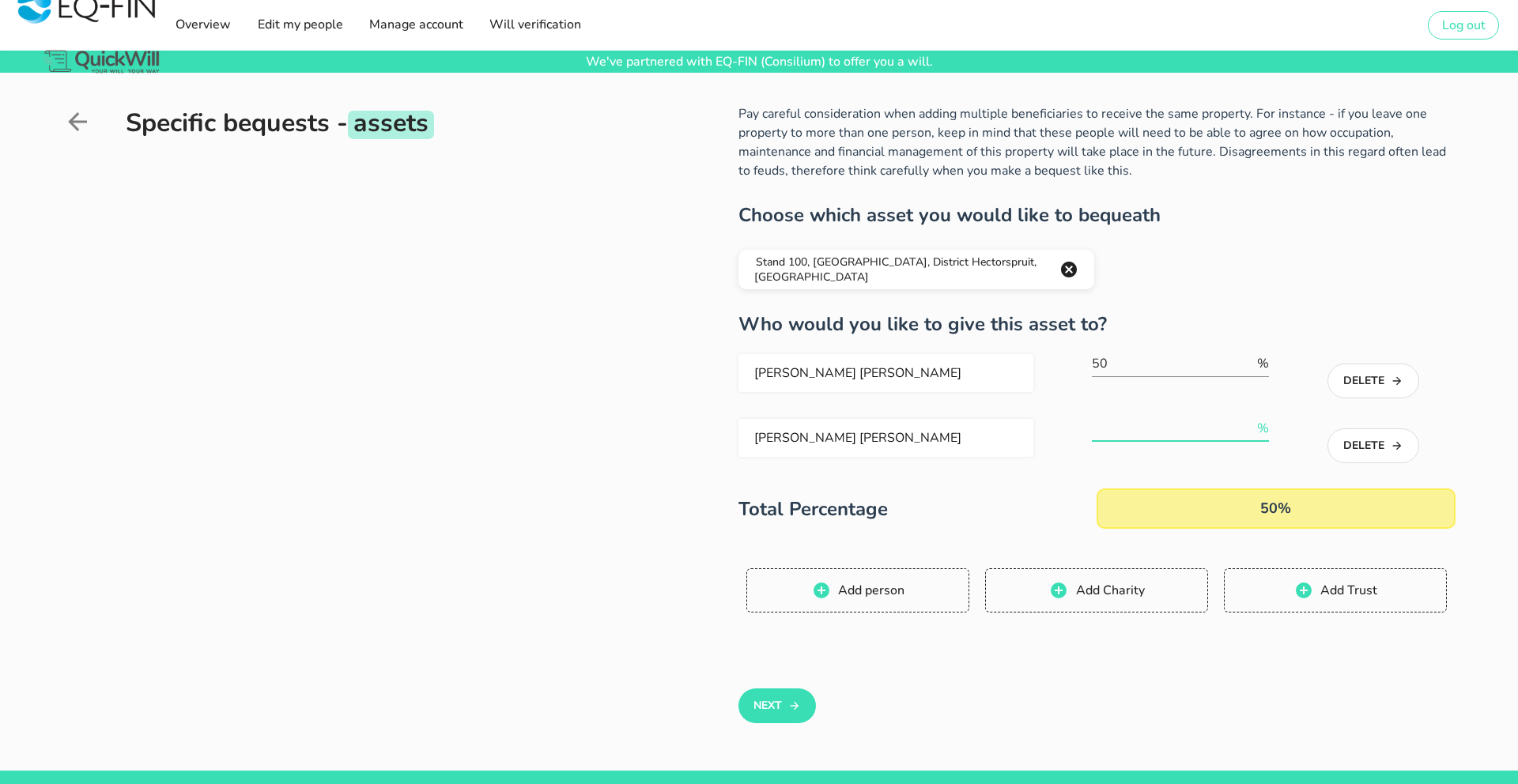
click at [1140, 425] on input "number" at bounding box center [1173, 428] width 162 height 25
type input "50"
click at [782, 701] on button "Next" at bounding box center [776, 705] width 76 height 35
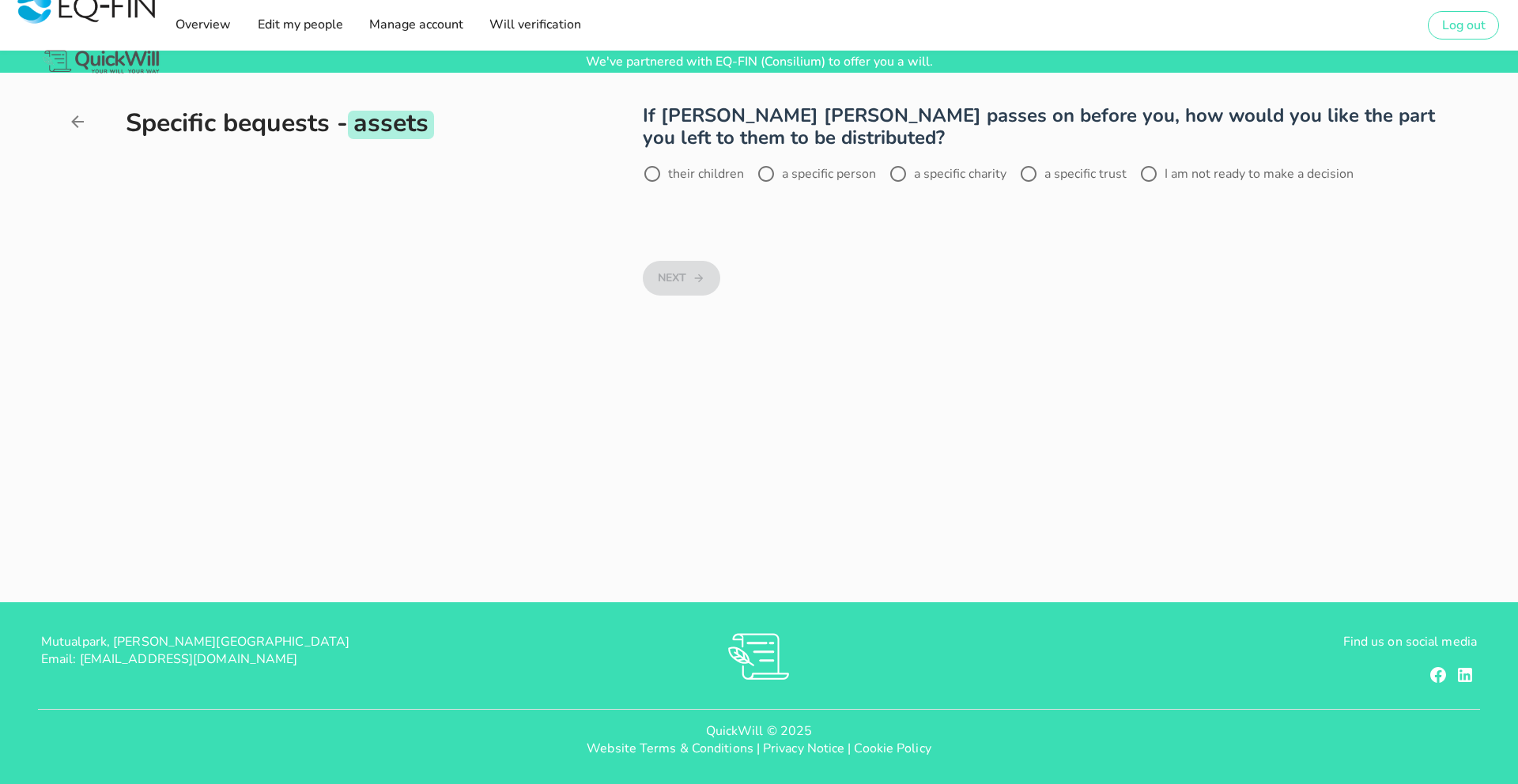
click at [787, 174] on label "a specific person" at bounding box center [829, 173] width 94 height 16
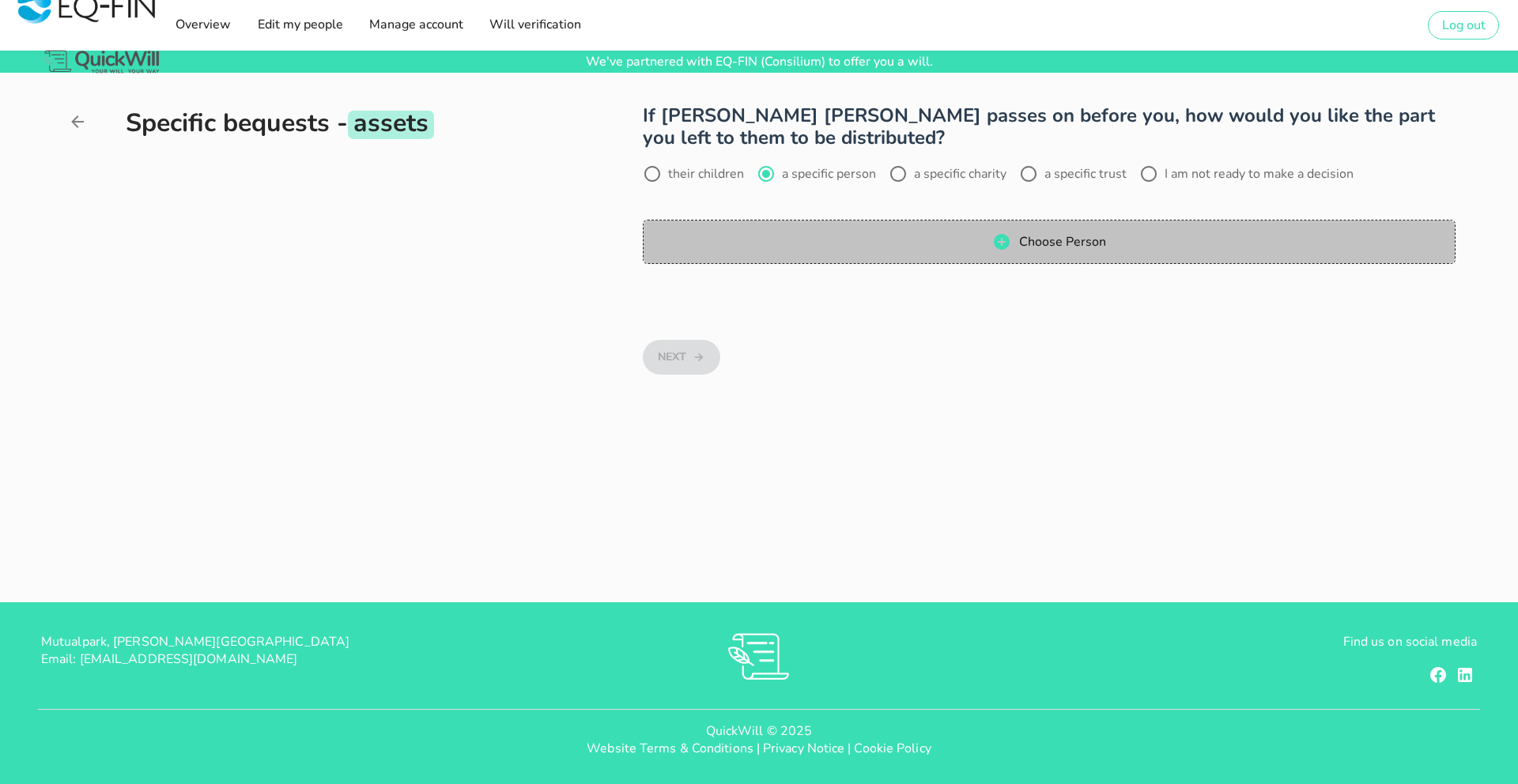
click at [966, 220] on button "Choose Person" at bounding box center [1048, 241] width 812 height 44
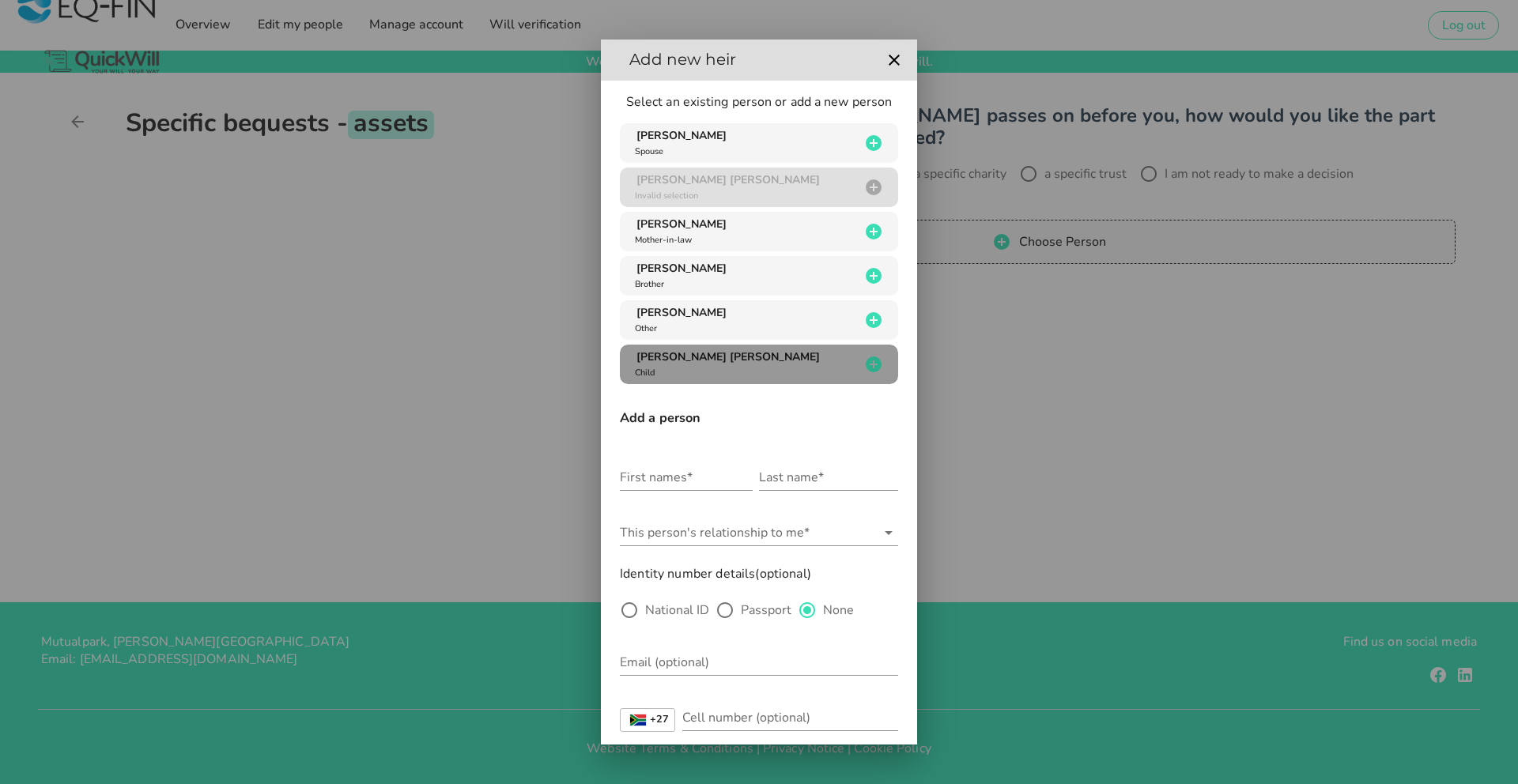
click at [753, 369] on div "[PERSON_NAME] [PERSON_NAME] Child" at bounding box center [746, 365] width 228 height 30
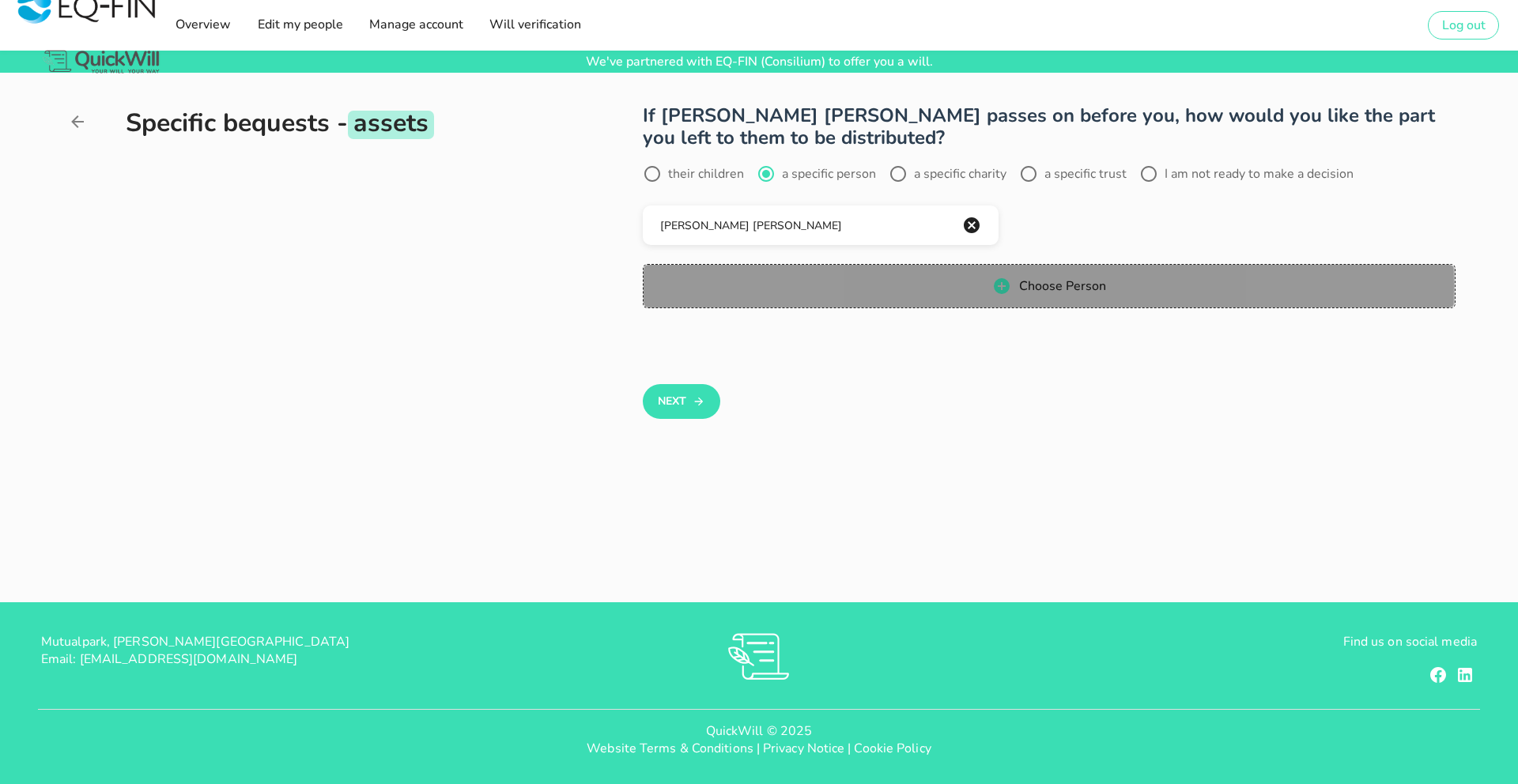
drag, startPoint x: 922, startPoint y: 286, endPoint x: 736, endPoint y: 317, distance: 188.6
click at [922, 286] on span "Choose Person" at bounding box center [1048, 286] width 780 height 19
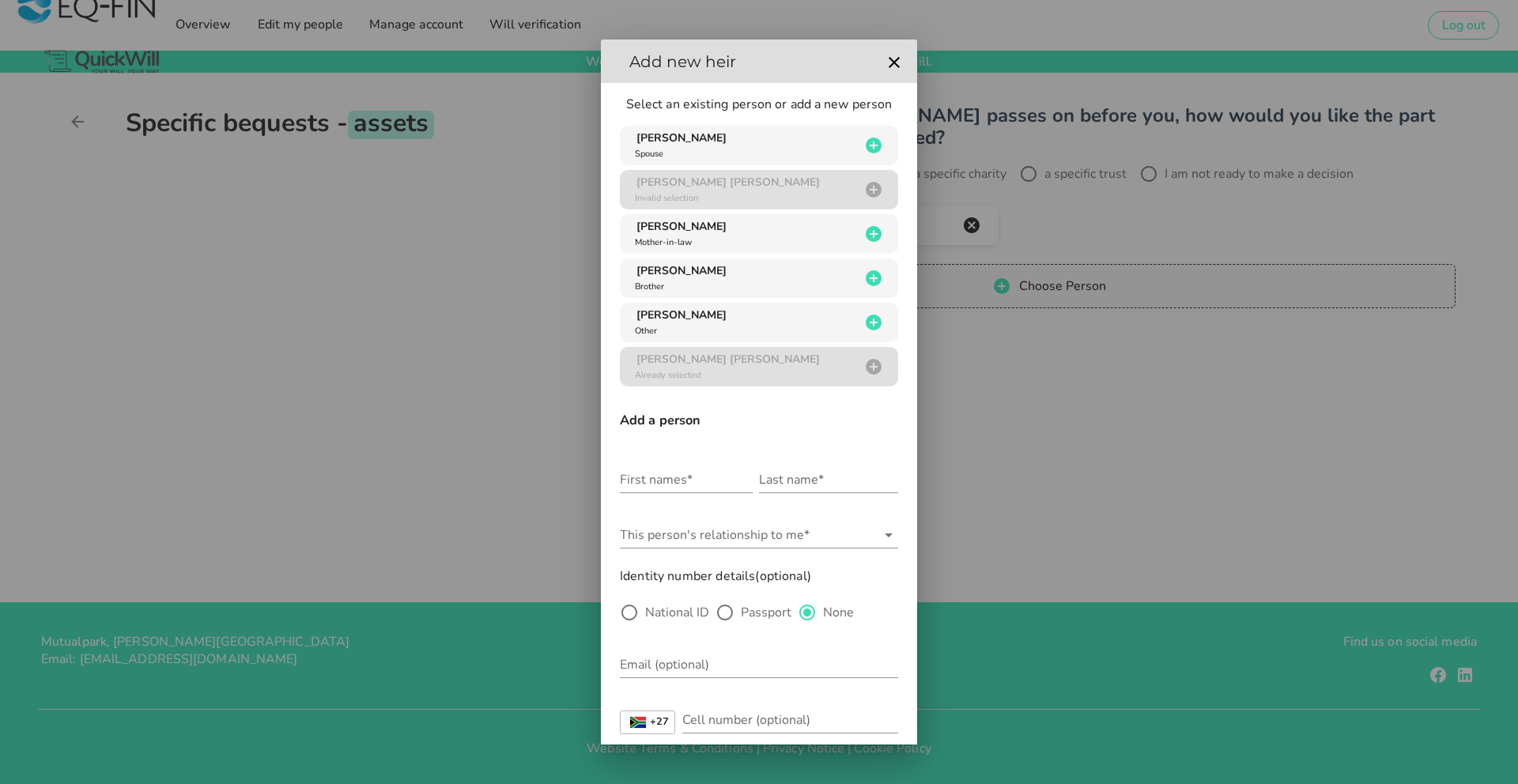
click at [1018, 394] on div at bounding box center [759, 392] width 1518 height 784
click at [890, 61] on icon "button" at bounding box center [894, 60] width 19 height 19
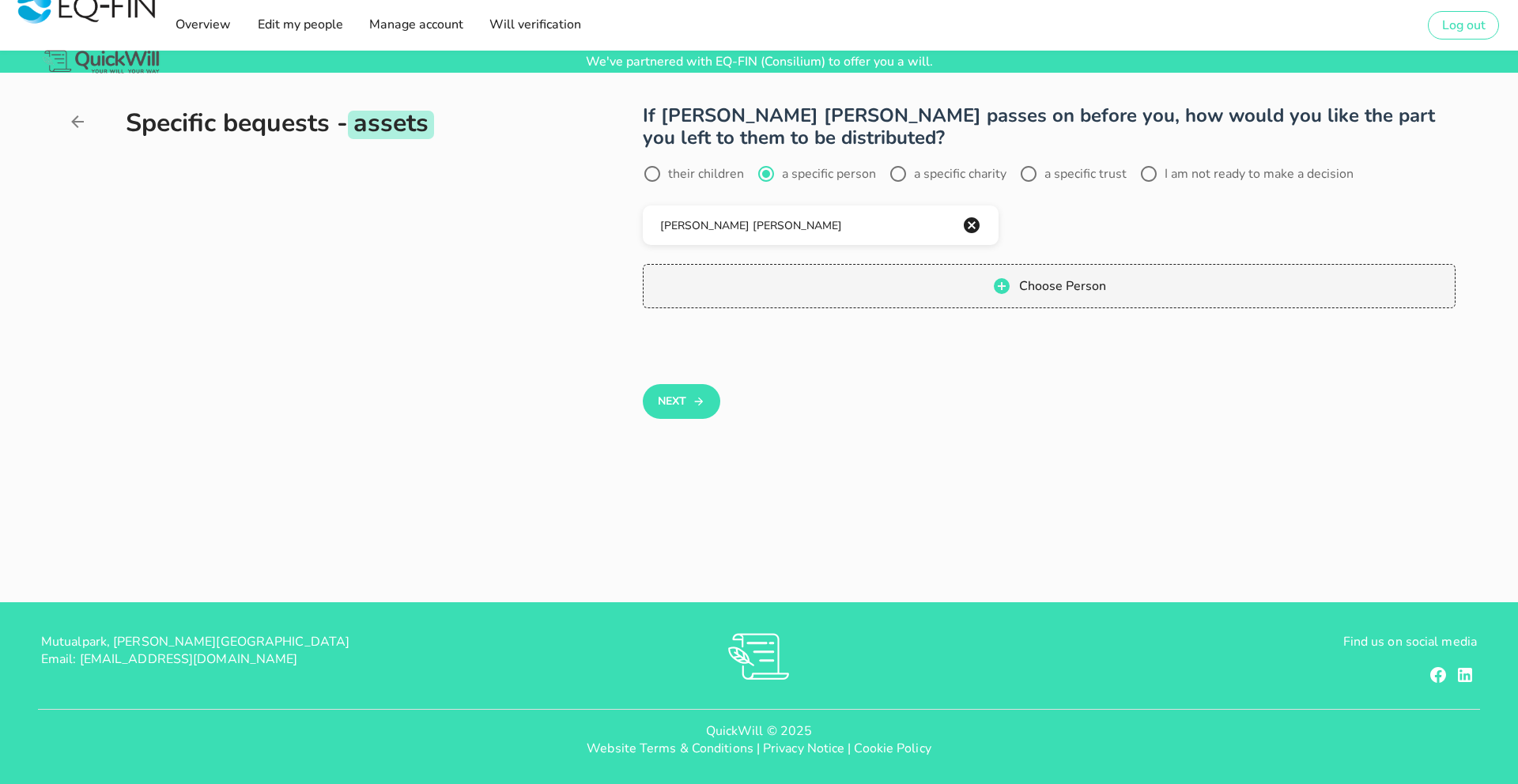
click at [671, 394] on button "Next" at bounding box center [681, 401] width 76 height 35
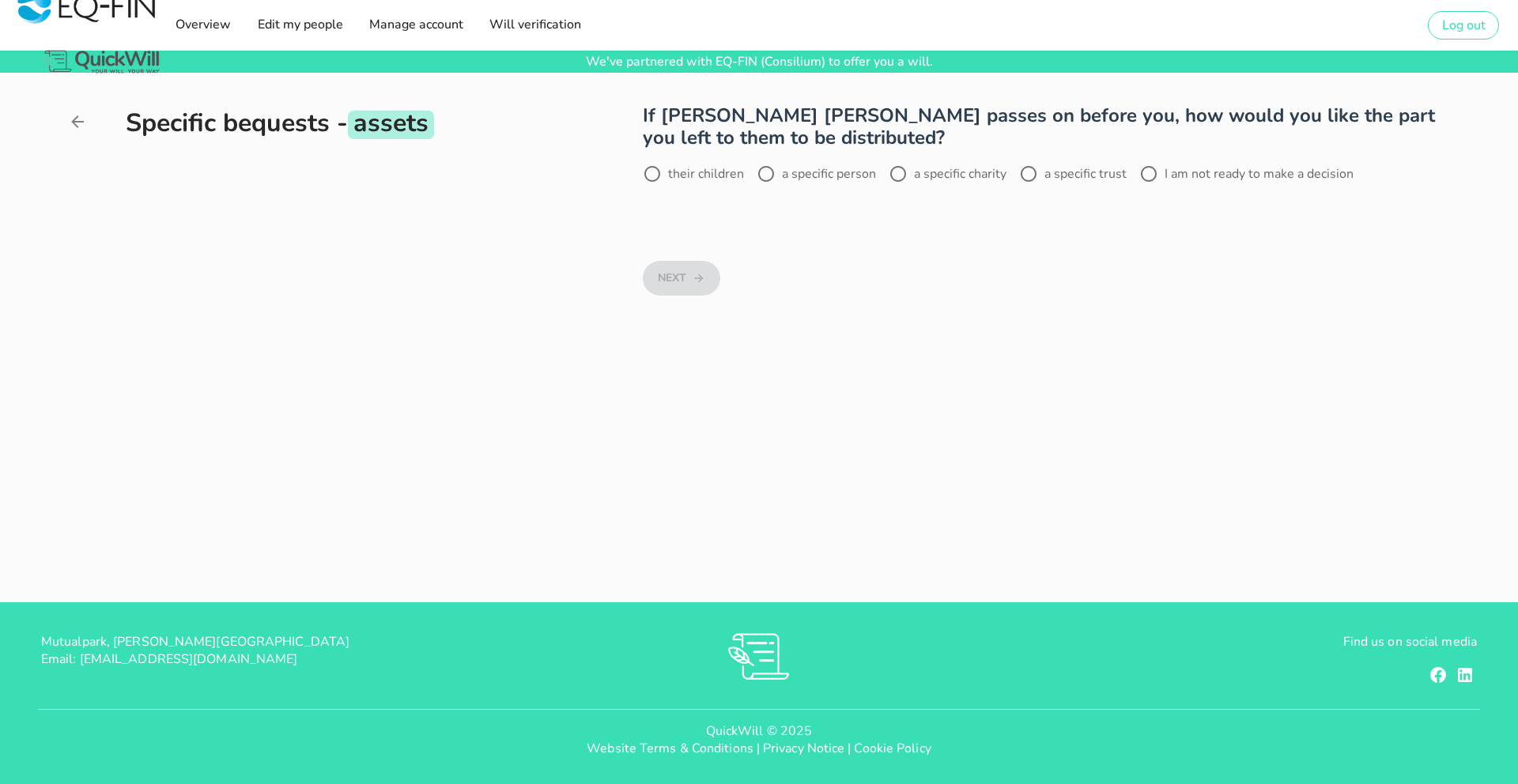
click at [782, 171] on label "a specific person" at bounding box center [829, 173] width 94 height 16
radio input "true"
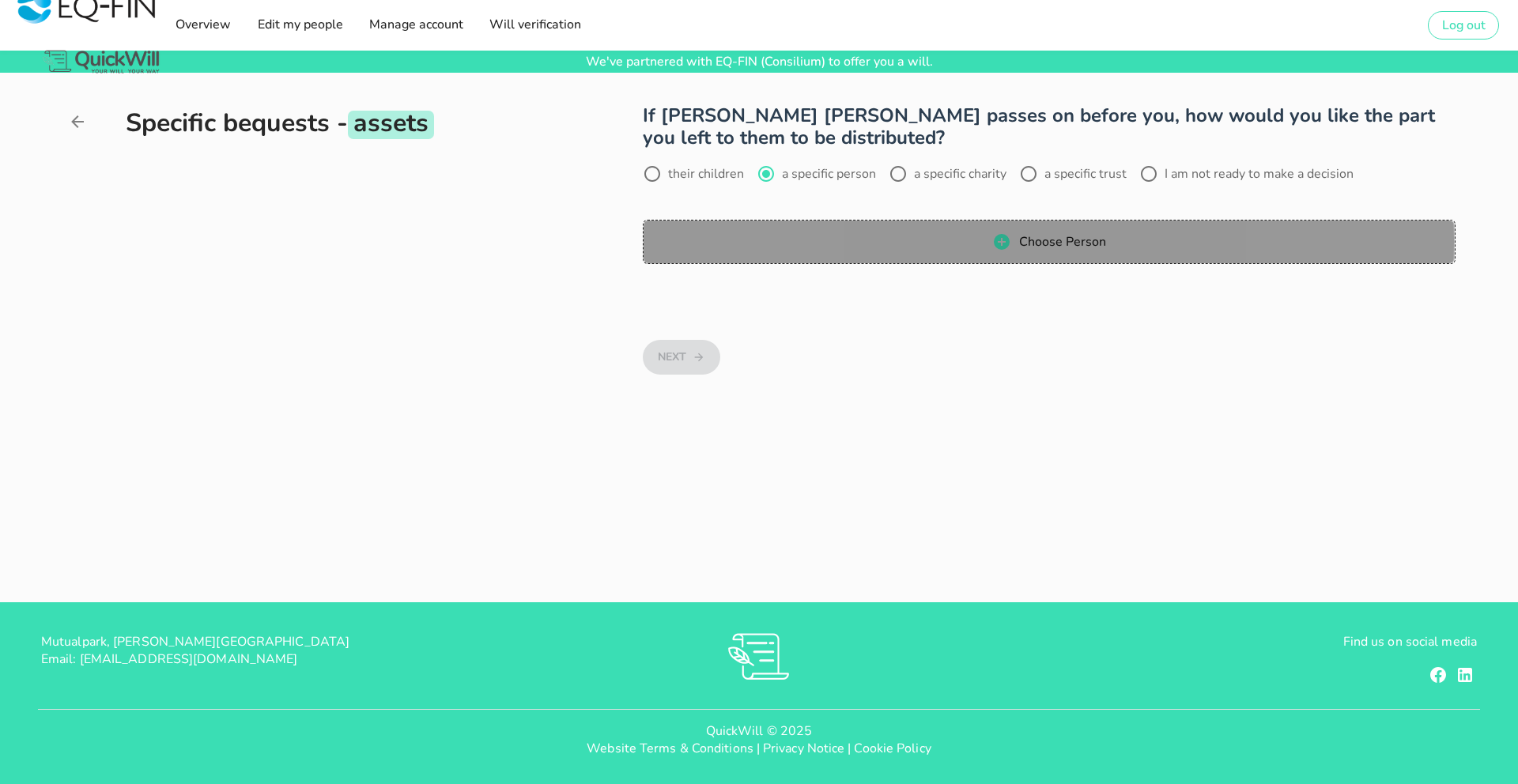
drag, startPoint x: 853, startPoint y: 240, endPoint x: 750, endPoint y: 259, distance: 104.7
click at [853, 241] on span "Choose Person" at bounding box center [1048, 242] width 780 height 19
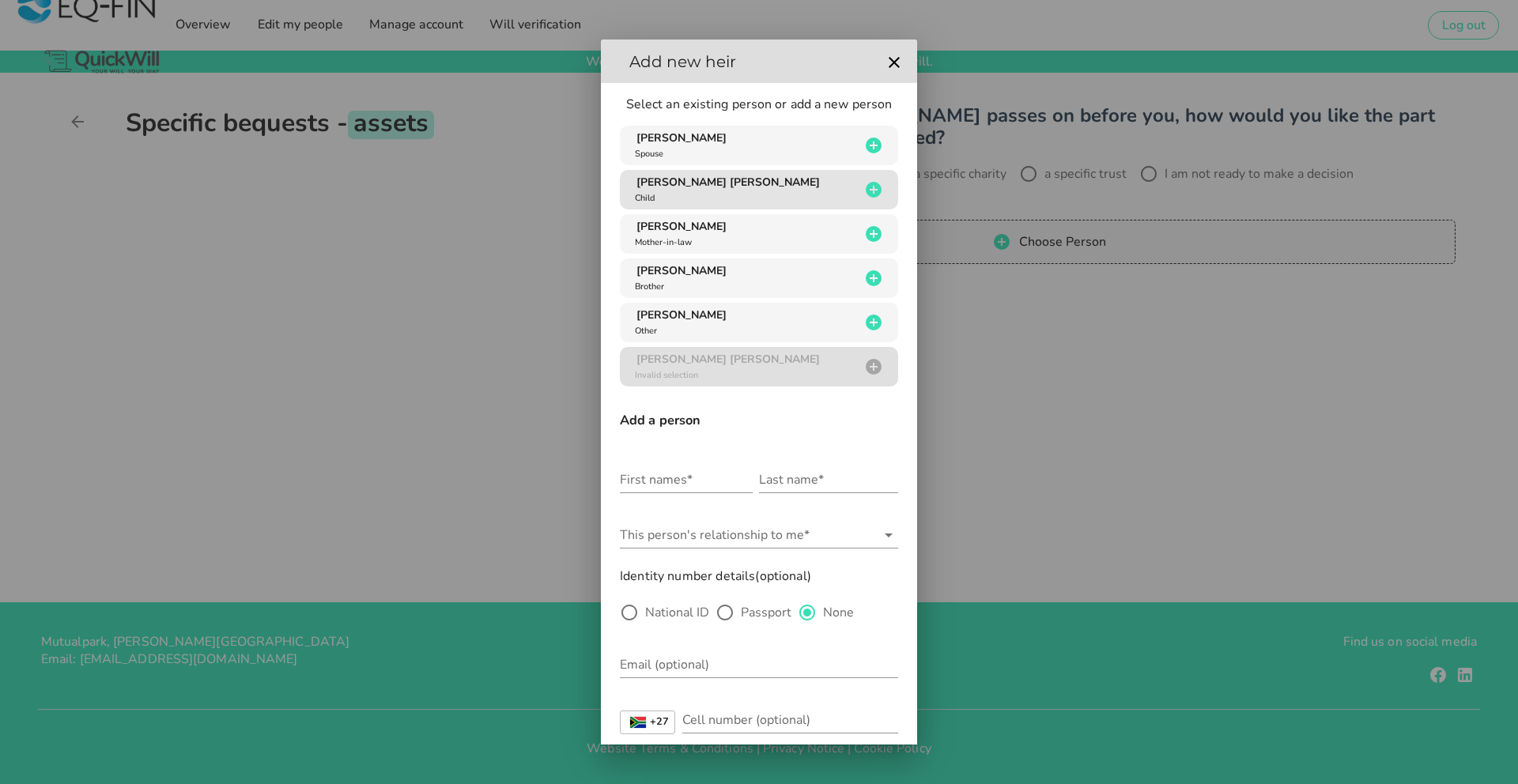
scroll to position [3, 0]
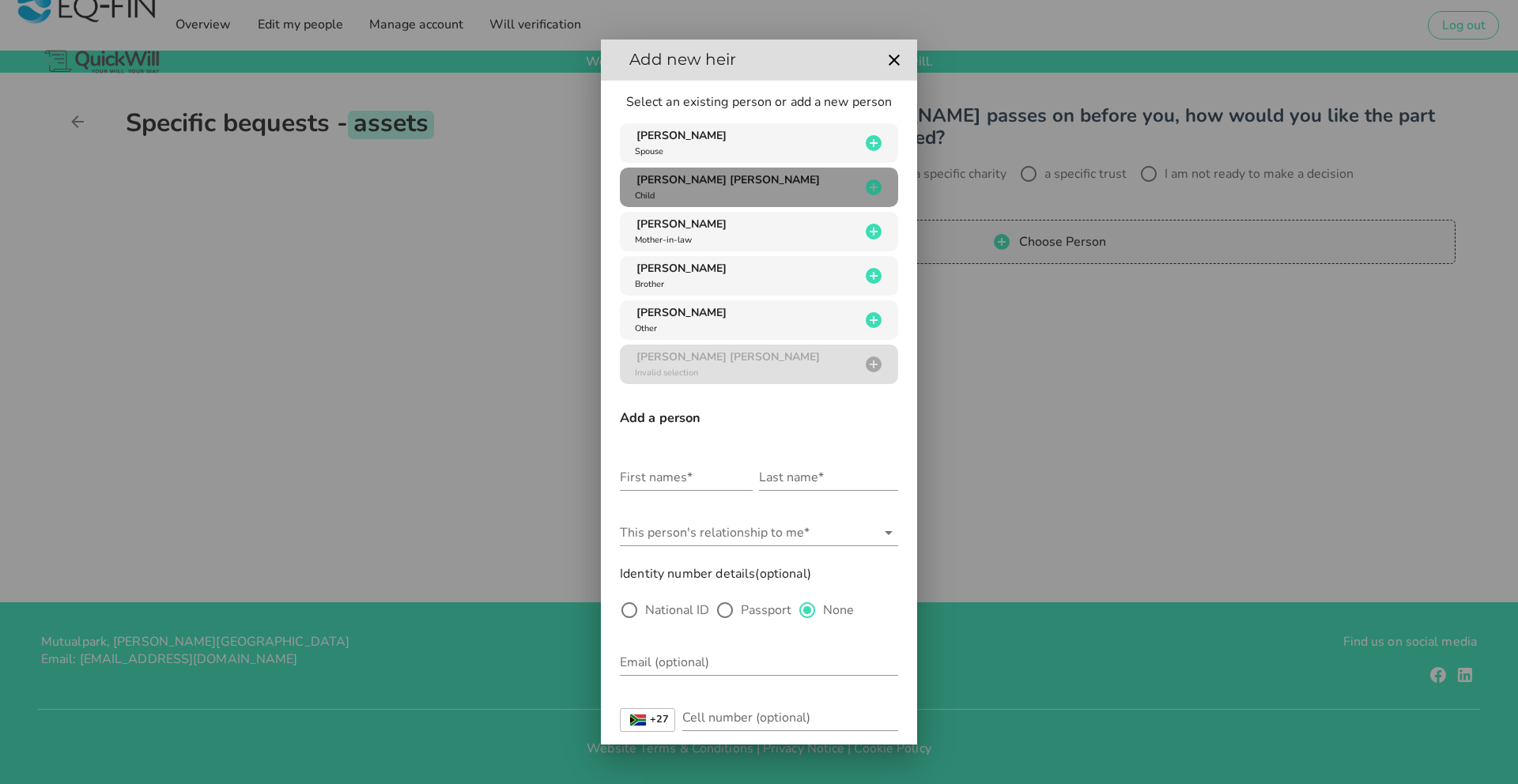
click at [698, 193] on div "[PERSON_NAME] [PERSON_NAME] Child" at bounding box center [746, 188] width 228 height 30
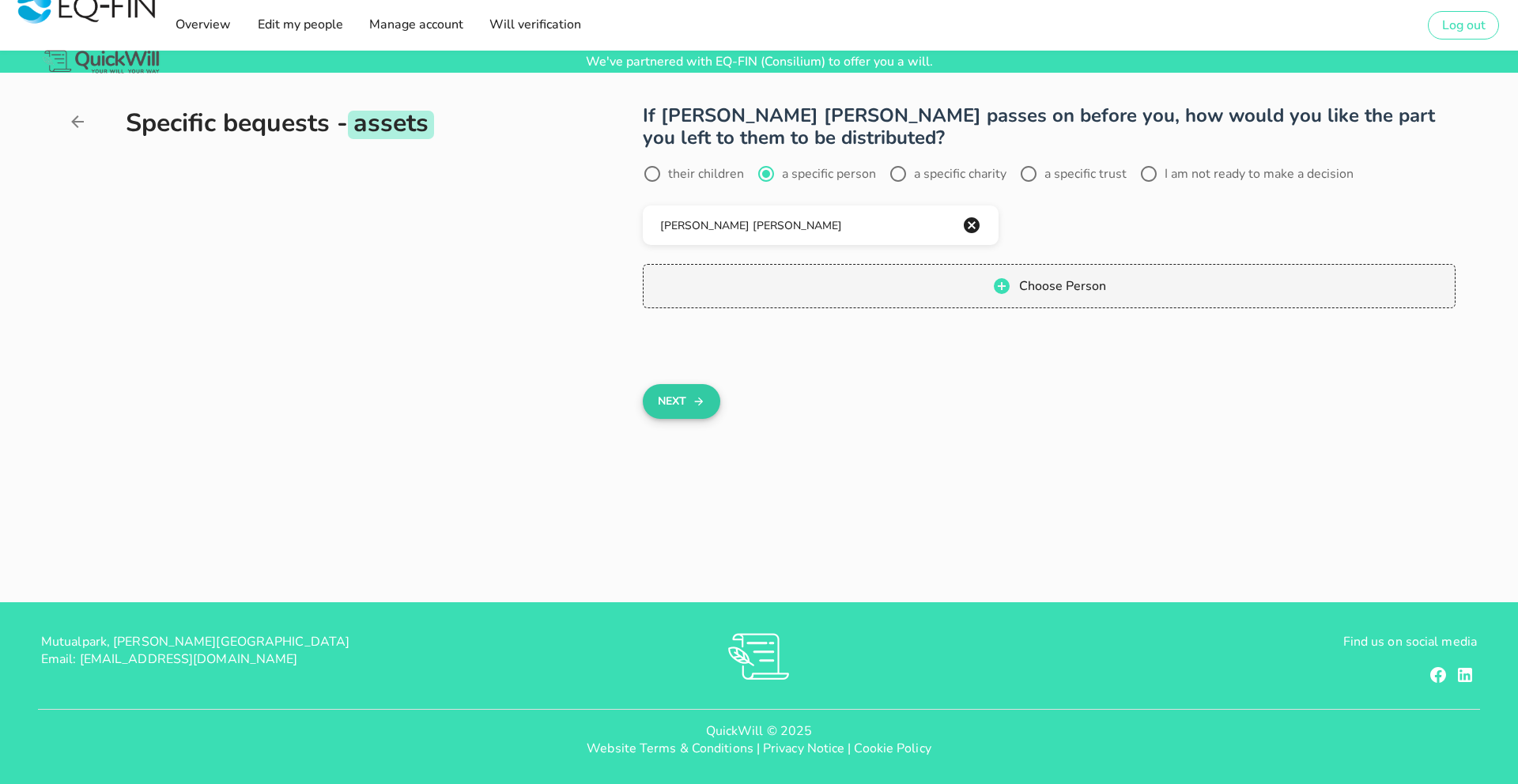
click at [679, 400] on button "Next" at bounding box center [681, 401] width 76 height 35
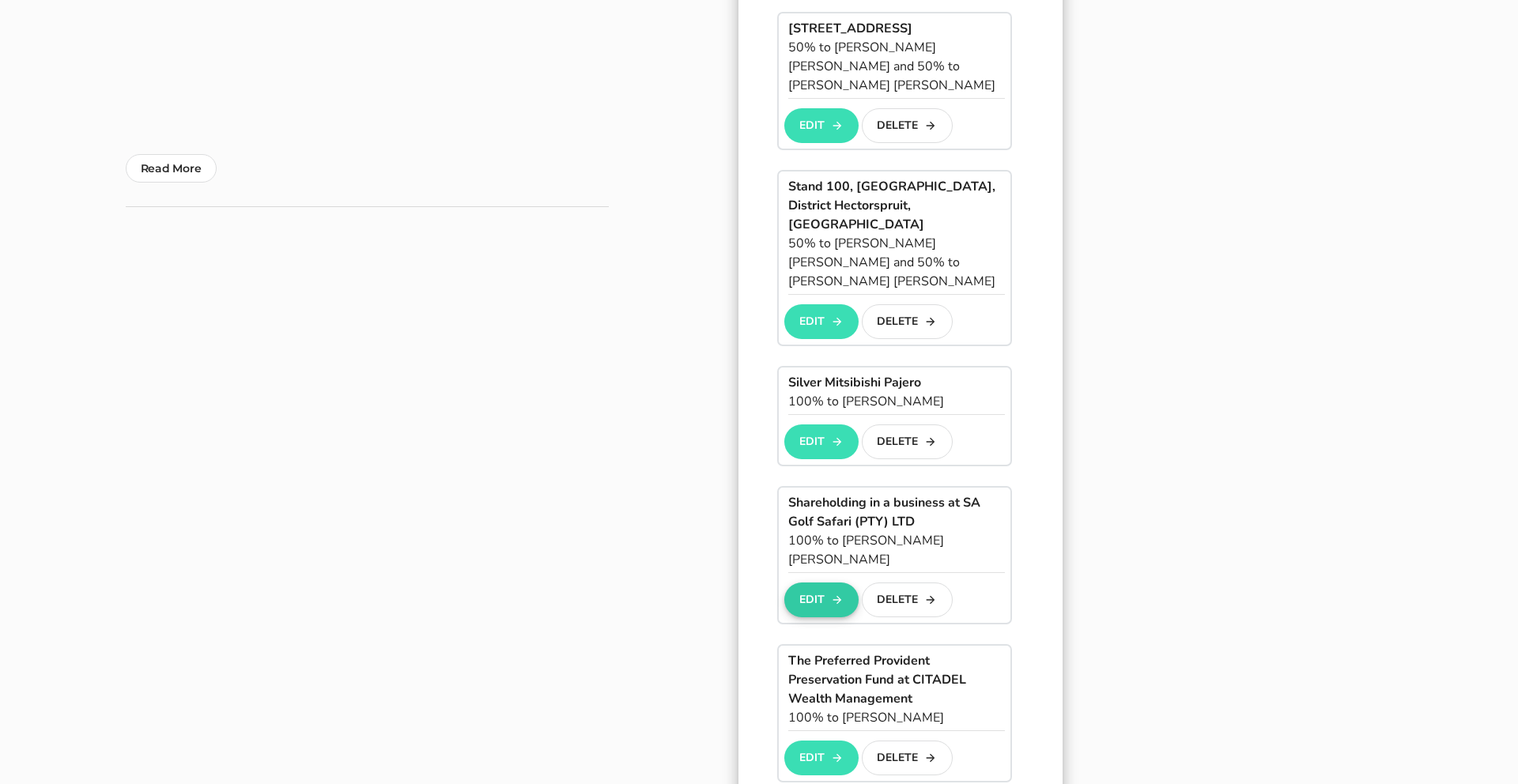
scroll to position [600, 0]
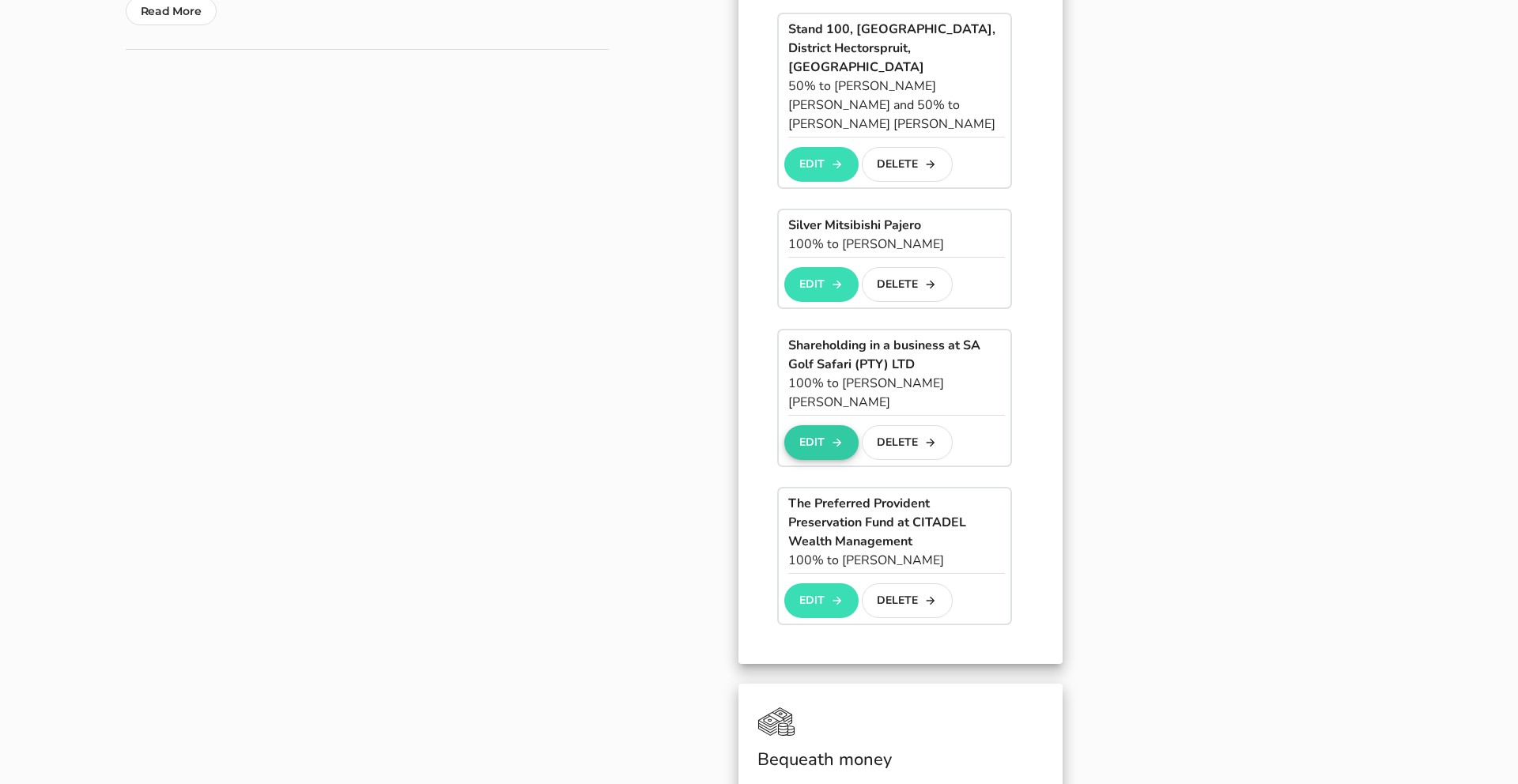
click at [812, 425] on button "Edit" at bounding box center [821, 442] width 74 height 35
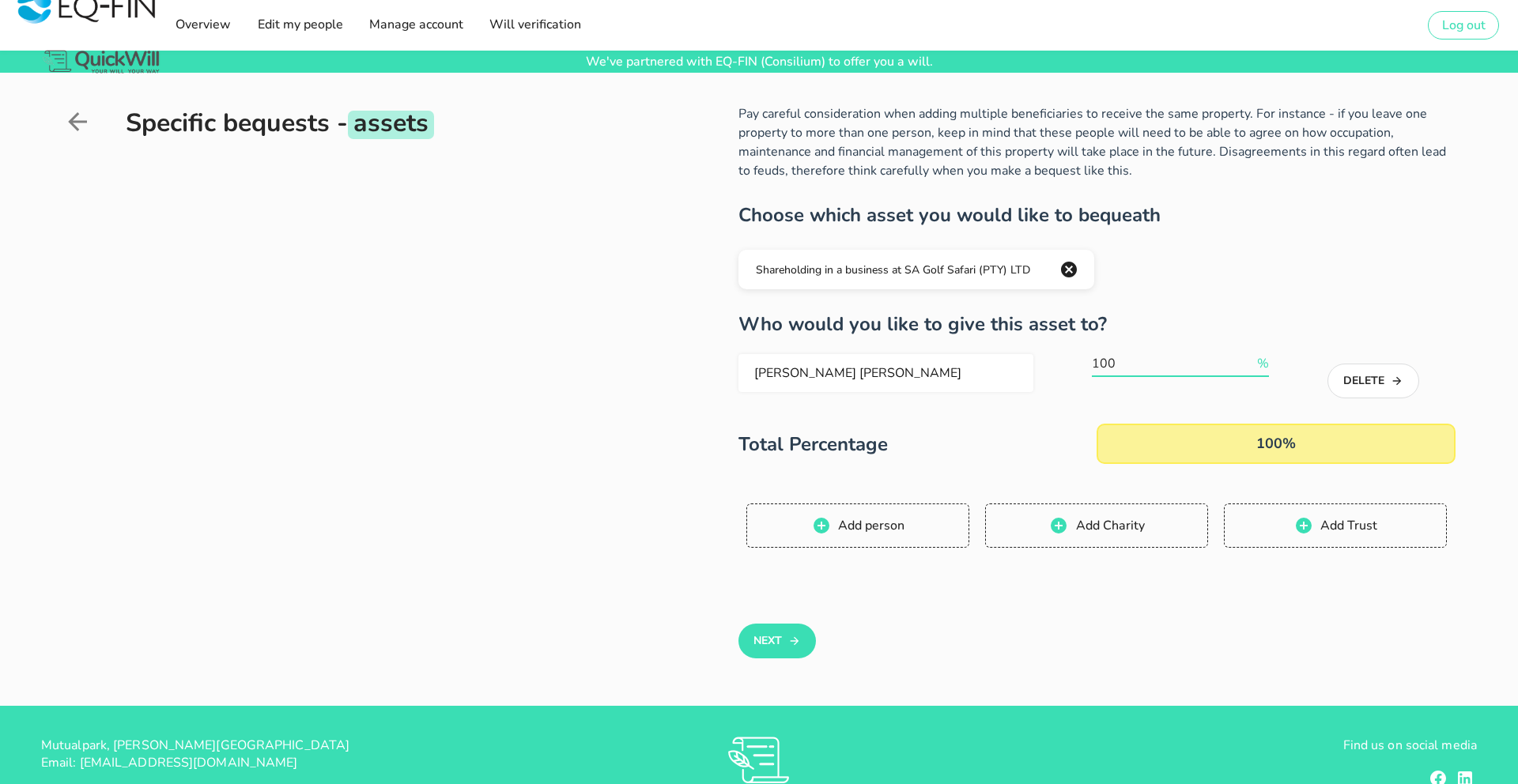
drag, startPoint x: 1126, startPoint y: 360, endPoint x: 1081, endPoint y: 363, distance: 45.1
click at [1081, 363] on div "[PERSON_NAME] [PERSON_NAME] 100 % Delete" at bounding box center [1092, 377] width 707 height 46
type input "50"
drag, startPoint x: 850, startPoint y: 513, endPoint x: 845, endPoint y: 462, distance: 51.2
click at [850, 514] on button "Add person" at bounding box center [858, 525] width 223 height 44
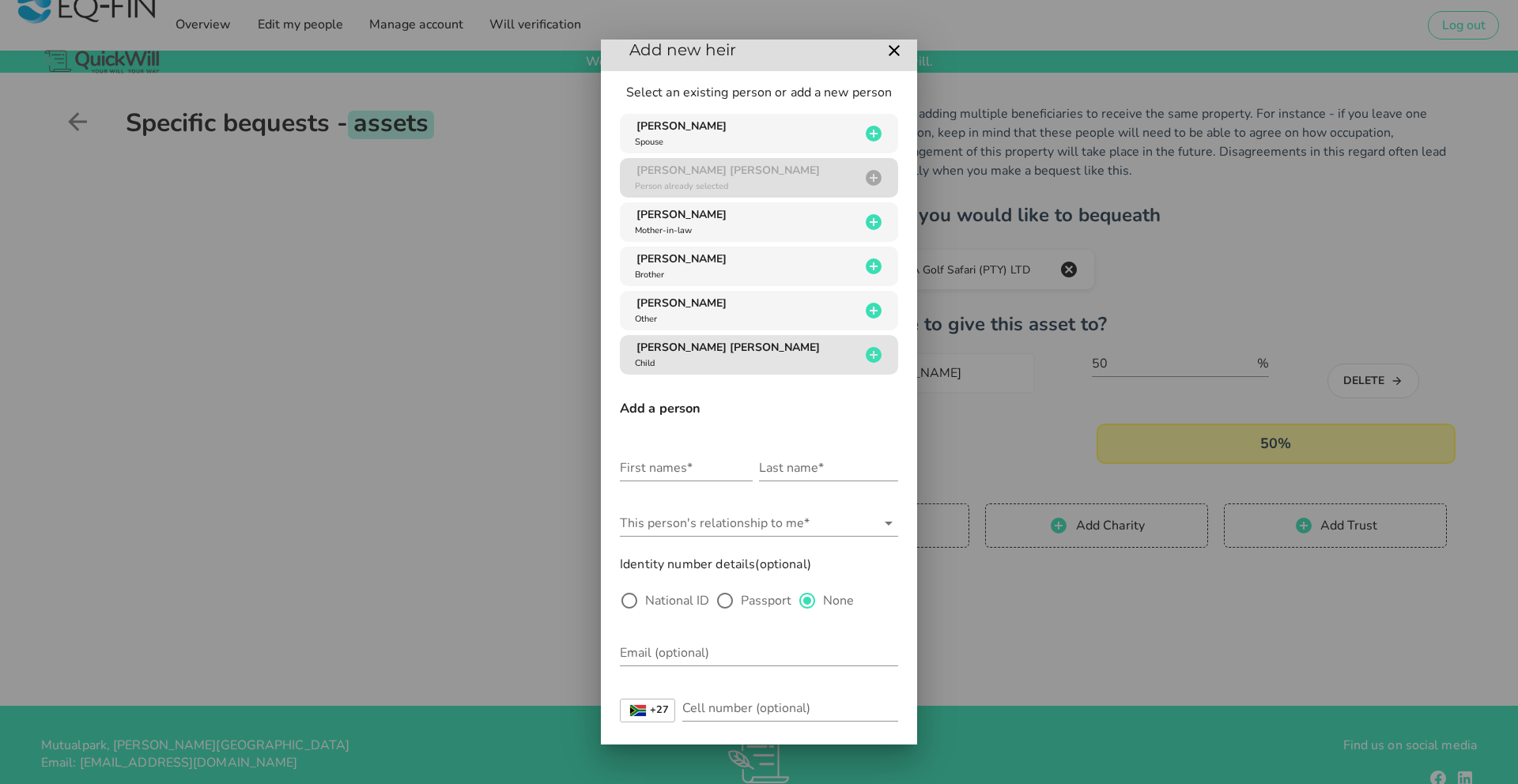
scroll to position [8, 0]
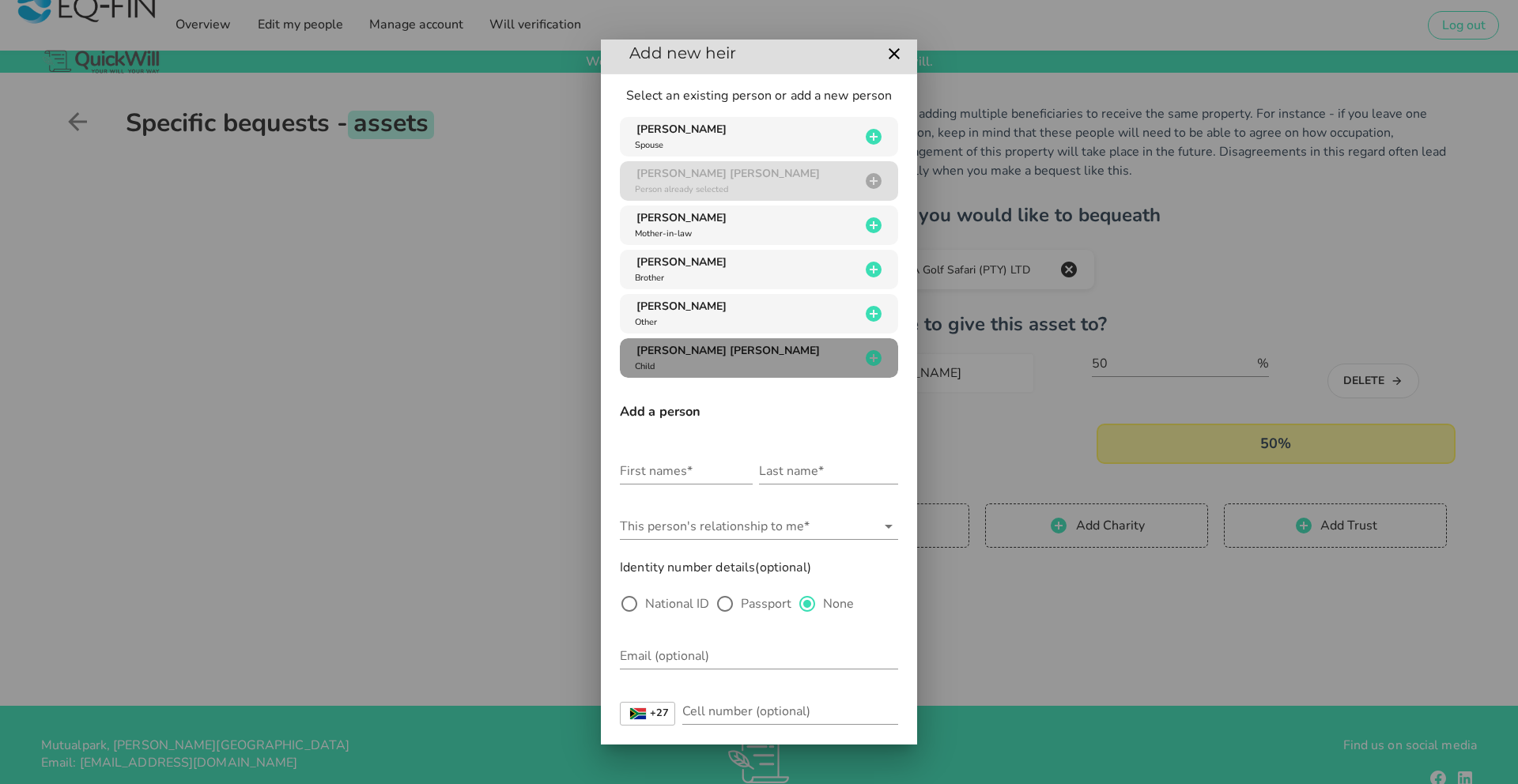
click at [723, 358] on div "[PERSON_NAME] [PERSON_NAME] Child" at bounding box center [746, 358] width 228 height 30
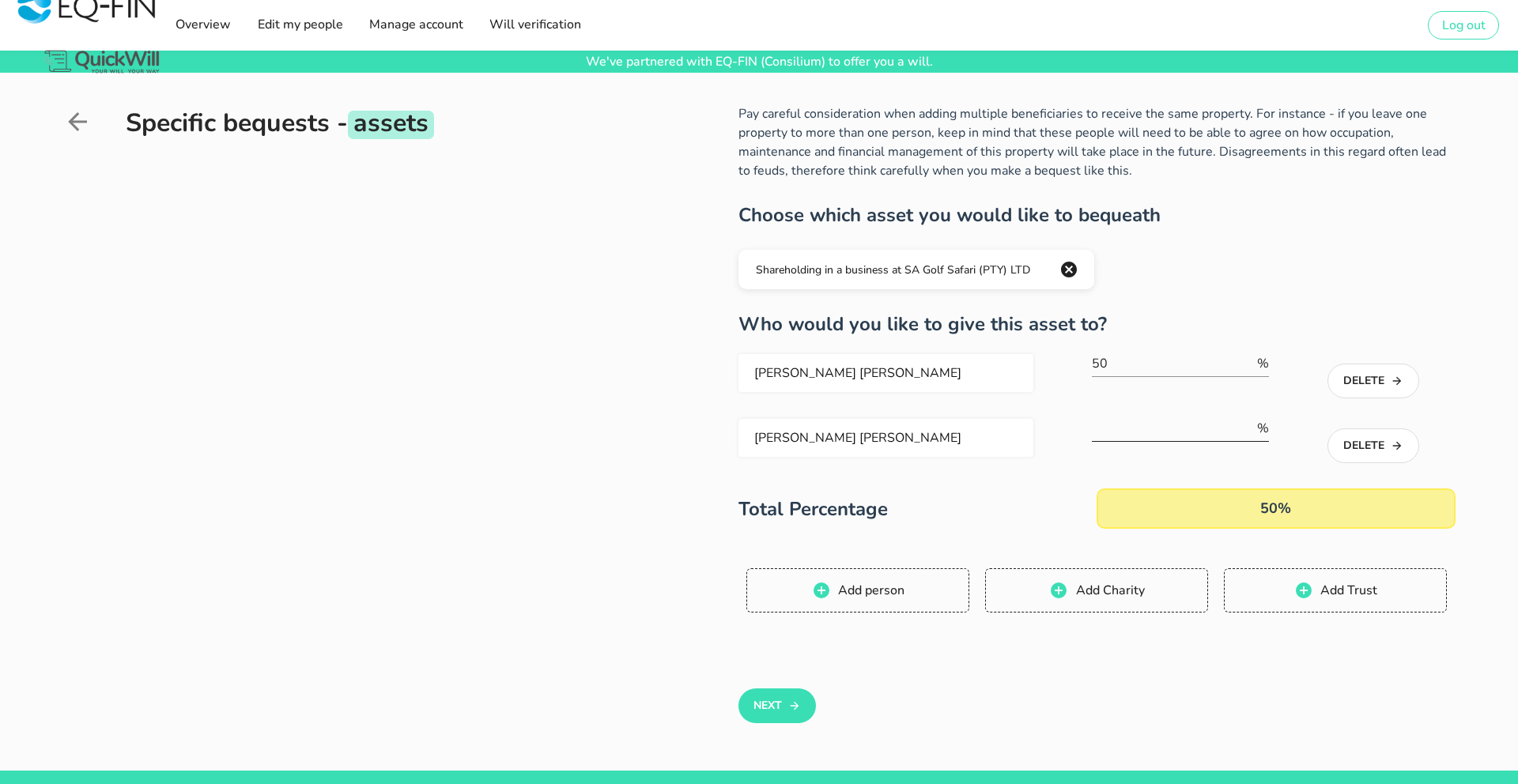
click at [1121, 429] on input "number" at bounding box center [1173, 428] width 162 height 25
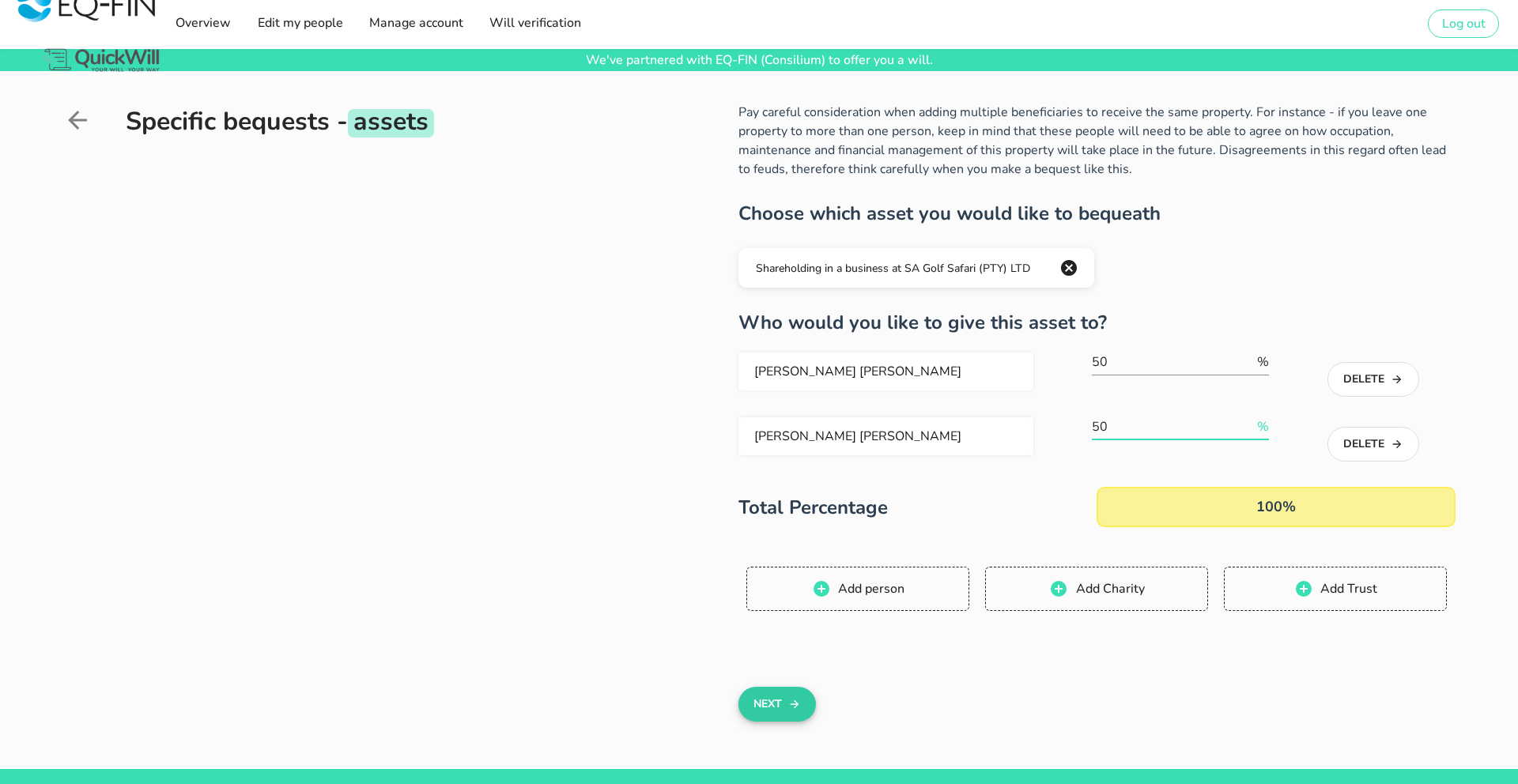
scroll to position [7, 0]
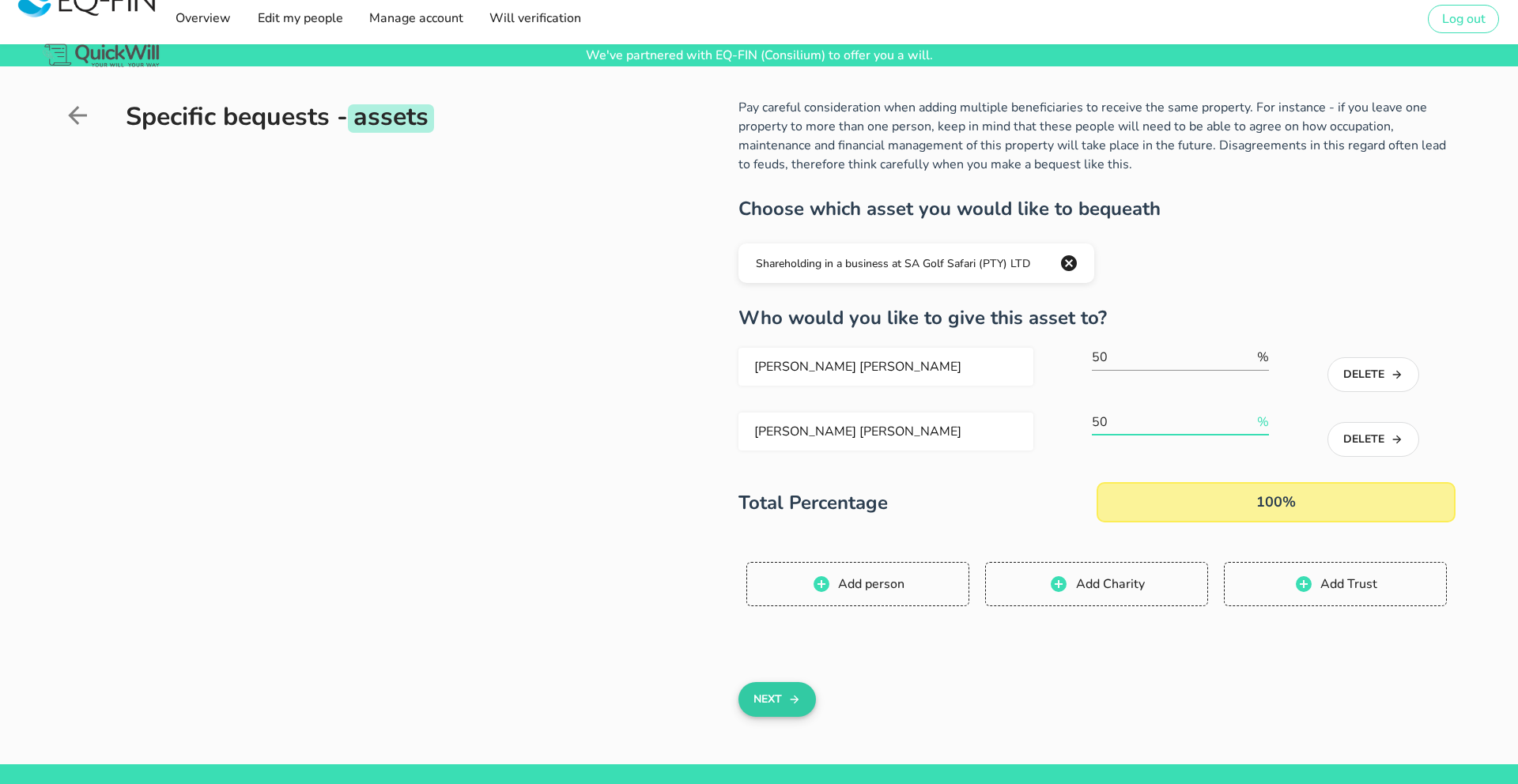
type input "50"
click at [781, 708] on button "Next" at bounding box center [776, 699] width 76 height 35
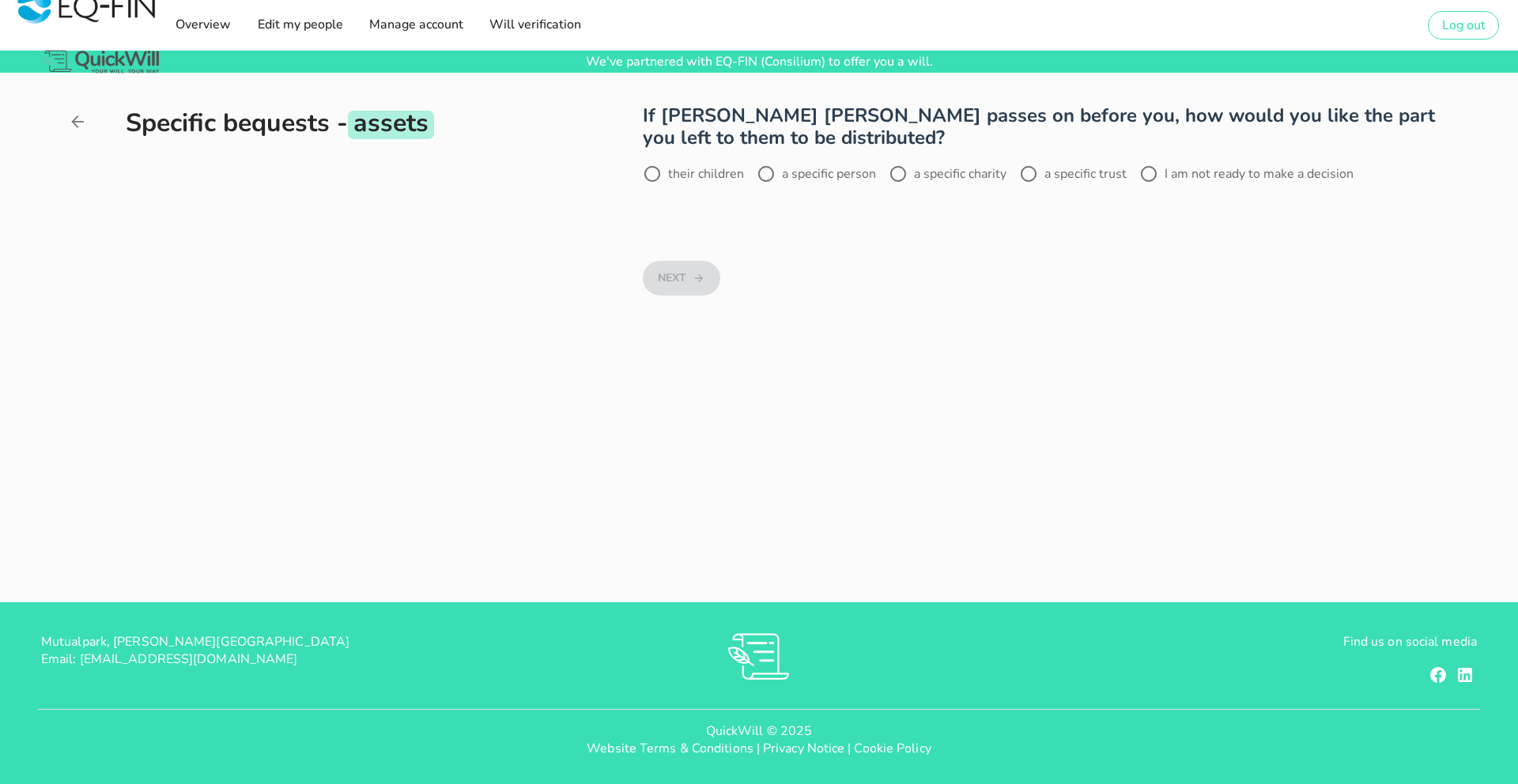
scroll to position [0, 0]
click at [801, 174] on label "a specific person" at bounding box center [829, 173] width 94 height 16
click at [876, 270] on div "Choose Person" at bounding box center [1048, 240] width 812 height 79
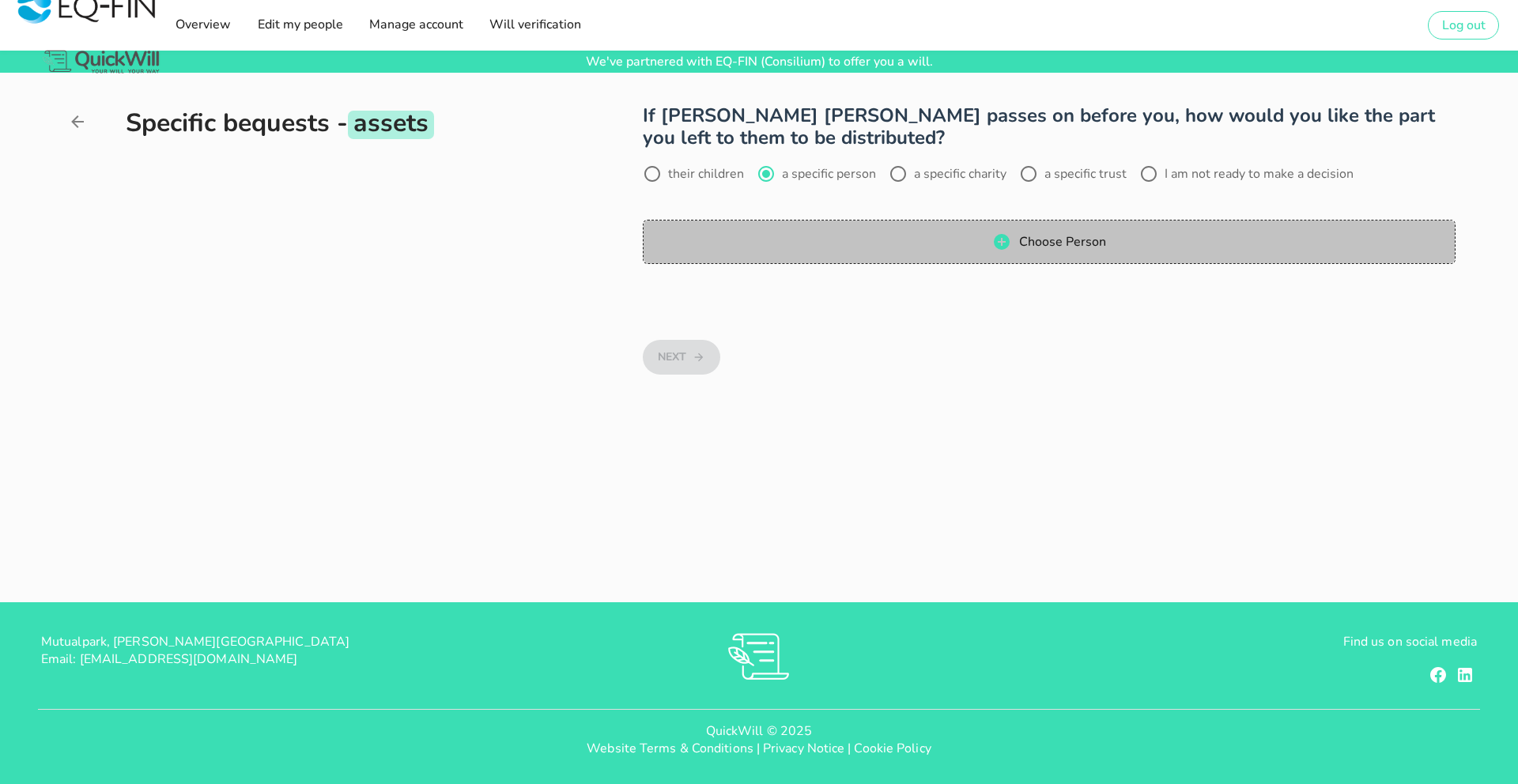
drag, startPoint x: 869, startPoint y: 234, endPoint x: 776, endPoint y: 240, distance: 93.2
click at [871, 234] on span "Choose Person" at bounding box center [1048, 242] width 780 height 19
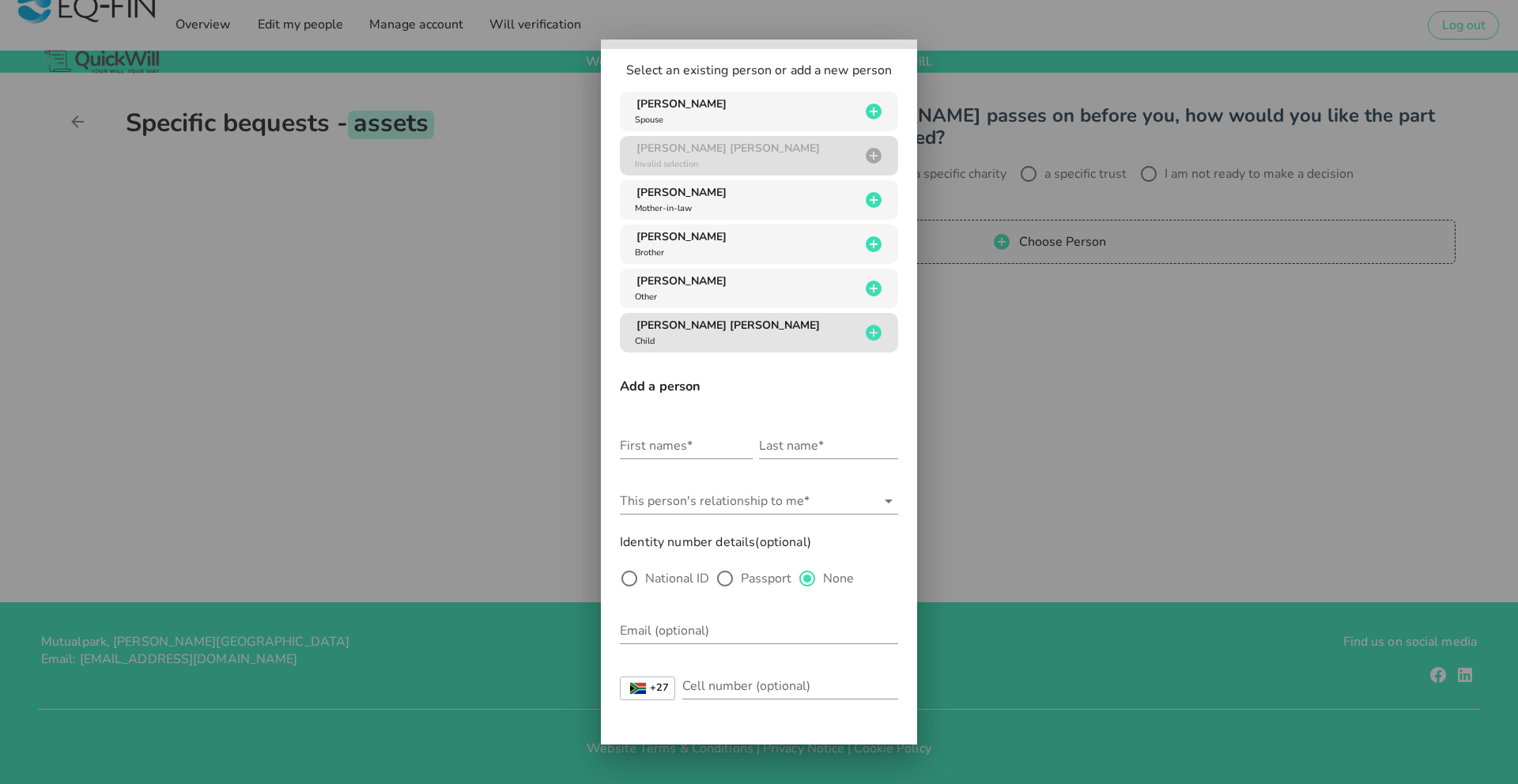
scroll to position [37, 0]
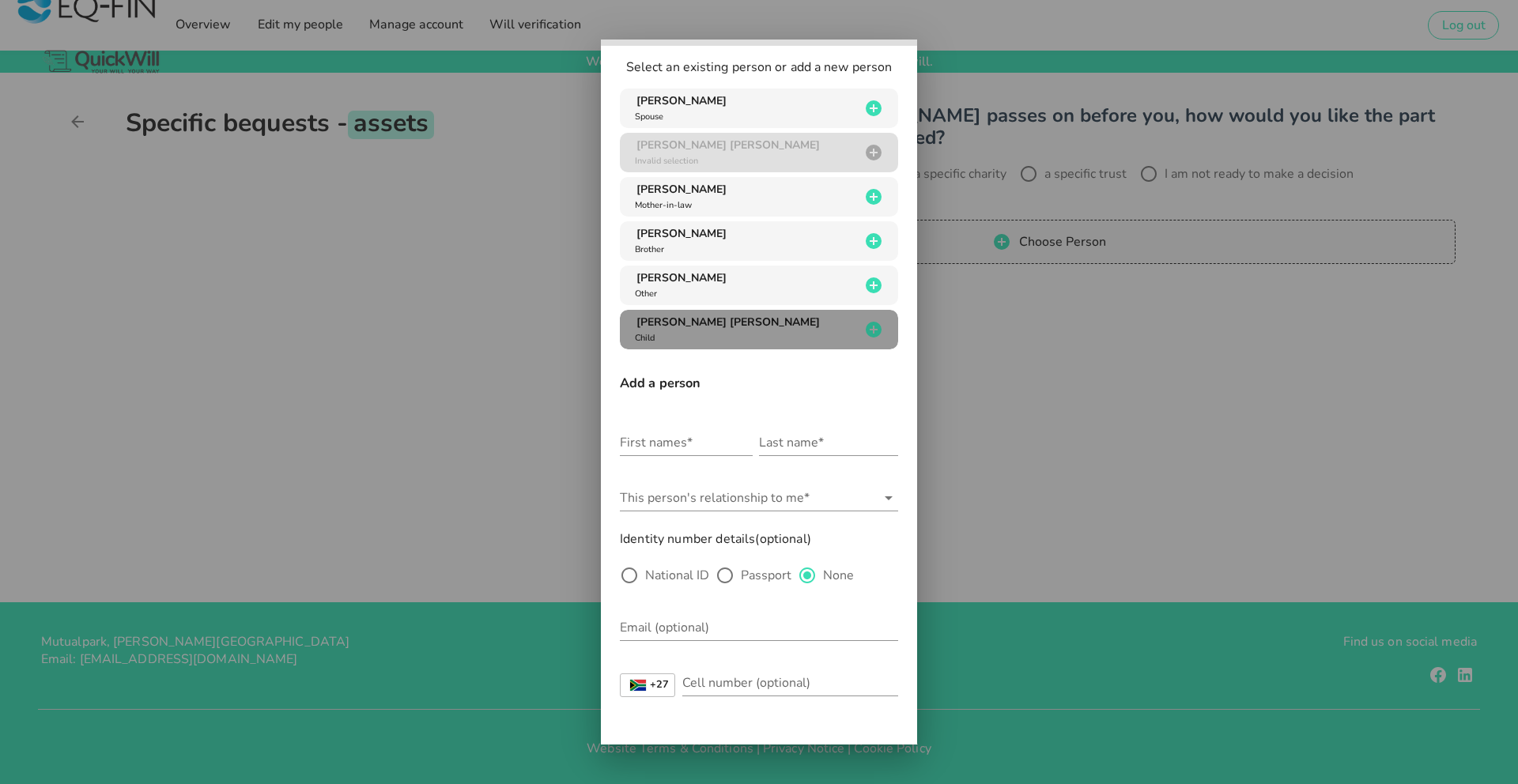
click at [737, 331] on div "[PERSON_NAME] [PERSON_NAME] Child" at bounding box center [746, 330] width 228 height 30
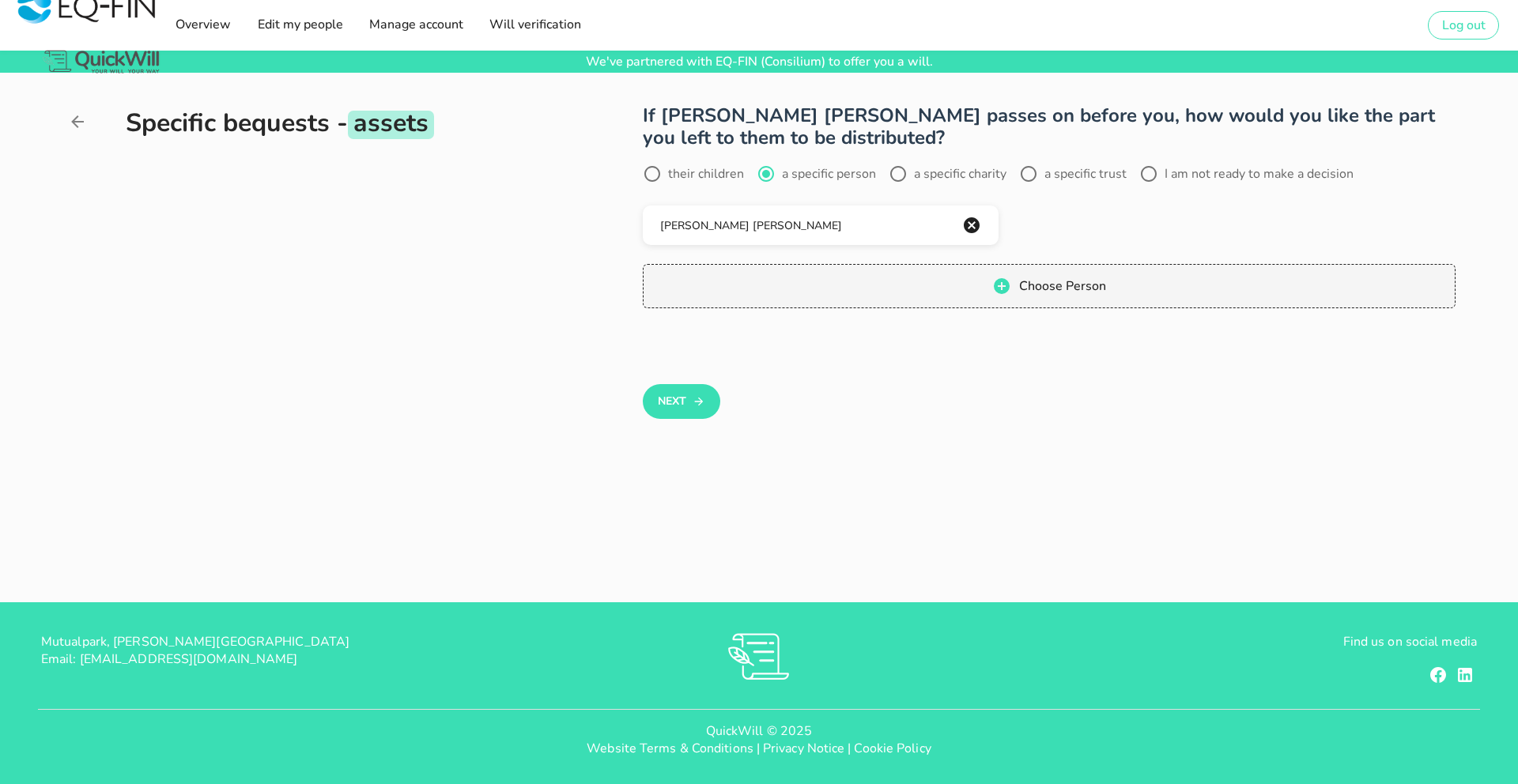
click at [685, 397] on button "Next" at bounding box center [681, 401] width 76 height 35
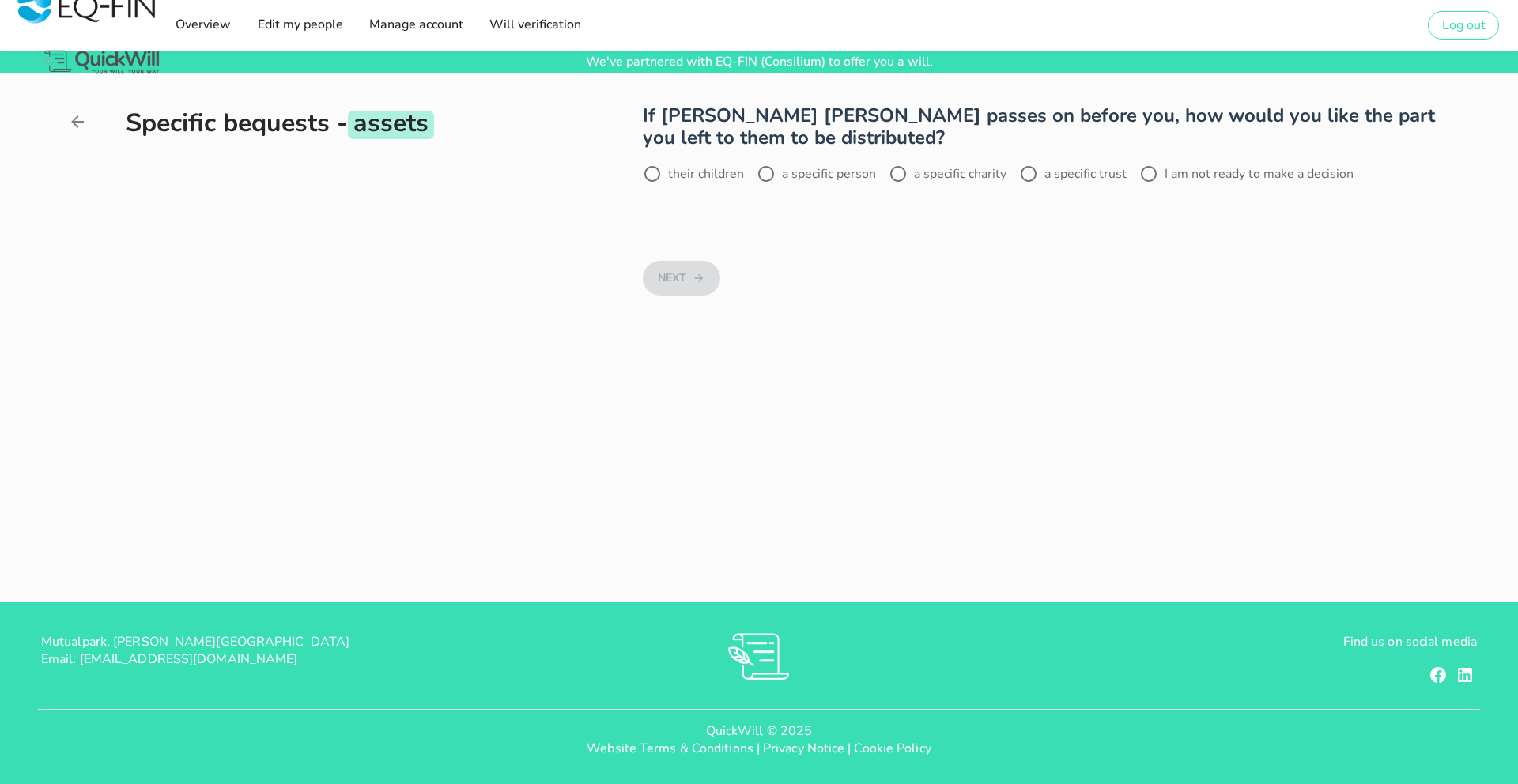
click at [836, 174] on label "a specific person" at bounding box center [829, 173] width 94 height 16
radio input "true"
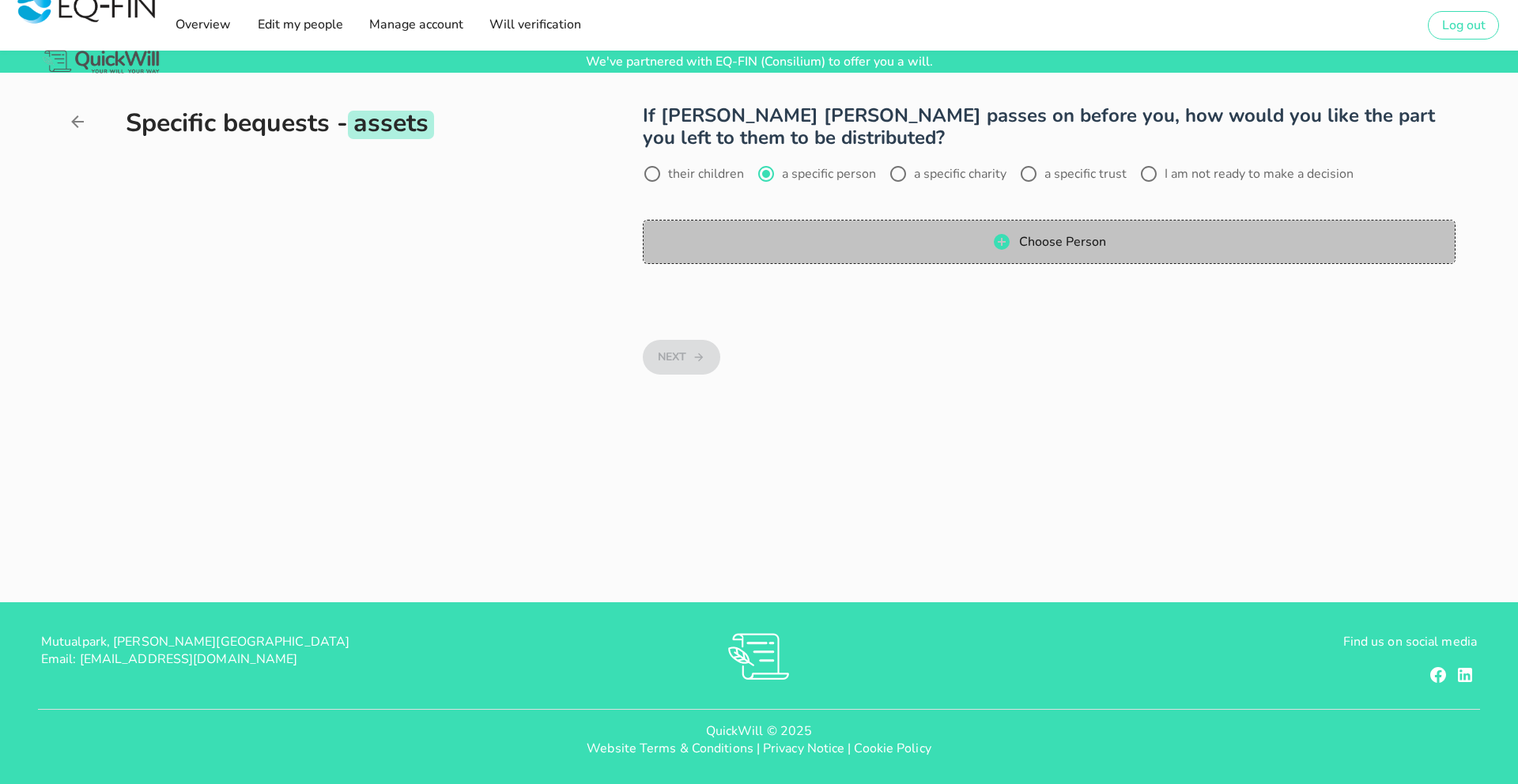
click at [874, 242] on span "Choose Person" at bounding box center [1048, 242] width 780 height 19
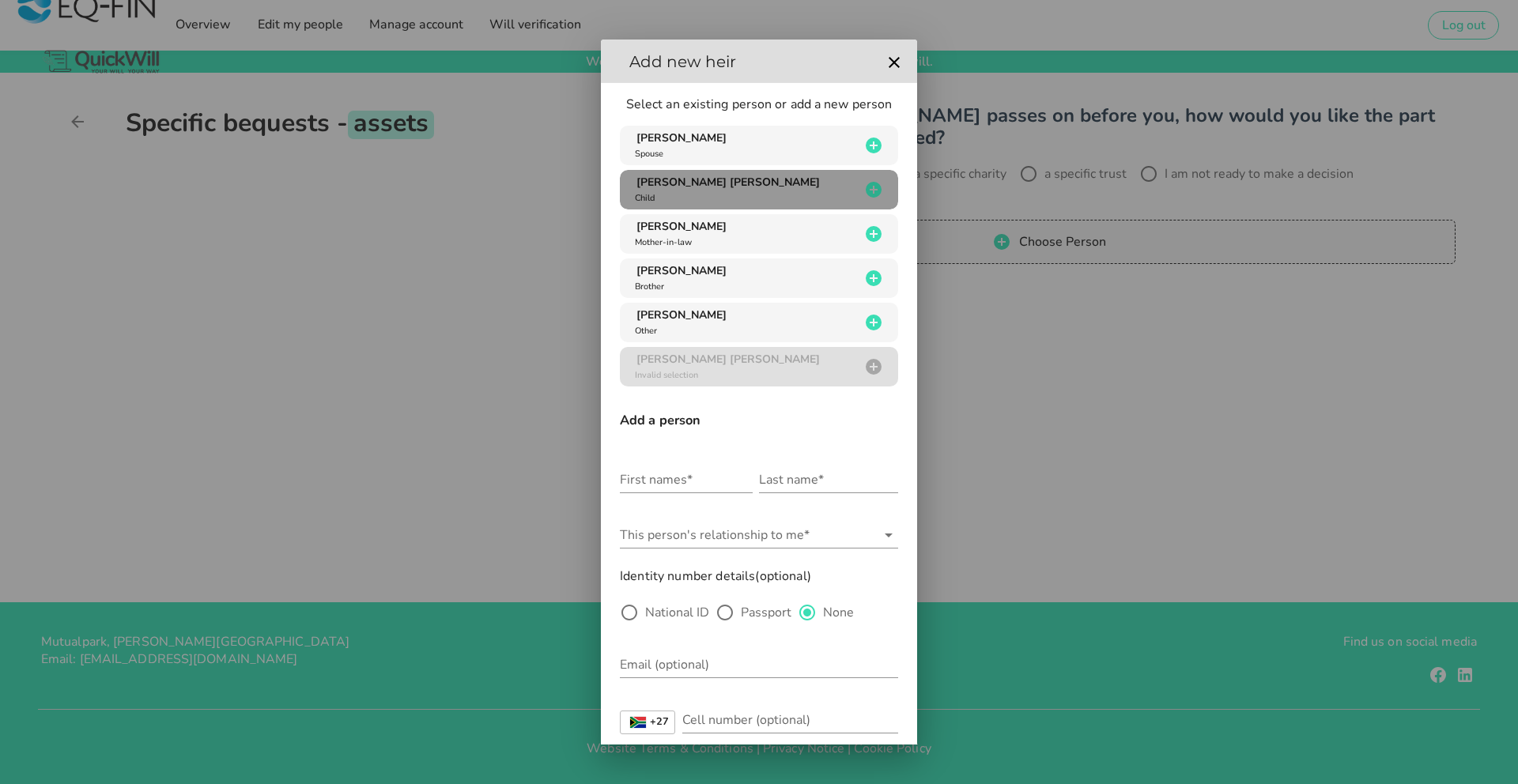
click at [742, 192] on div "[PERSON_NAME] [PERSON_NAME] Child" at bounding box center [746, 189] width 228 height 30
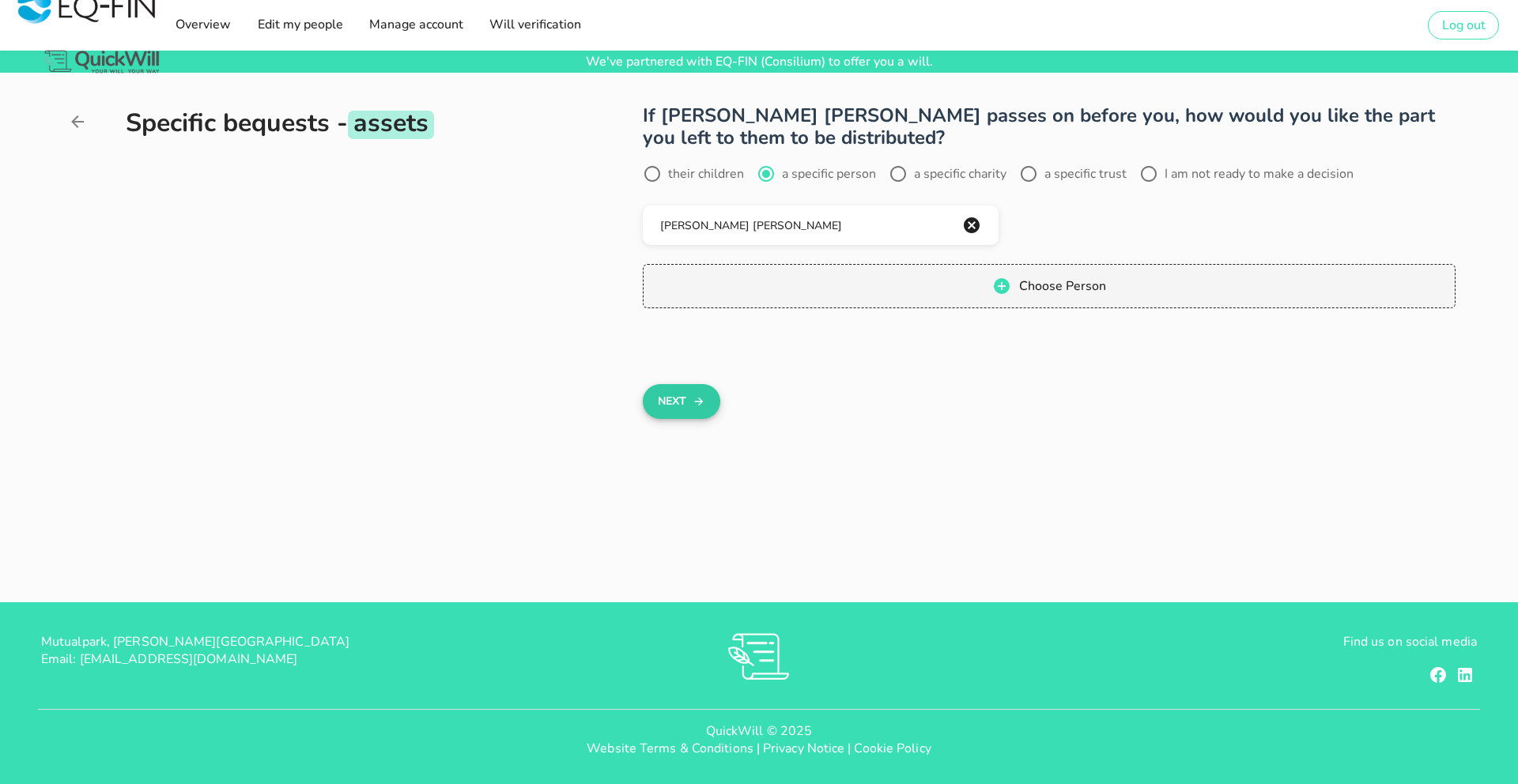
click at [678, 399] on button "Next" at bounding box center [681, 401] width 76 height 35
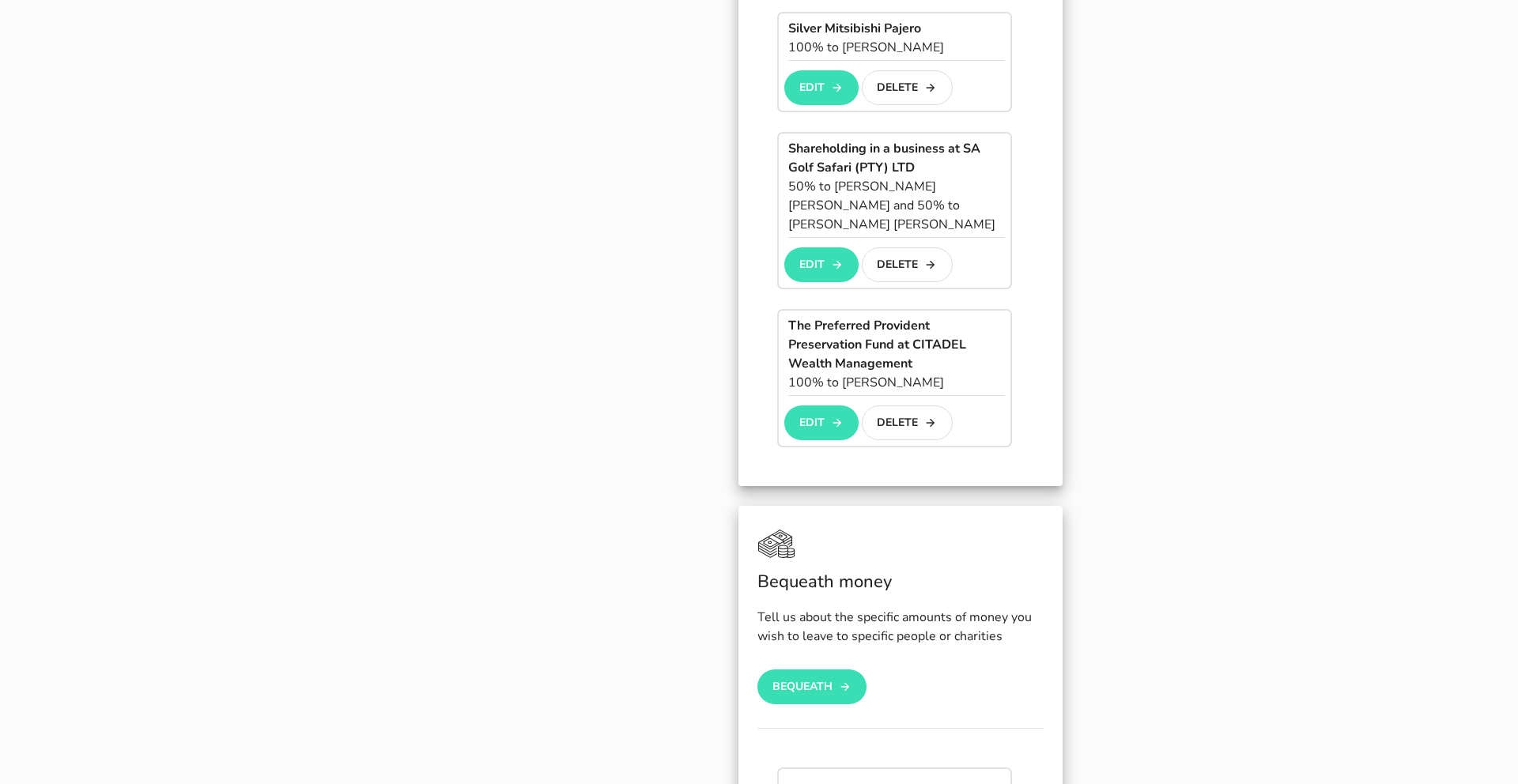
scroll to position [807, 0]
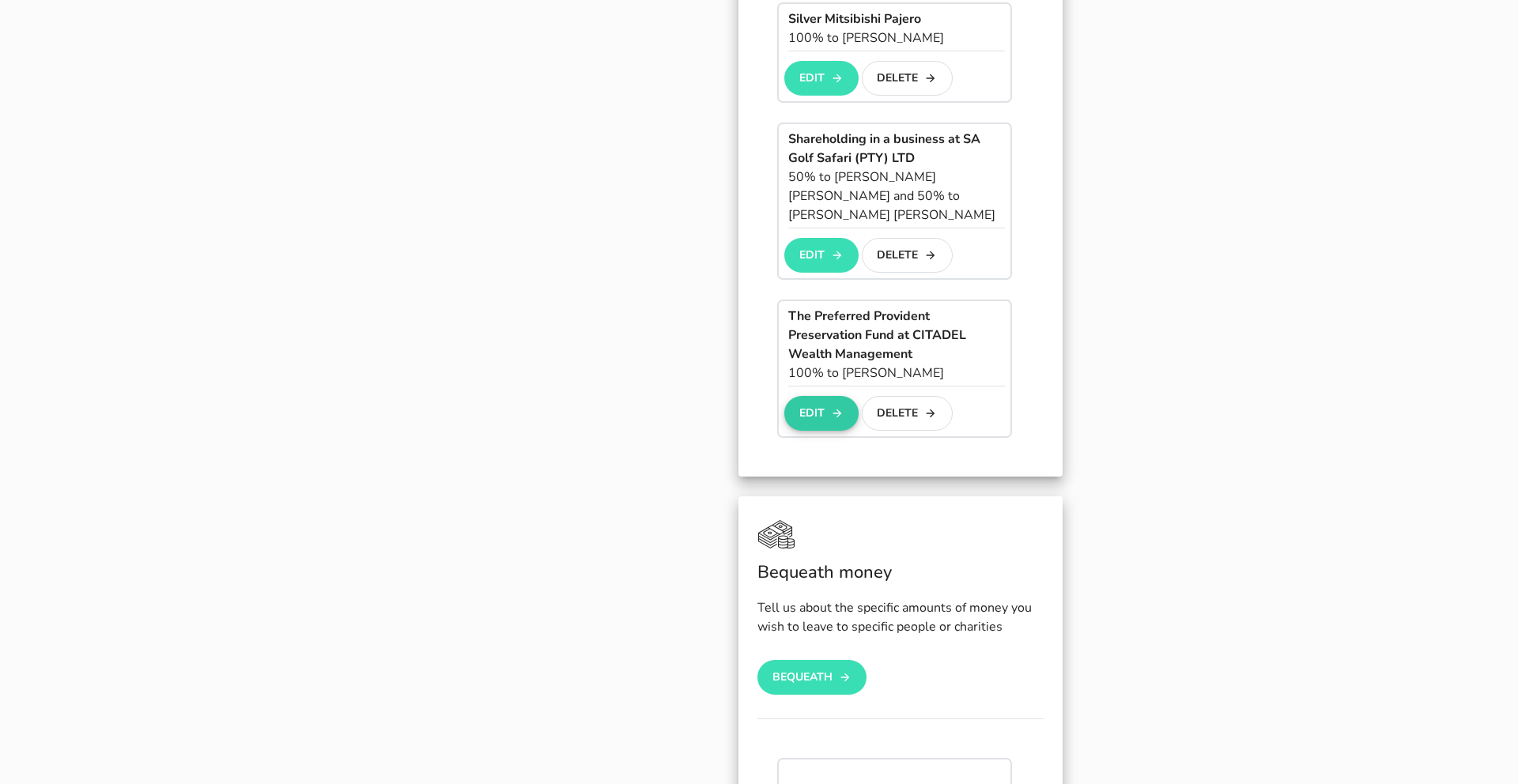
click at [818, 396] on button "Edit" at bounding box center [821, 413] width 74 height 35
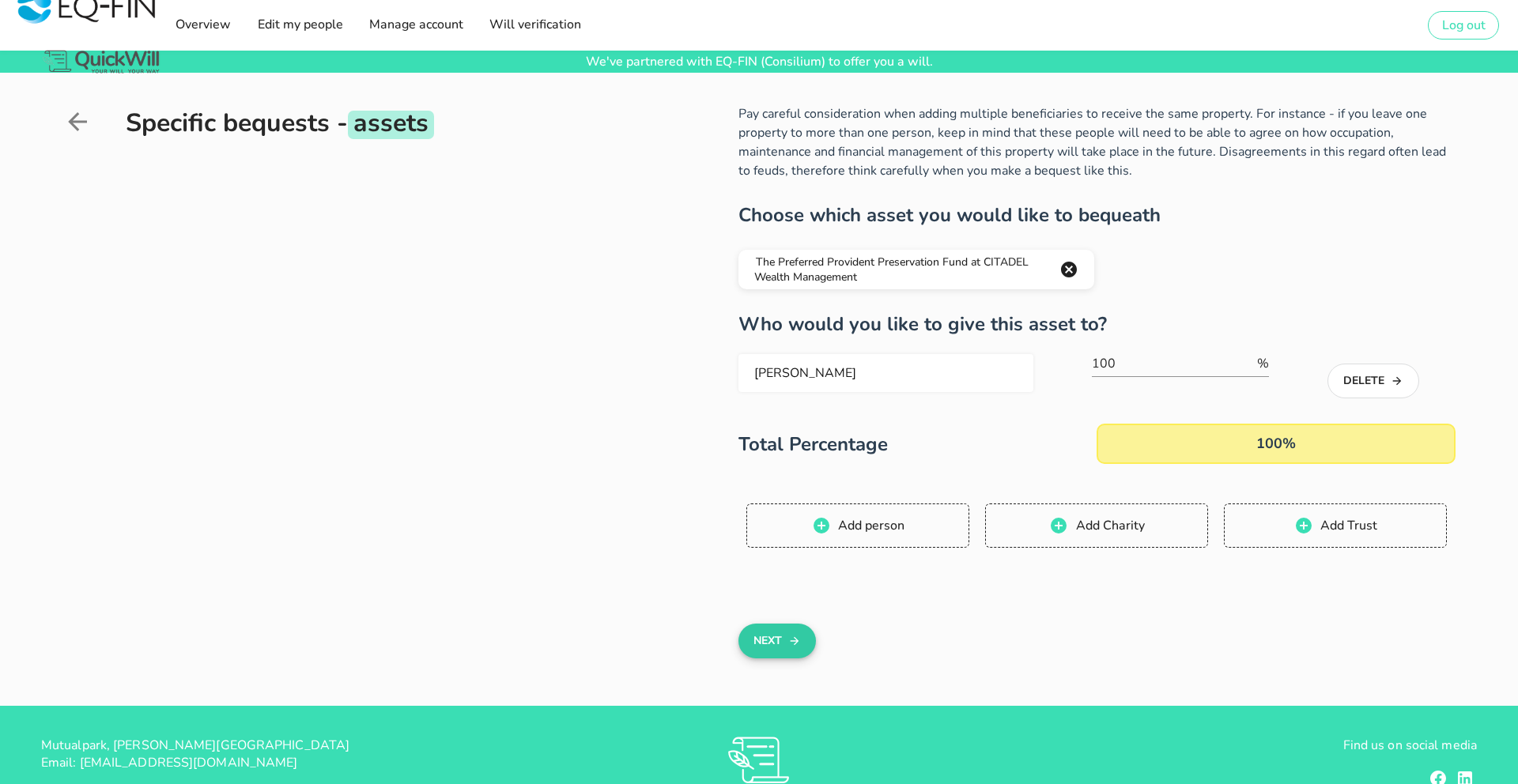
click at [790, 645] on icon "button" at bounding box center [794, 641] width 12 height 19
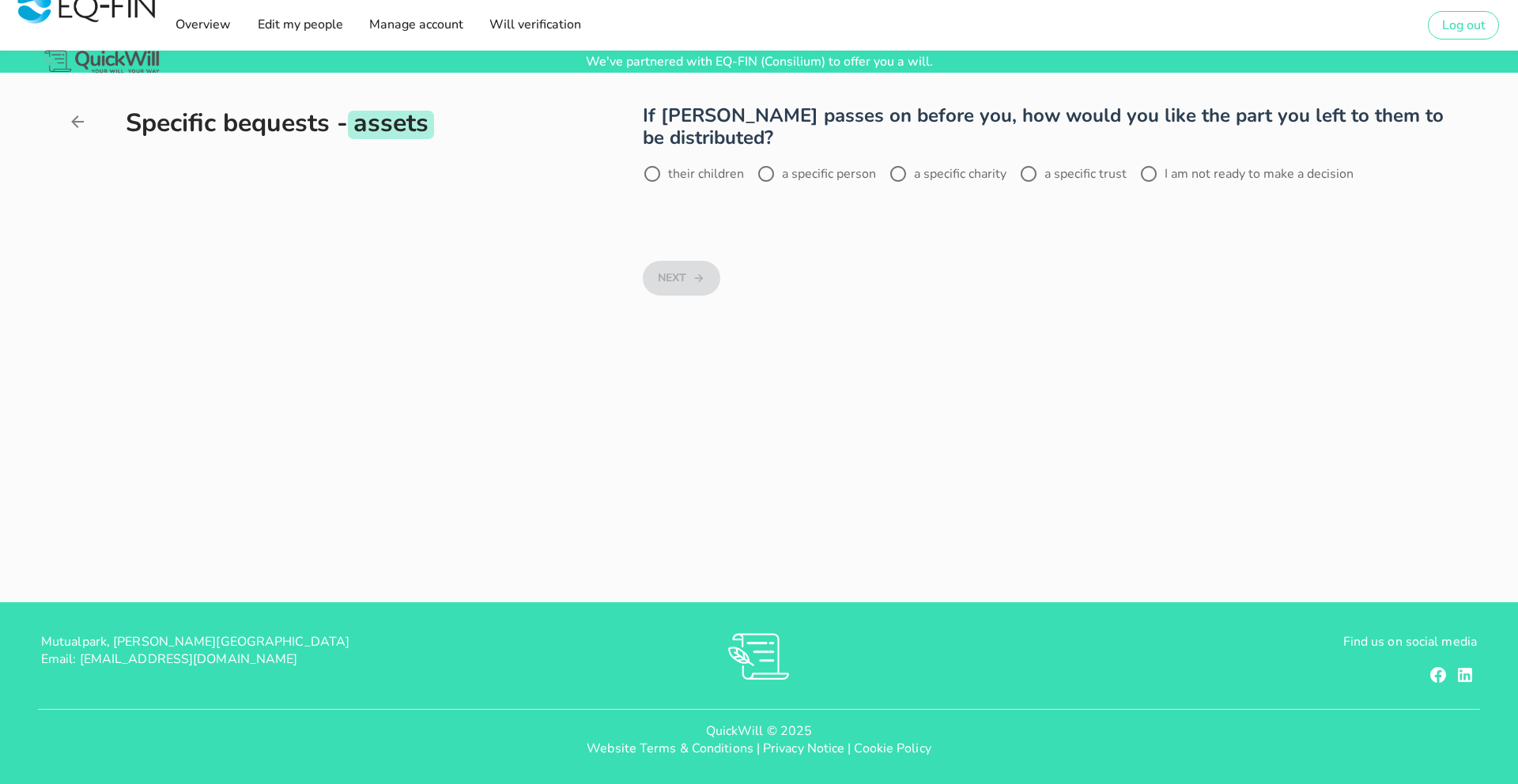
click at [817, 173] on label "a specific person" at bounding box center [829, 173] width 94 height 16
radio input "true"
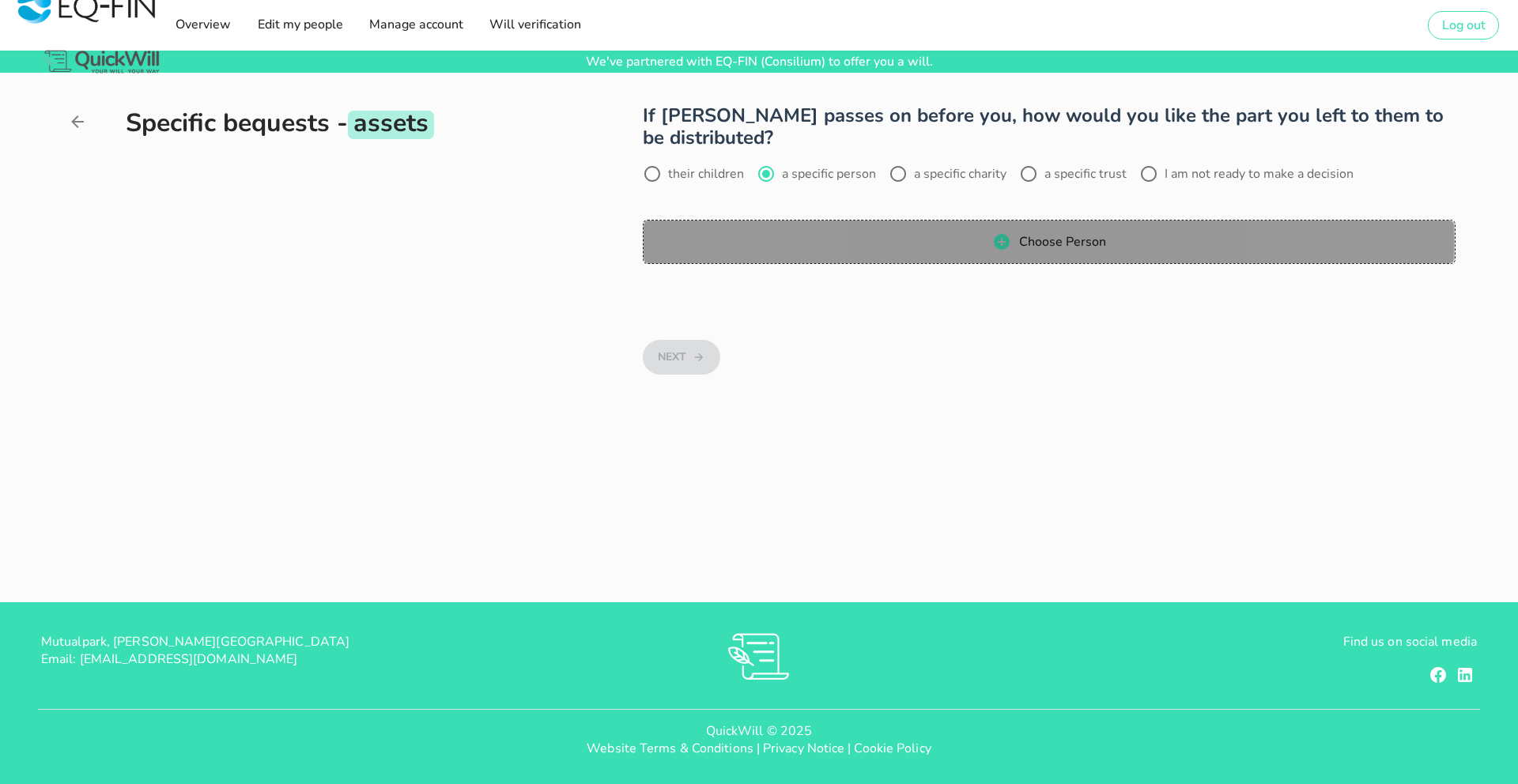
drag, startPoint x: 894, startPoint y: 253, endPoint x: 806, endPoint y: 282, distance: 92.7
click at [894, 253] on button "Choose Person" at bounding box center [1048, 241] width 812 height 44
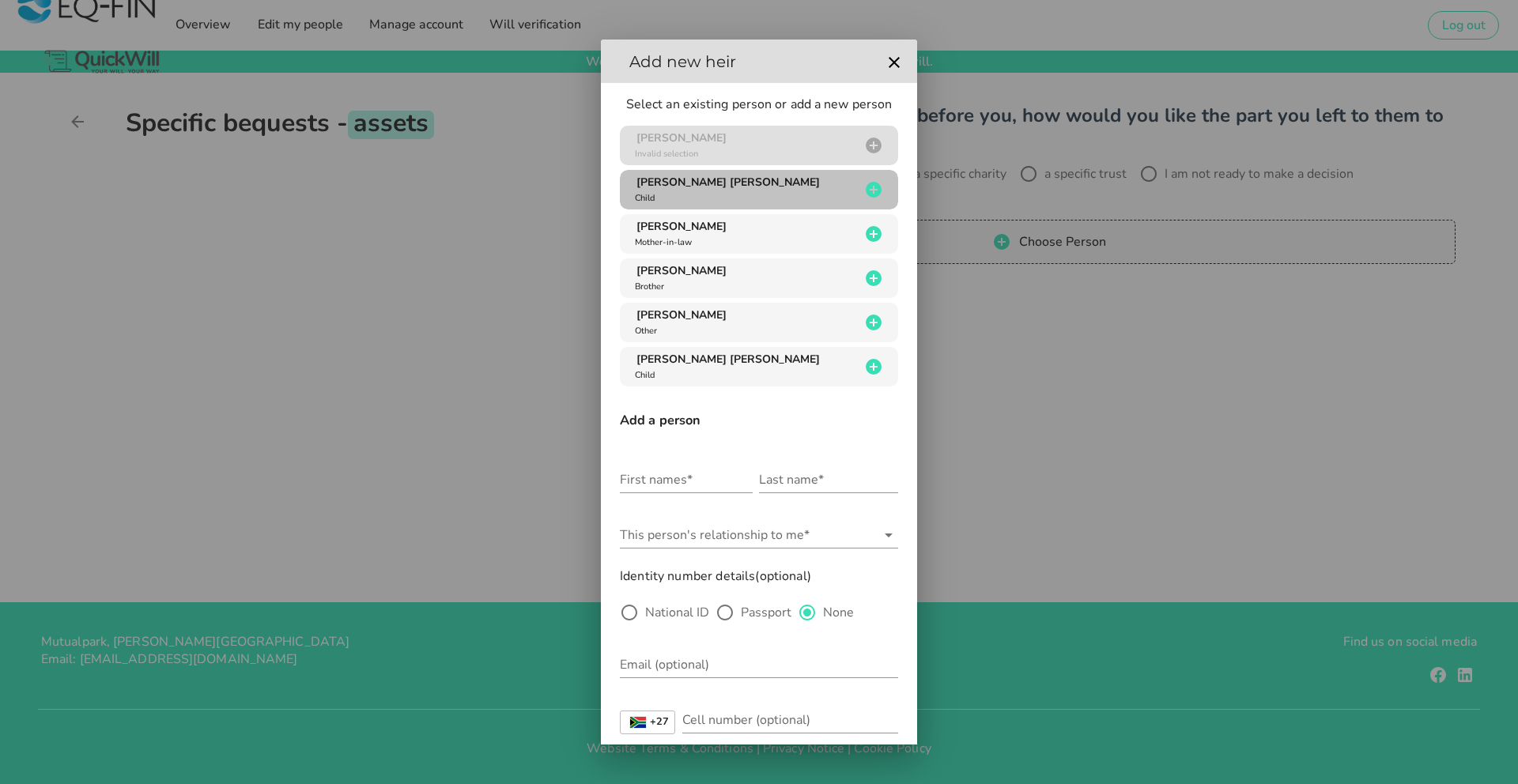
click at [719, 191] on div "[PERSON_NAME] [PERSON_NAME] Child" at bounding box center [746, 189] width 228 height 30
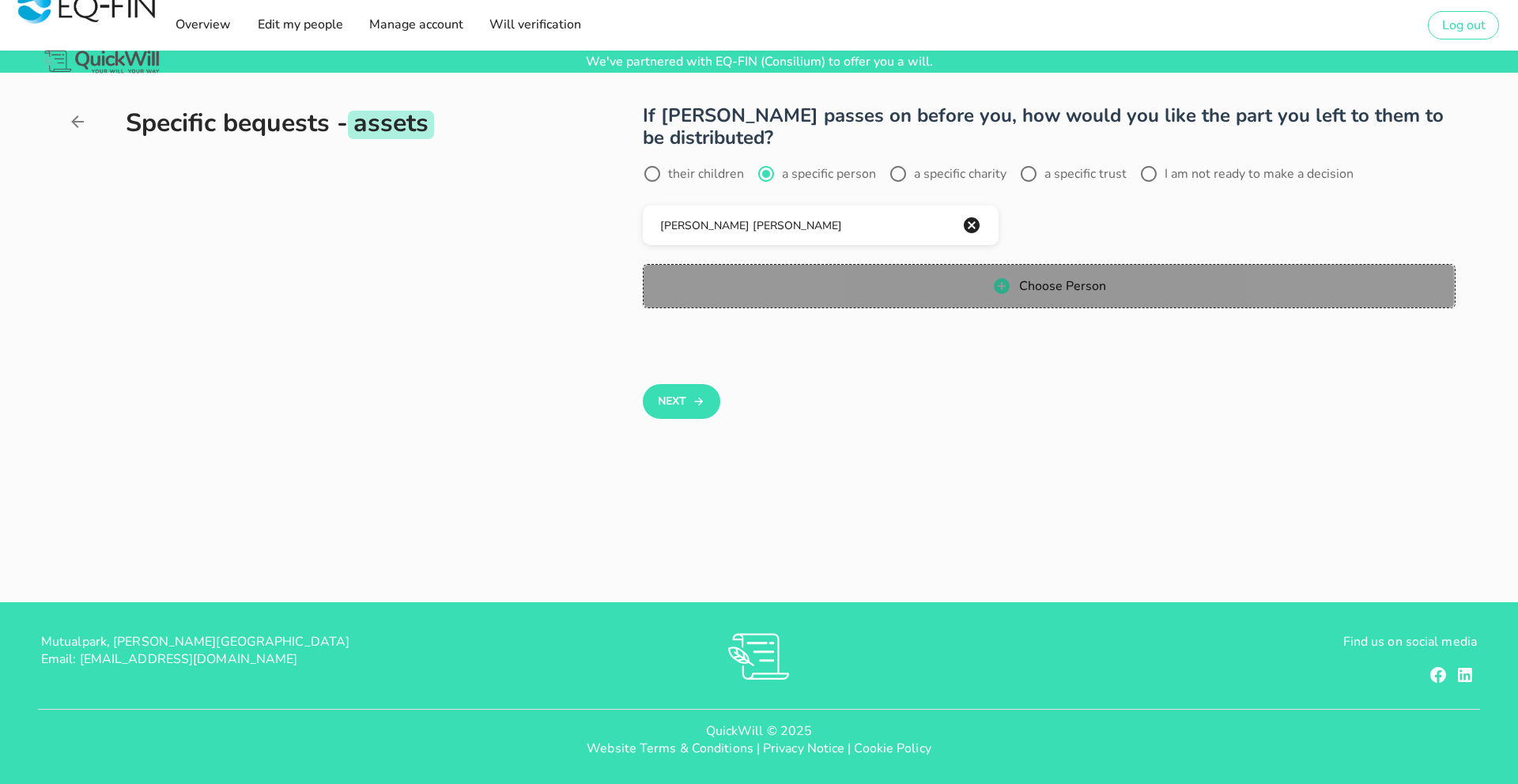
click at [899, 288] on span "Choose Person" at bounding box center [1048, 286] width 780 height 19
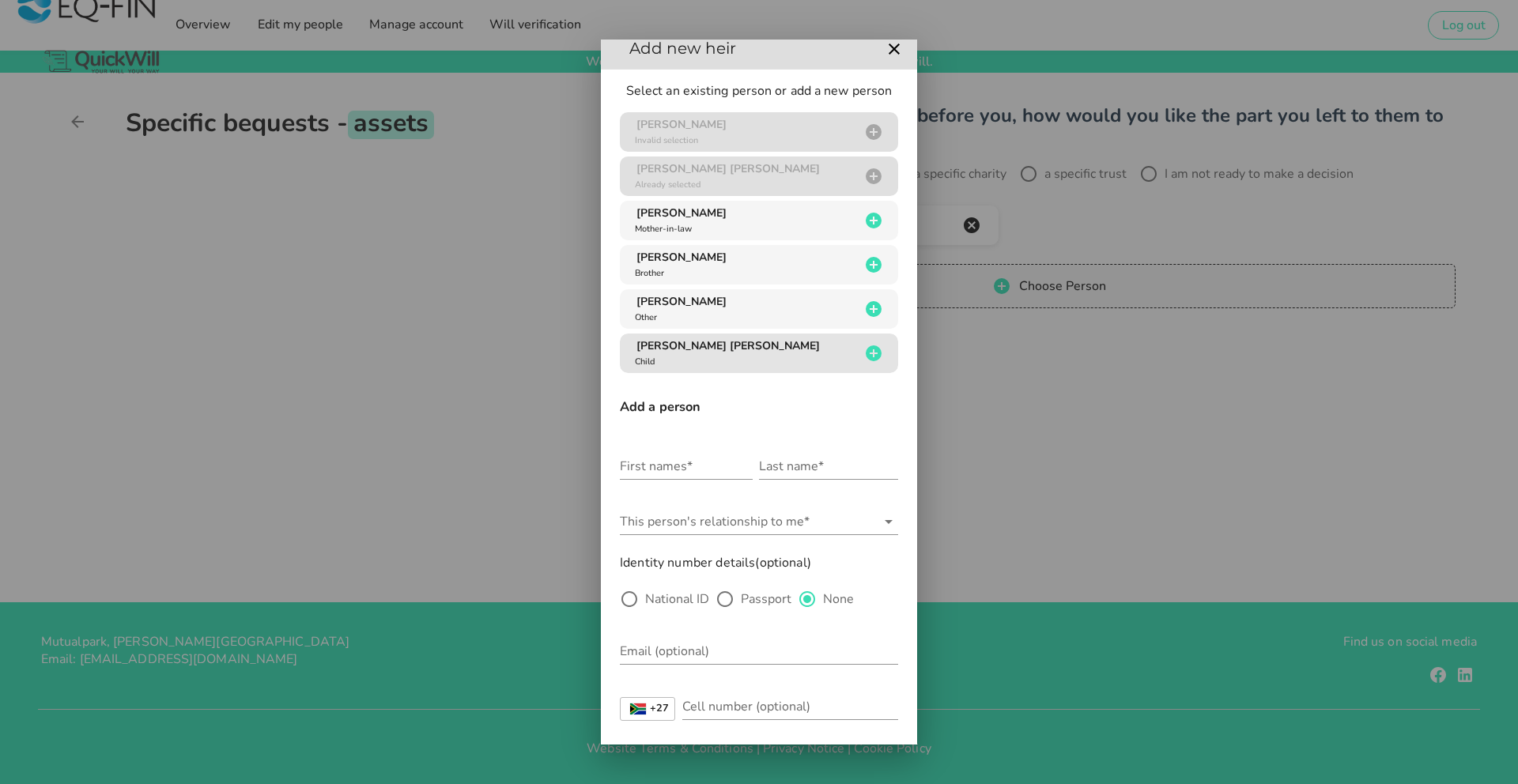
scroll to position [17, 0]
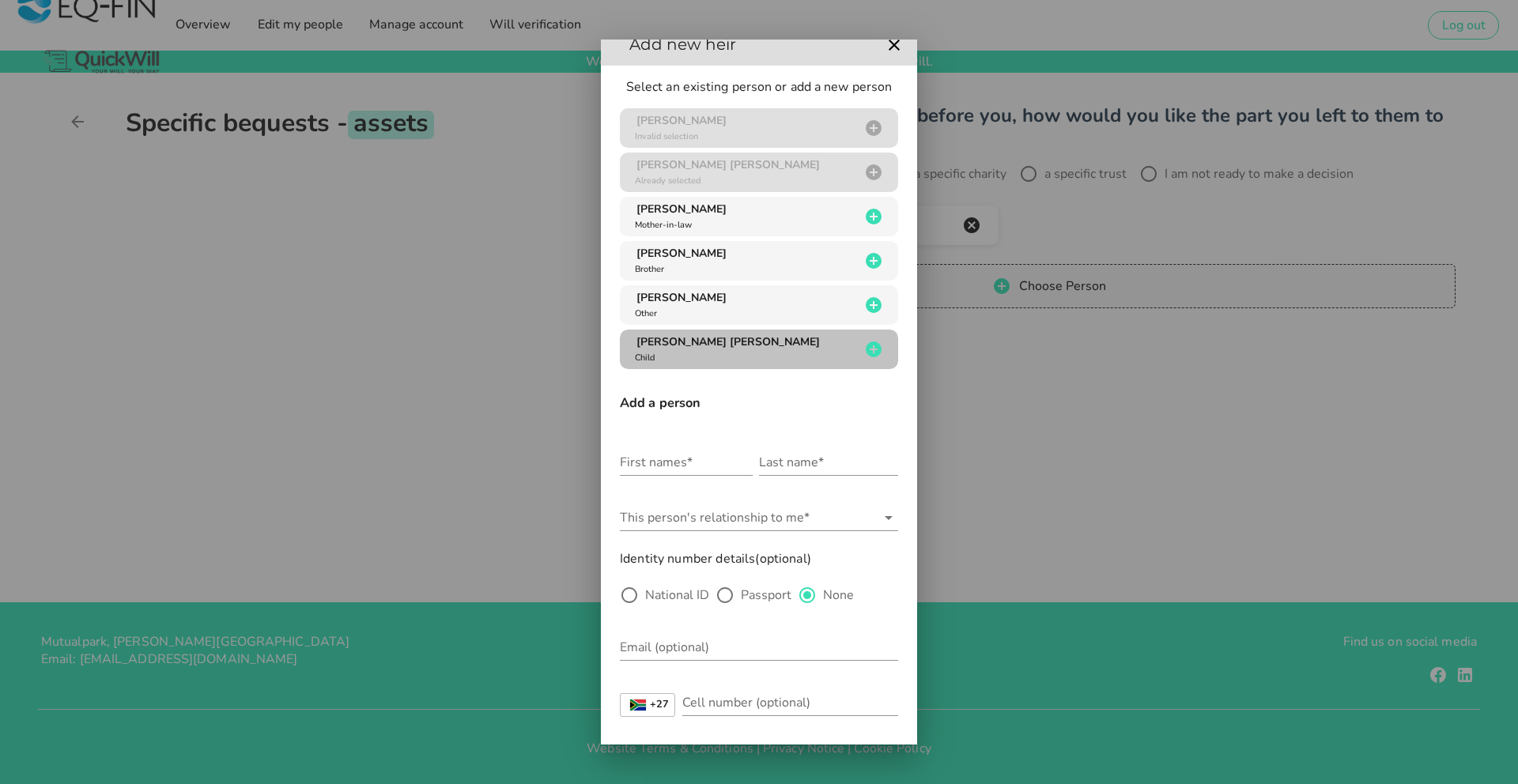
click at [734, 355] on div "[PERSON_NAME] [PERSON_NAME] Child" at bounding box center [746, 350] width 228 height 30
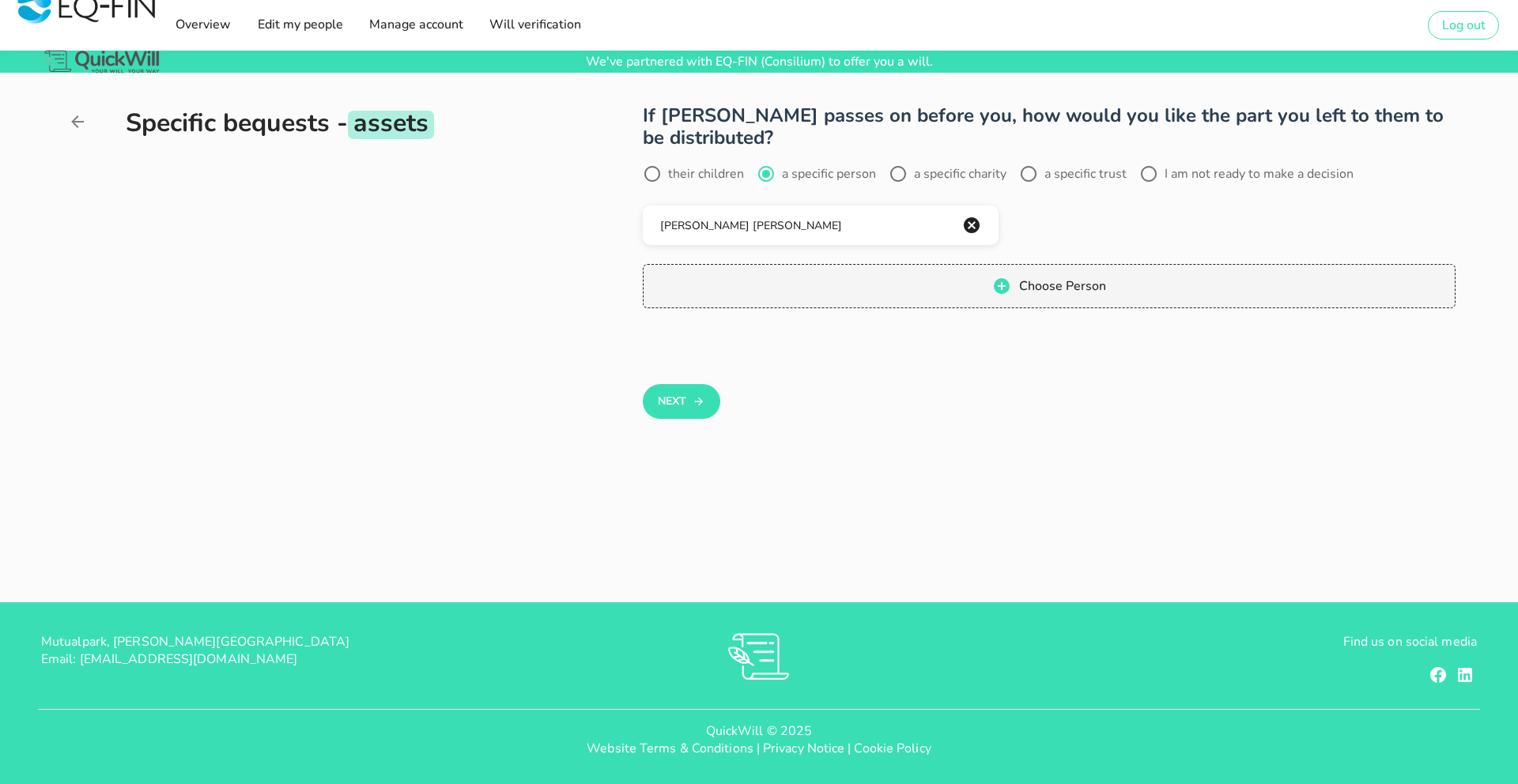
scroll to position [0, 0]
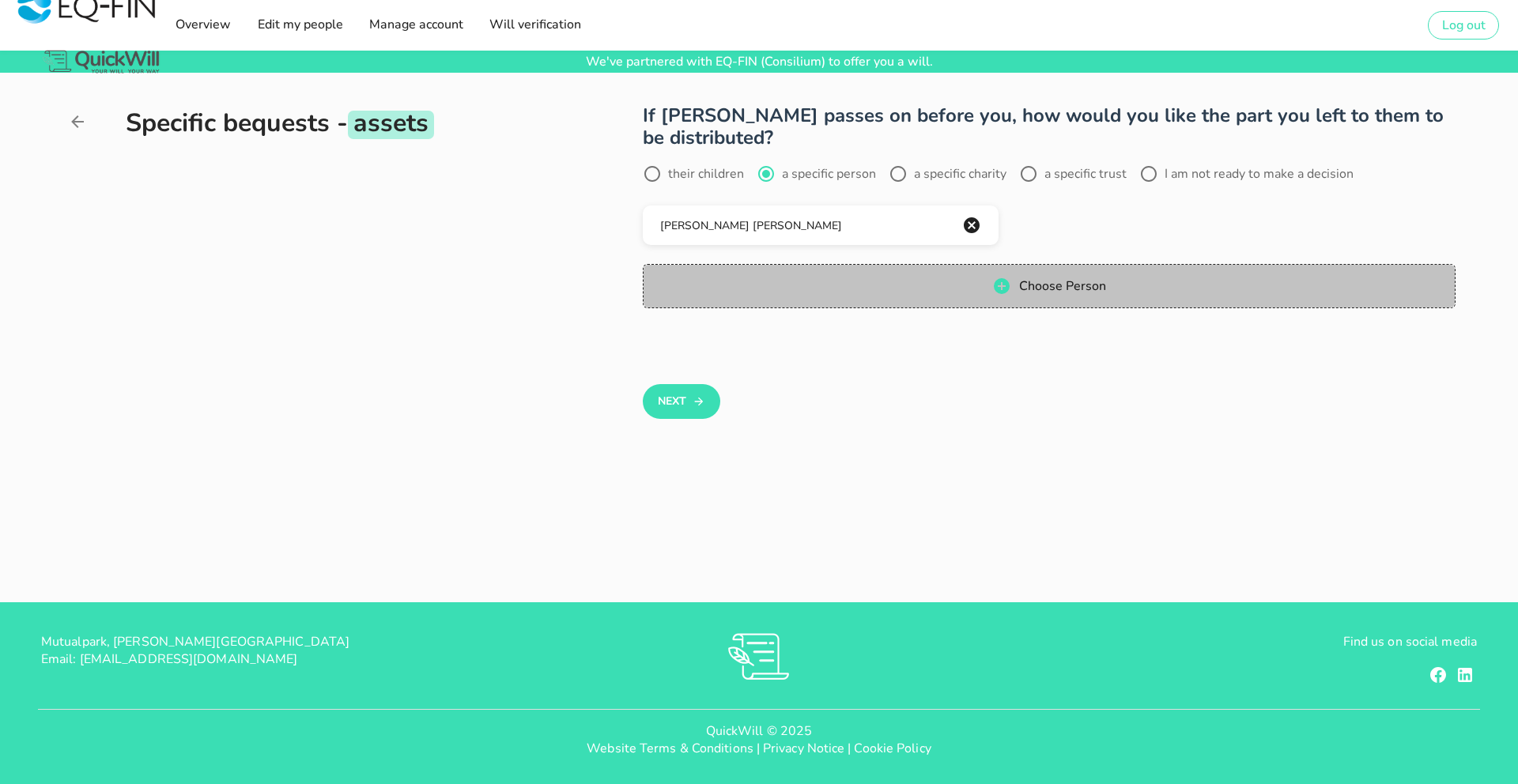
click at [866, 289] on span "Choose Person" at bounding box center [1048, 286] width 780 height 19
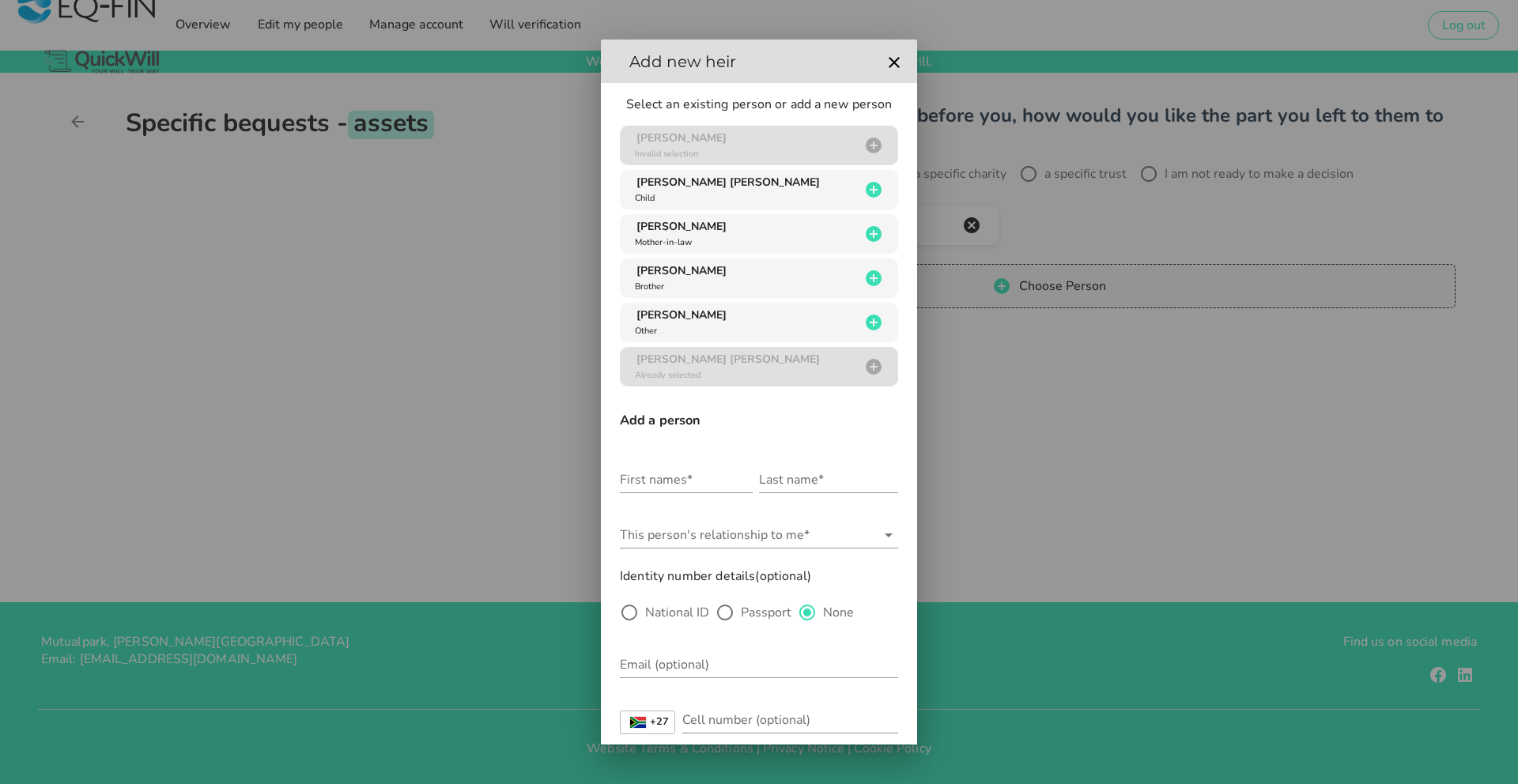
click at [1013, 394] on div at bounding box center [759, 392] width 1518 height 784
click at [1079, 373] on div at bounding box center [759, 392] width 1518 height 784
click at [987, 450] on div at bounding box center [759, 392] width 1518 height 784
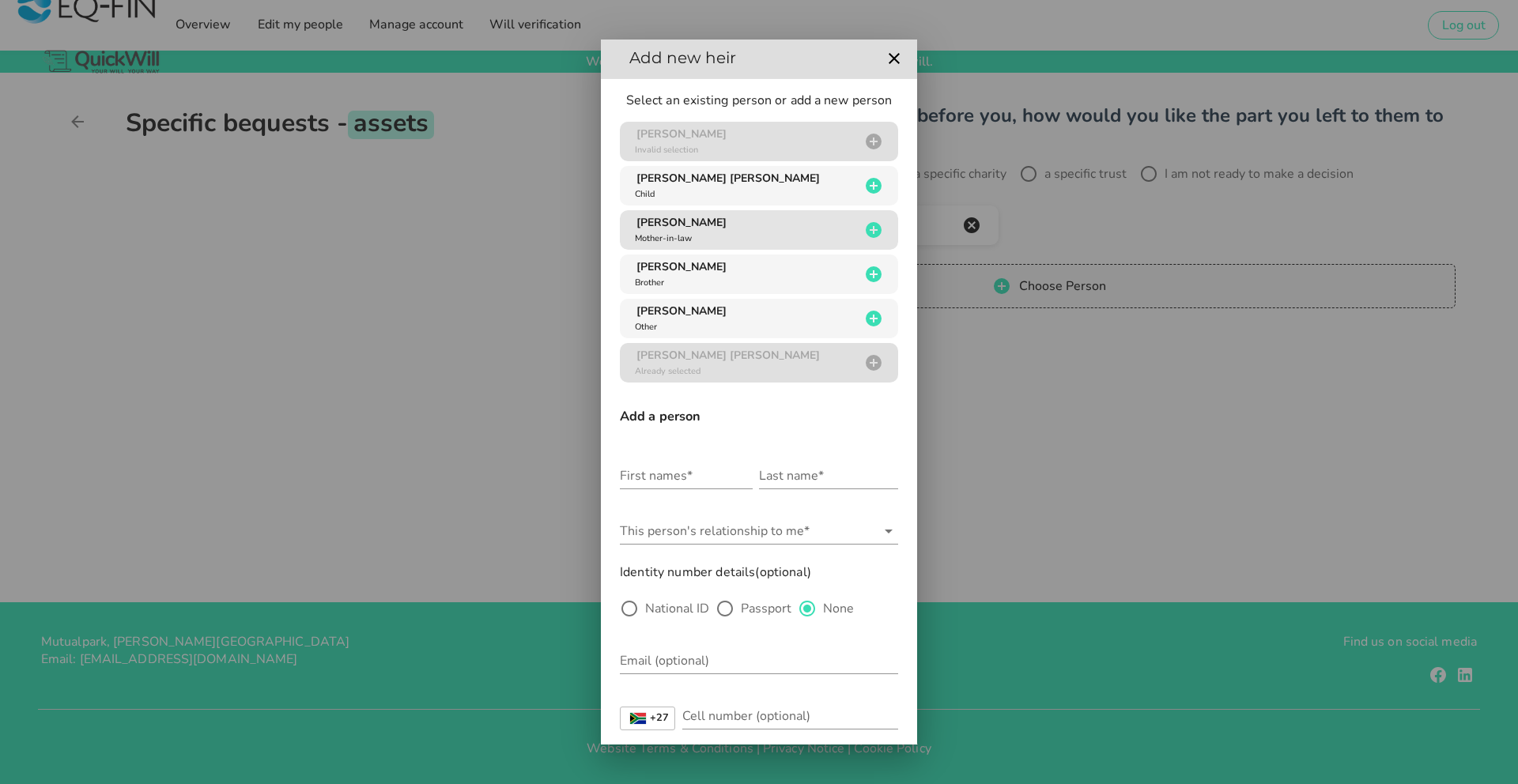
scroll to position [0, 0]
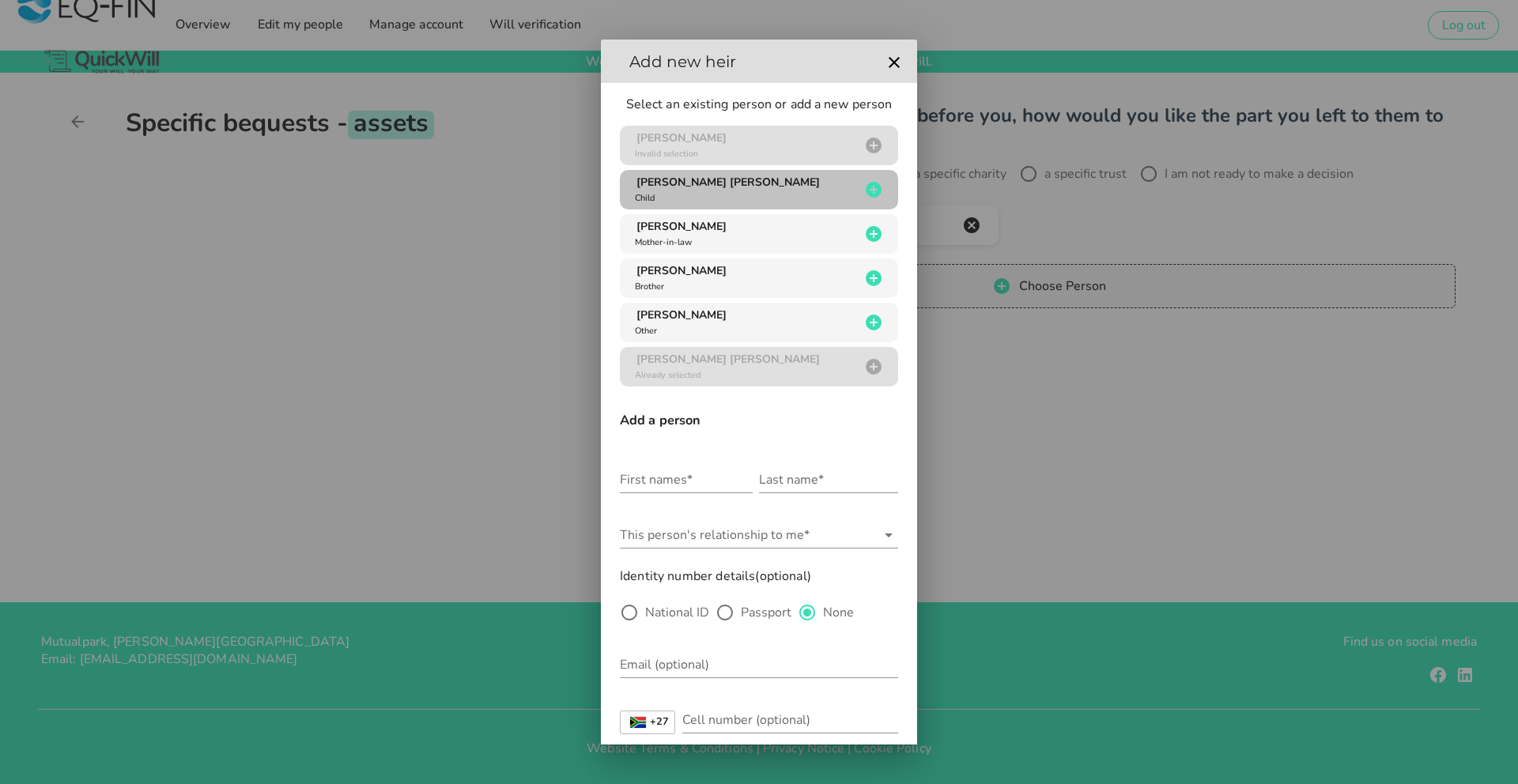
click at [718, 189] on div "[PERSON_NAME] [PERSON_NAME] Child" at bounding box center [746, 189] width 228 height 30
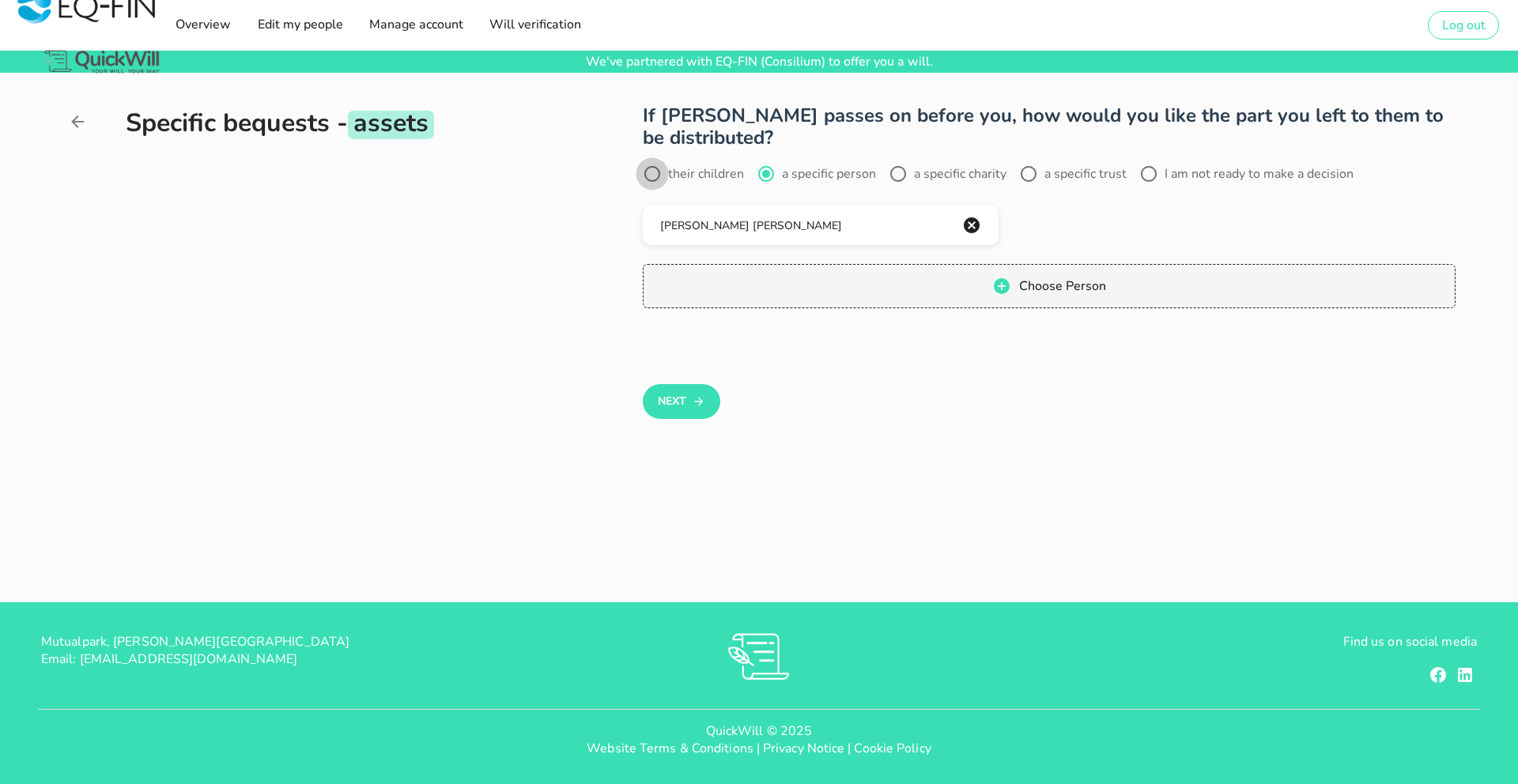
click at [657, 176] on div at bounding box center [652, 173] width 27 height 27
radio input "true"
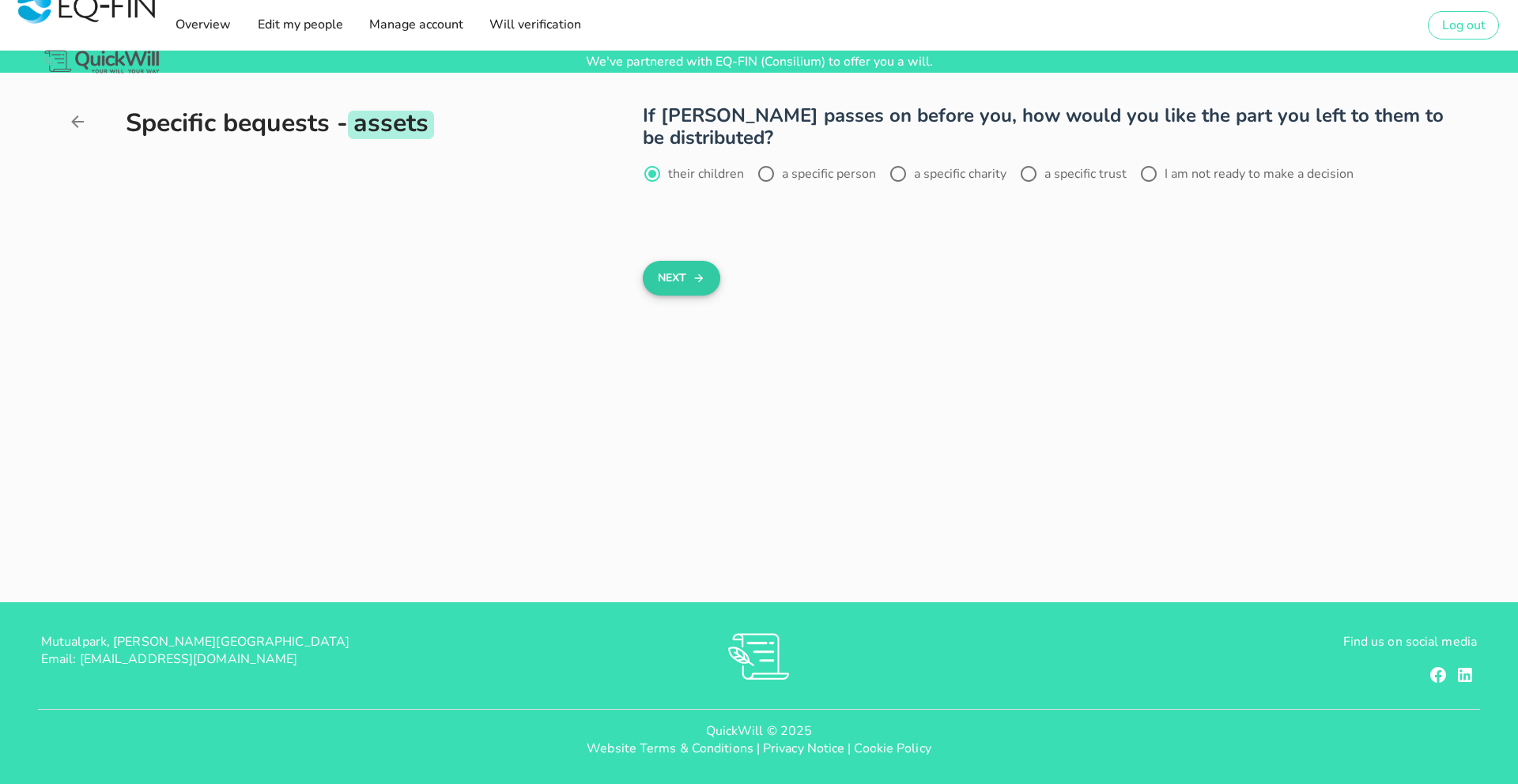
click at [685, 279] on button "Next" at bounding box center [681, 278] width 76 height 35
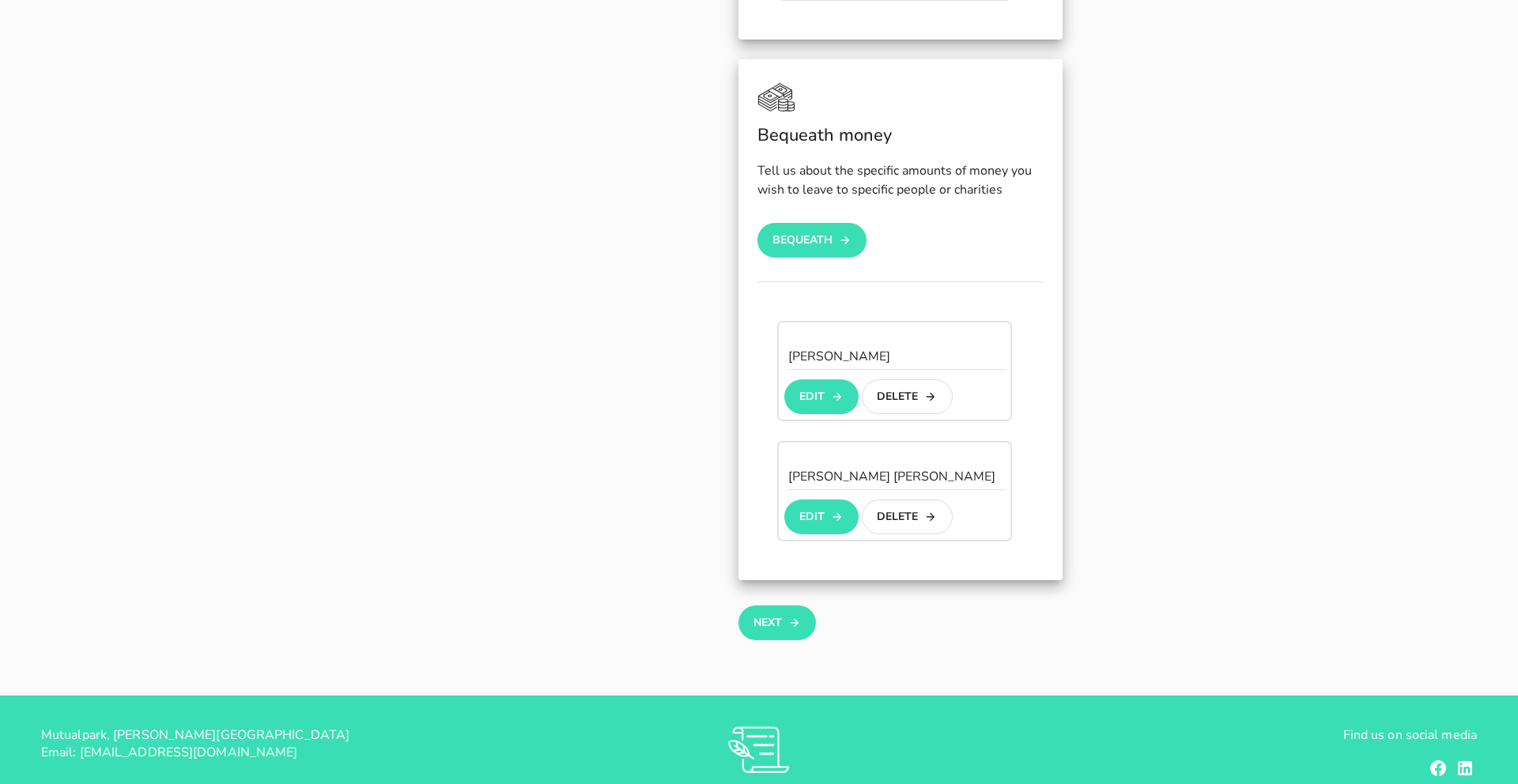
scroll to position [1246, 0]
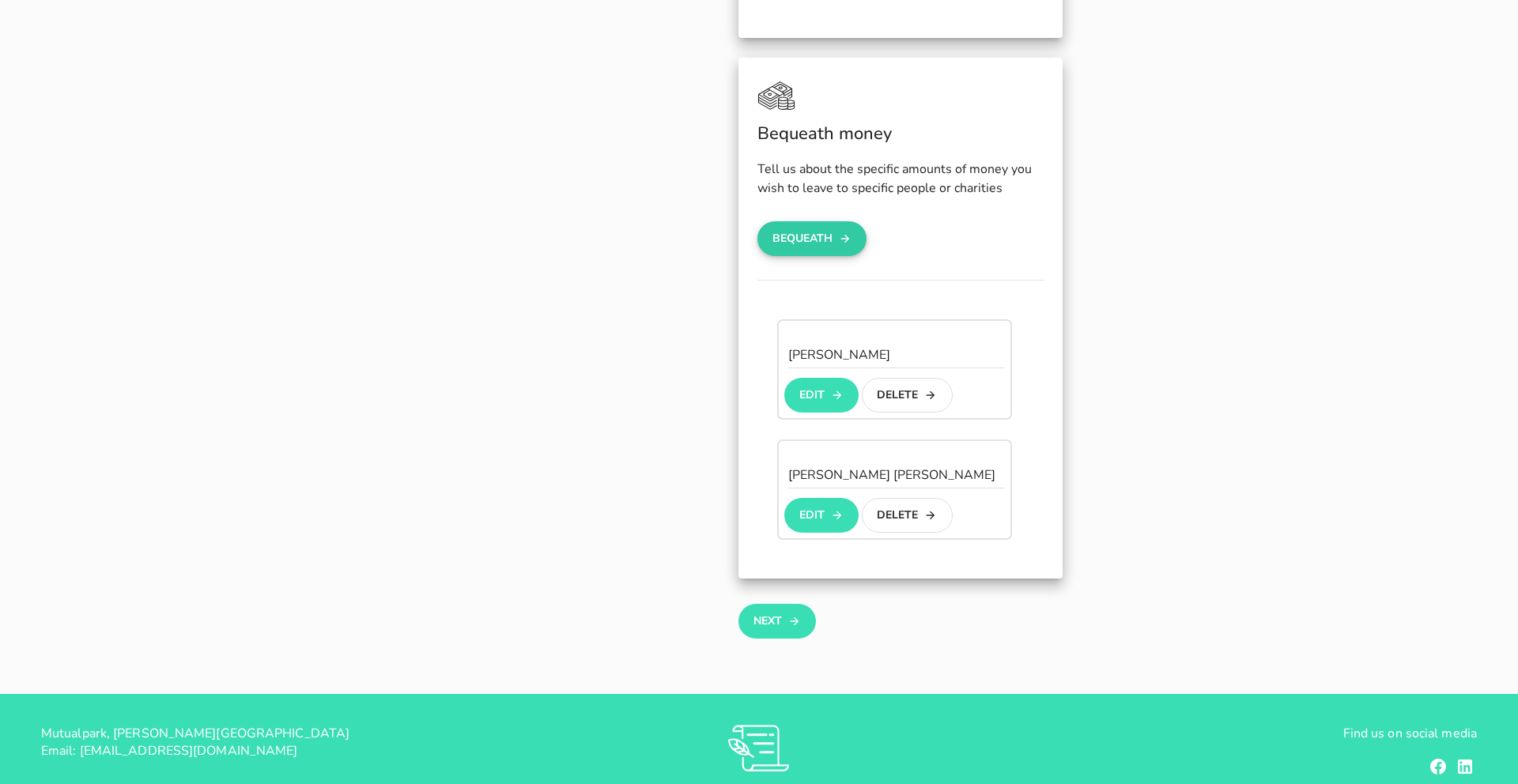
click at [818, 221] on button "Bequeath" at bounding box center [812, 238] width 109 height 35
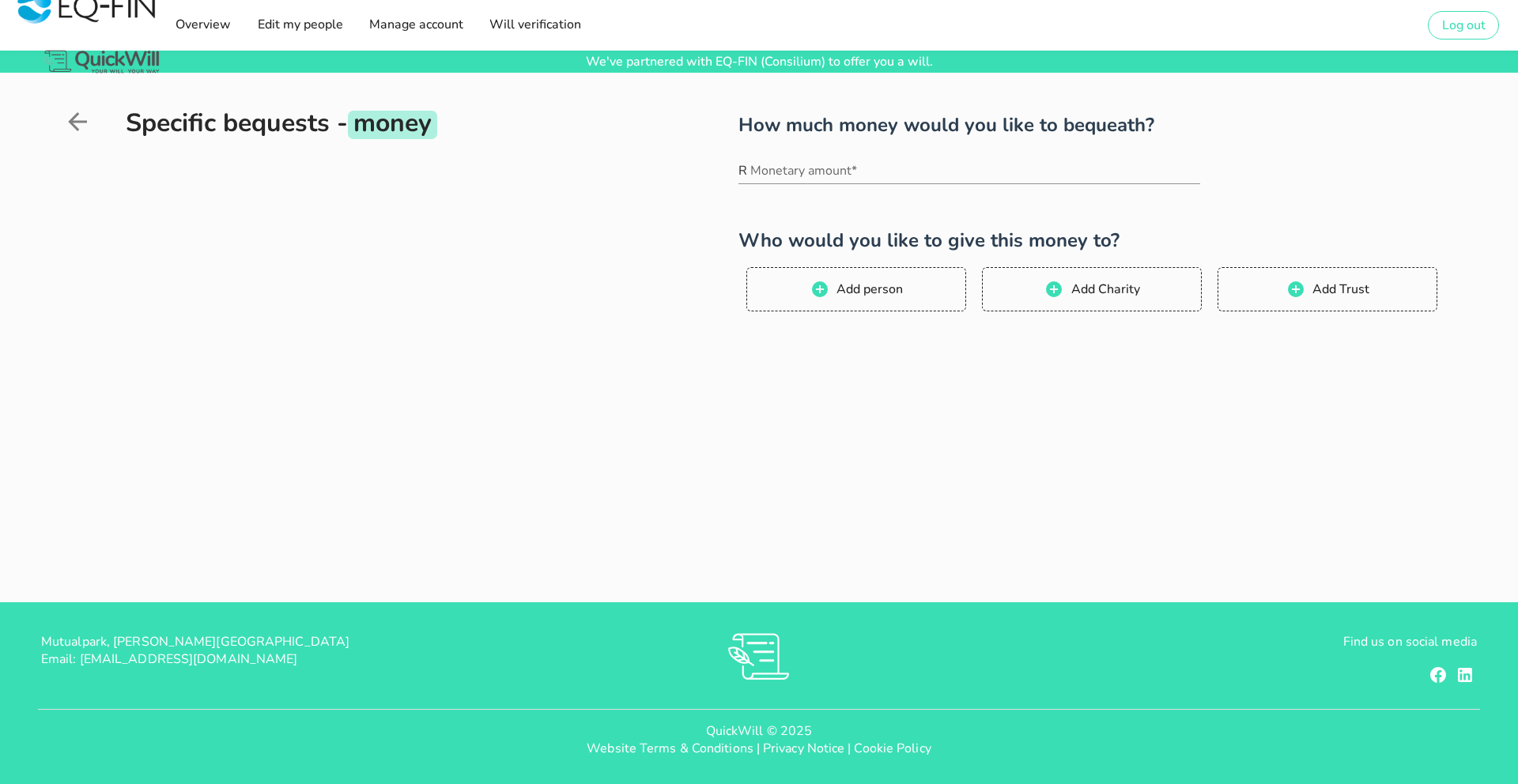
click at [75, 125] on icon at bounding box center [77, 122] width 19 height 19
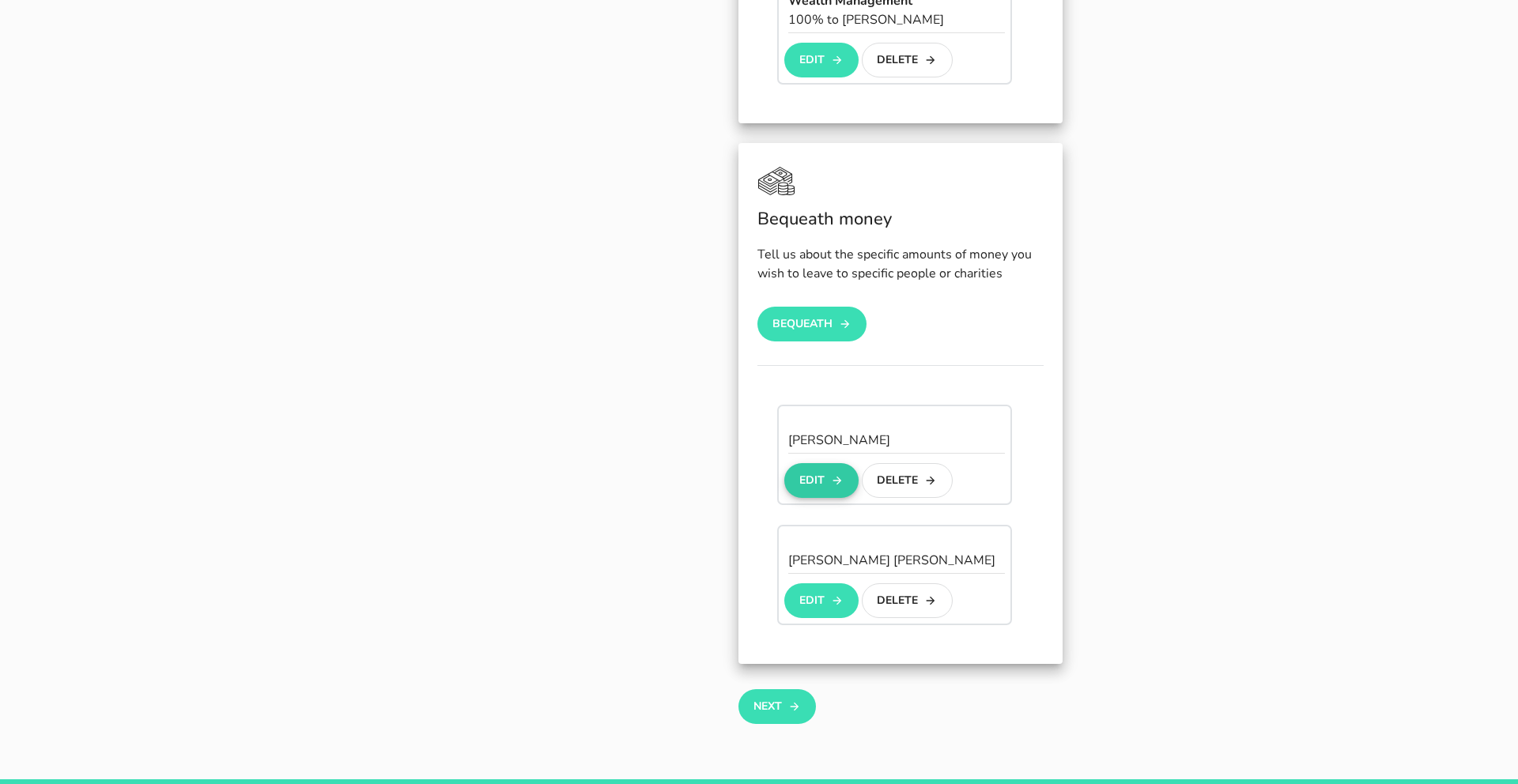
scroll to position [1168, 0]
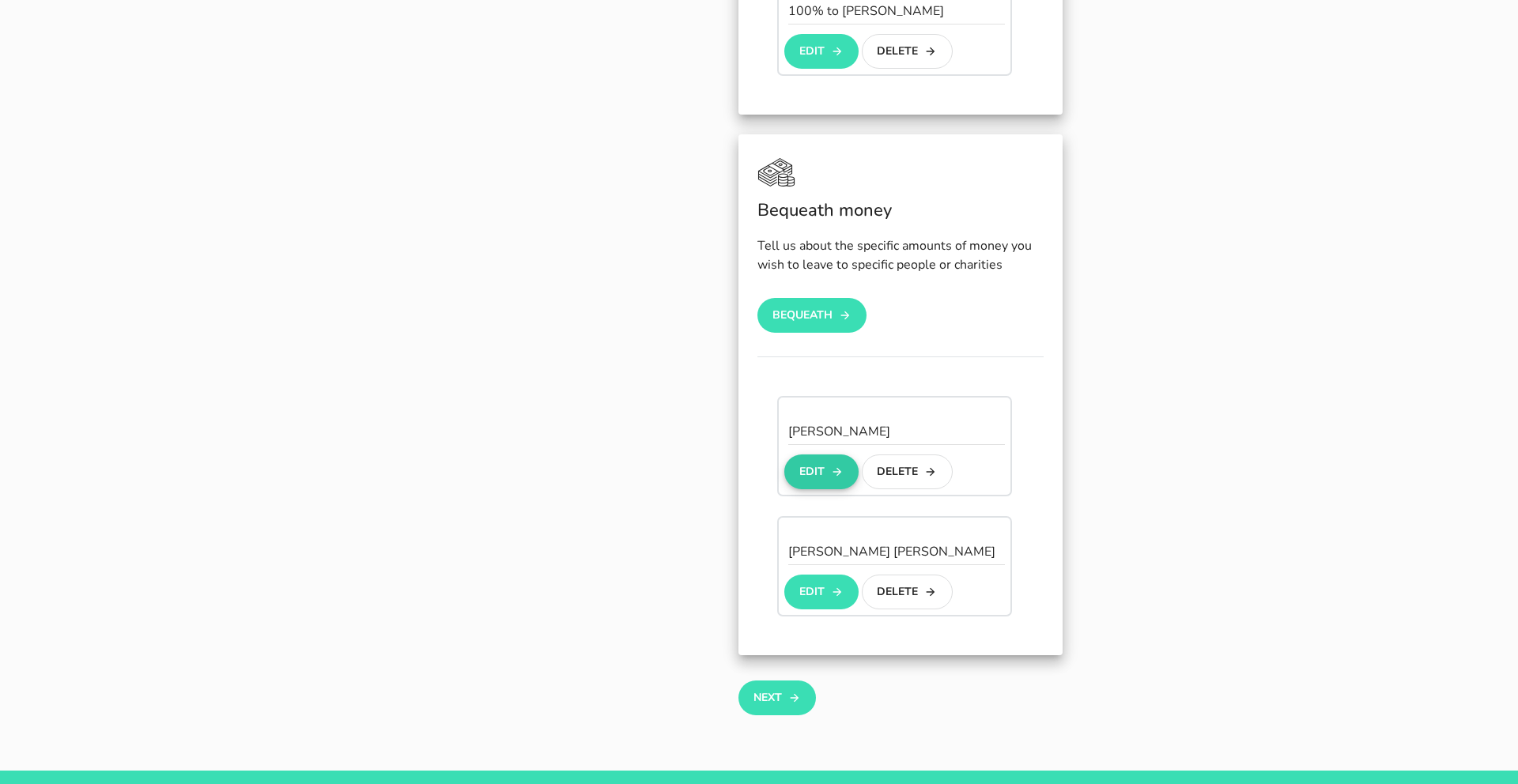
click at [823, 454] on button "Edit" at bounding box center [821, 471] width 74 height 35
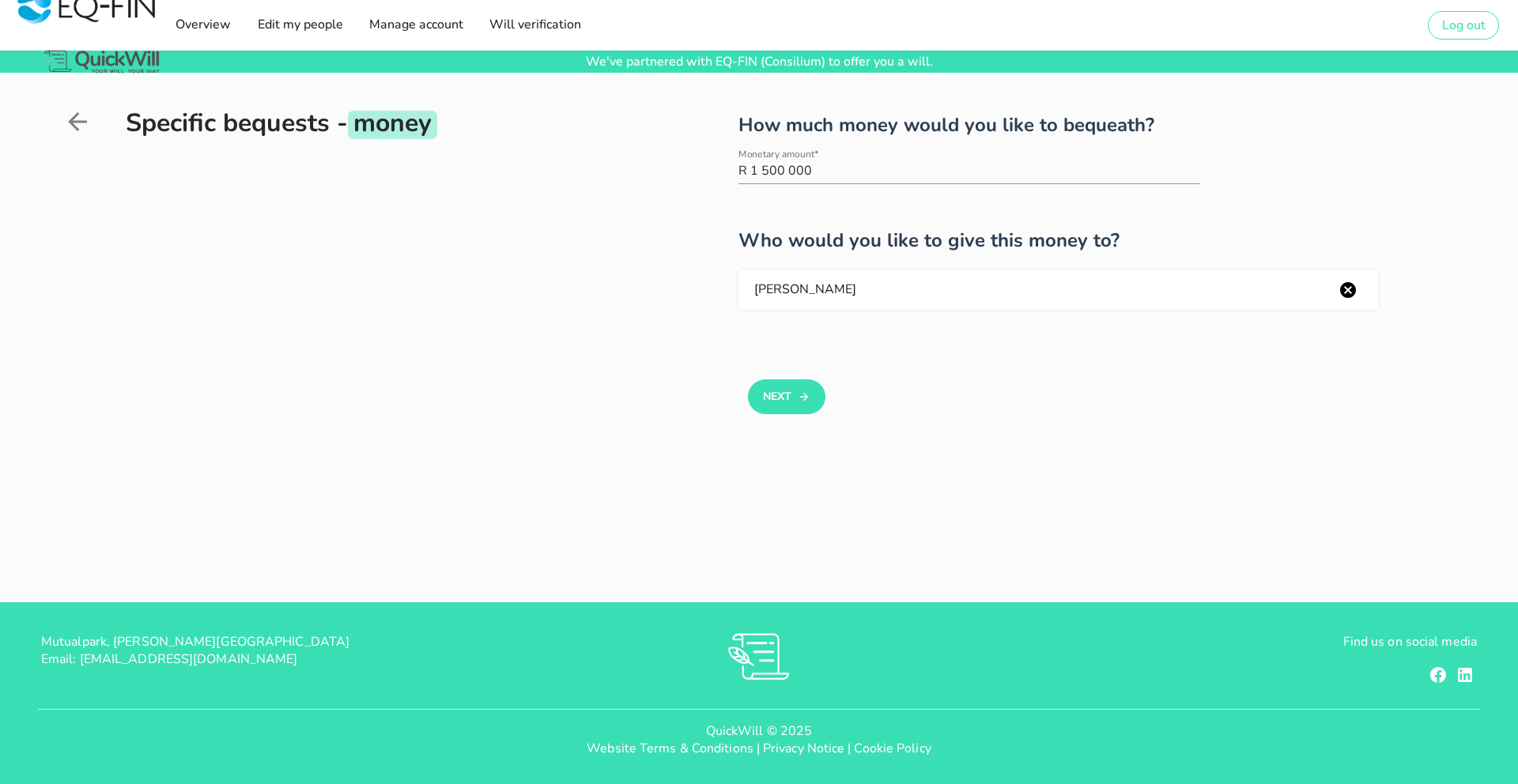
click at [72, 124] on icon at bounding box center [77, 122] width 19 height 19
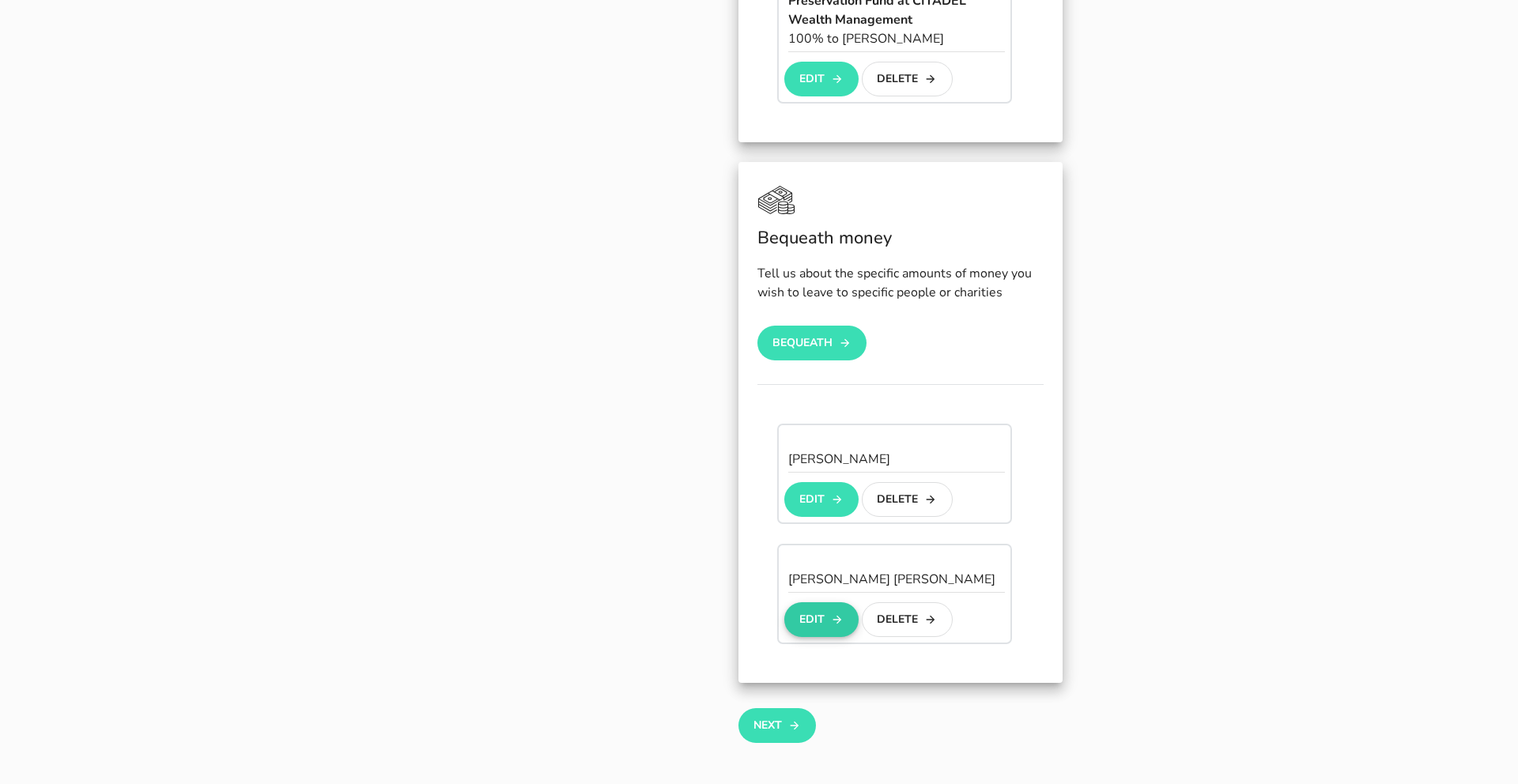
scroll to position [1138, 0]
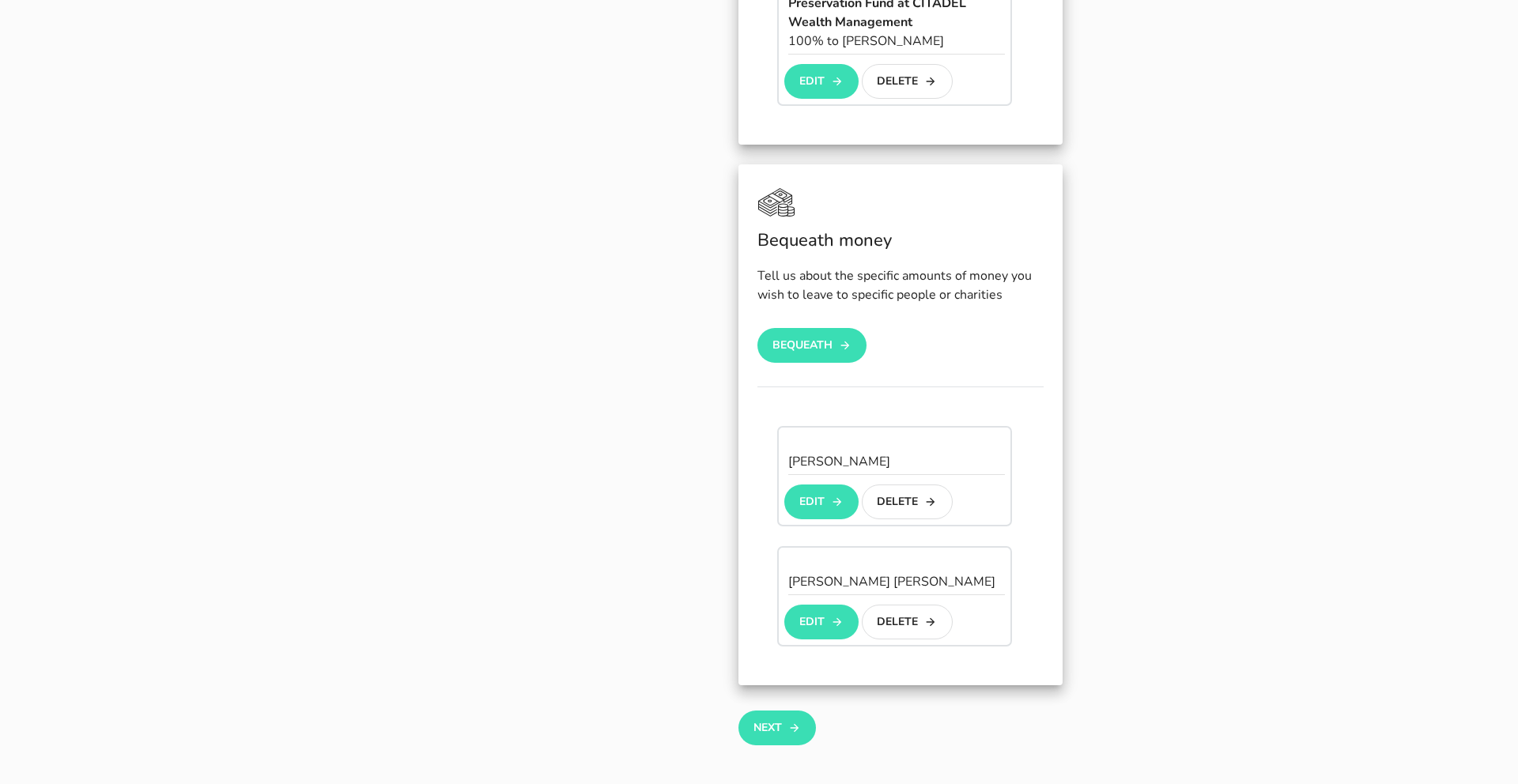
click at [820, 605] on button "Edit" at bounding box center [821, 622] width 74 height 35
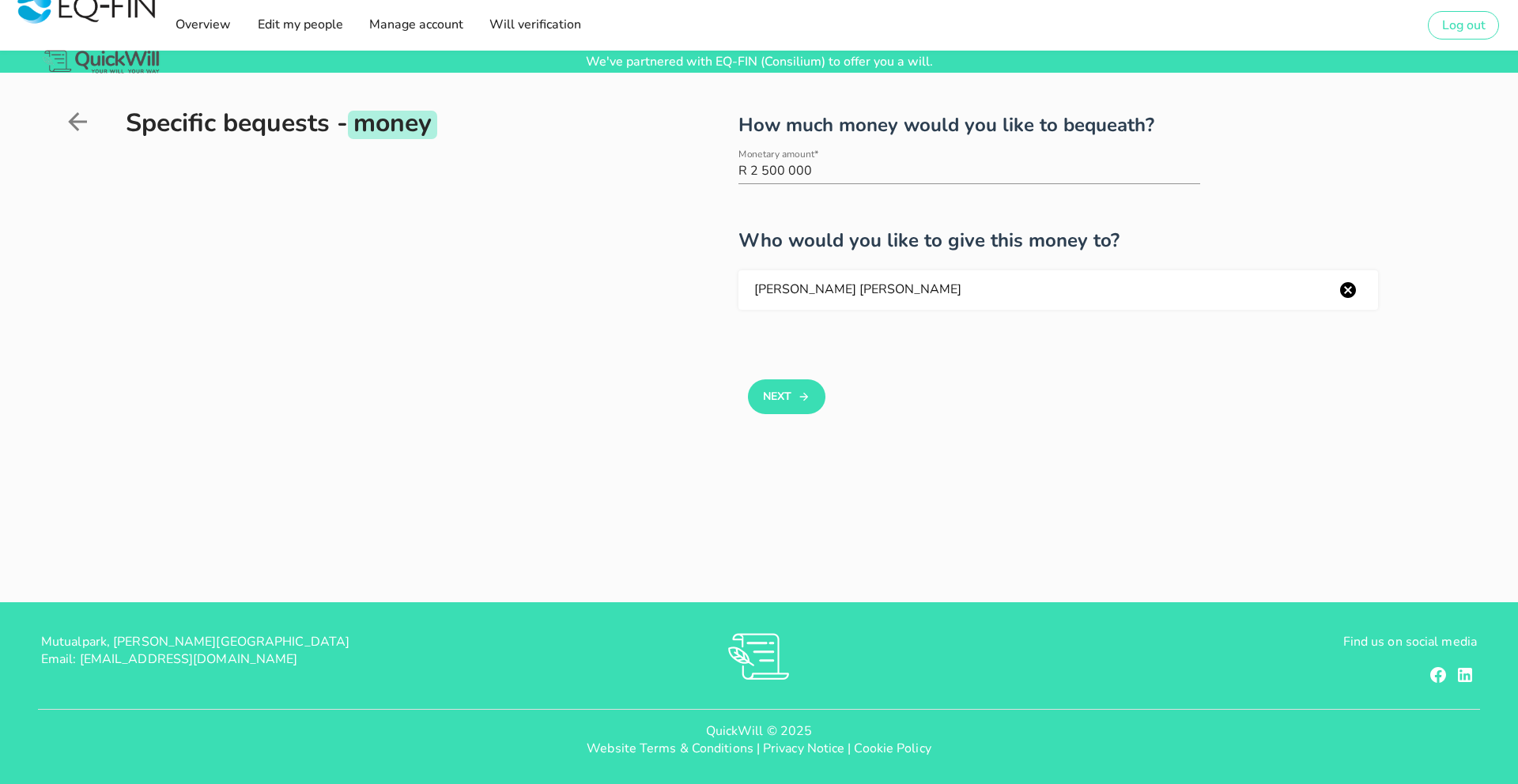
click at [75, 124] on icon at bounding box center [77, 122] width 28 height 28
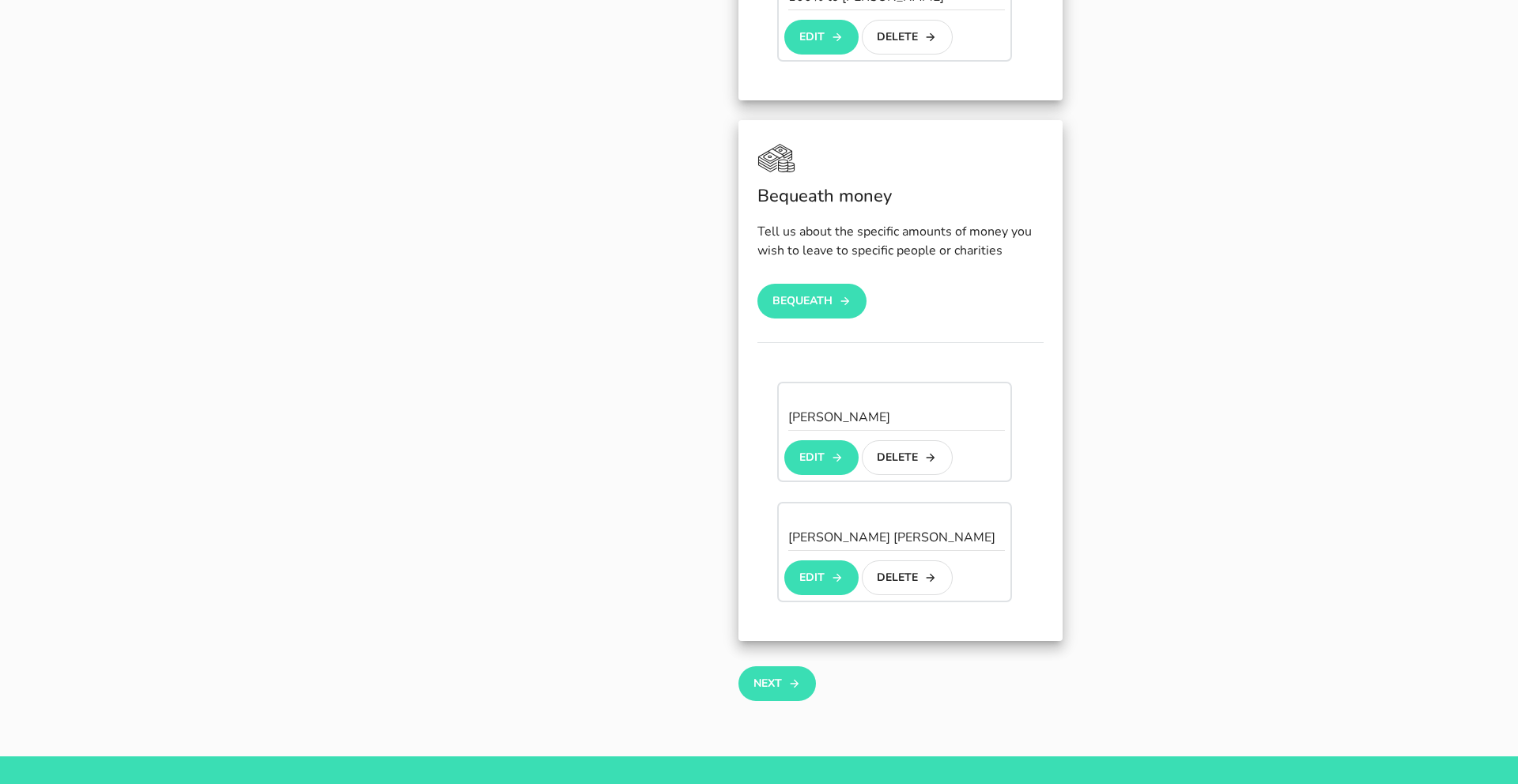
scroll to position [1184, 0]
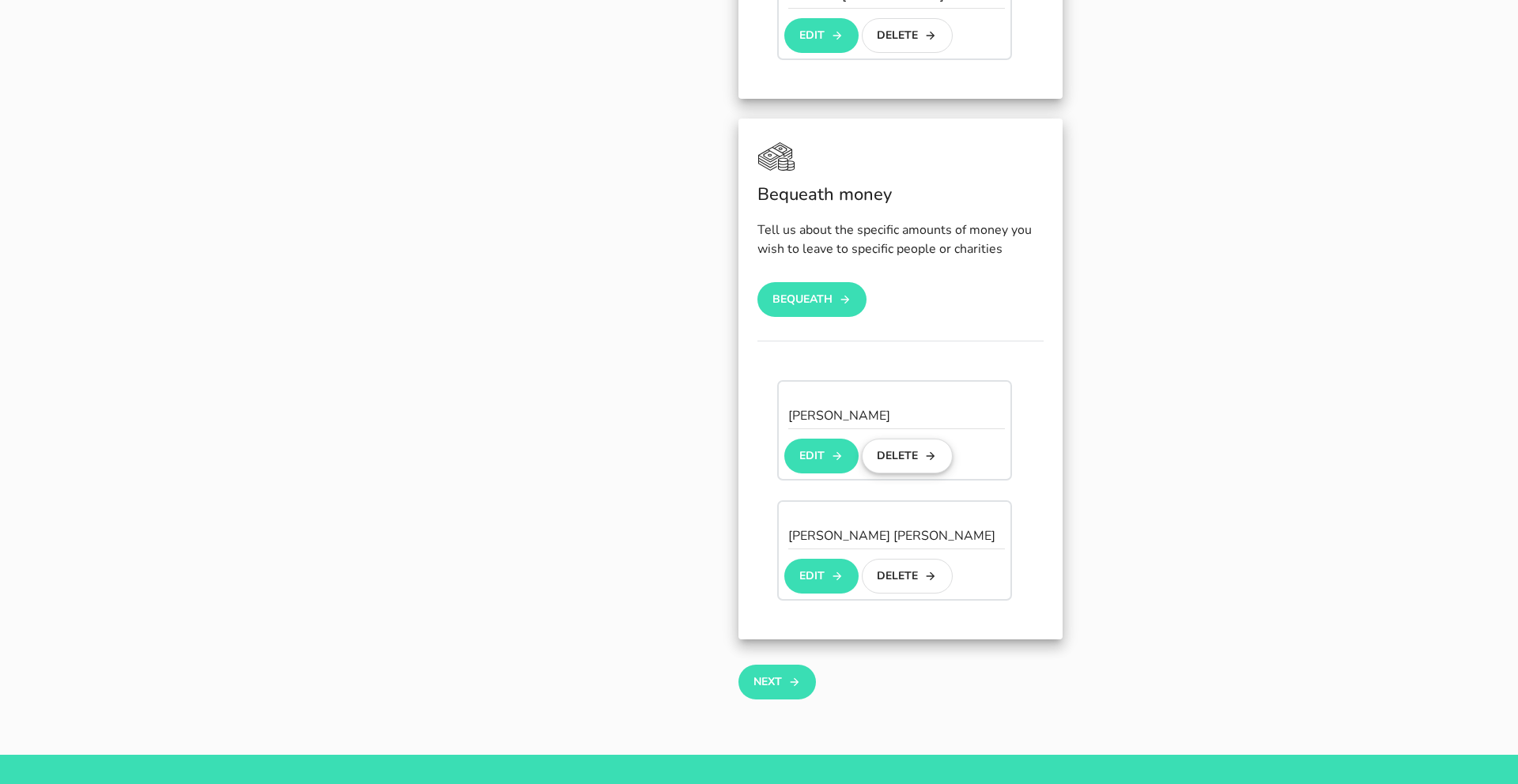
click at [899, 438] on button "Delete" at bounding box center [907, 455] width 91 height 35
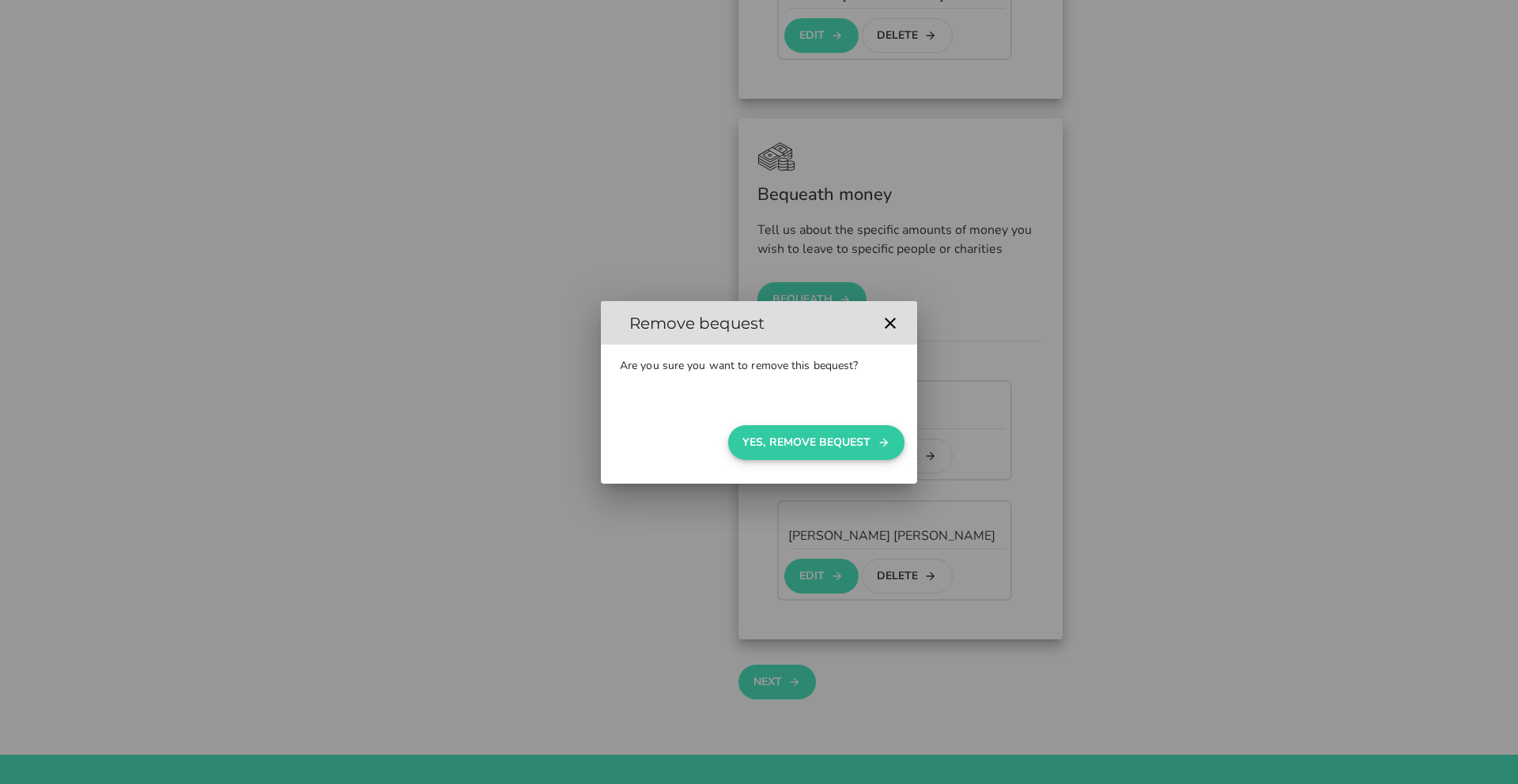
click at [795, 439] on button "Yes, Remove Bequest" at bounding box center [816, 442] width 176 height 35
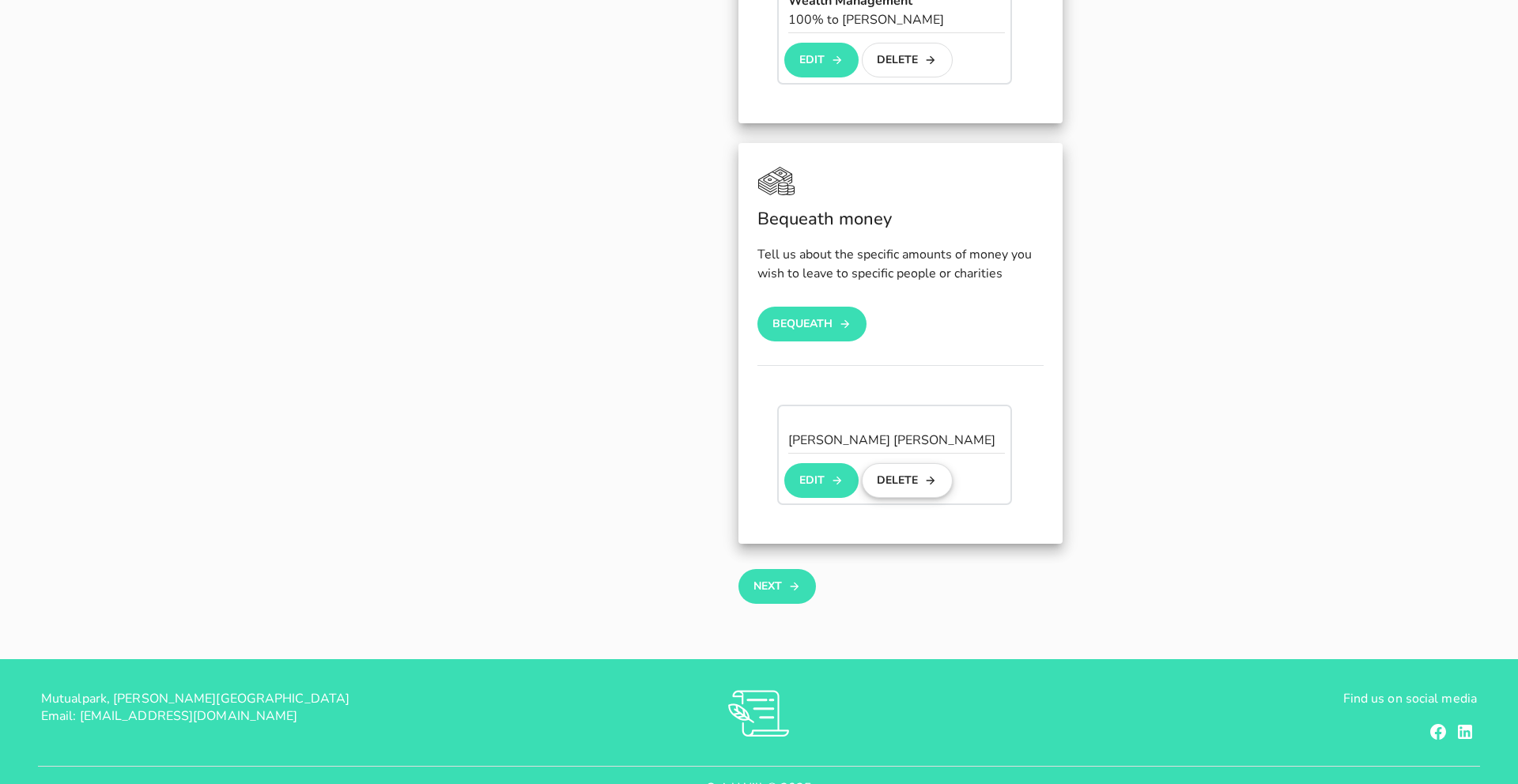
click at [908, 463] on button "Delete" at bounding box center [907, 480] width 91 height 35
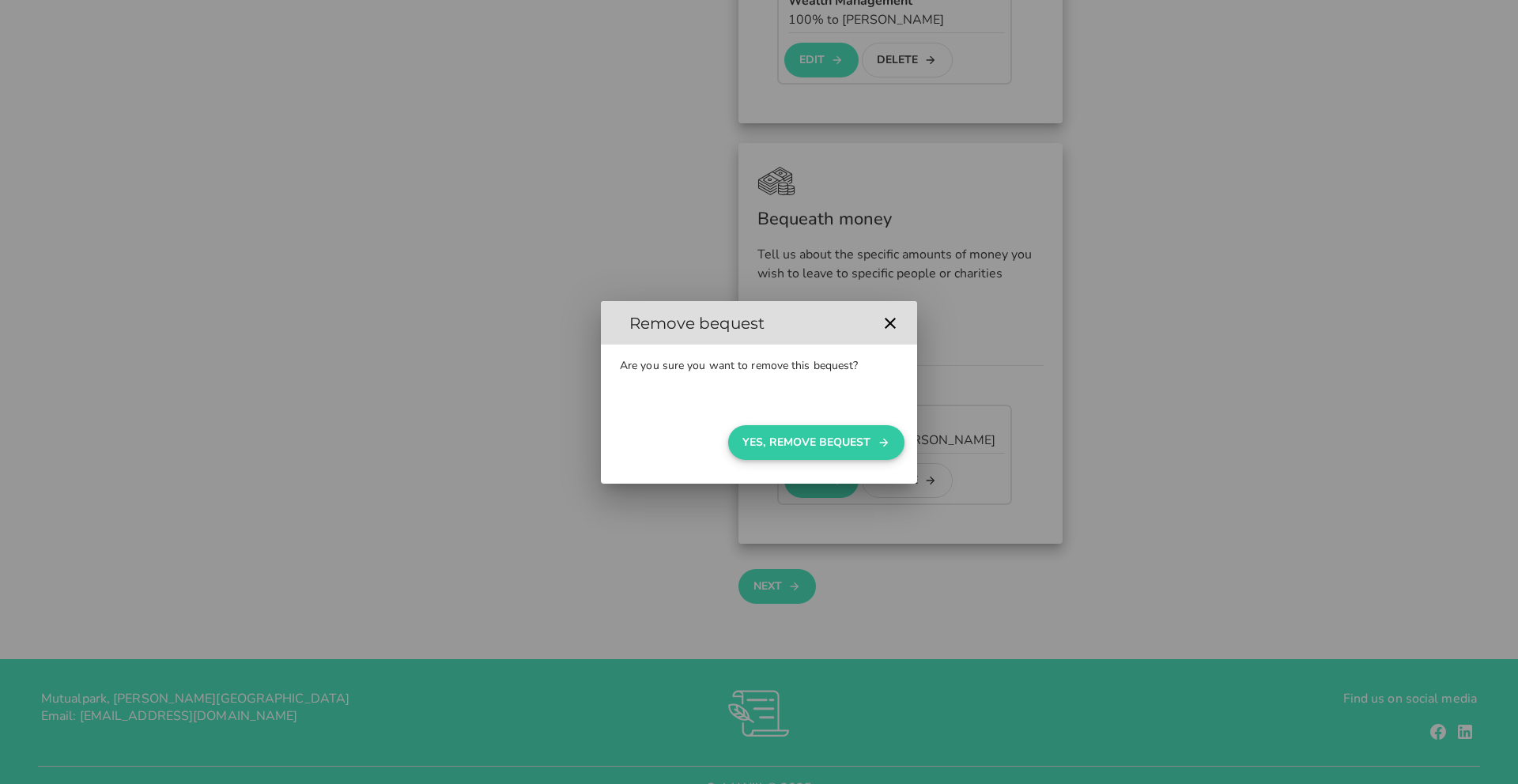
click at [837, 450] on button "Yes, Remove Bequest" at bounding box center [816, 442] width 176 height 35
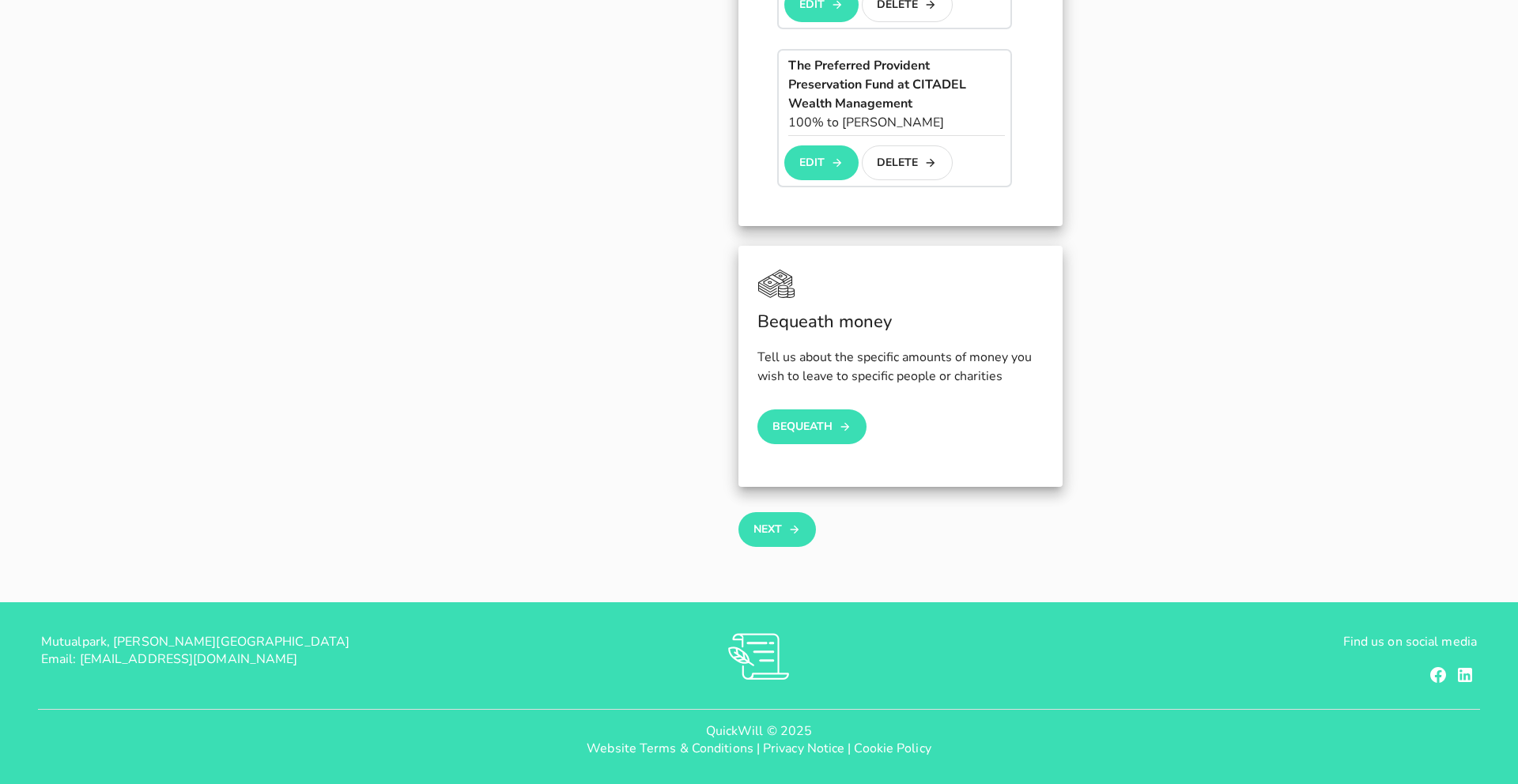
scroll to position [1001, 0]
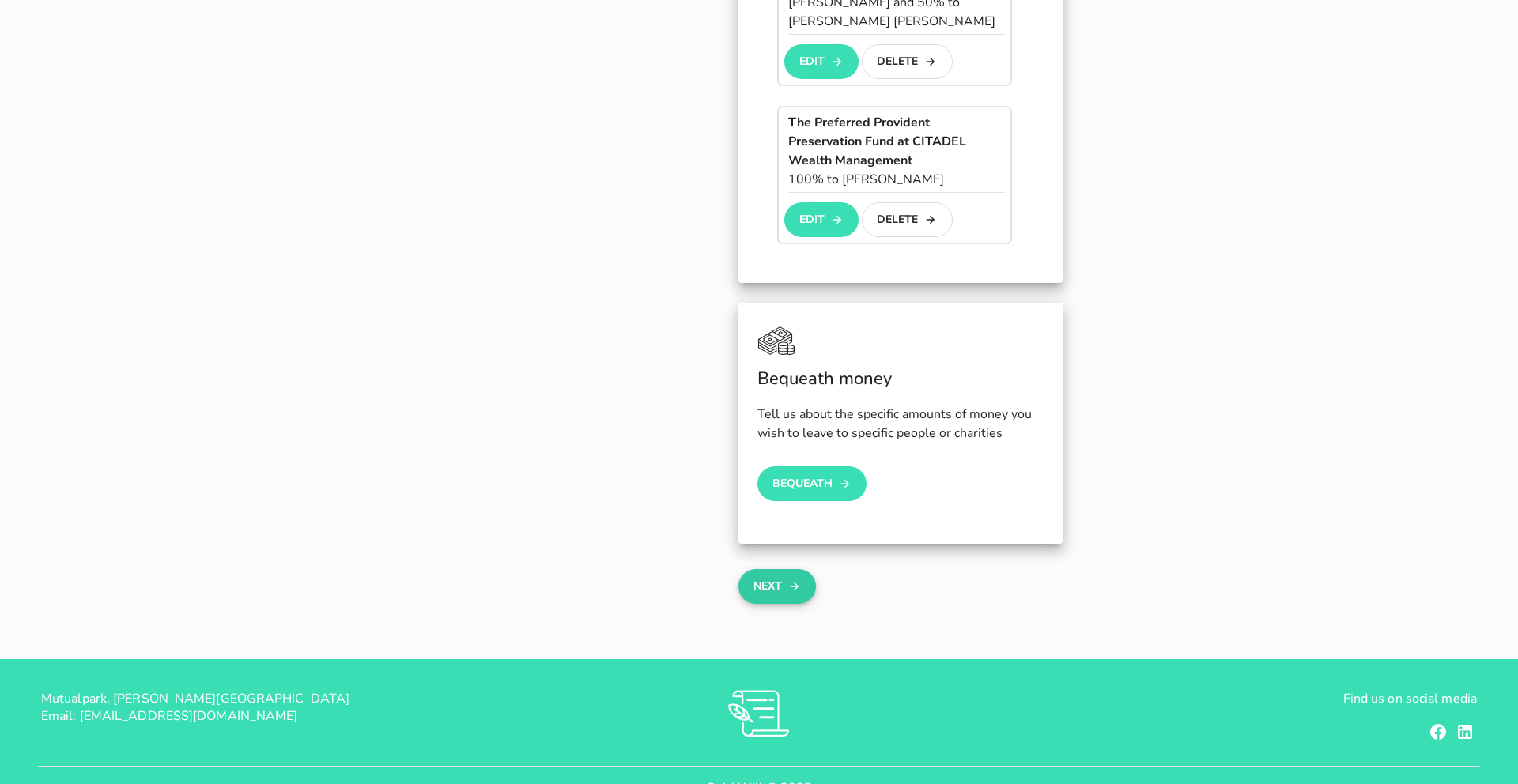
click at [783, 569] on button "Next" at bounding box center [776, 586] width 76 height 35
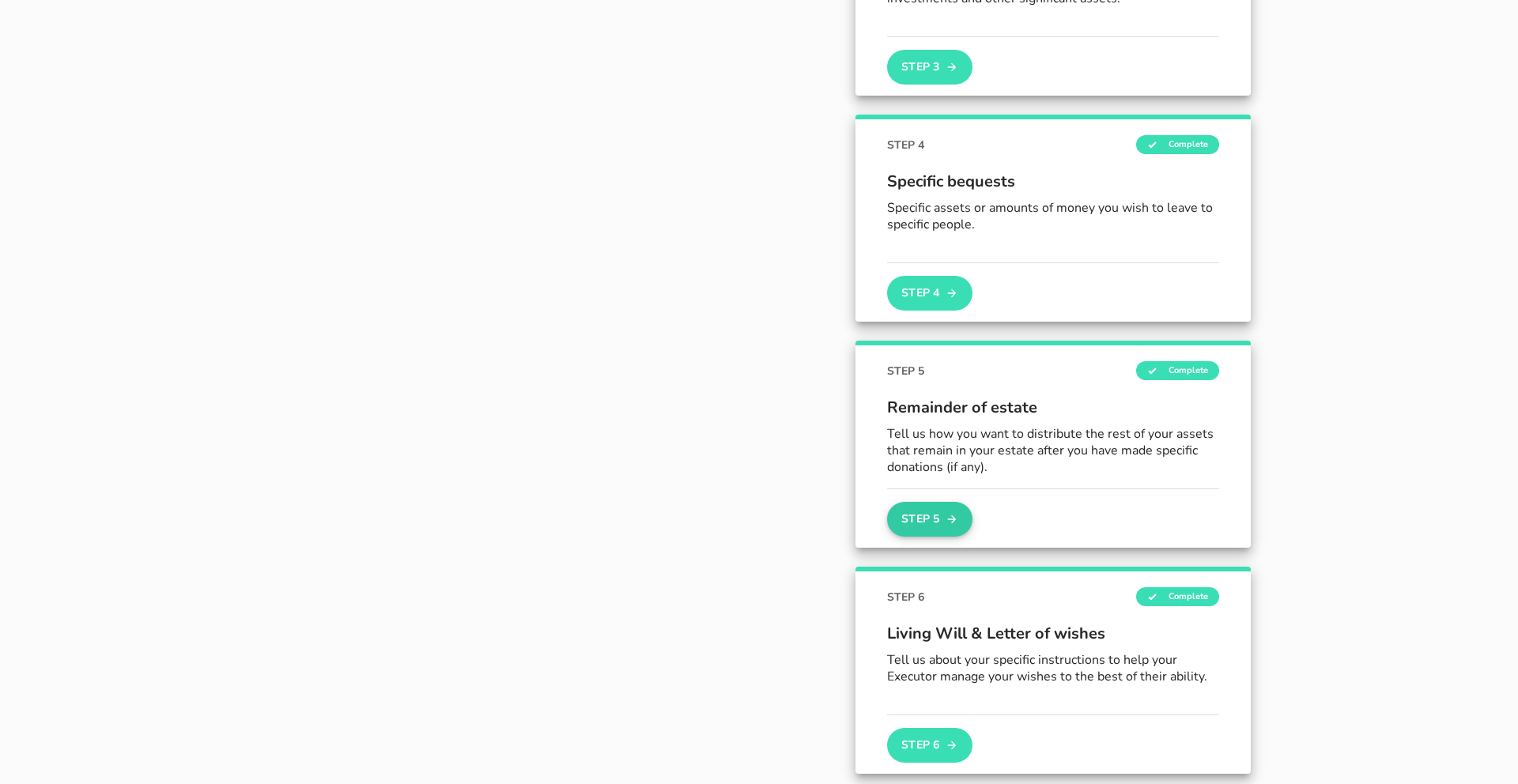
scroll to position [695, 0]
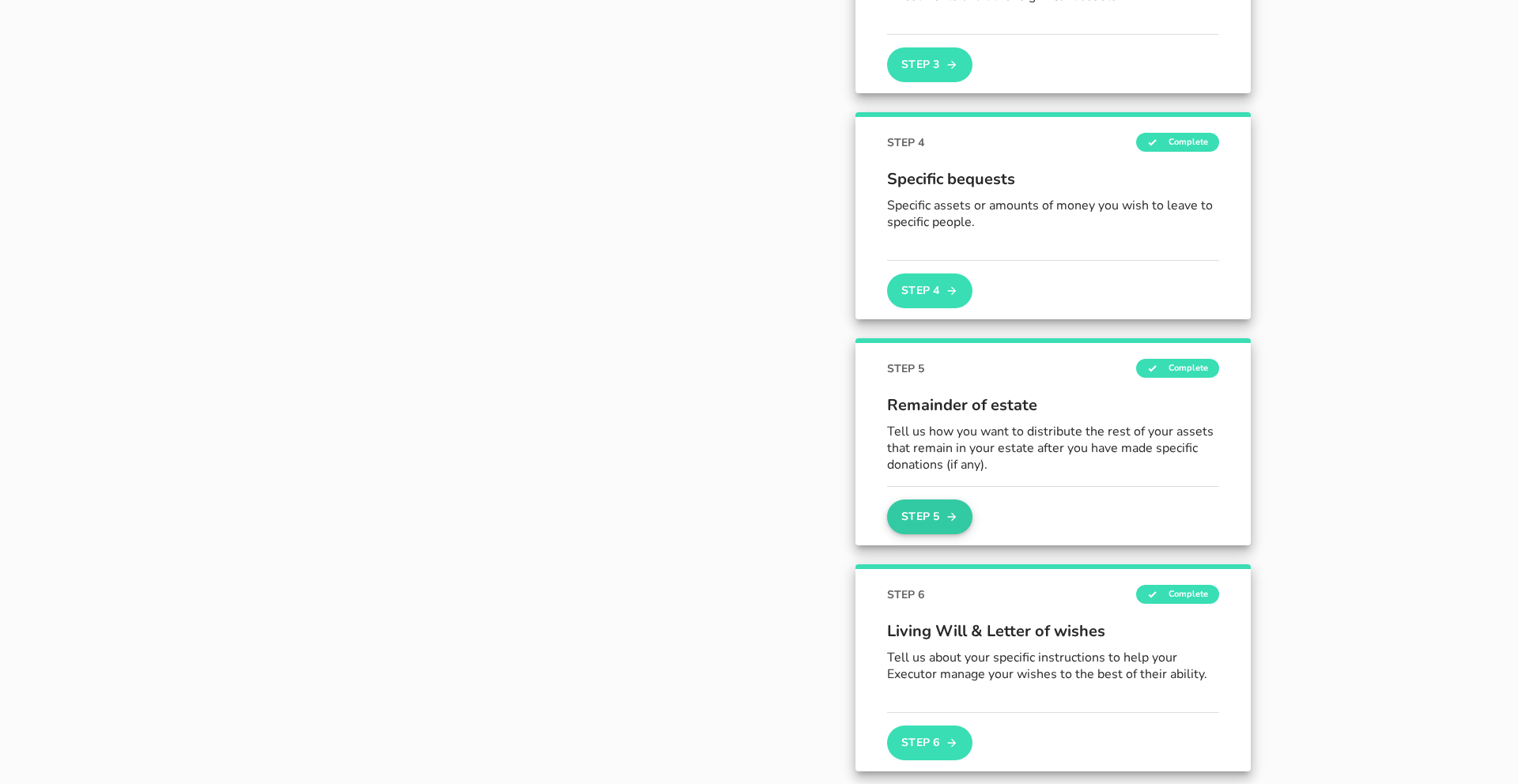
click at [931, 519] on button "Step 5" at bounding box center [930, 516] width 86 height 35
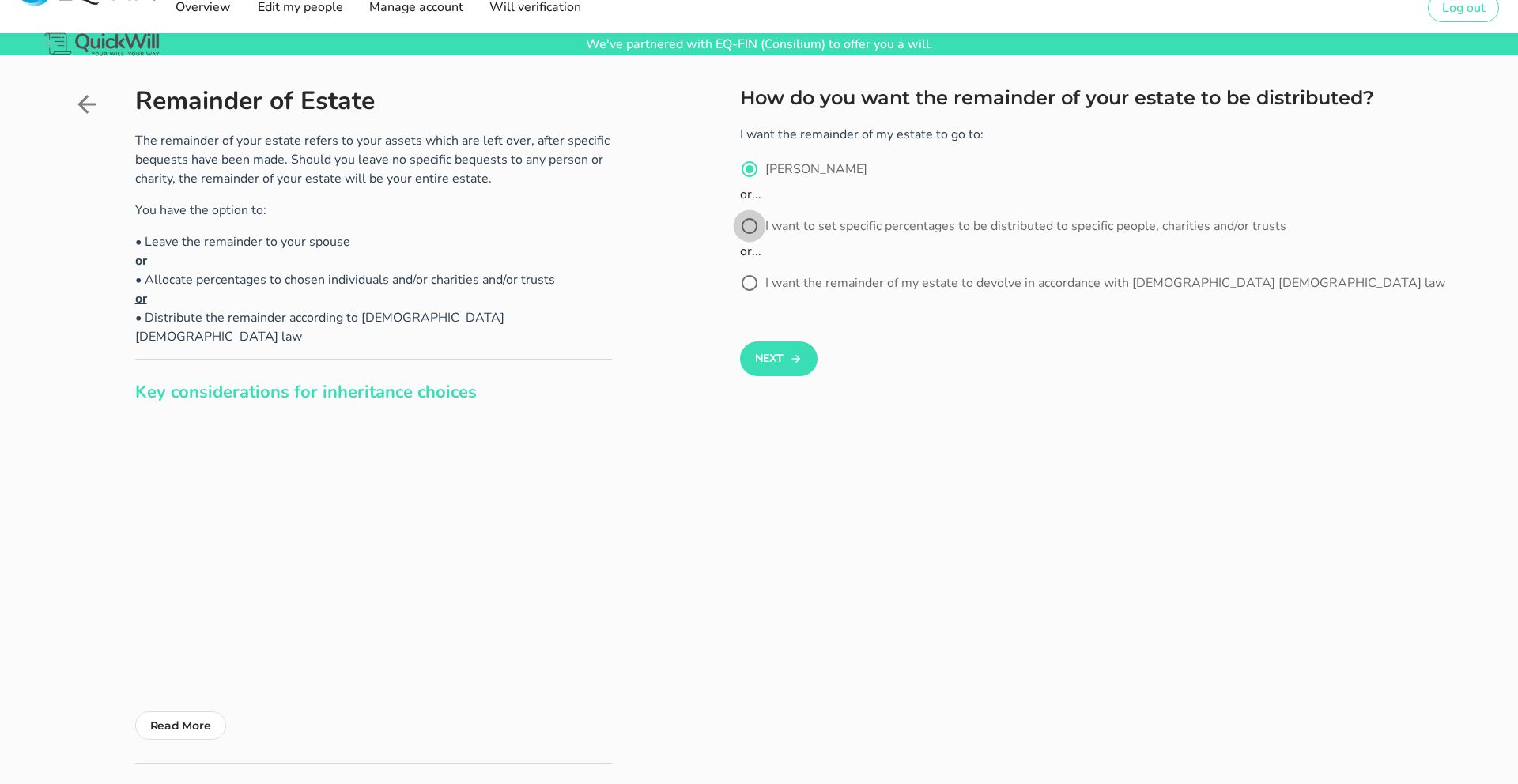
click at [750, 229] on div at bounding box center [750, 226] width 27 height 27
radio input "false"
radio input "true"
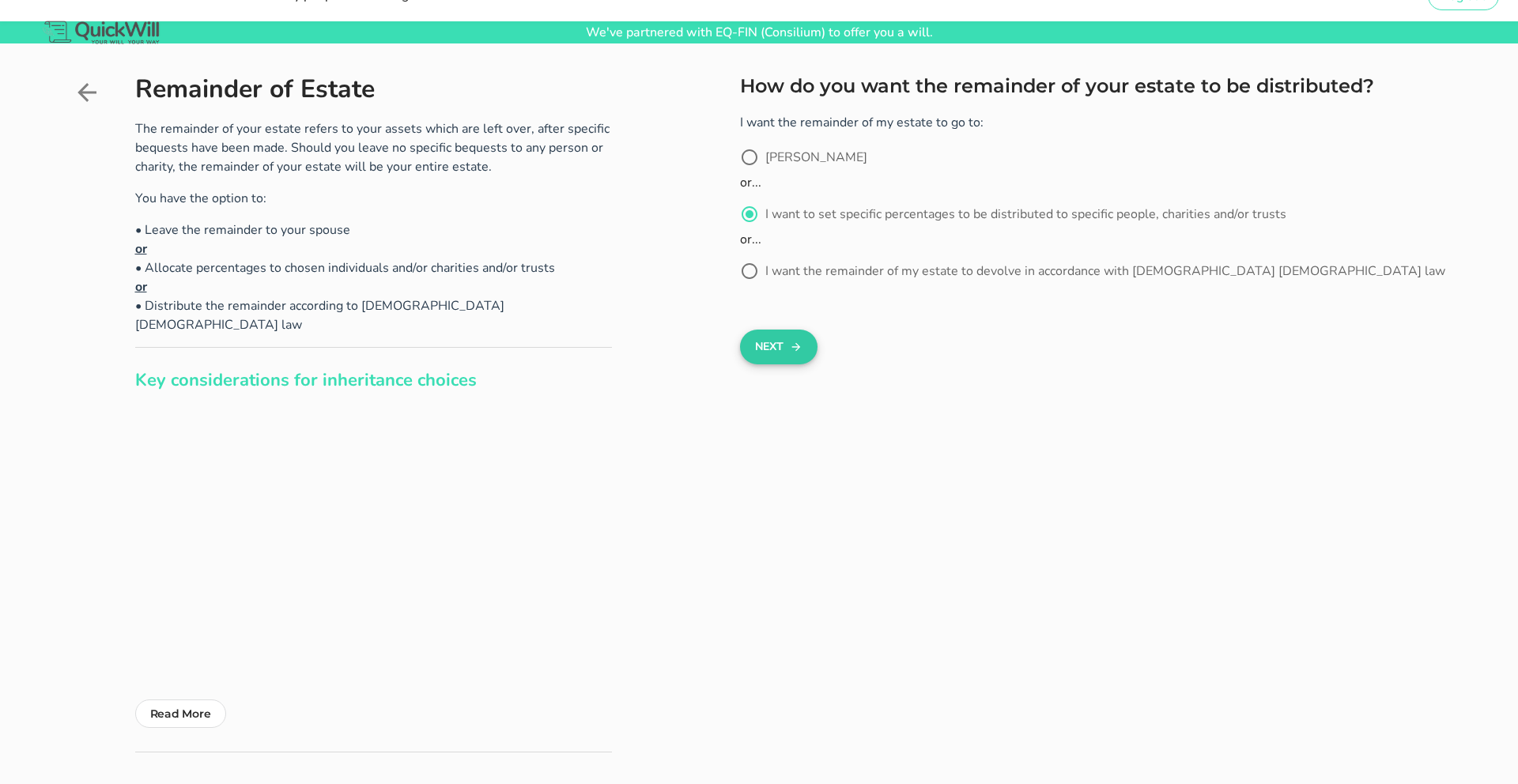
scroll to position [27, 0]
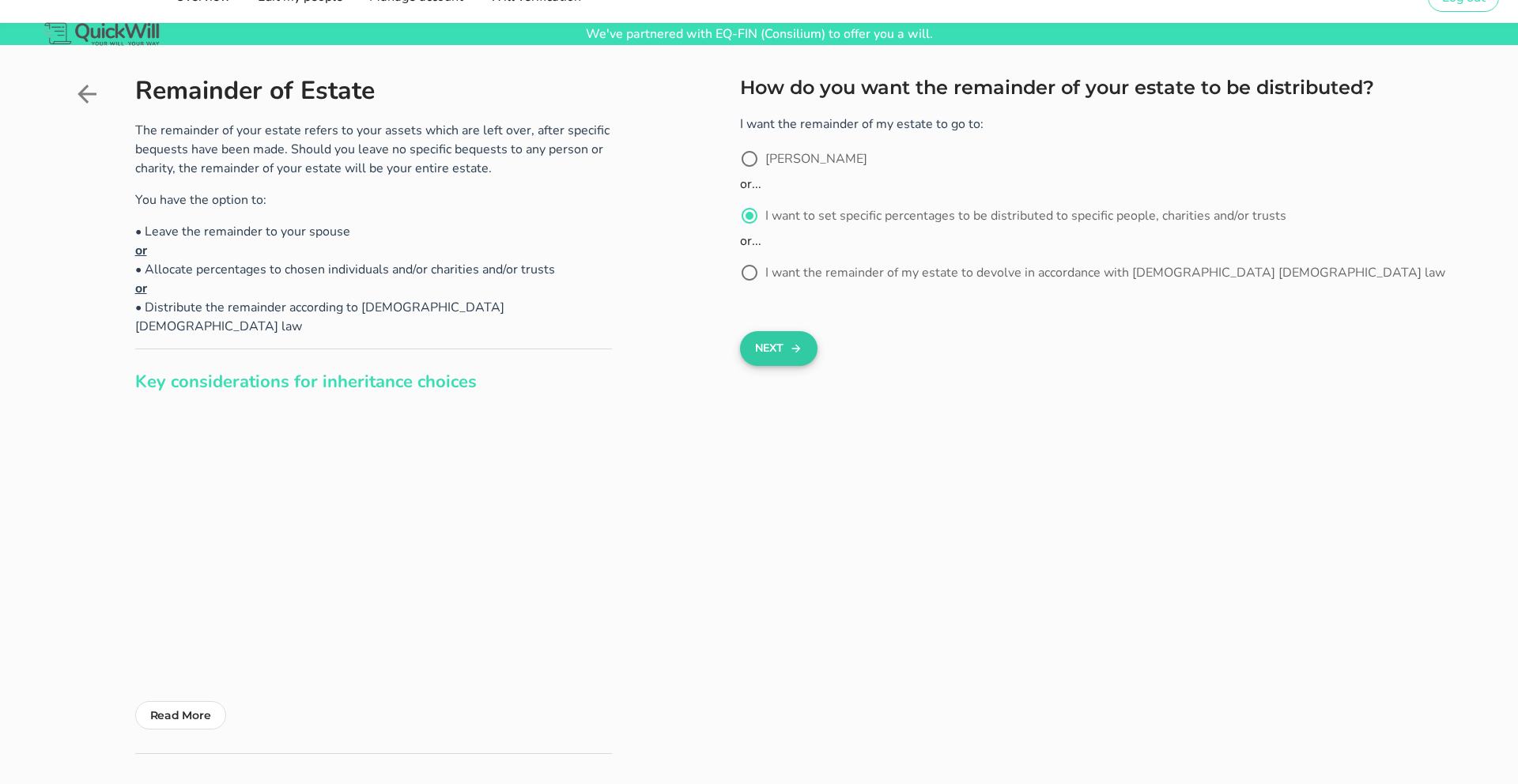
click at [773, 348] on button "Next" at bounding box center [778, 348] width 76 height 35
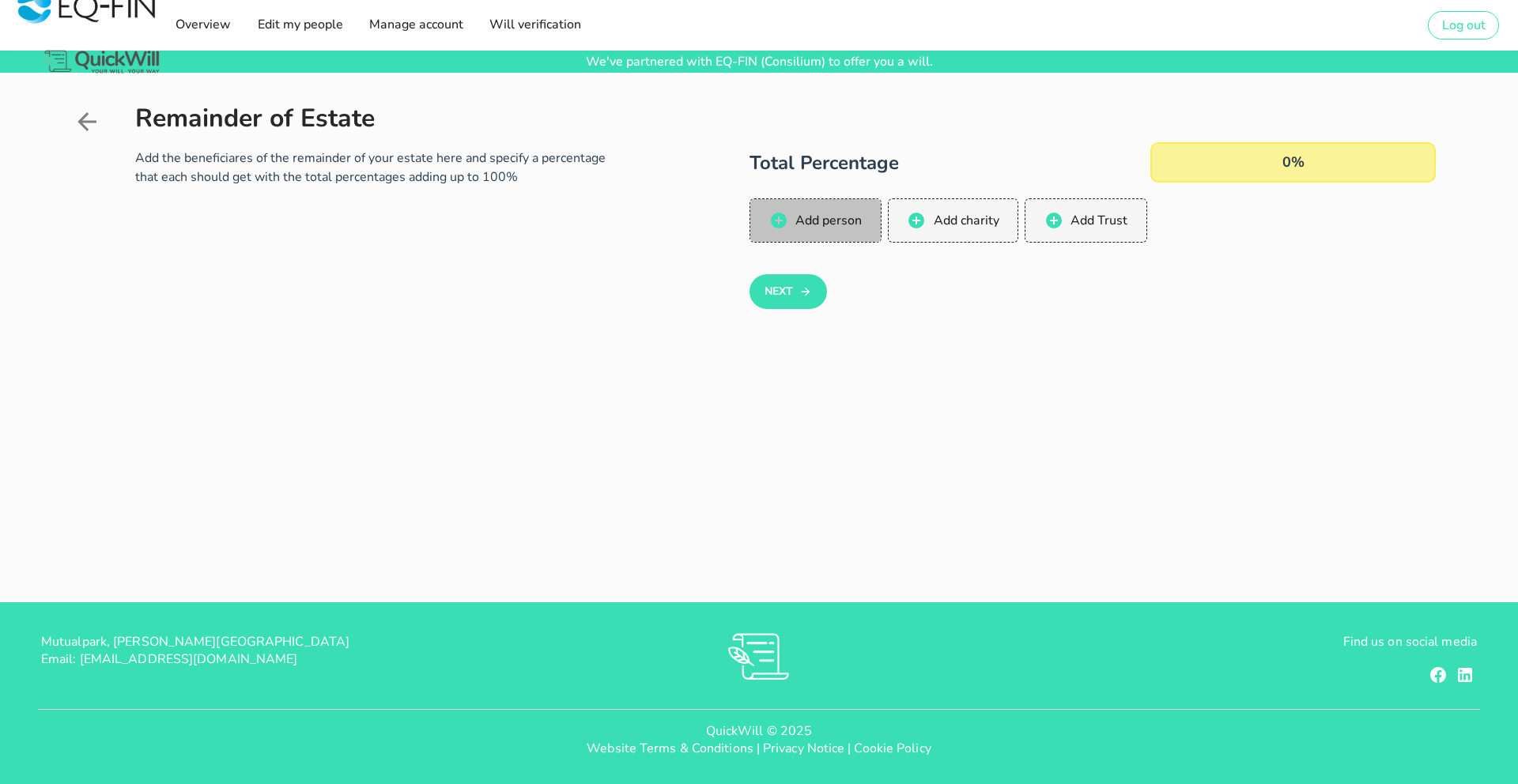
click at [821, 217] on span "Add person" at bounding box center [828, 220] width 67 height 17
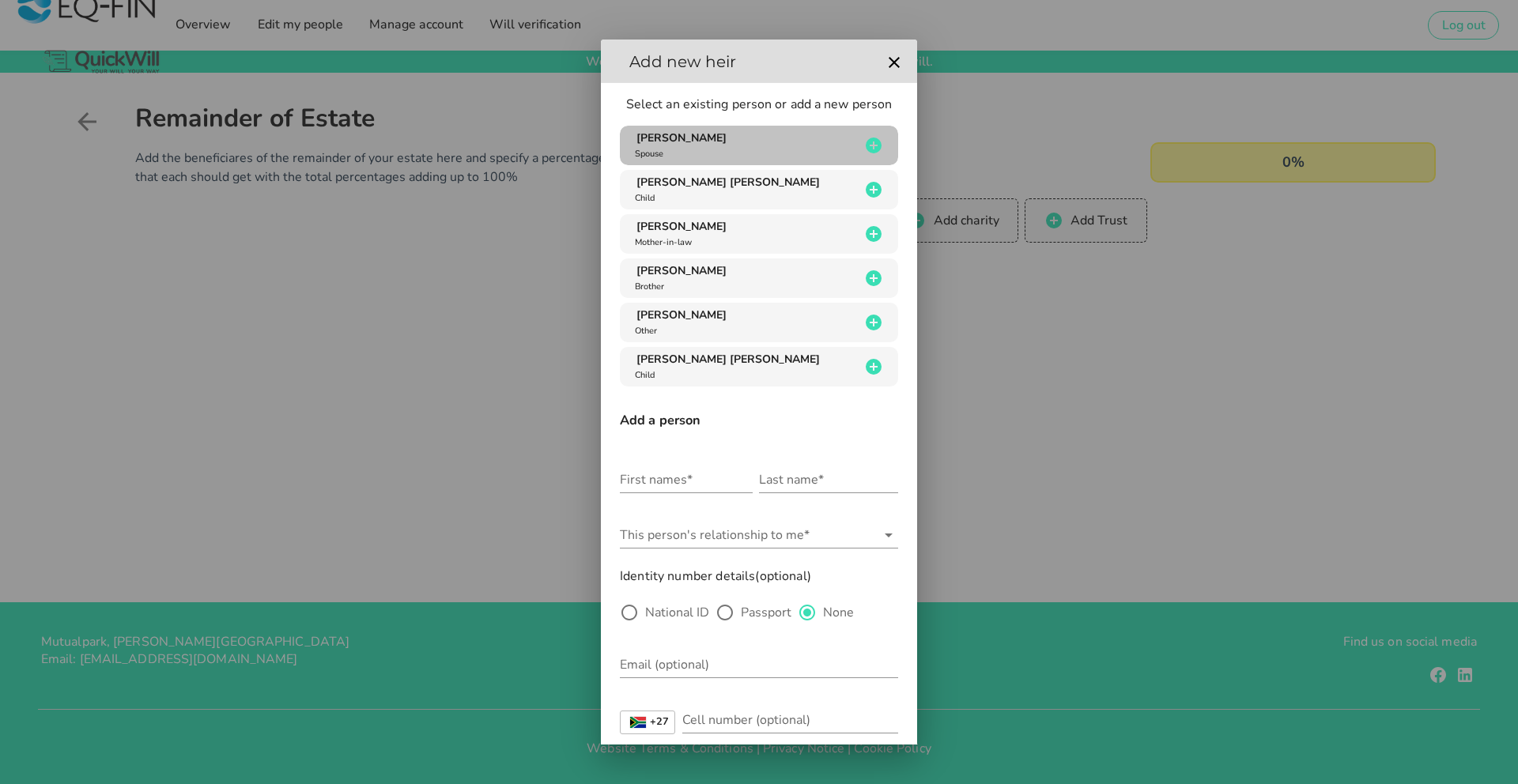
click at [725, 144] on span "[PERSON_NAME]" at bounding box center [682, 138] width 91 height 15
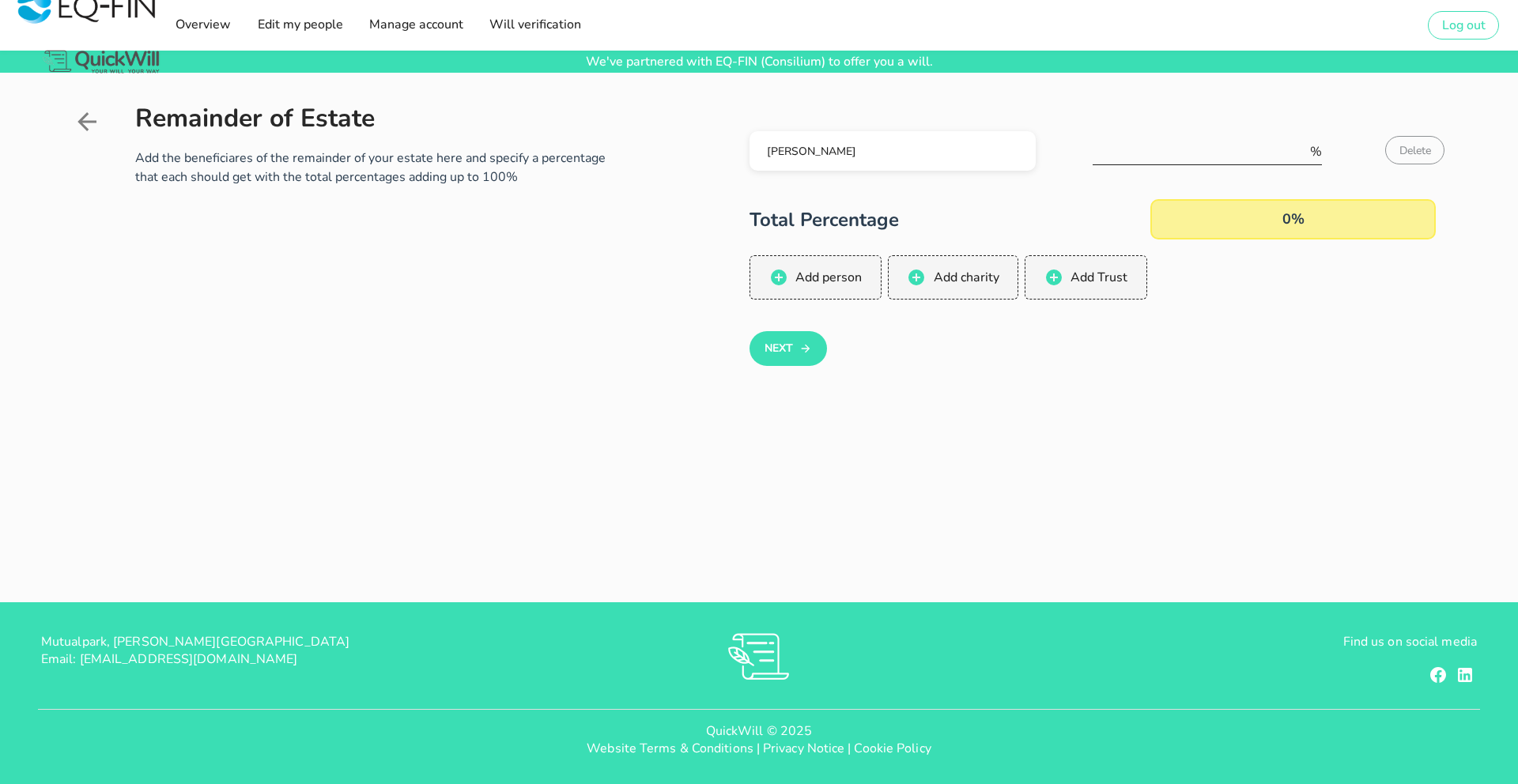
click at [1157, 141] on input "number" at bounding box center [1199, 152] width 213 height 25
drag, startPoint x: 1147, startPoint y: 155, endPoint x: 1090, endPoint y: 155, distance: 57.0
click at [1092, 154] on div "[PERSON_NAME] 50 % Delete" at bounding box center [1093, 155] width 686 height 57
type input "50"
click at [76, 122] on icon at bounding box center [87, 122] width 28 height 28
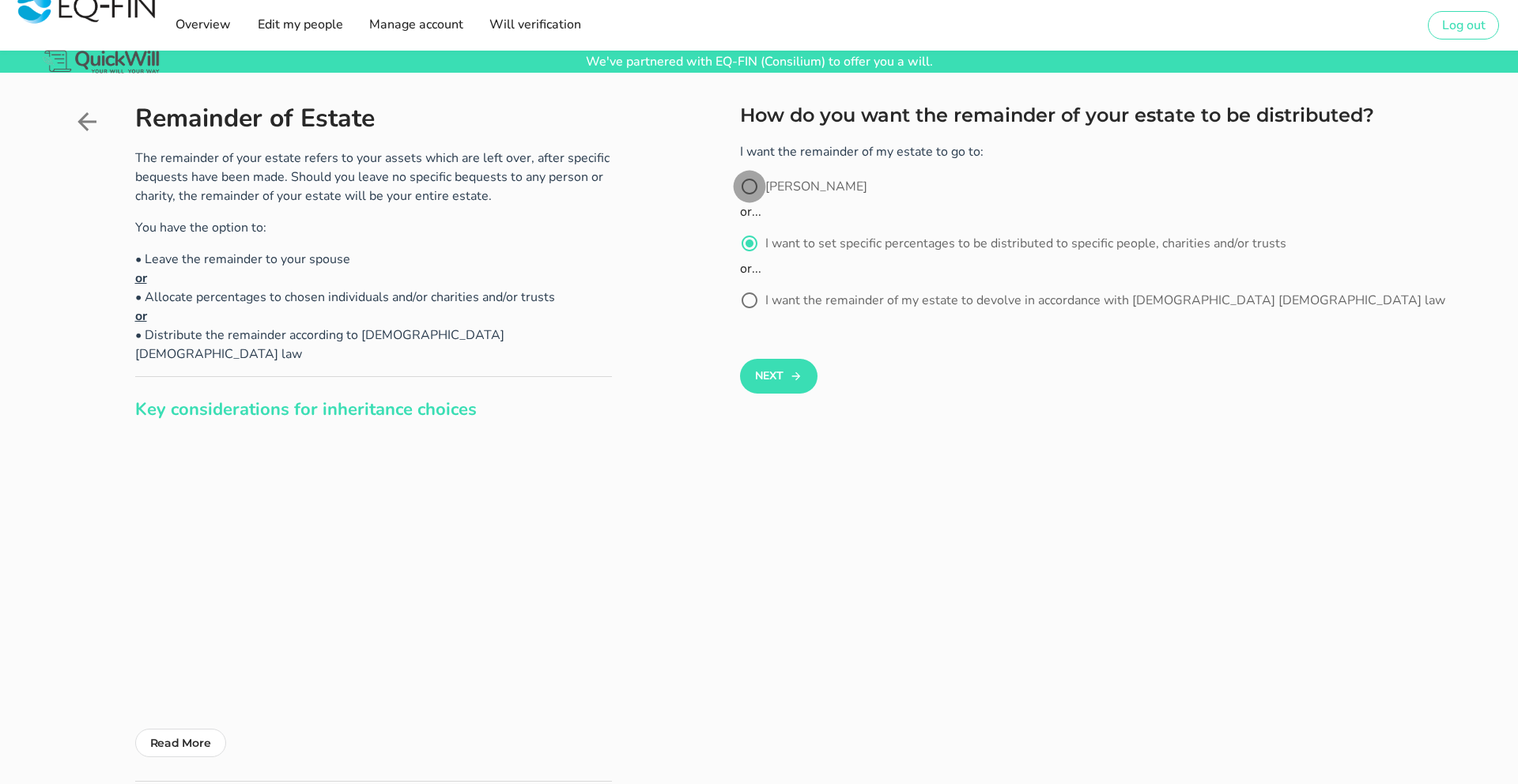
click at [756, 188] on div at bounding box center [750, 187] width 27 height 27
radio input "true"
click at [772, 374] on button "Next" at bounding box center [778, 376] width 76 height 35
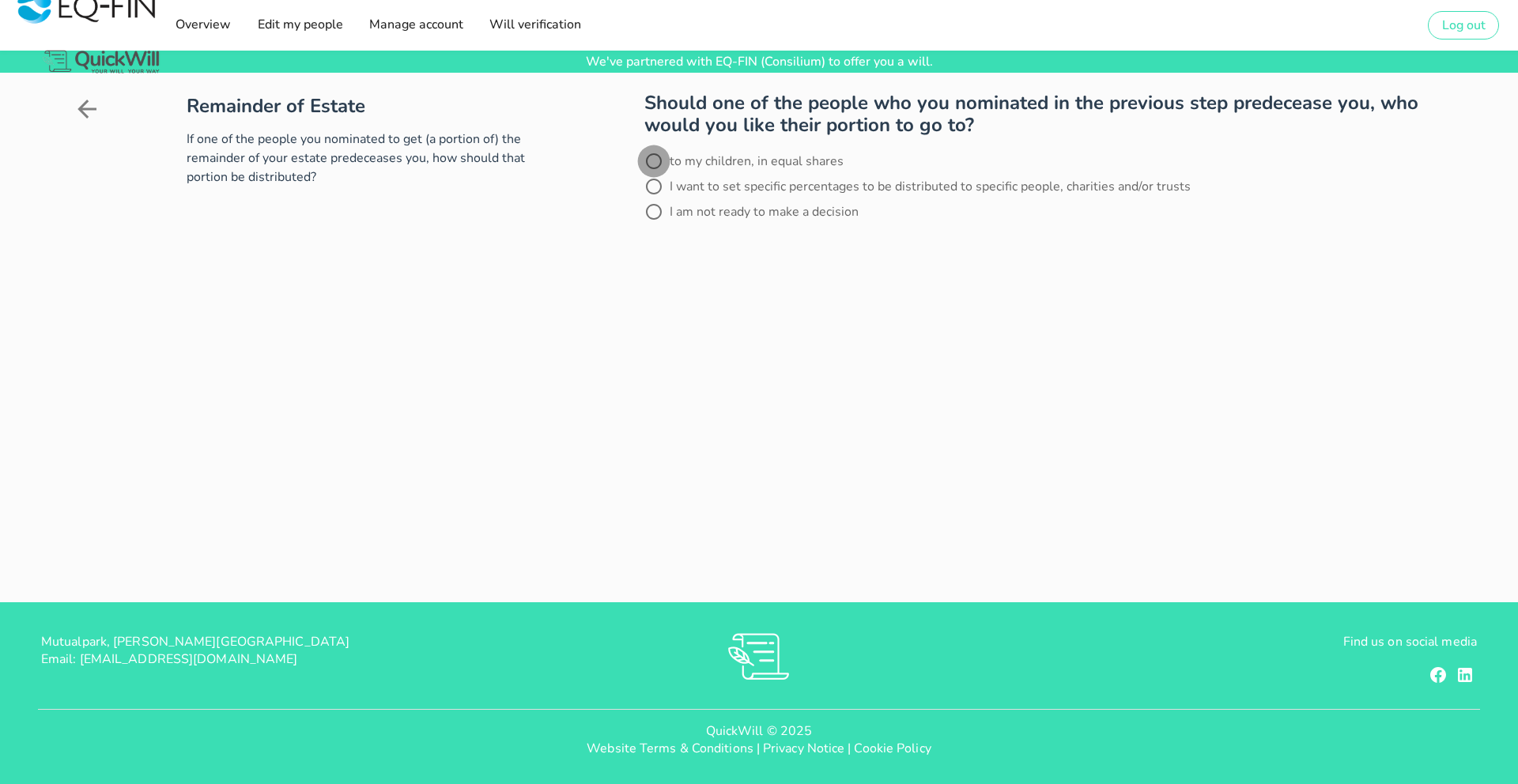
click at [659, 161] on div at bounding box center [653, 161] width 27 height 27
radio input "true"
click at [685, 260] on button "Next" at bounding box center [682, 255] width 76 height 35
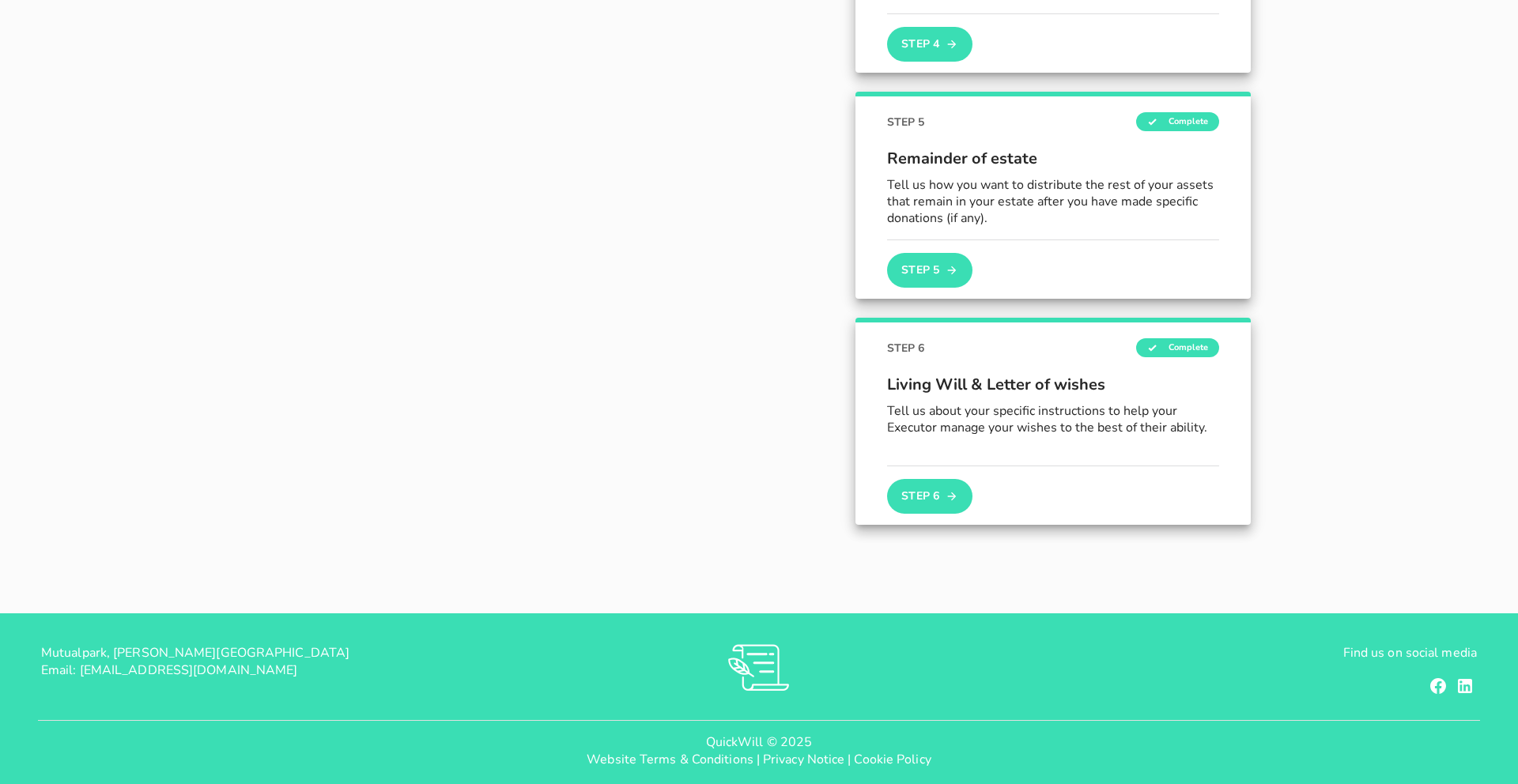
scroll to position [953, 0]
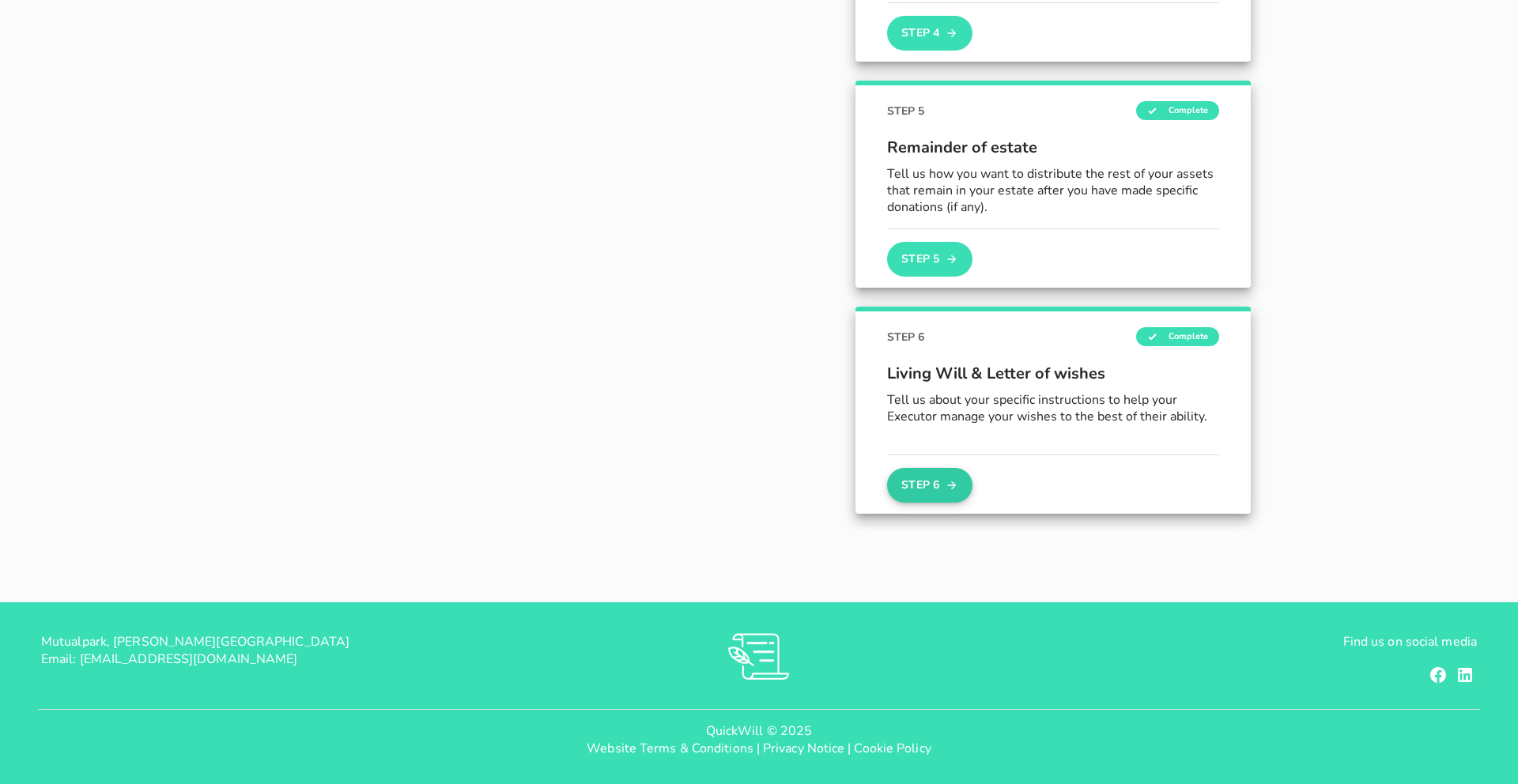
click at [925, 487] on button "Step 6" at bounding box center [930, 484] width 86 height 35
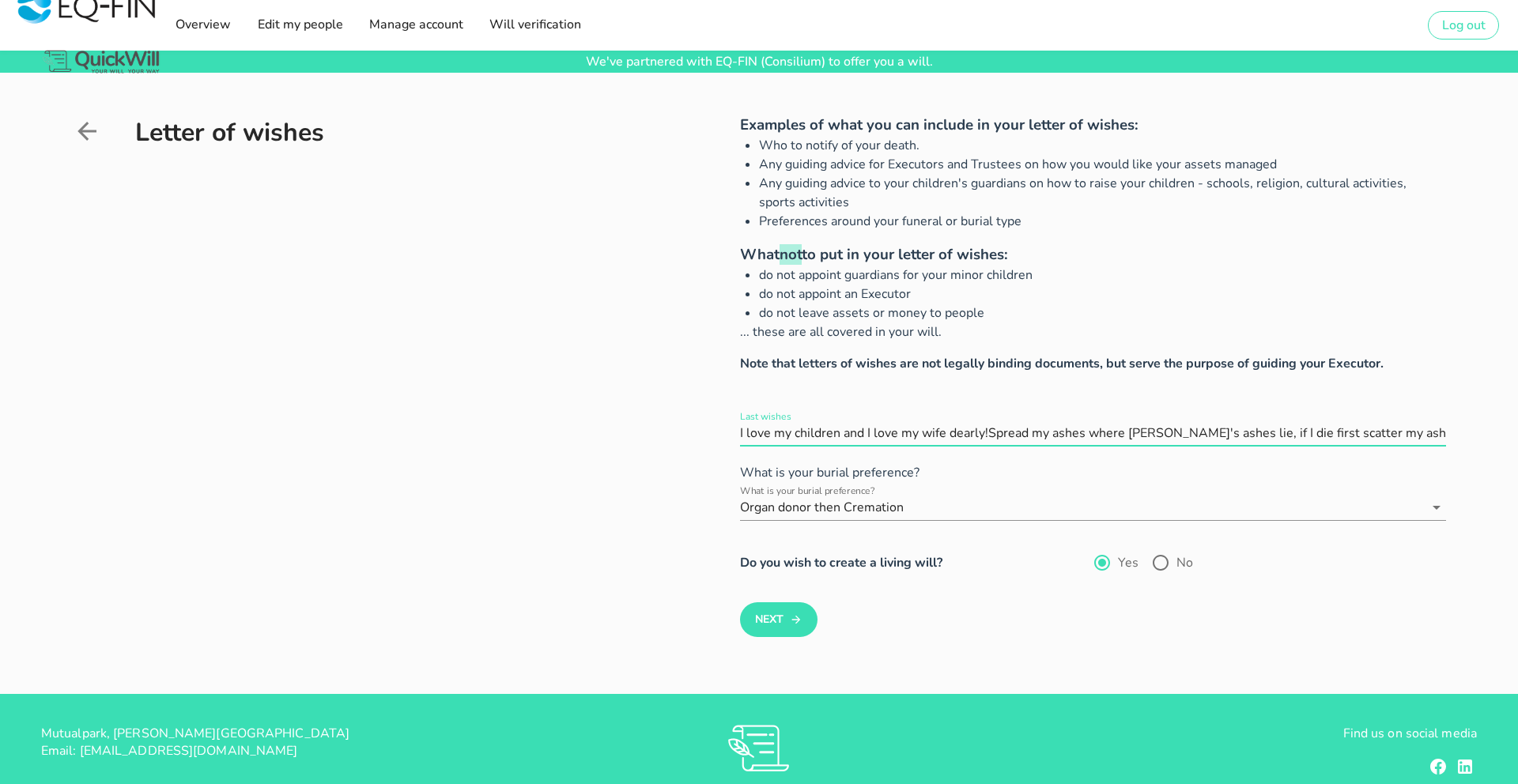
click at [992, 432] on input "Last wishes" at bounding box center [1093, 433] width 705 height 25
click at [992, 434] on input "Last wishes" at bounding box center [1093, 433] width 705 height 25
click at [989, 432] on input "Last wishes" at bounding box center [1093, 433] width 705 height 25
type input "I love my children and I love my wife dearly! Spread my ashes where [PERSON_NAM…"
click at [1406, 432] on input "Last wishes" at bounding box center [1093, 433] width 705 height 25
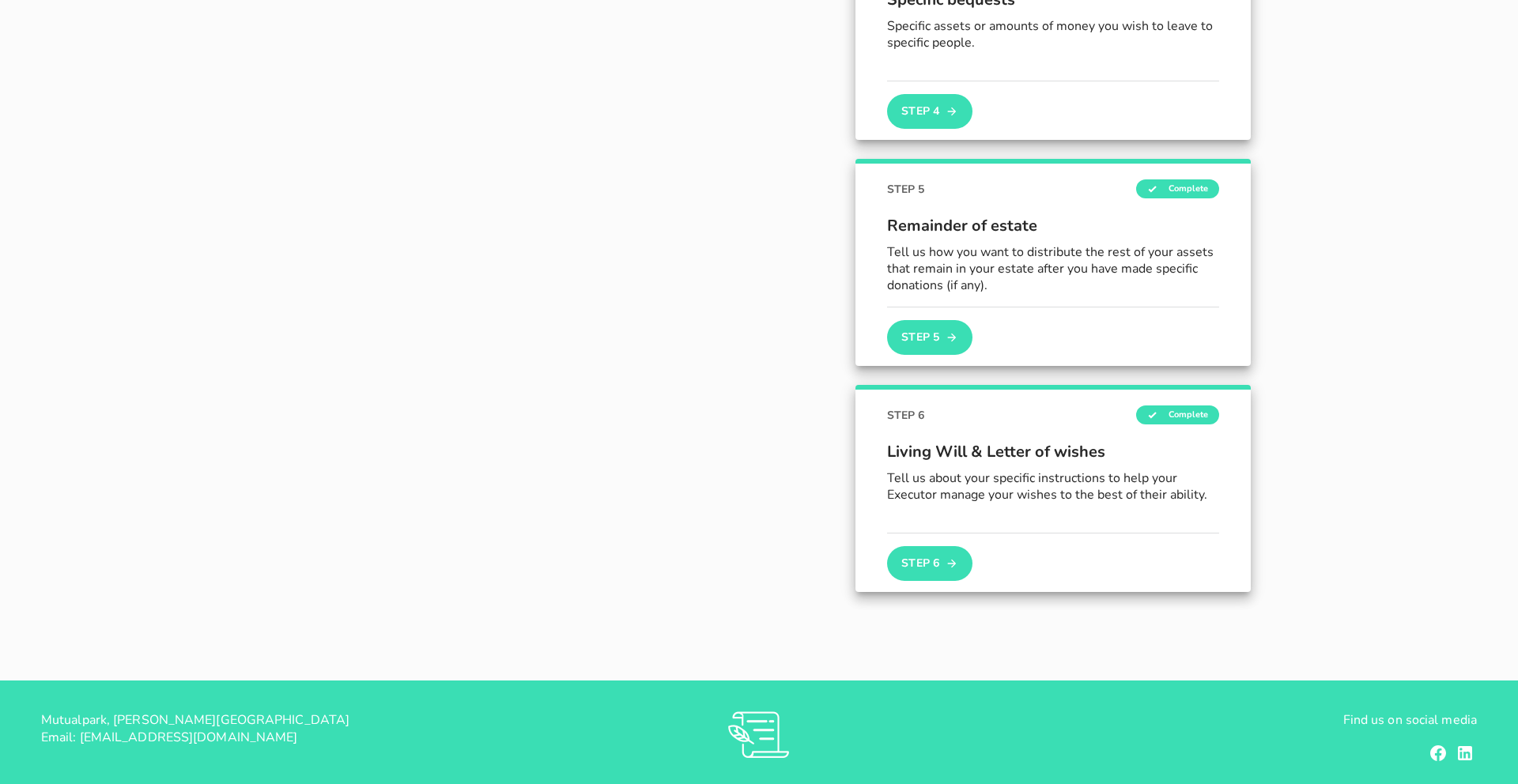
scroll to position [883, 0]
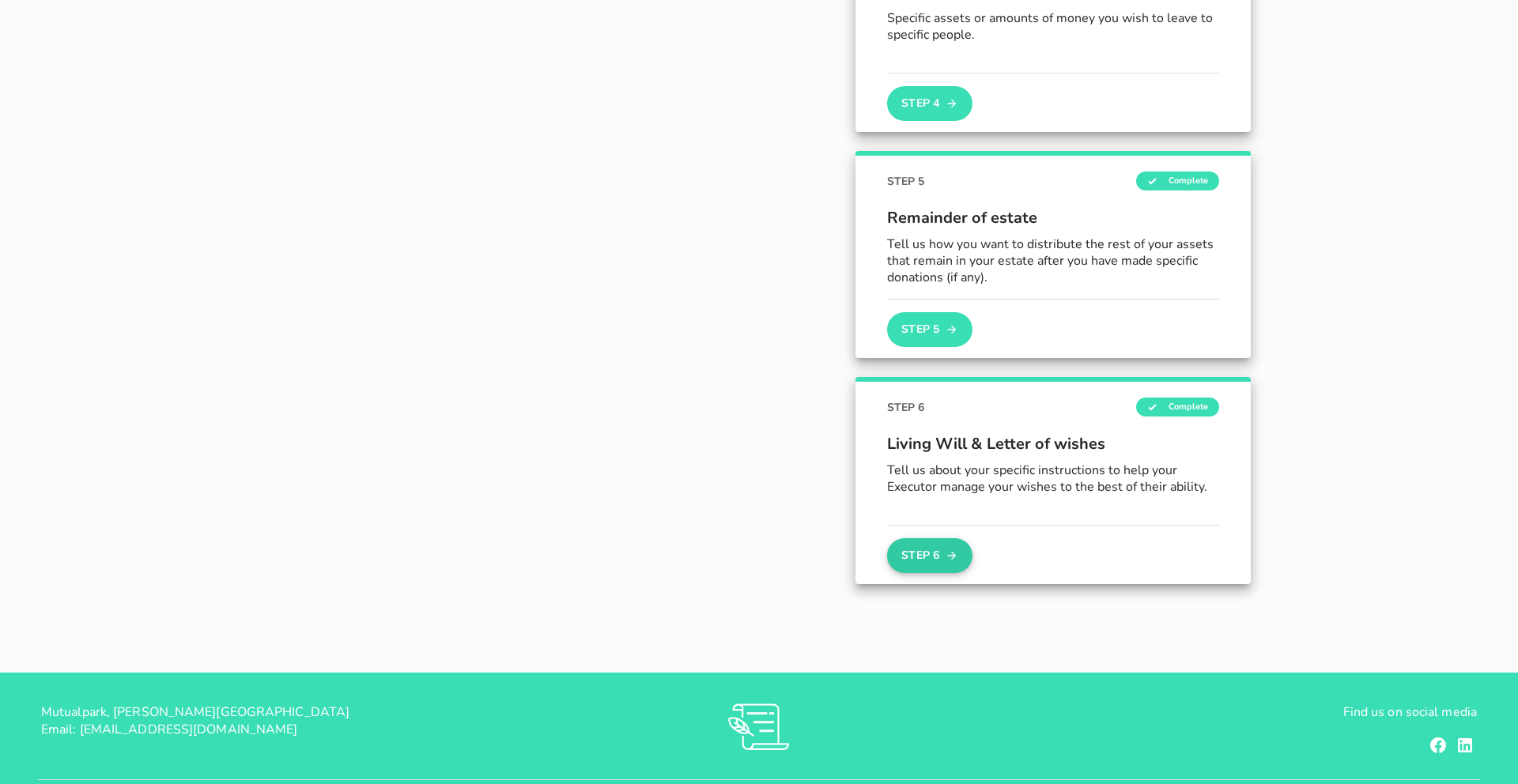
click at [920, 560] on button "Step 6" at bounding box center [930, 555] width 86 height 35
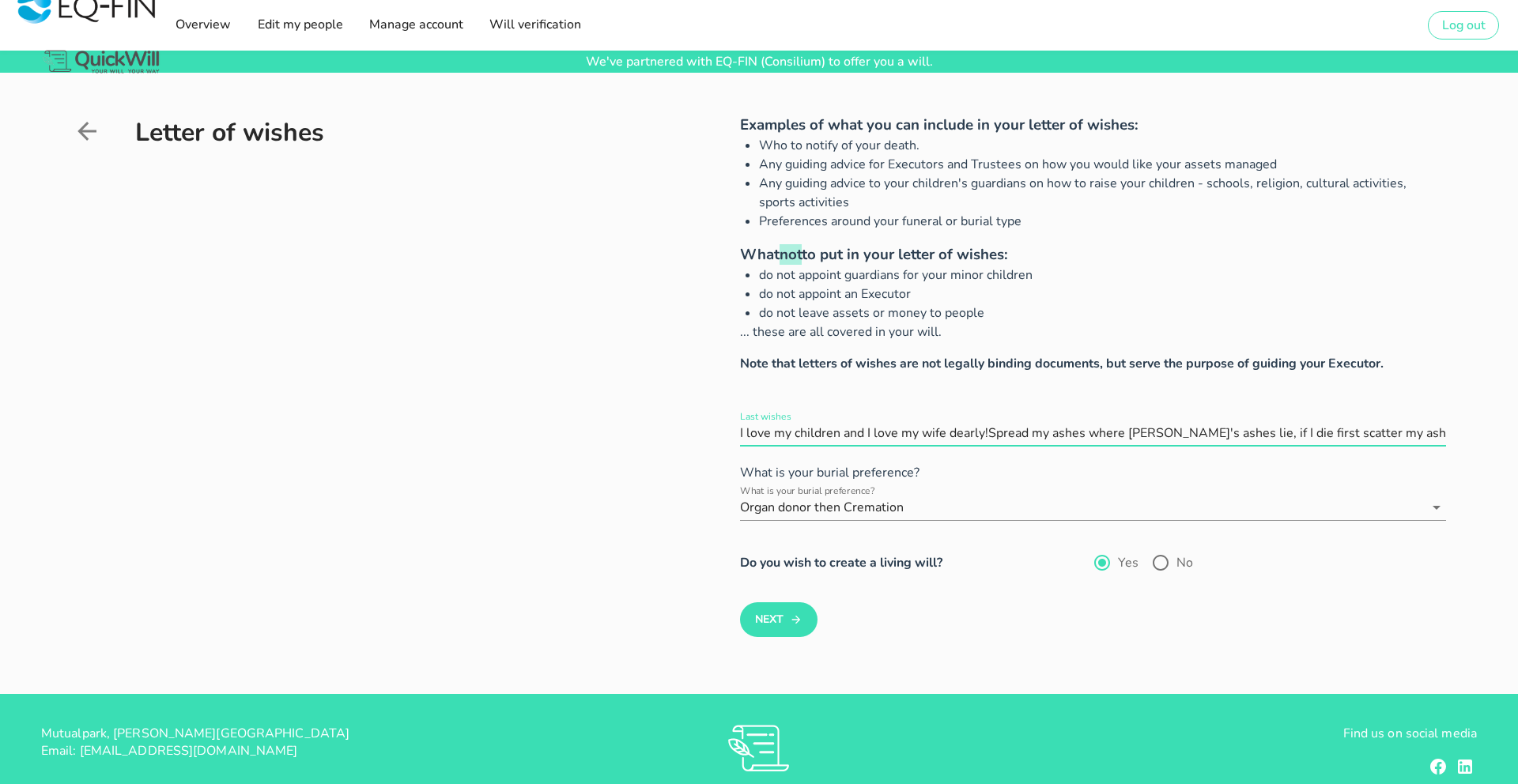
click at [988, 427] on input "Last wishes" at bounding box center [1093, 433] width 705 height 25
type input "I love my children and I love my wife dearly! Spread my ashes where [PERSON_NAM…"
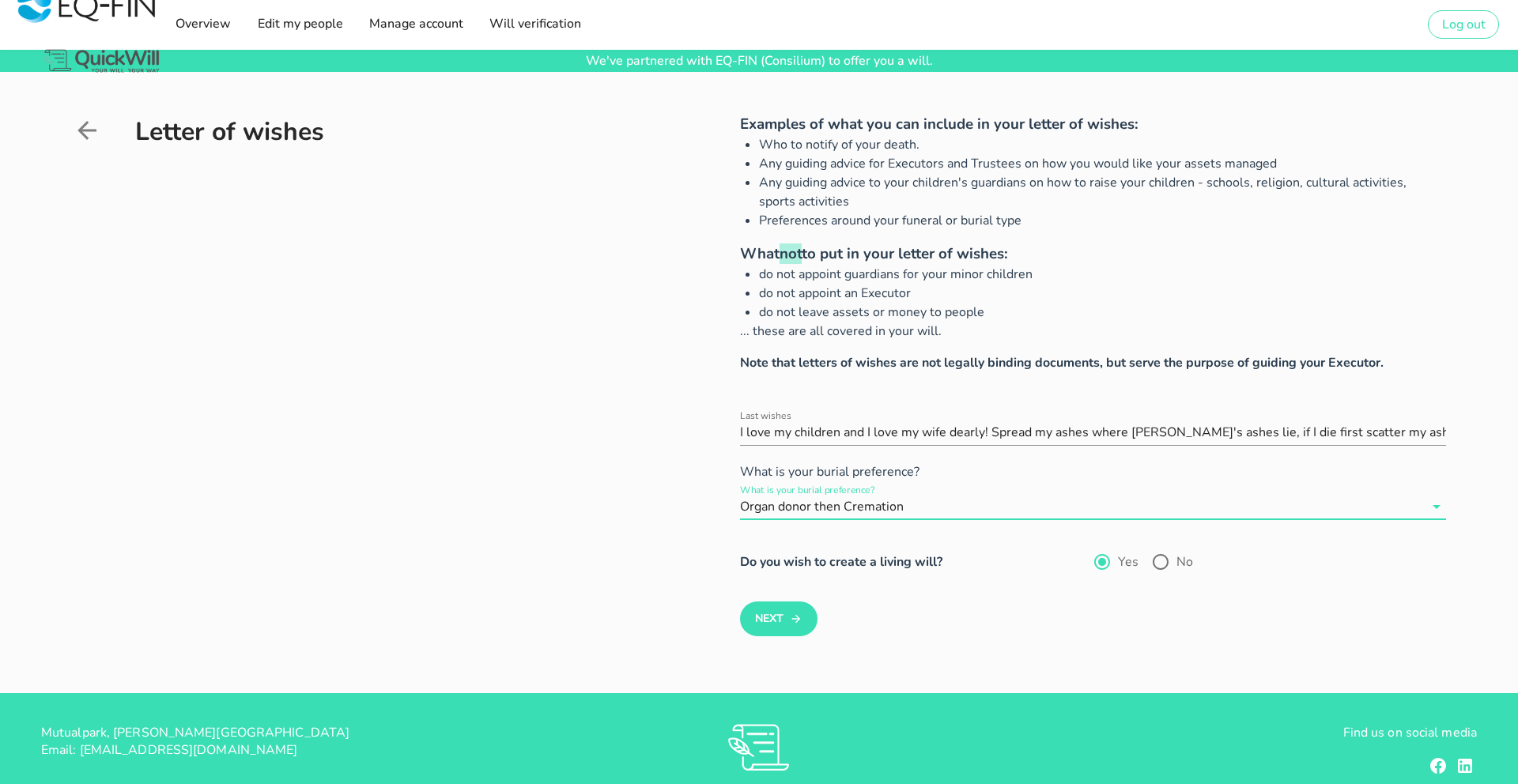
scroll to position [3, 0]
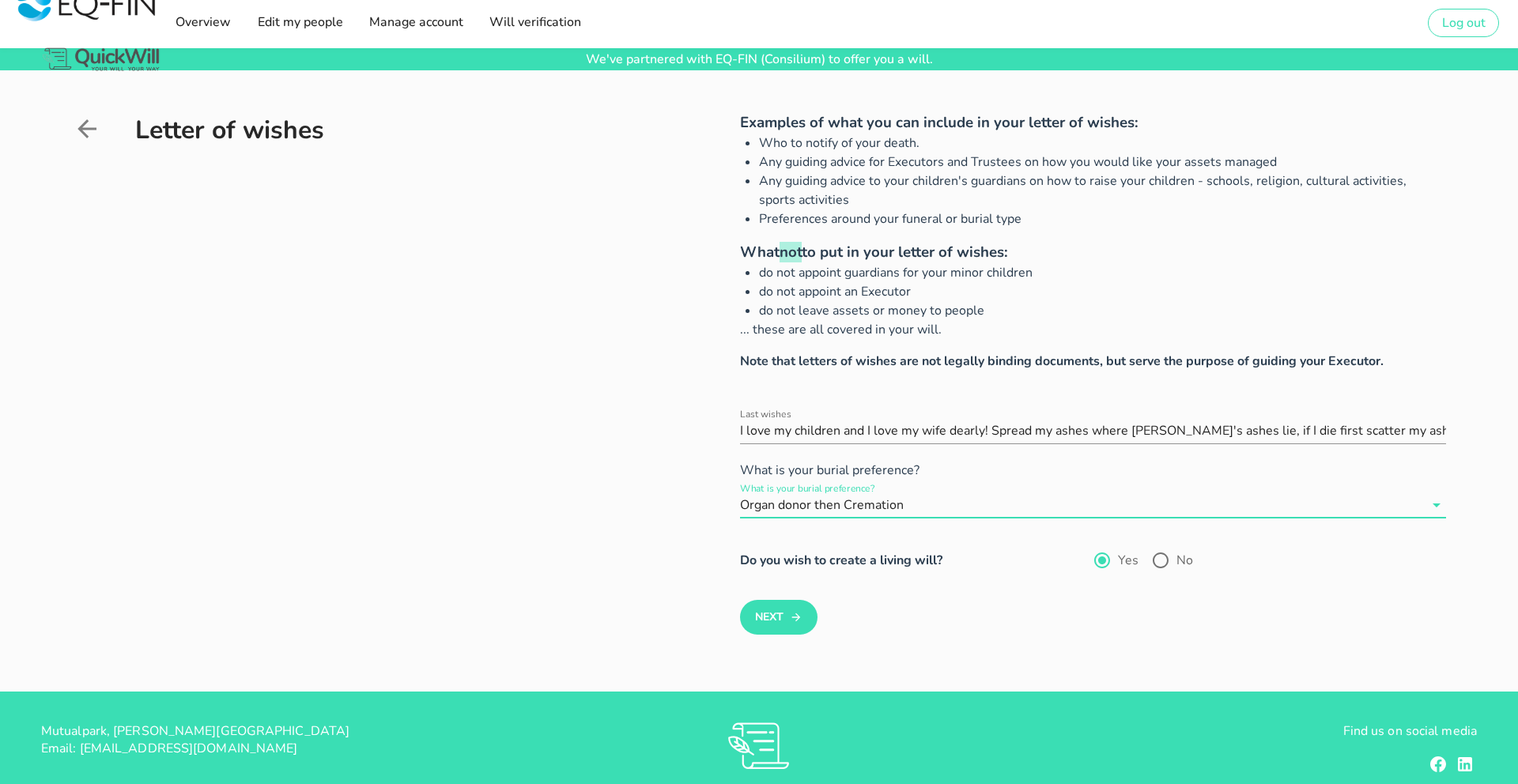
click at [958, 514] on input "What is your burial preference?" at bounding box center [1165, 504] width 517 height 25
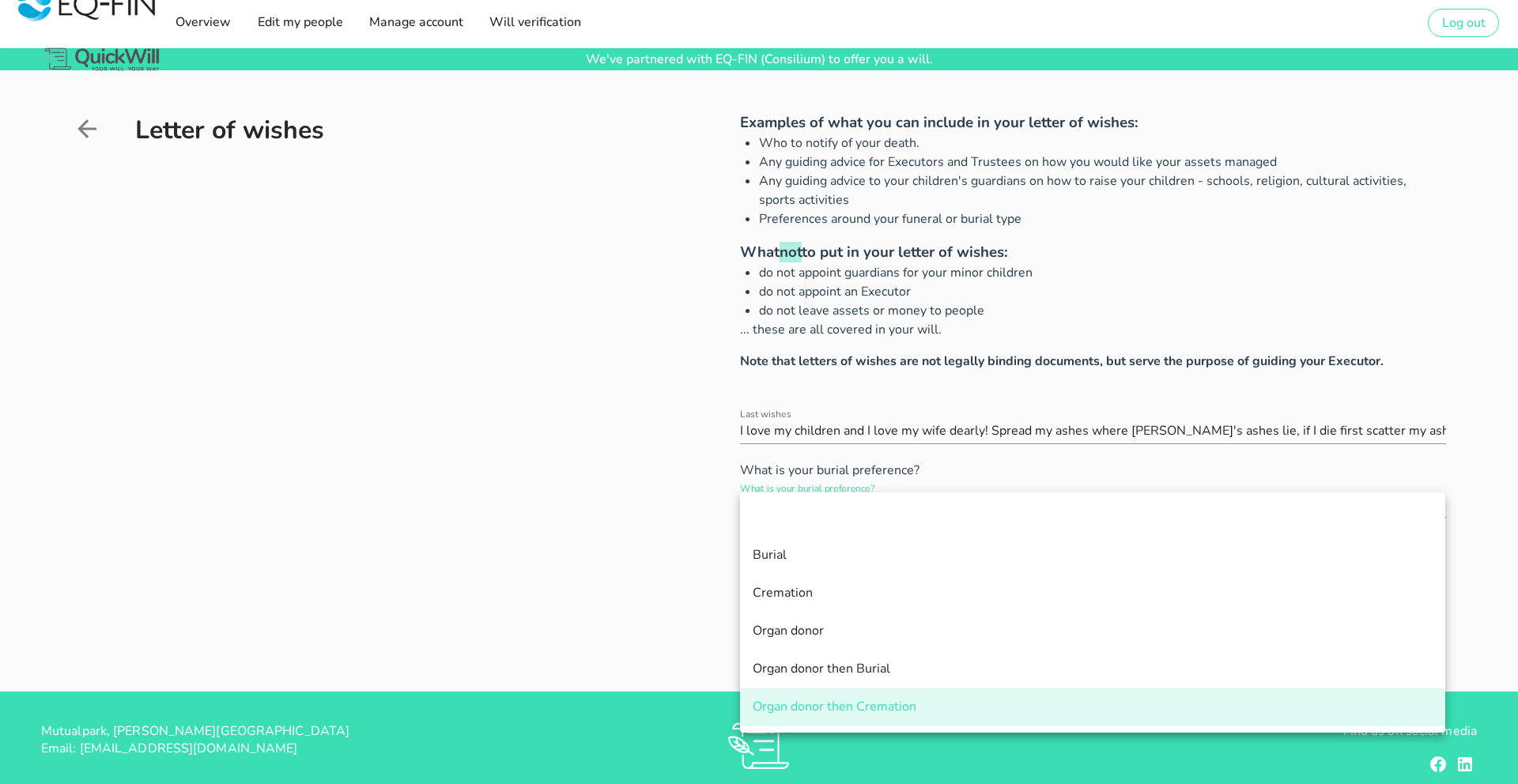
click at [964, 482] on form "Last wishes What is your burial preference? What is your burial preference? Org…" at bounding box center [1093, 522] width 705 height 226
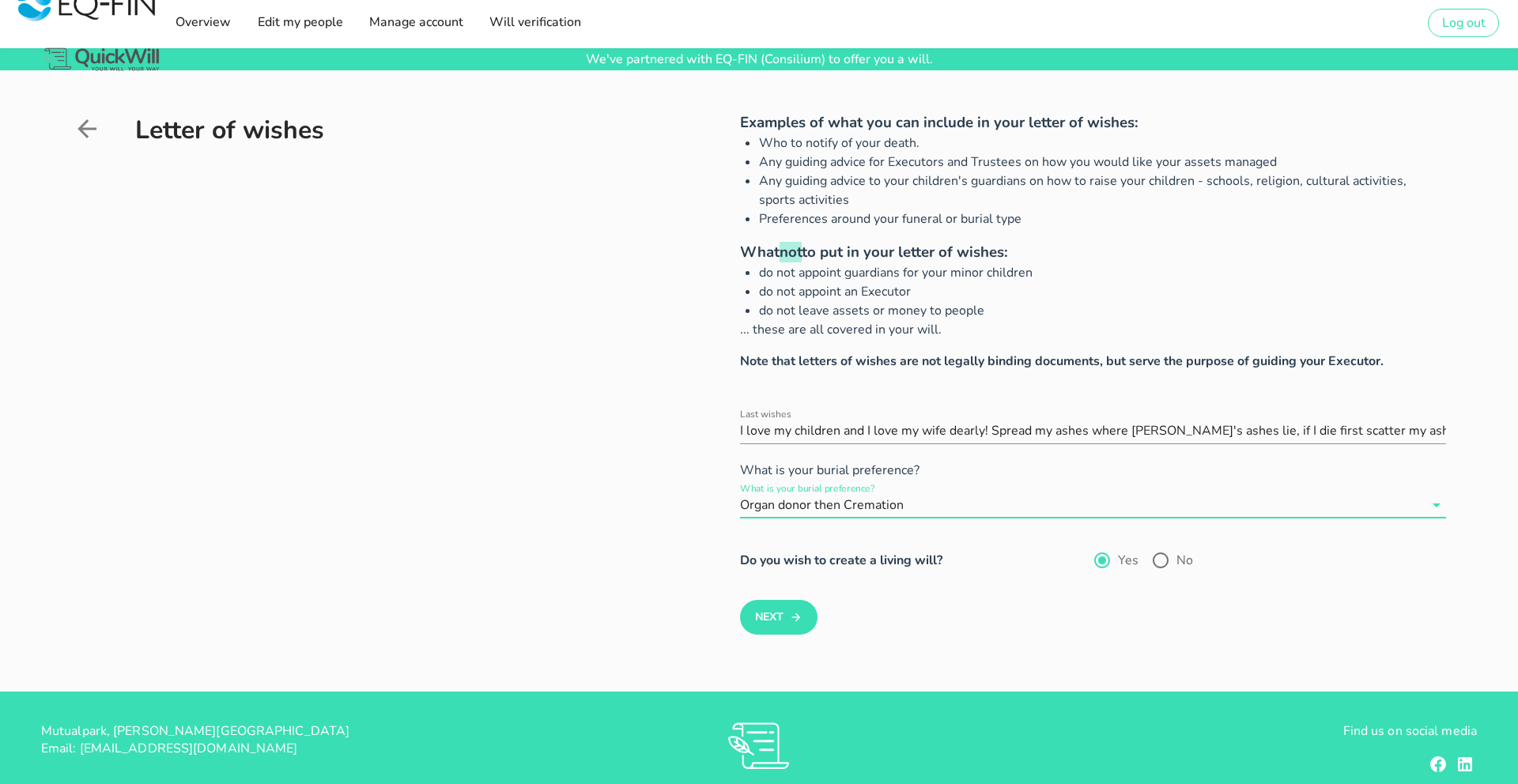
click at [915, 507] on input "What is your burial preference?" at bounding box center [1165, 504] width 517 height 25
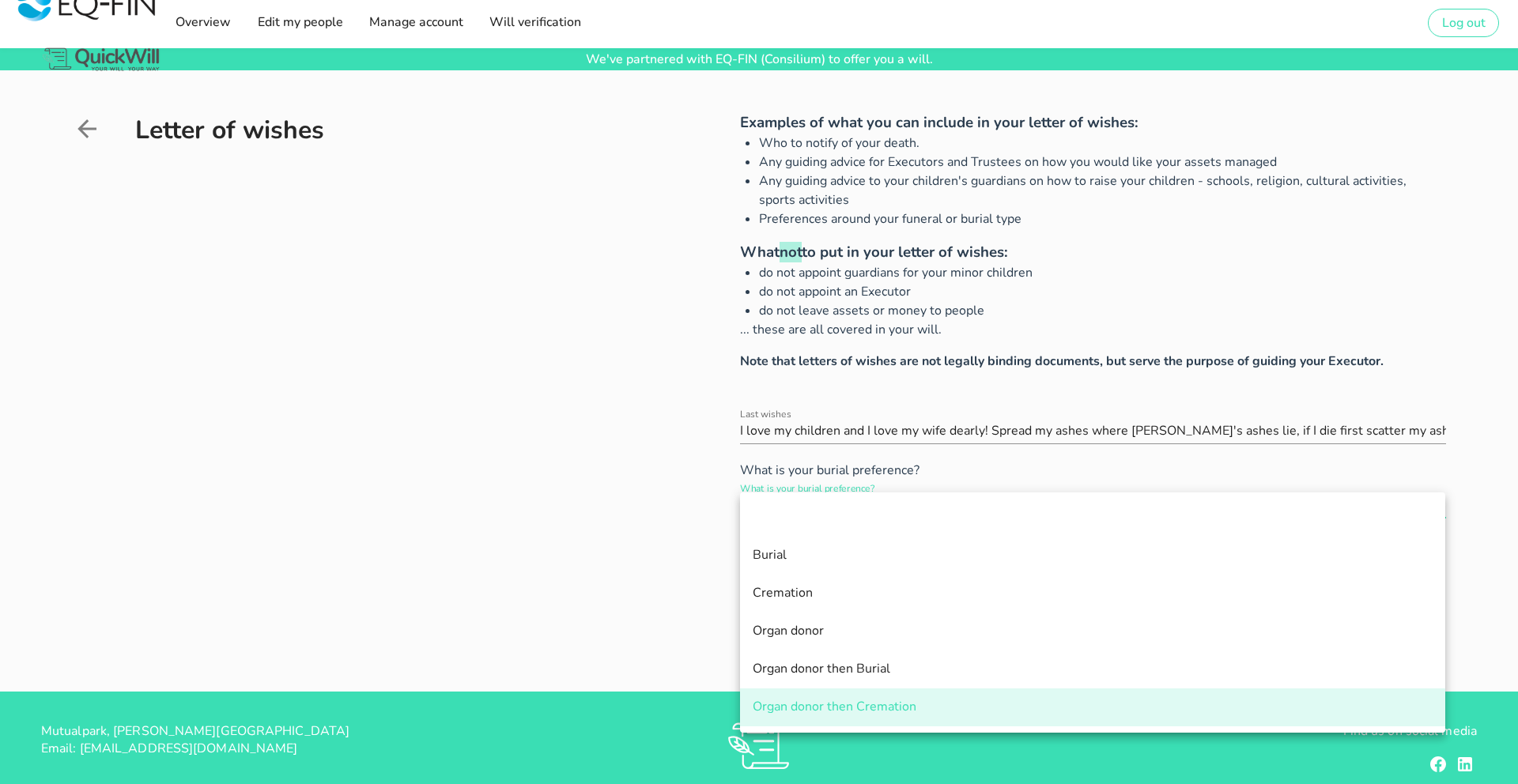
click at [605, 498] on div "Letter of wishes" at bounding box center [358, 391] width 572 height 561
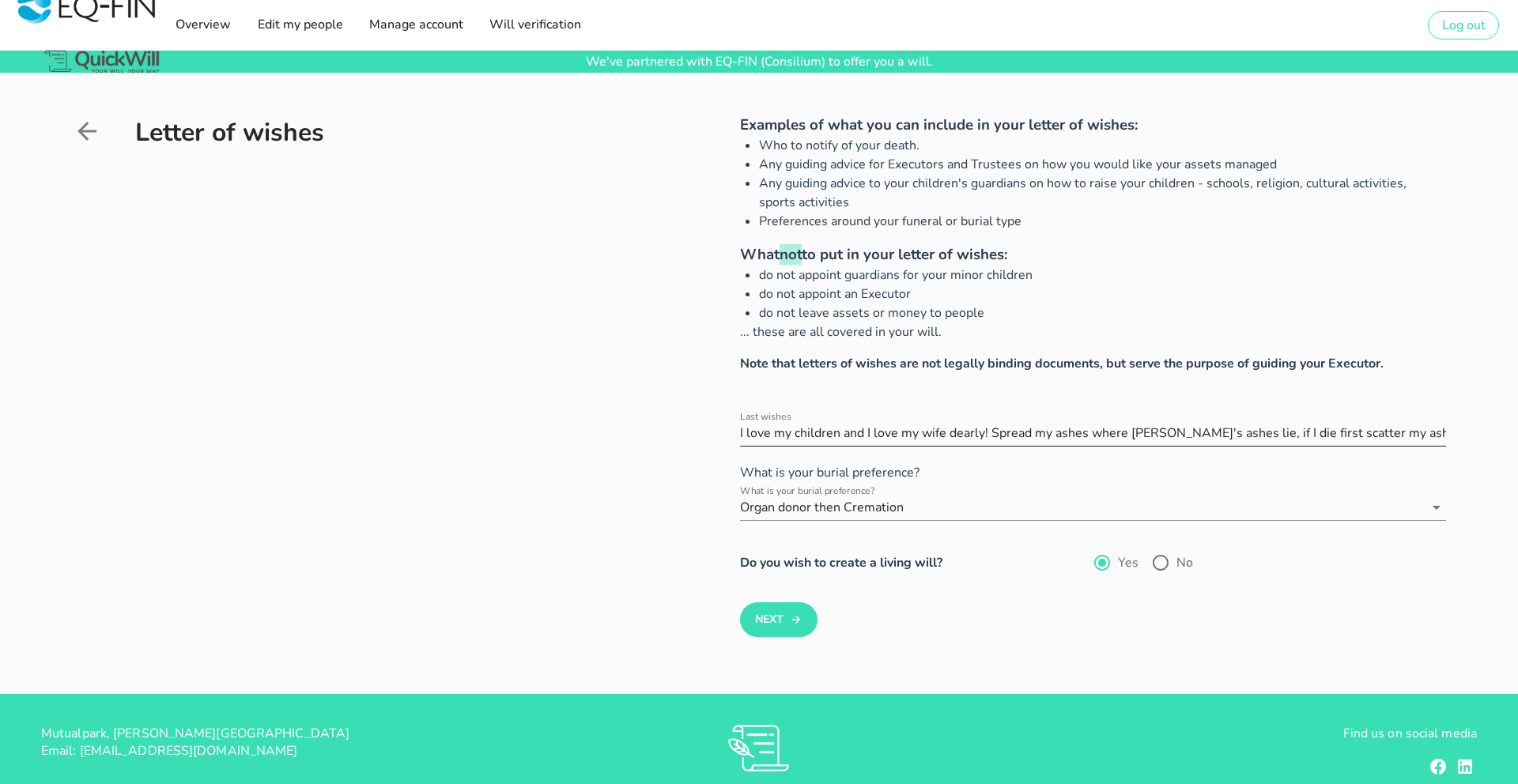
scroll to position [1, 0]
click at [790, 622] on icon "submit" at bounding box center [796, 619] width 12 height 19
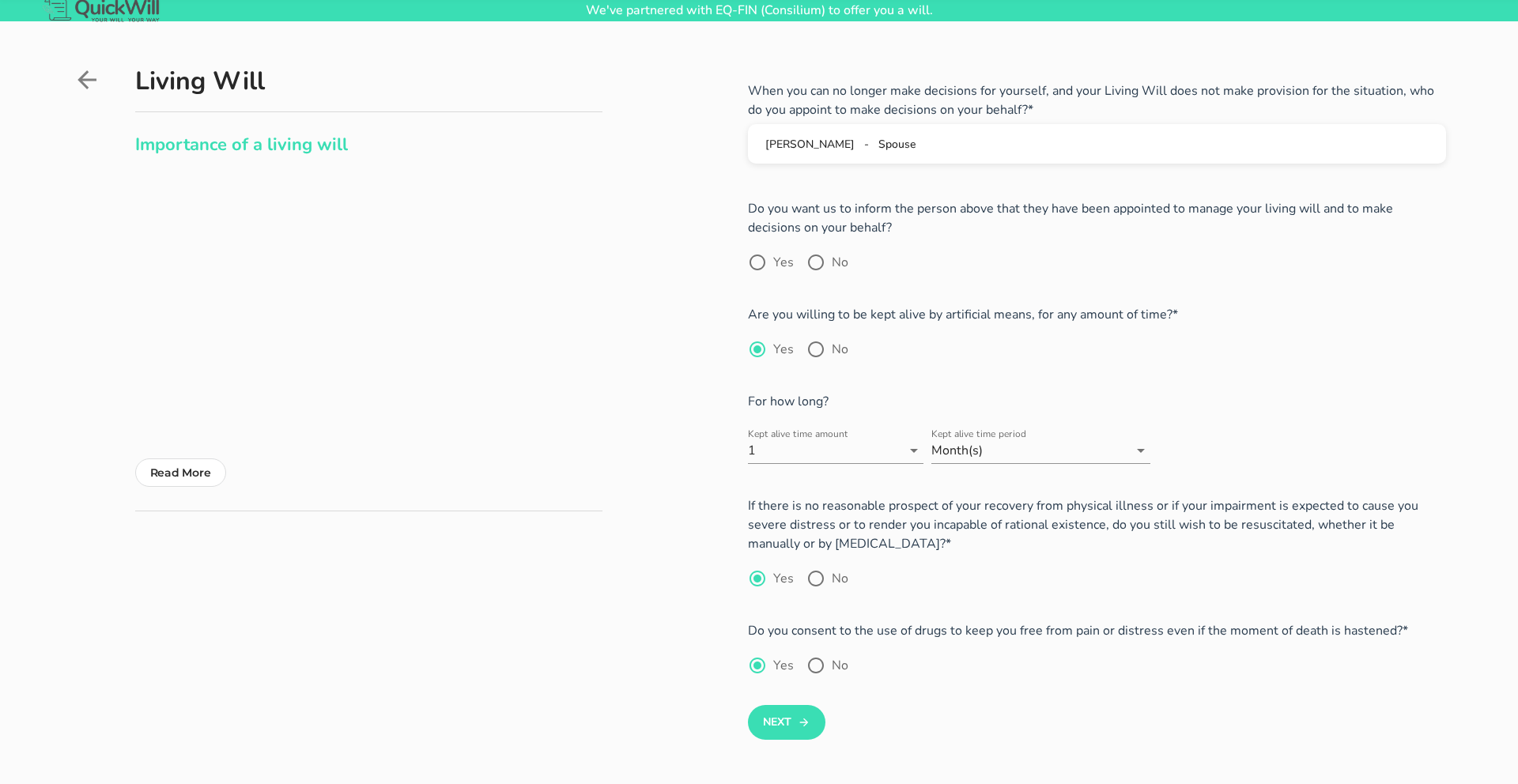
scroll to position [52, 0]
click at [762, 256] on div at bounding box center [757, 261] width 27 height 27
radio input "true"
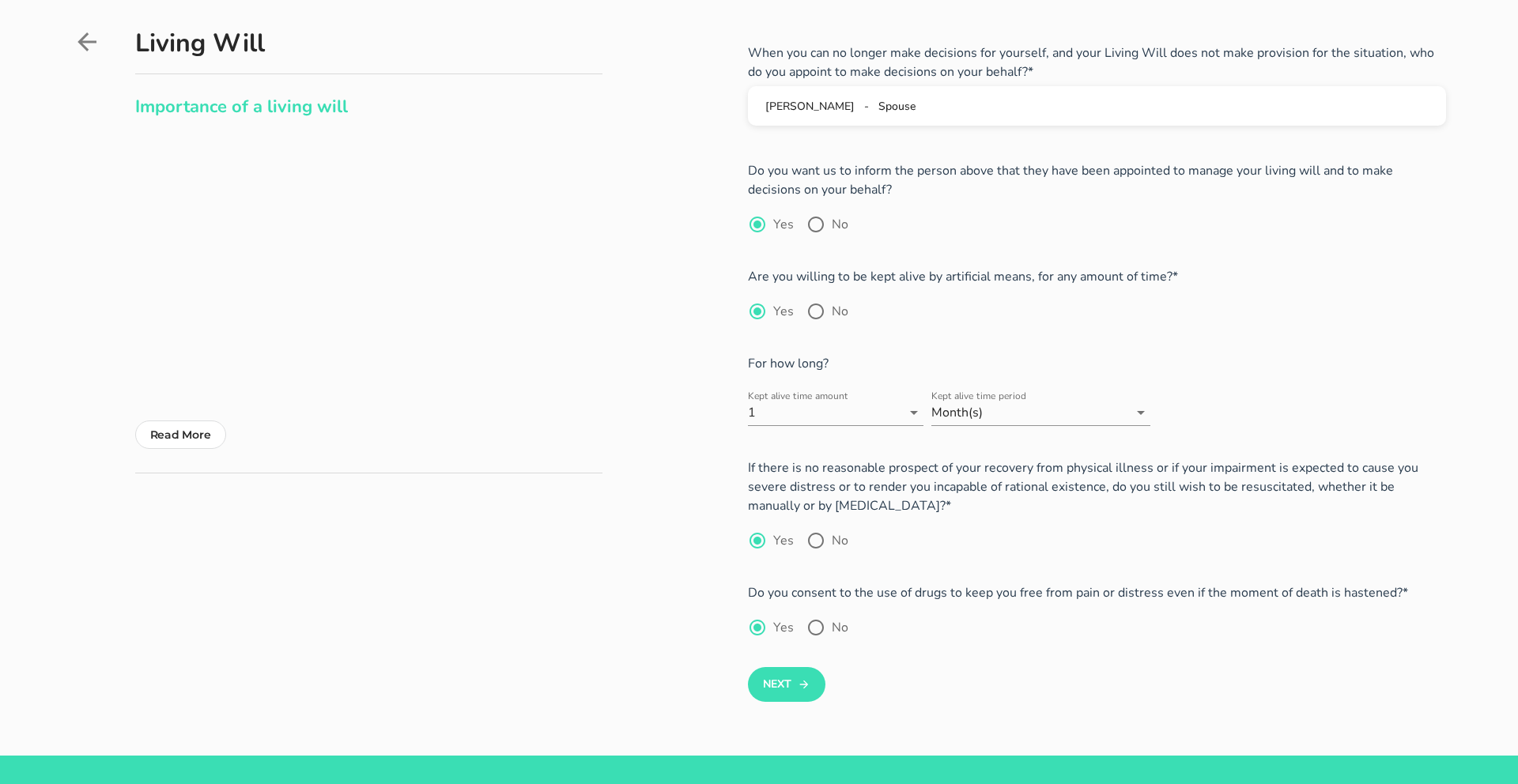
scroll to position [93, 0]
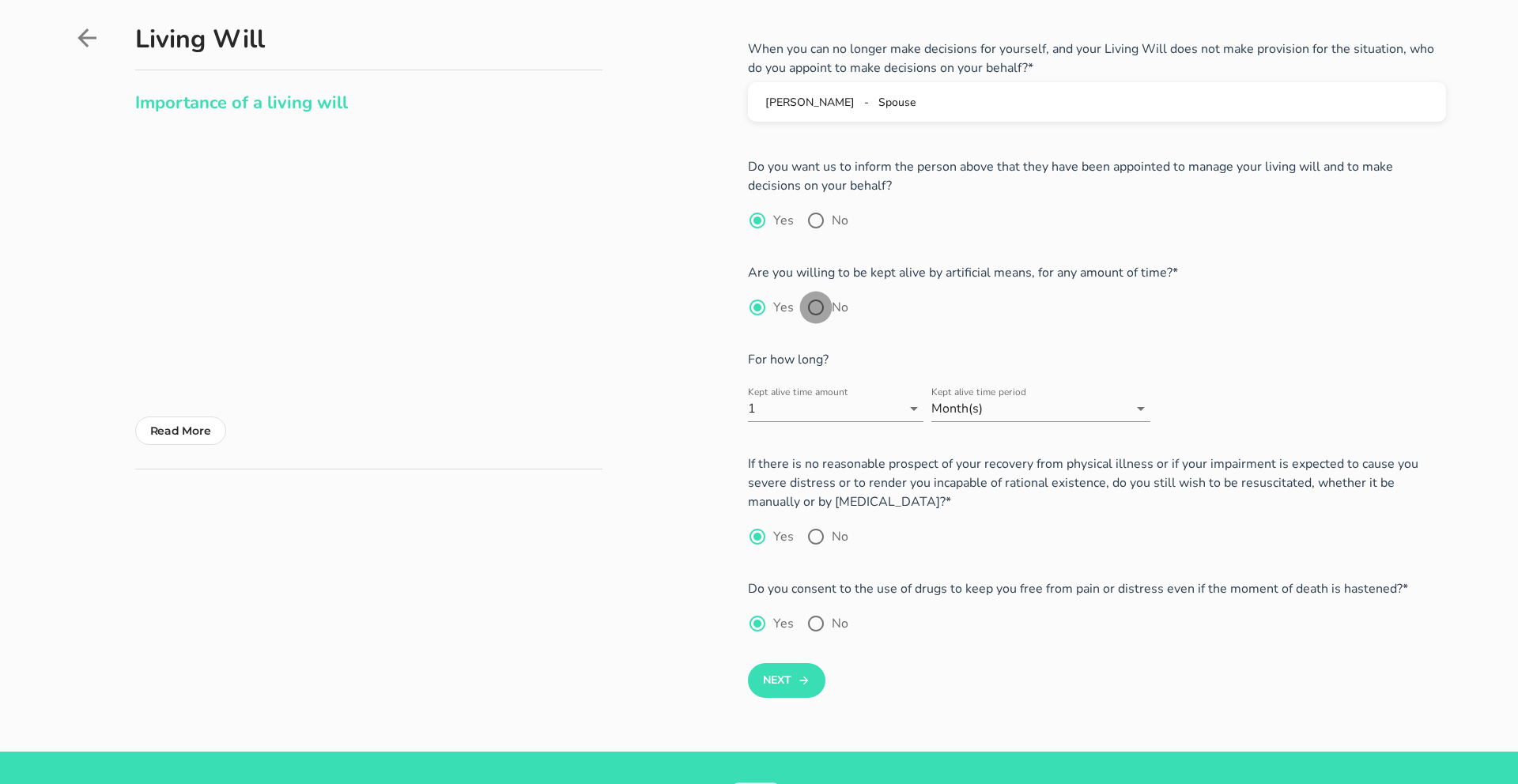
click at [822, 315] on div at bounding box center [816, 307] width 27 height 27
radio input "false"
radio input "true"
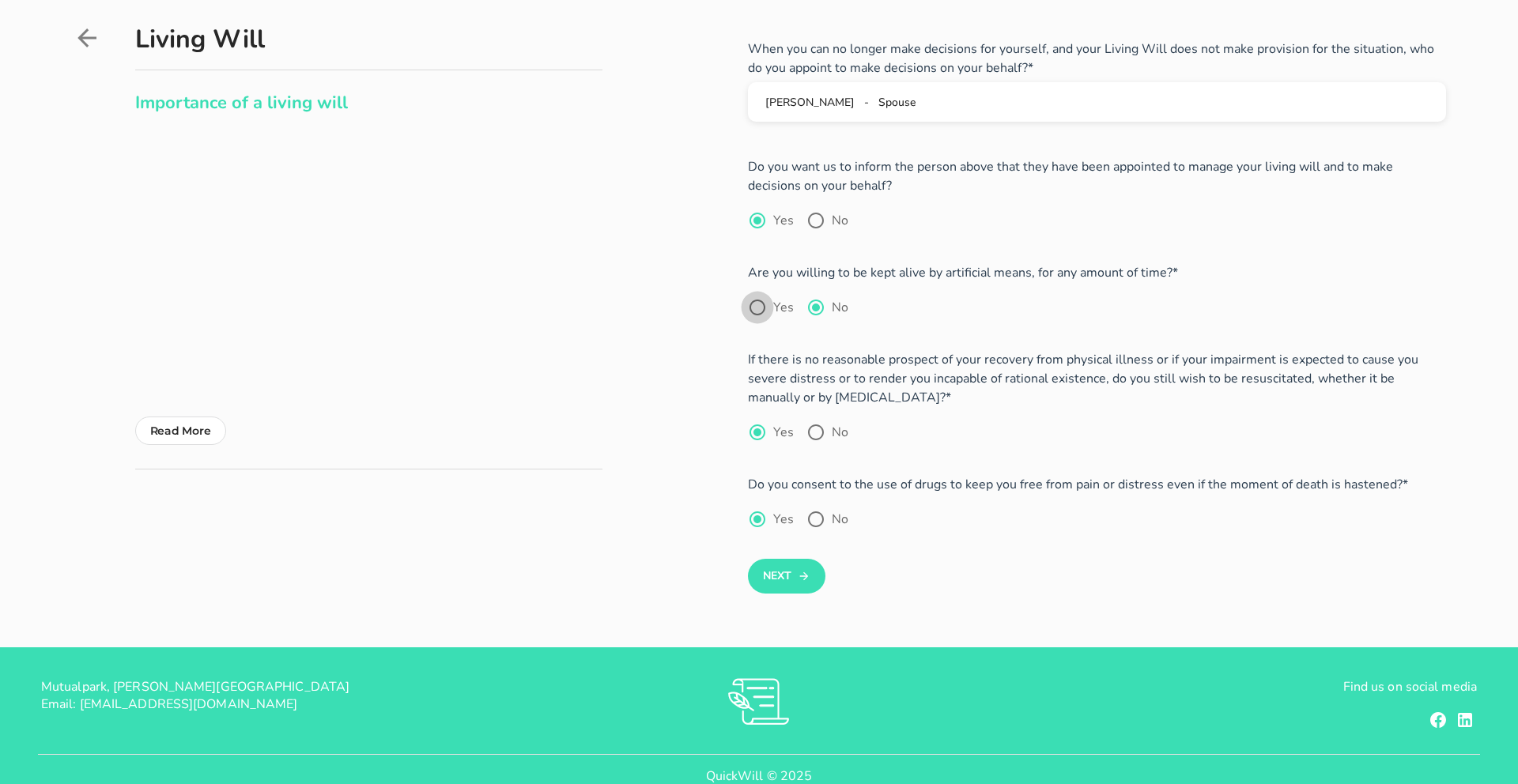
click at [754, 307] on div at bounding box center [757, 307] width 27 height 27
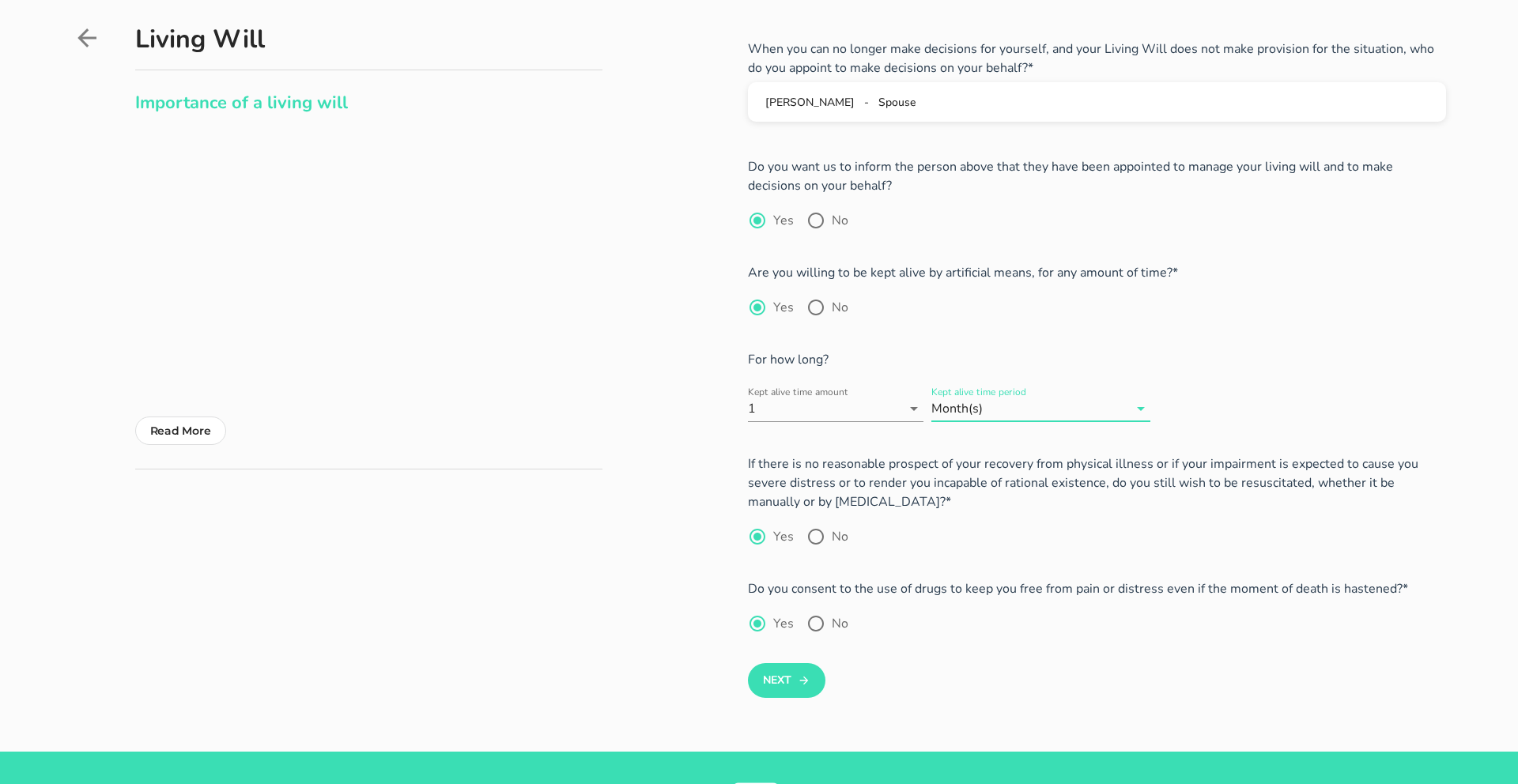
click at [1061, 414] on input "Kept alive time period" at bounding box center [1057, 408] width 142 height 25
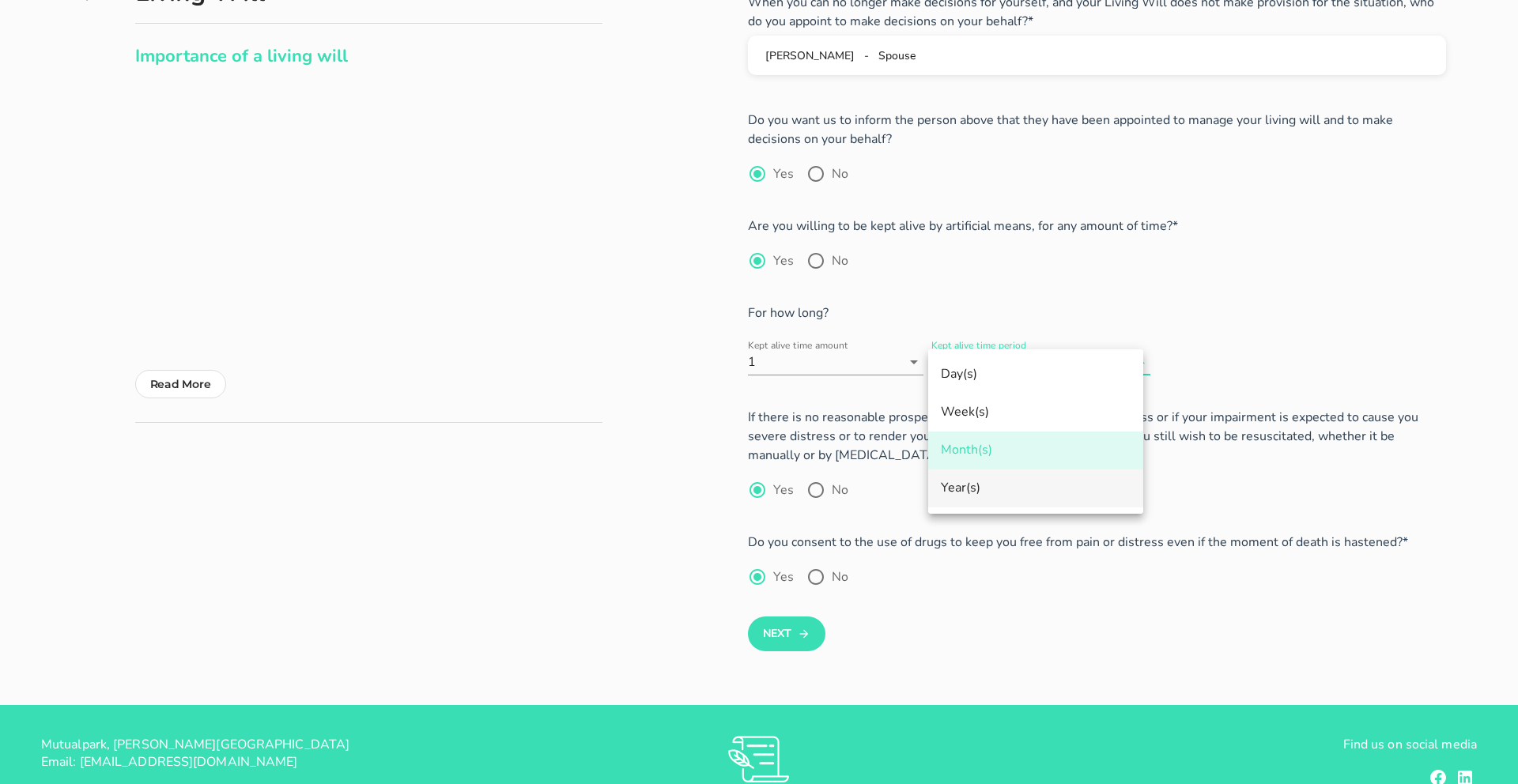
scroll to position [141, 0]
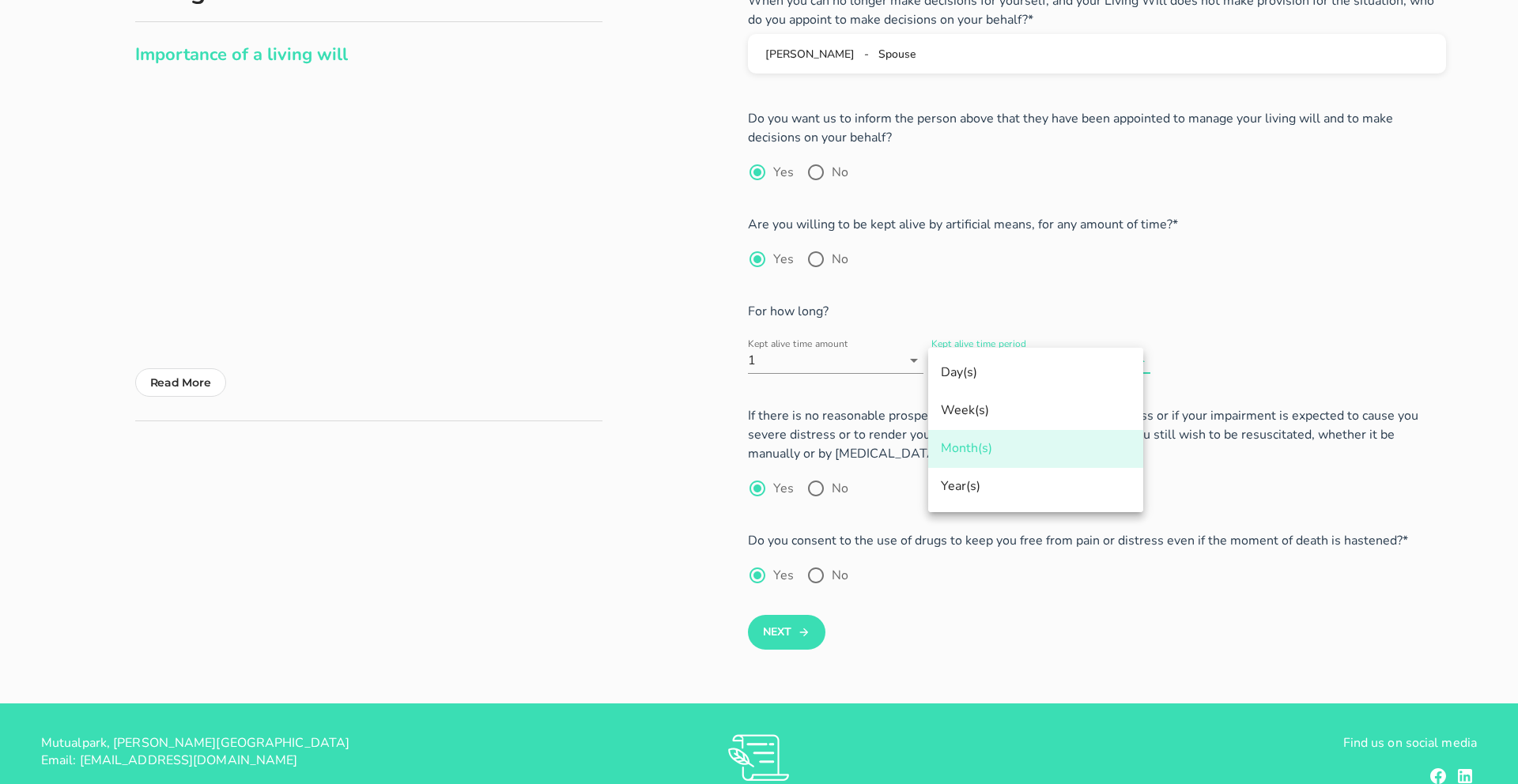
click at [1092, 286] on div "For how long?" at bounding box center [1097, 303] width 698 height 35
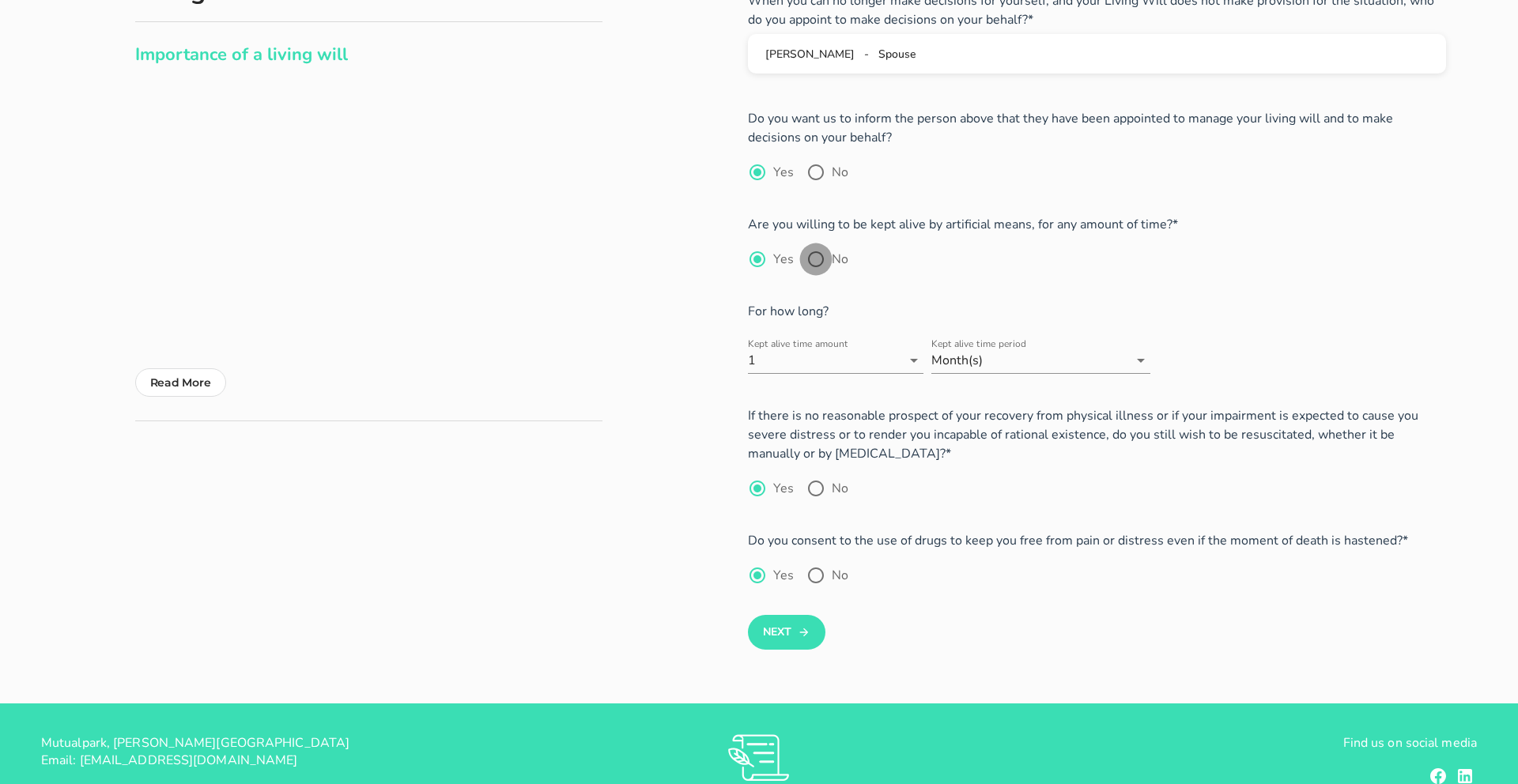
click at [817, 264] on div at bounding box center [816, 259] width 27 height 27
radio input "false"
radio input "true"
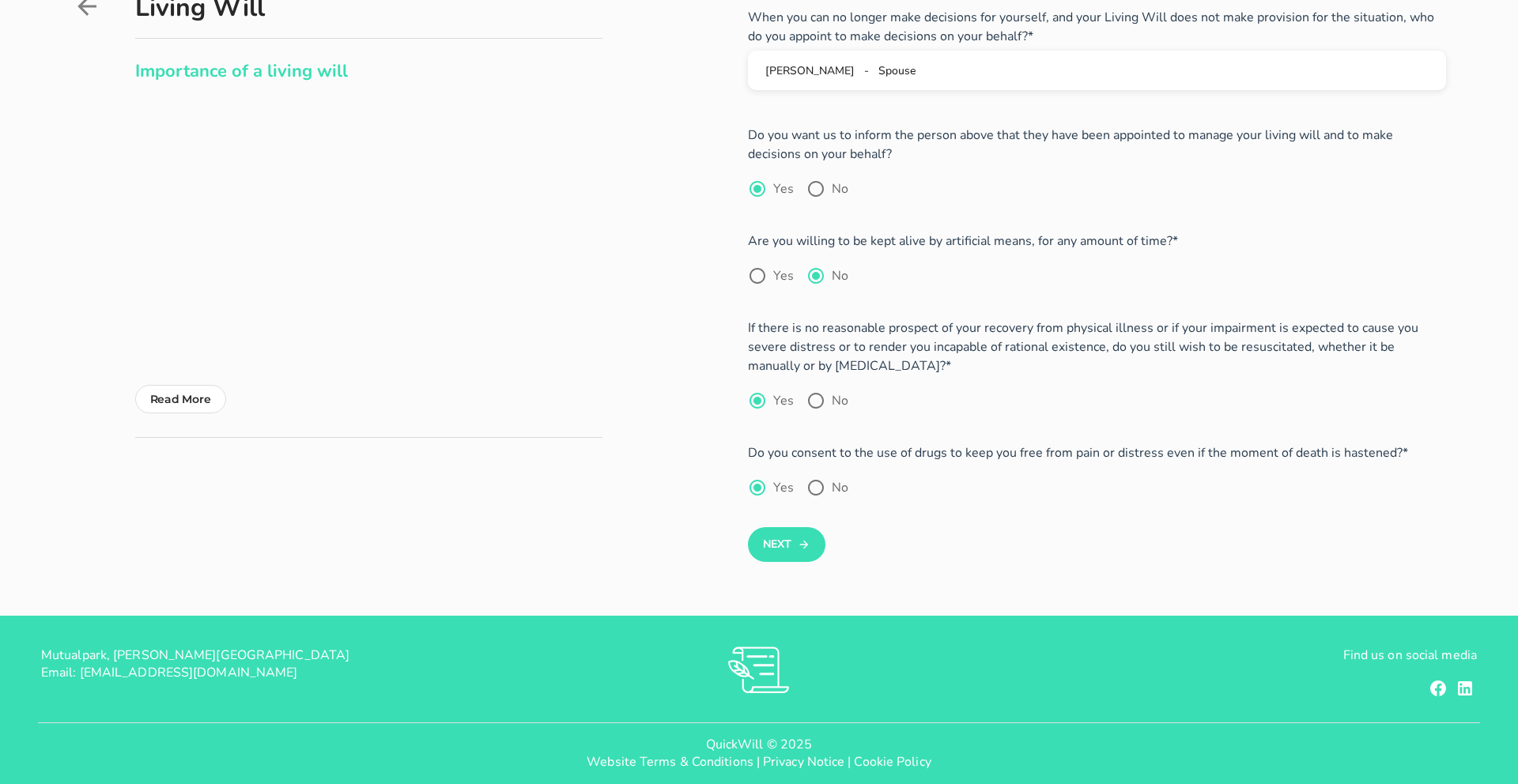
scroll to position [139, 0]
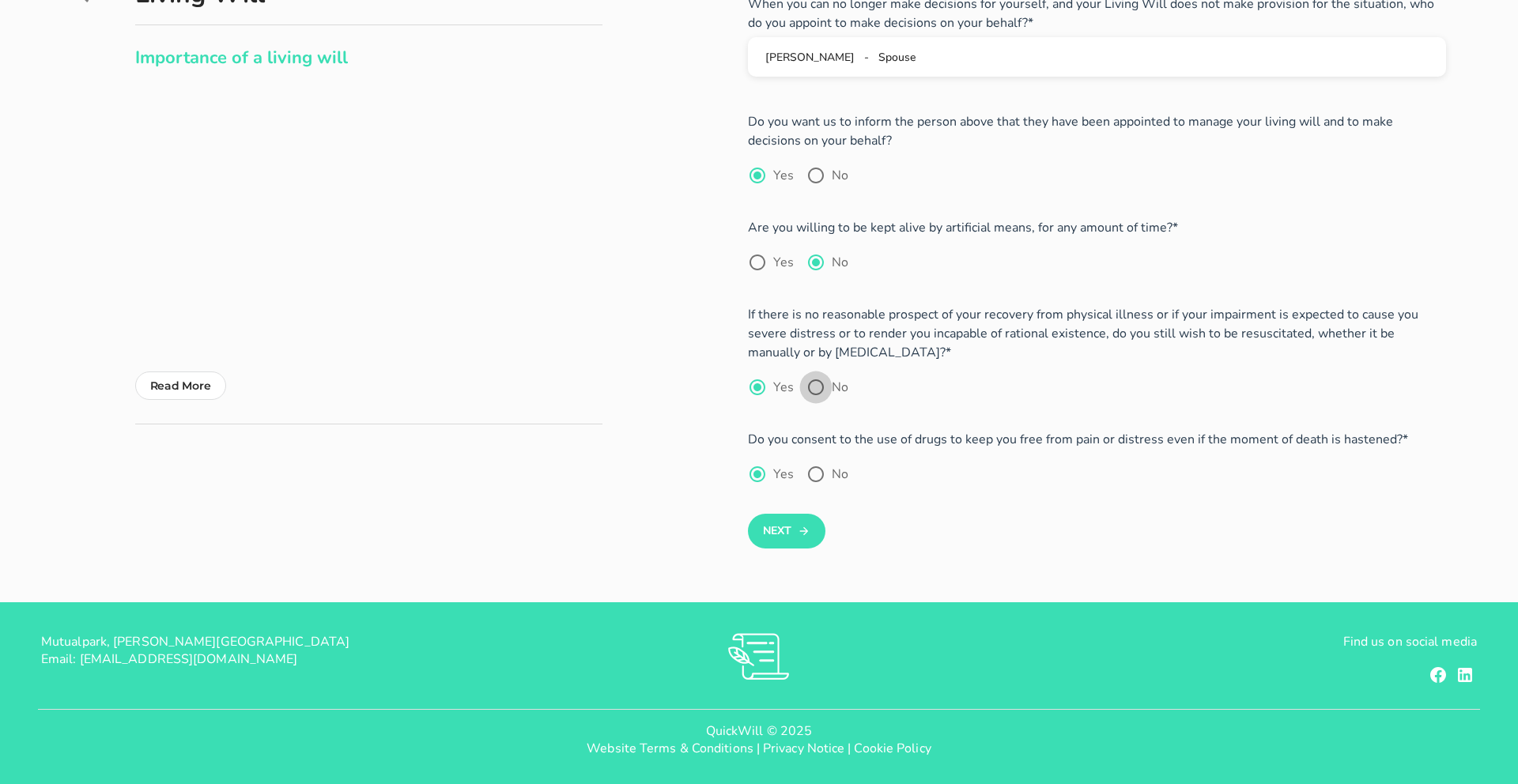
click at [817, 388] on div at bounding box center [816, 387] width 27 height 27
radio input "false"
radio input "true"
click at [792, 526] on button "Next" at bounding box center [785, 531] width 76 height 35
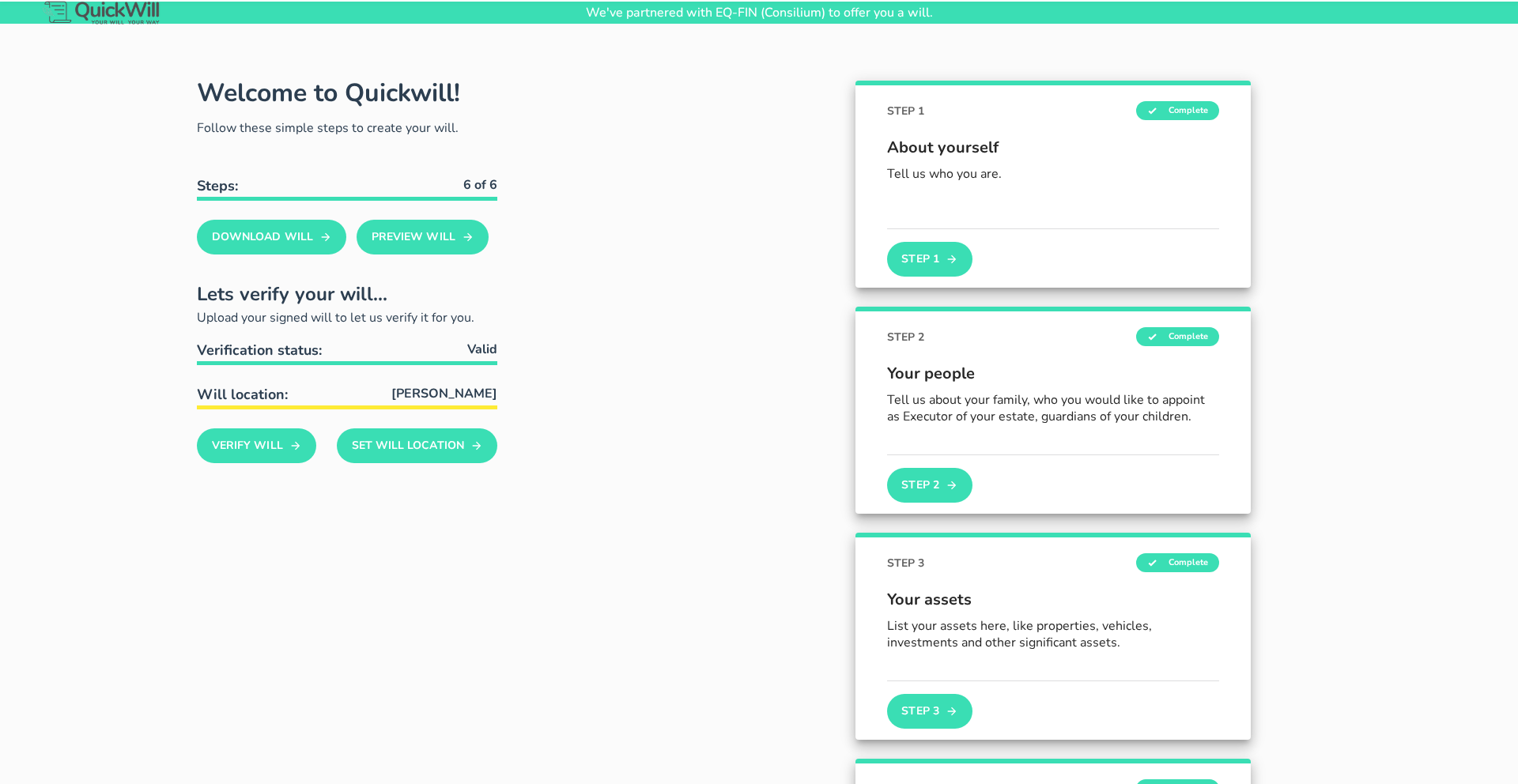
scroll to position [52, 0]
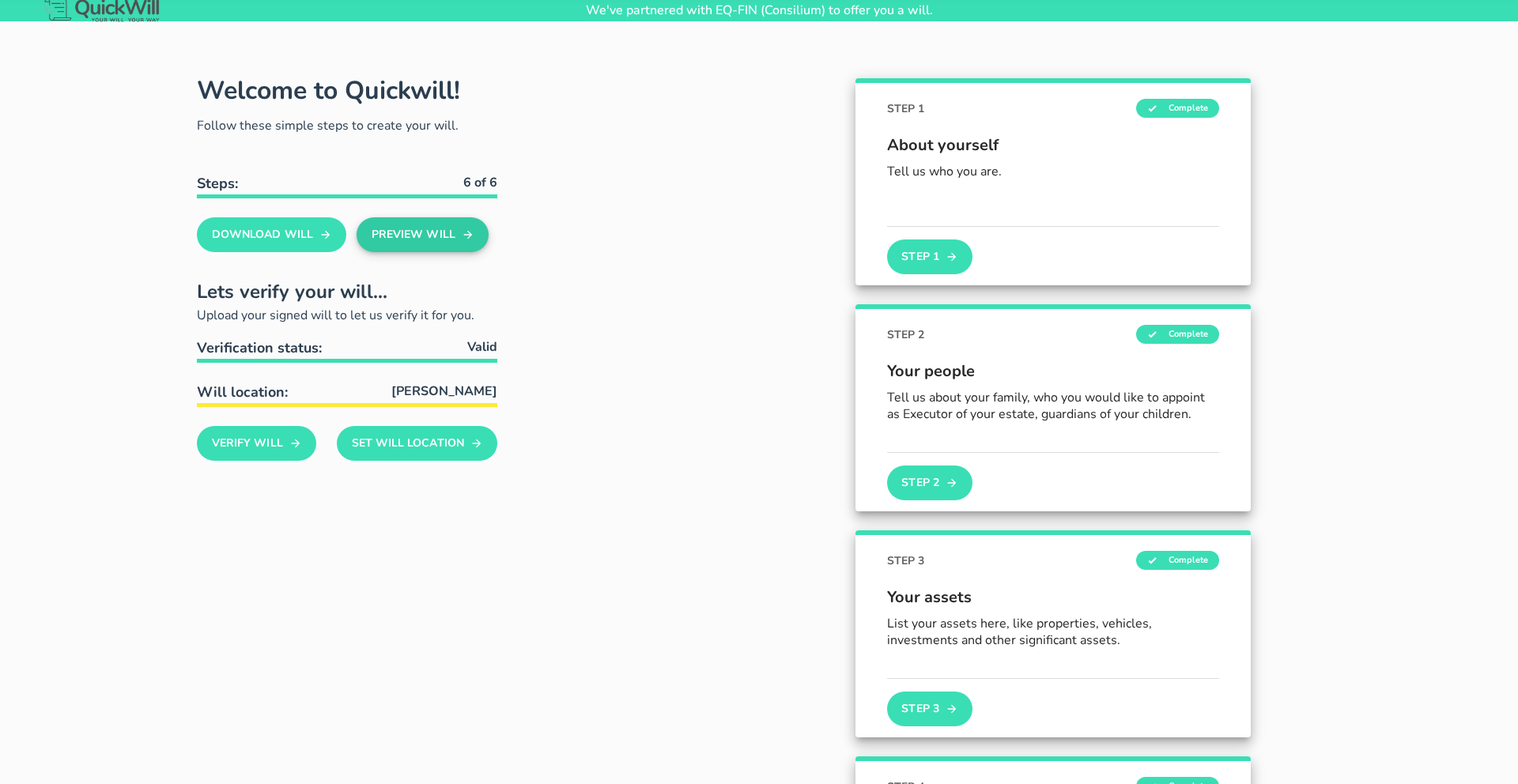
click at [434, 242] on button "Preview Will" at bounding box center [422, 235] width 132 height 35
click at [291, 237] on button "Download Will" at bounding box center [272, 235] width 149 height 35
